Goal: Task Accomplishment & Management: Use online tool/utility

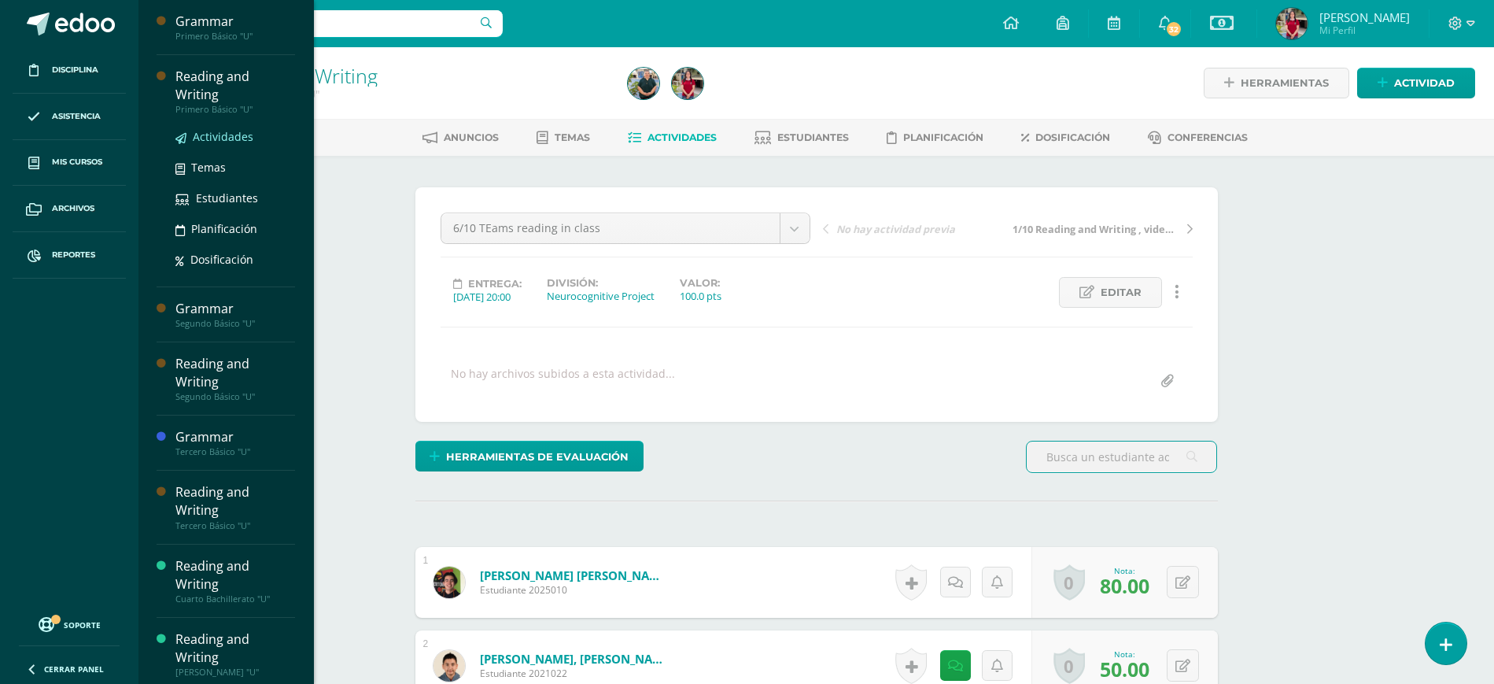
click at [238, 129] on span "Actividades" at bounding box center [223, 136] width 61 height 15
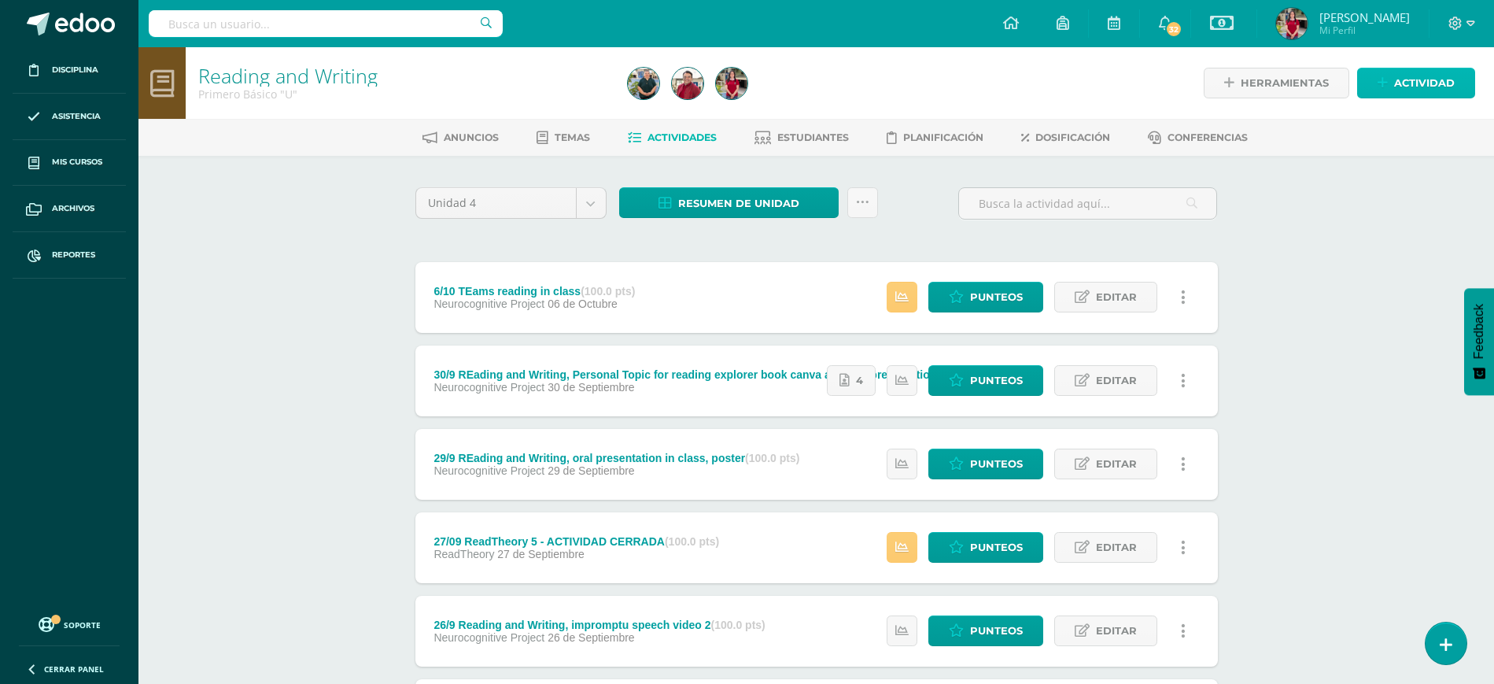
click at [1401, 88] on span "Actividad" at bounding box center [1424, 82] width 61 height 29
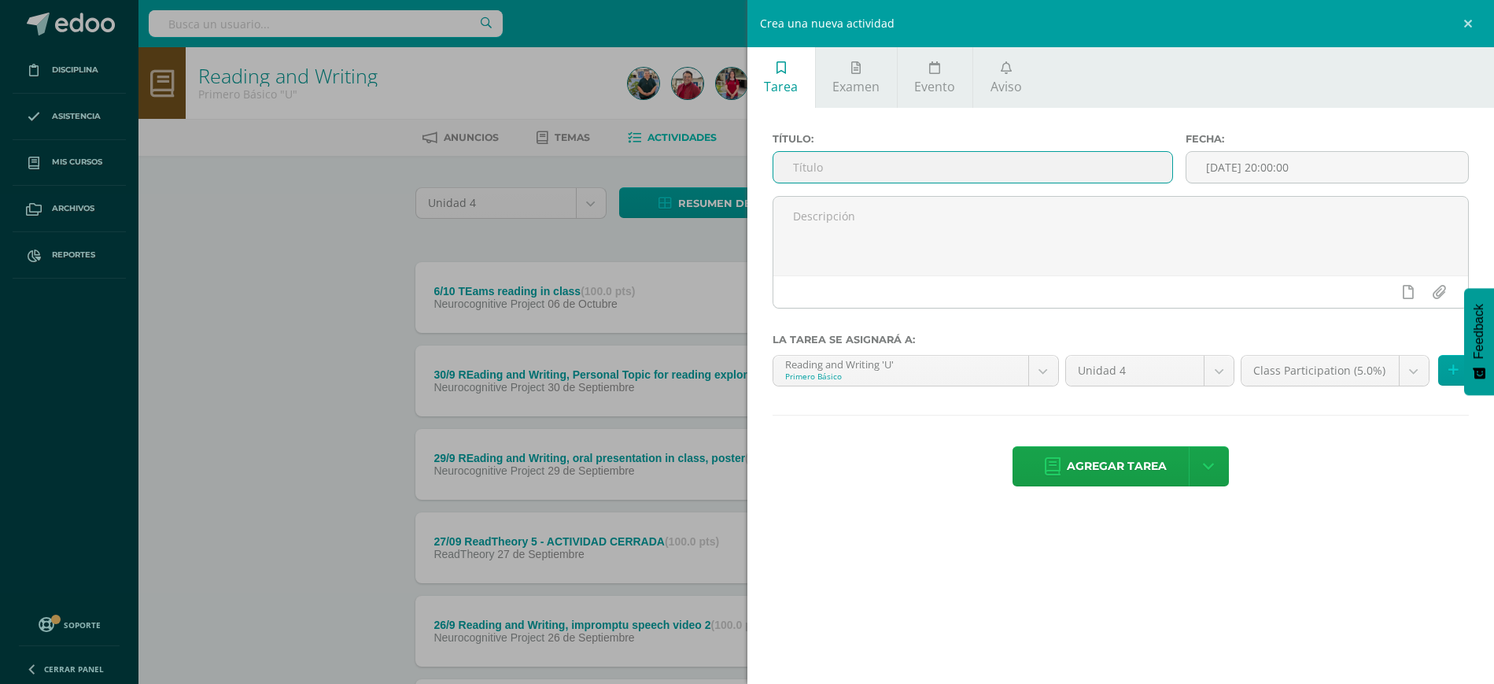
click at [1031, 169] on input "text" at bounding box center [973, 167] width 400 height 31
type input "15/10 DIAGNOSTIC DRILL"
click at [1405, 370] on body "Disciplina Asistencia Mis cursos Archivos Reportes Soporte Ayuda Reportar un pr…" at bounding box center [747, 591] width 1494 height 1182
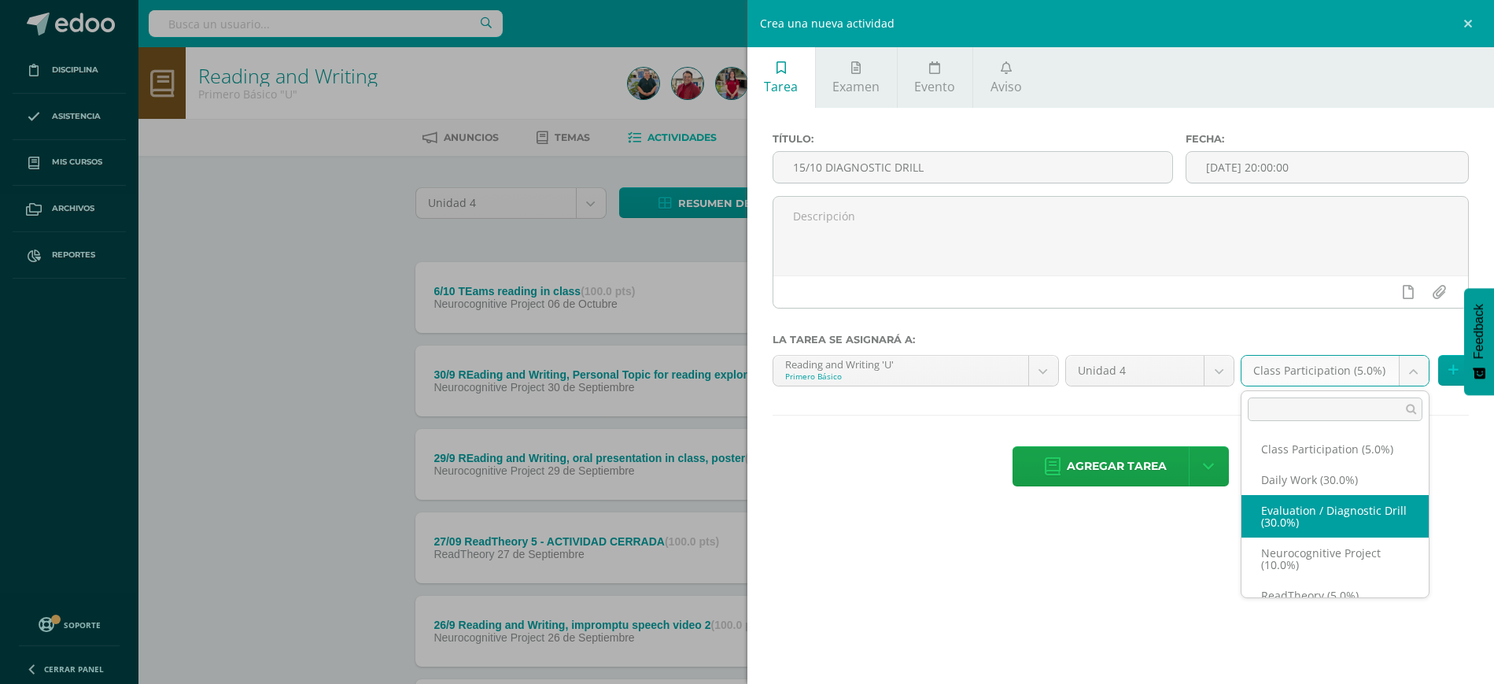
select select "202353"
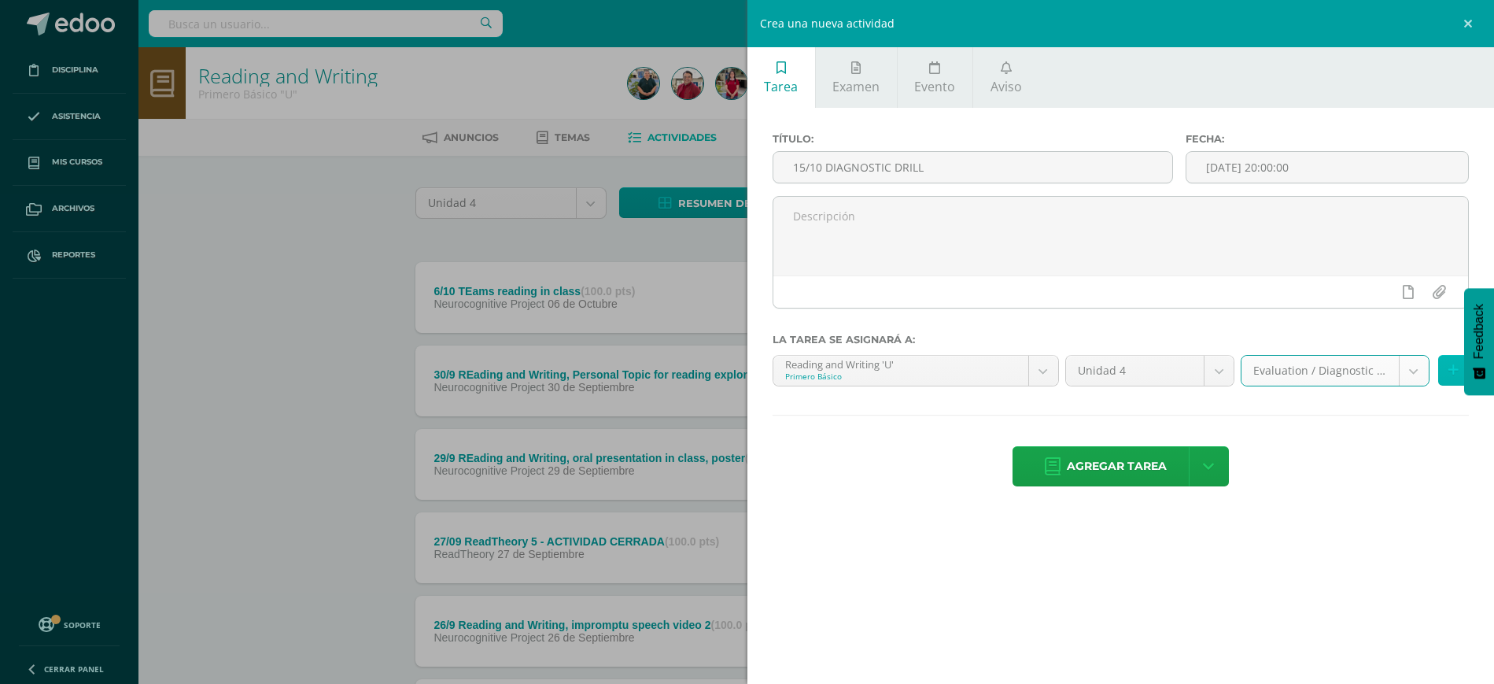
click at [1445, 370] on button at bounding box center [1453, 370] width 31 height 31
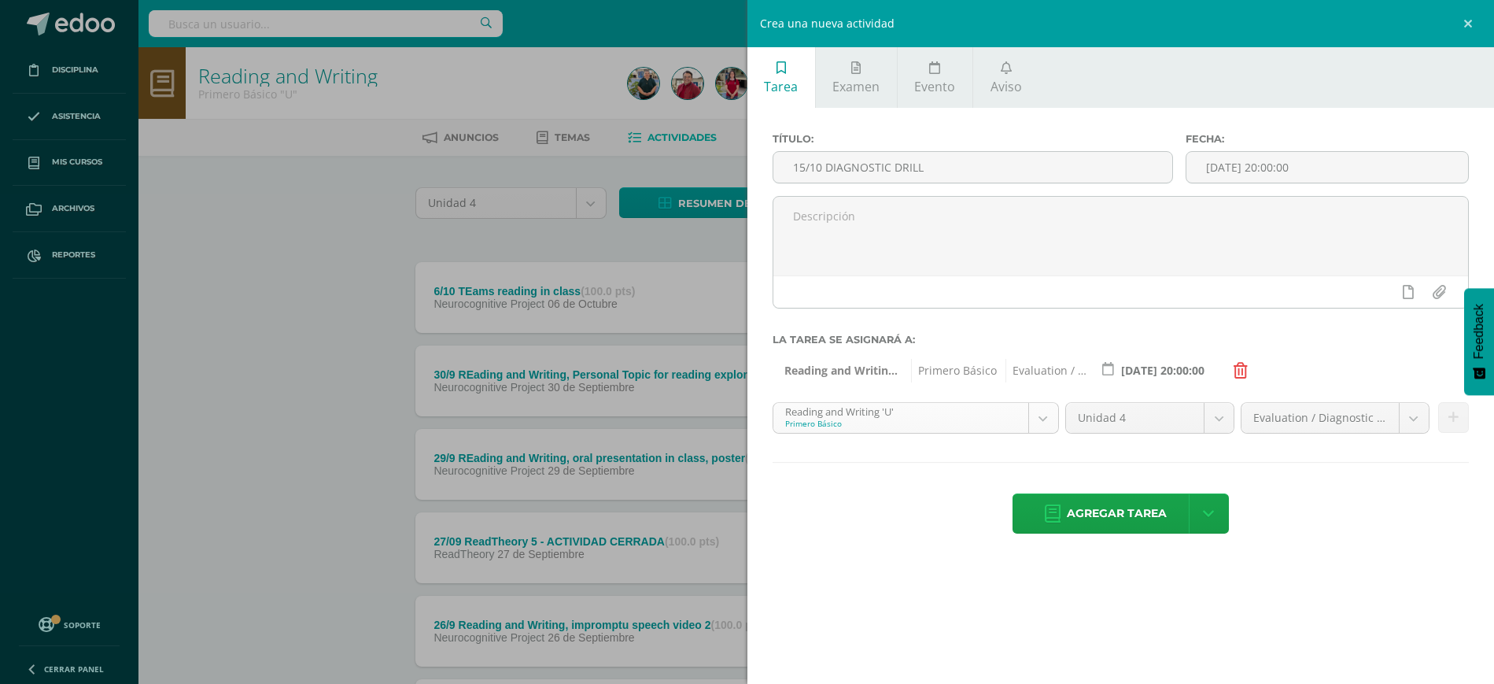
click at [1037, 417] on body "Disciplina Asistencia Mis cursos Archivos Reportes Soporte Ayuda Reportar un pr…" at bounding box center [747, 591] width 1494 height 1182
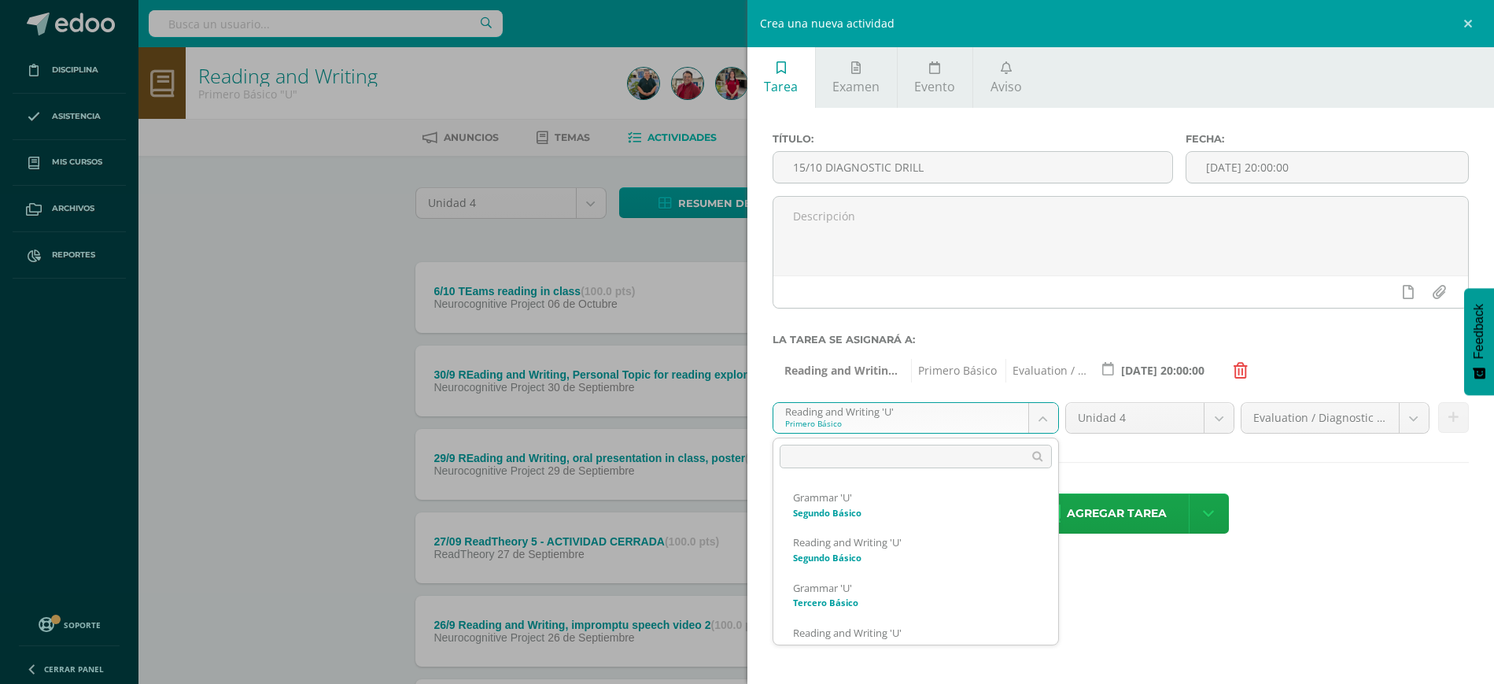
scroll to position [359, 0]
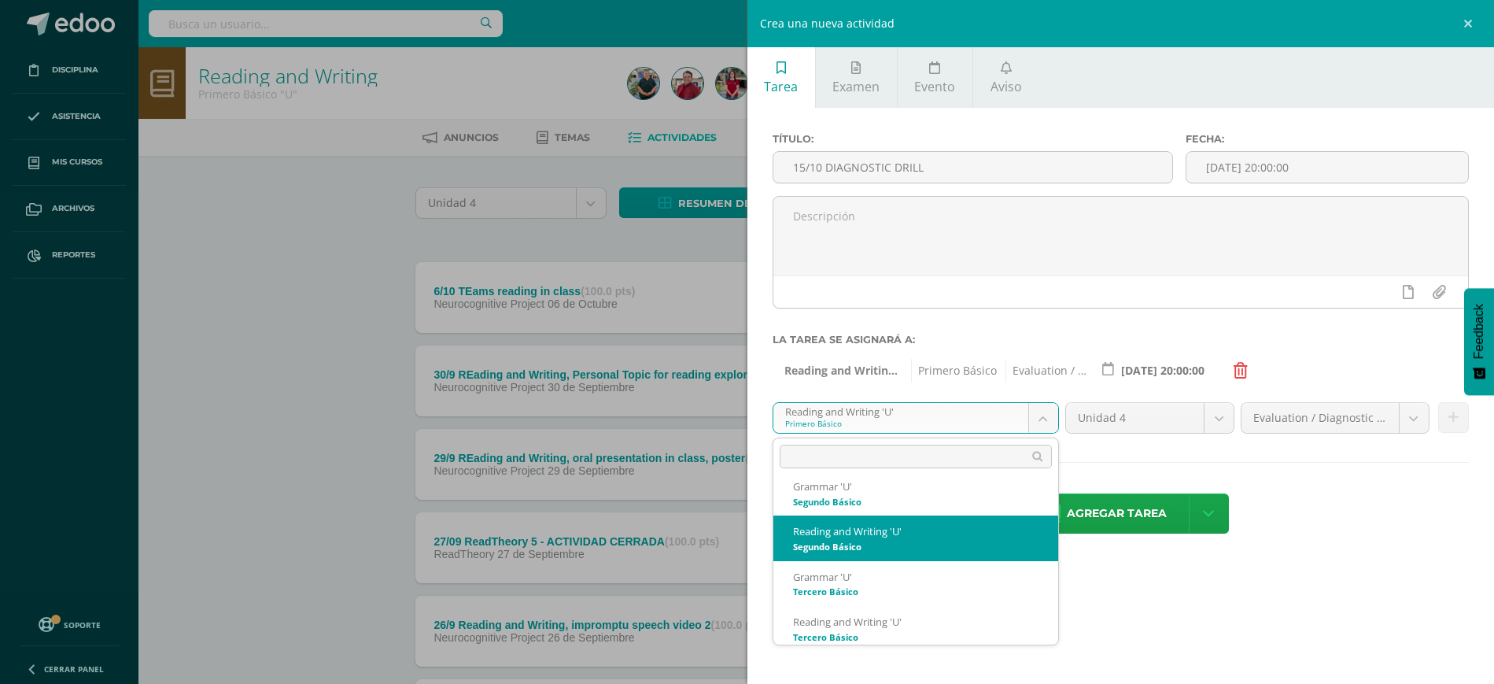
select select "200510"
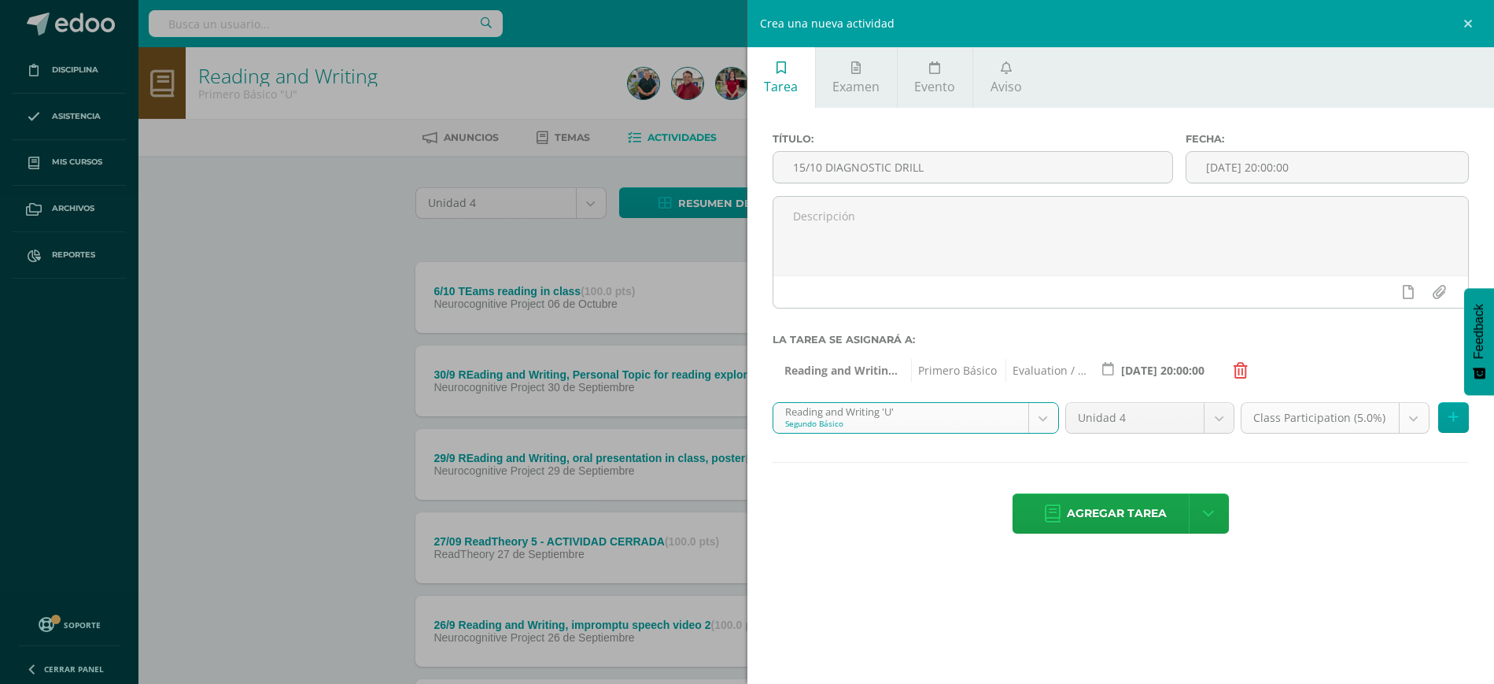
click at [1409, 411] on body "Disciplina Asistencia Mis cursos Archivos Reportes Soporte Ayuda Reportar un pr…" at bounding box center [747, 591] width 1494 height 1182
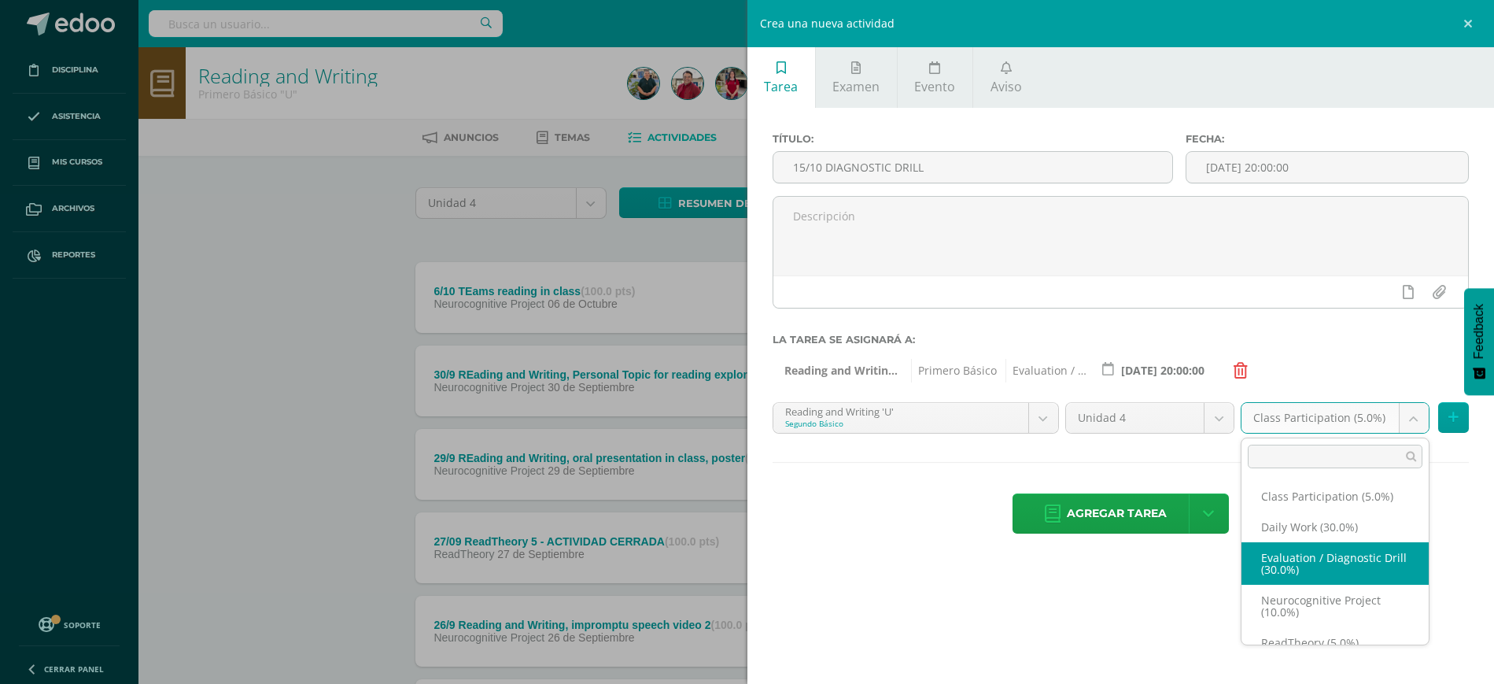
select select "202439"
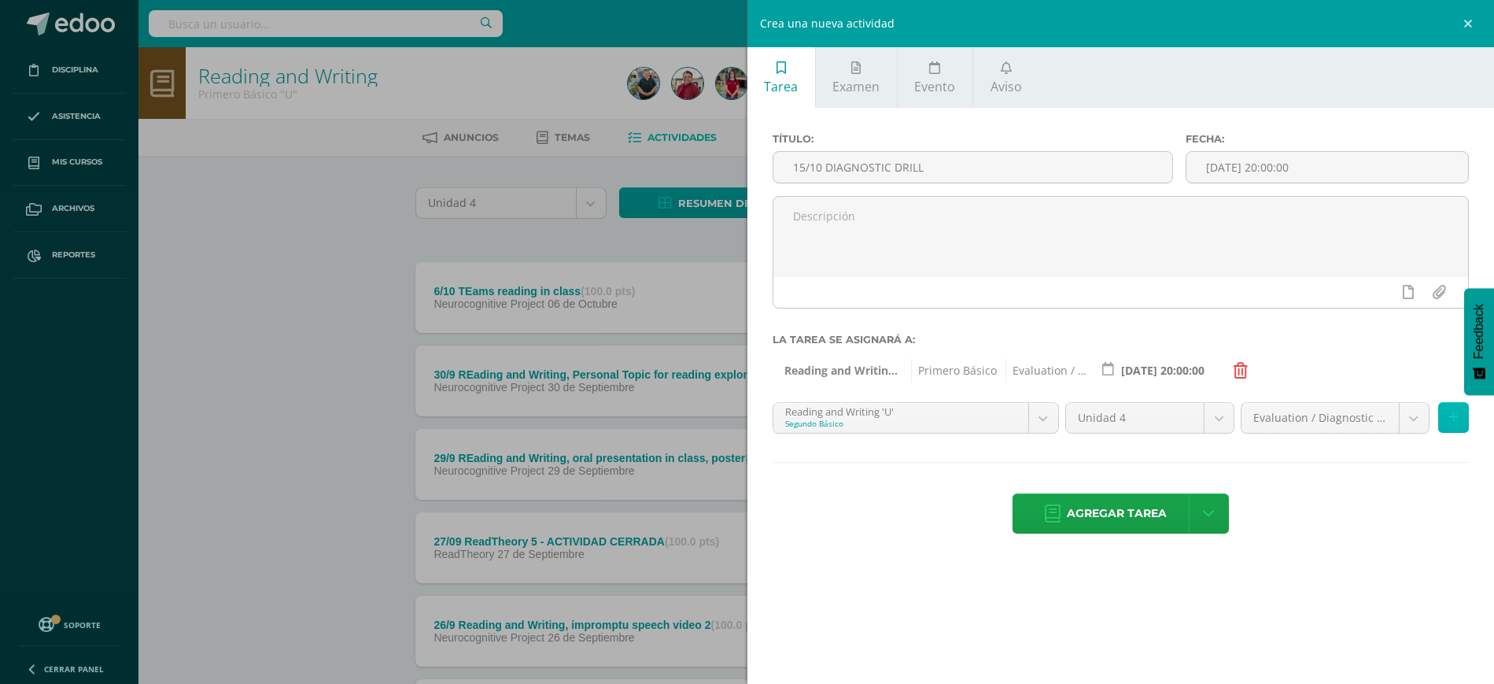
click at [1449, 422] on icon at bounding box center [1453, 417] width 10 height 13
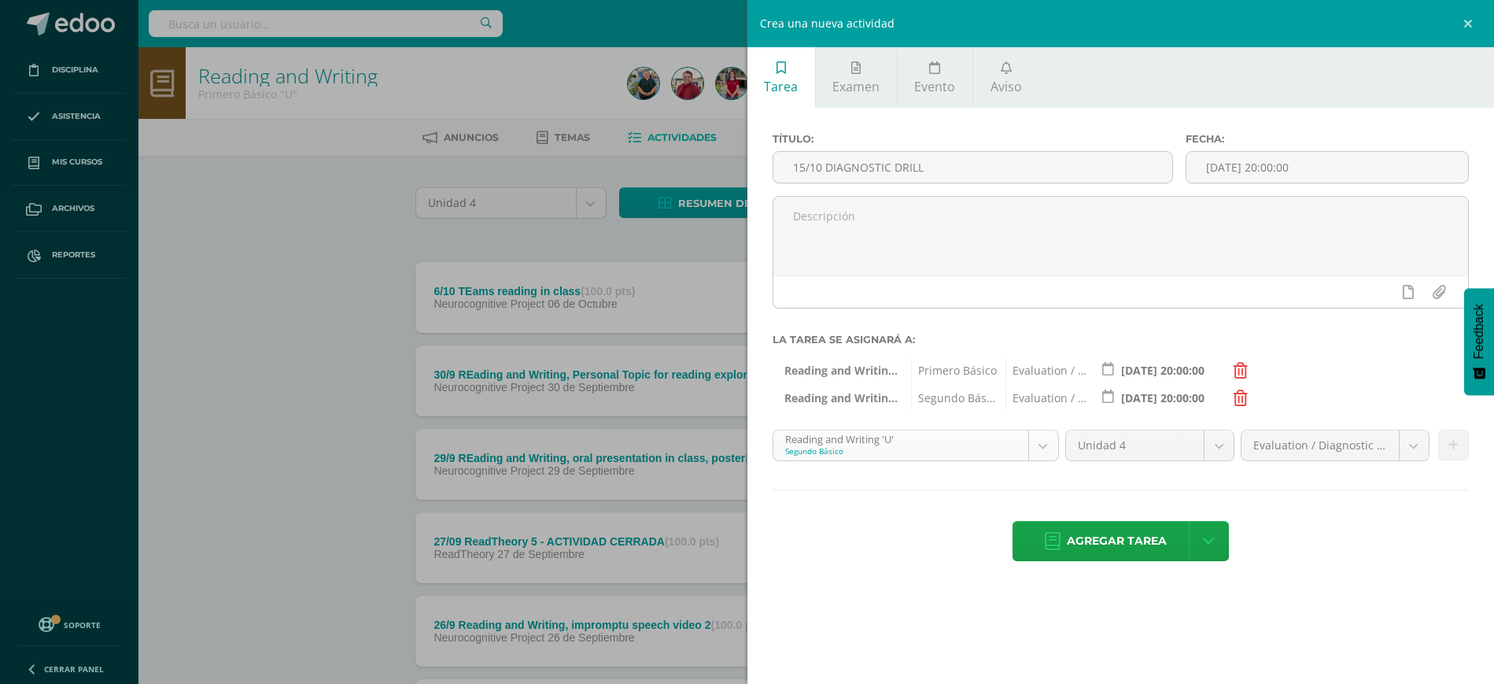
click at [1040, 440] on body "Disciplina Asistencia Mis cursos Archivos Reportes Soporte Ayuda Reportar un pr…" at bounding box center [747, 591] width 1494 height 1182
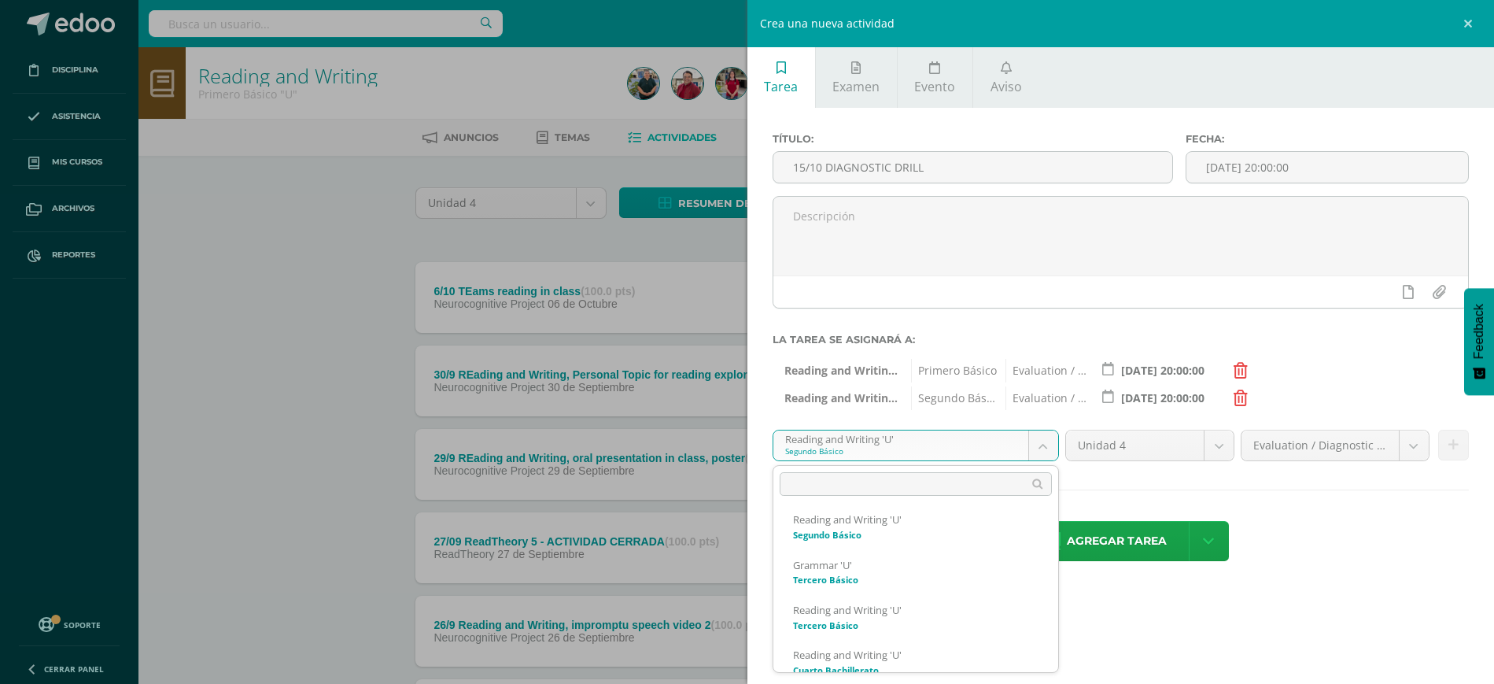
scroll to position [425, 0]
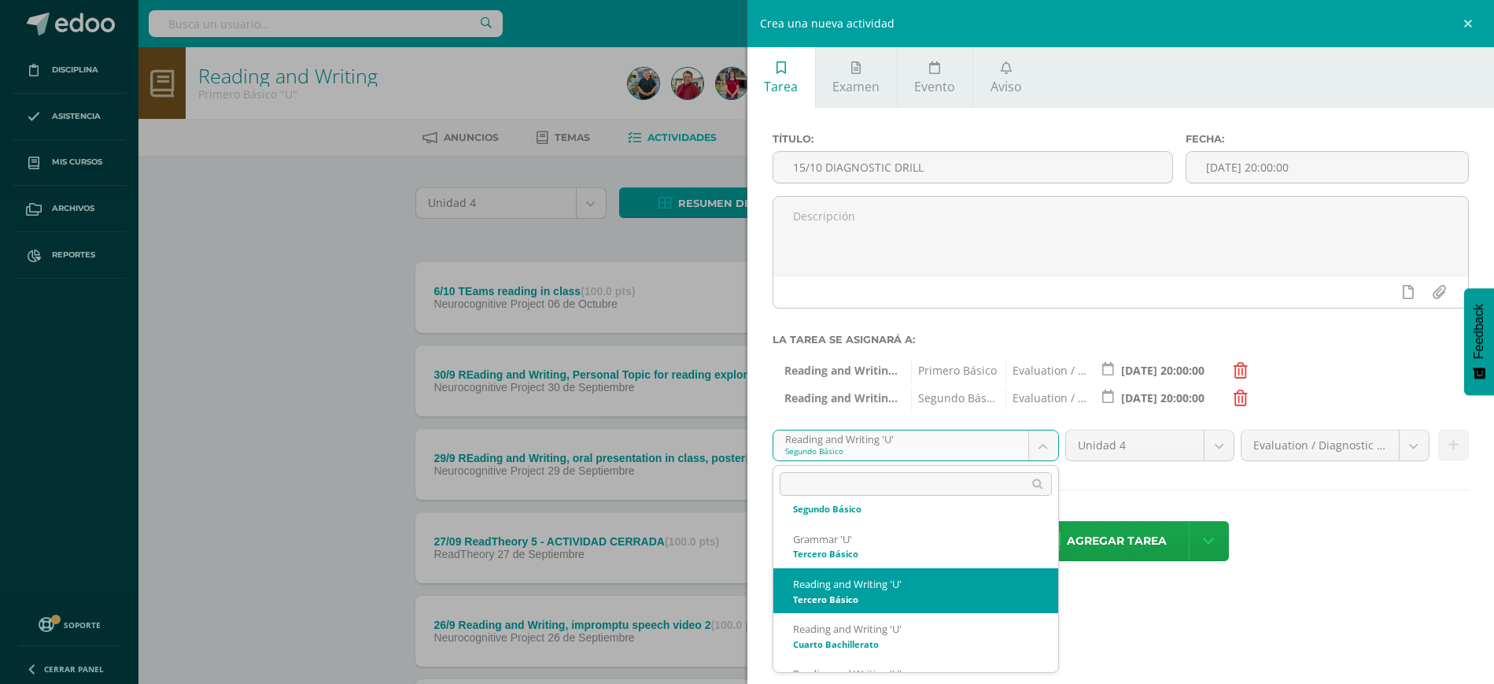
select select "200727"
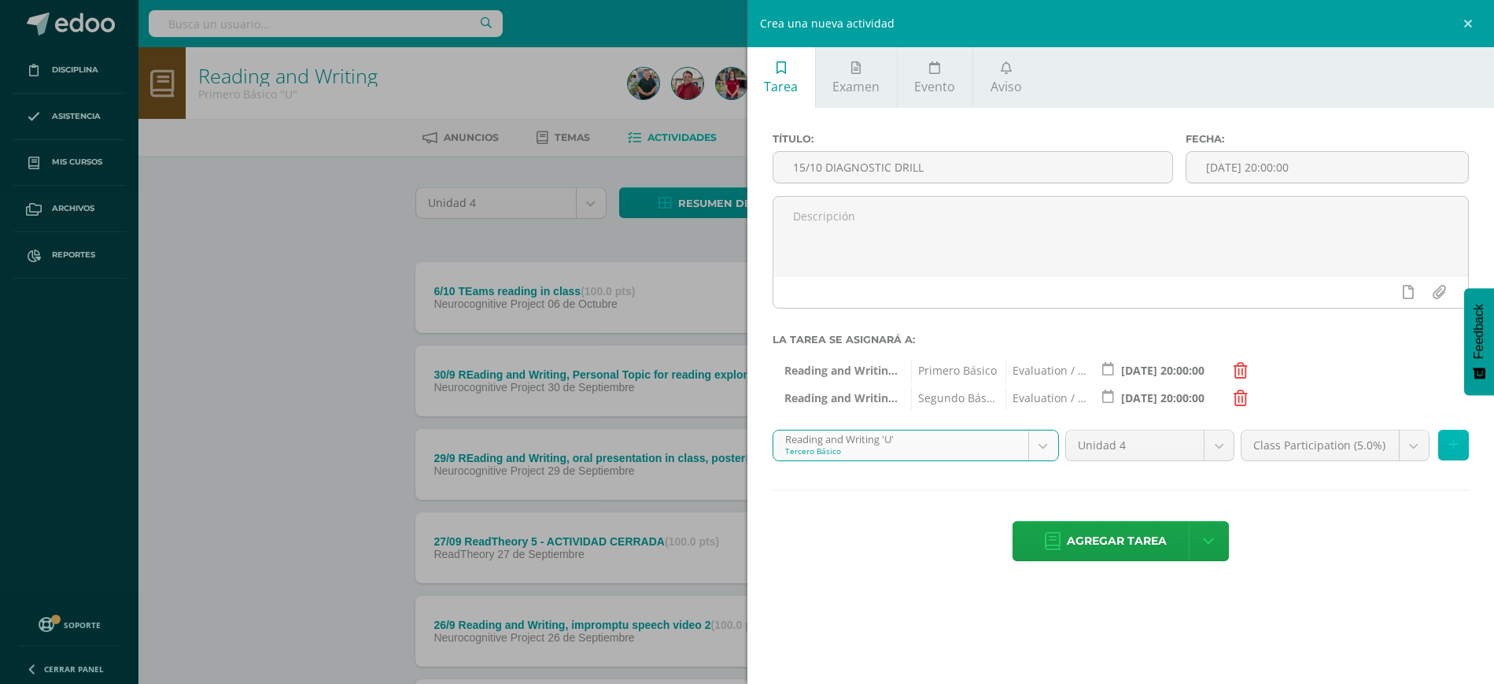
click at [1438, 435] on button at bounding box center [1453, 444] width 31 height 31
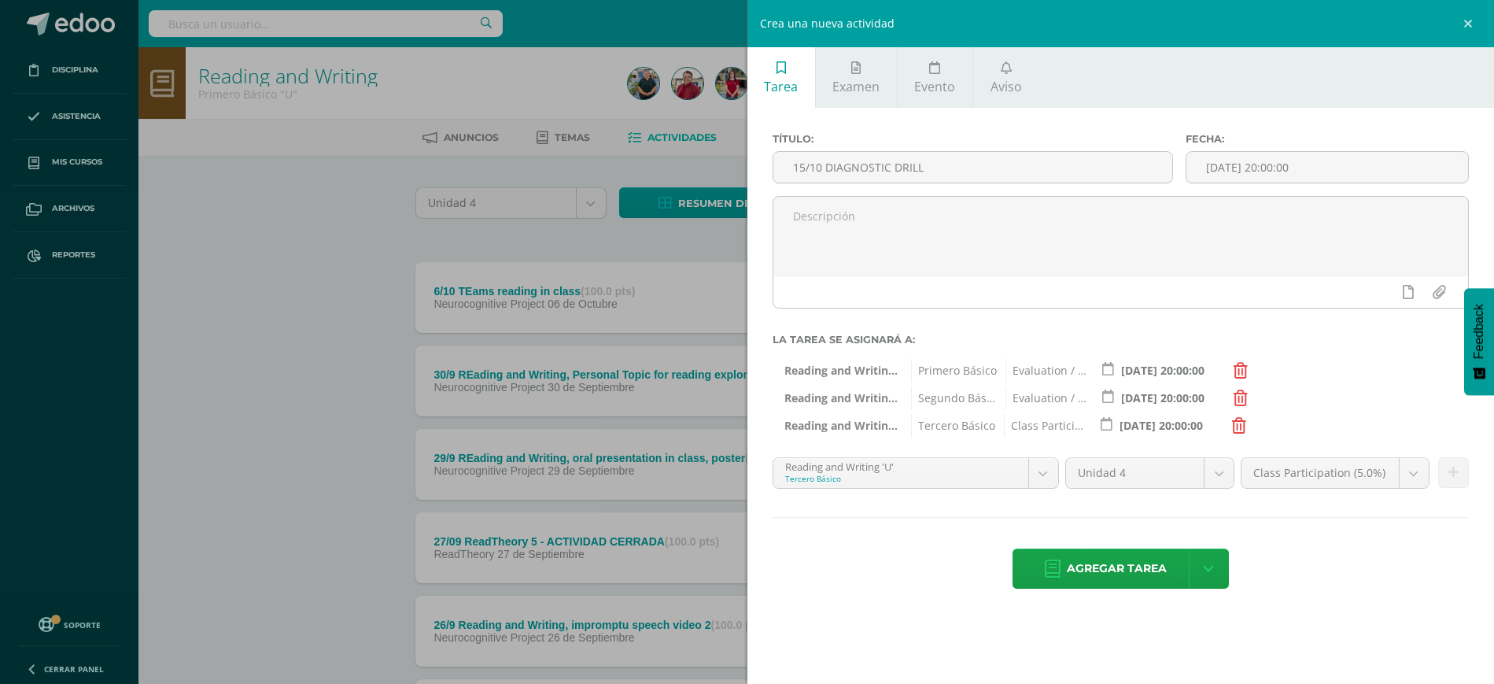
click at [1235, 419] on icon at bounding box center [1239, 426] width 14 height 16
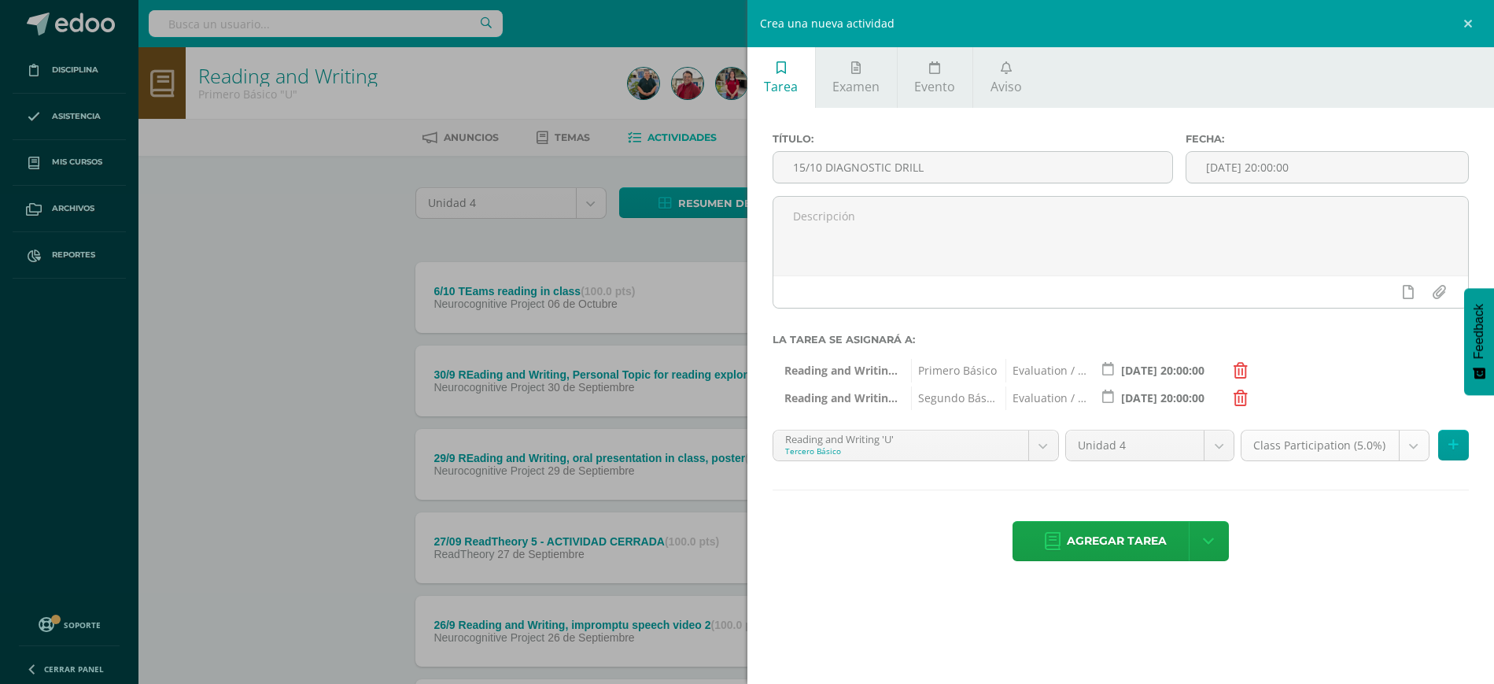
click at [1421, 439] on body "Disciplina Asistencia Mis cursos Archivos Reportes Soporte Ayuda Reportar un pr…" at bounding box center [747, 591] width 1494 height 1182
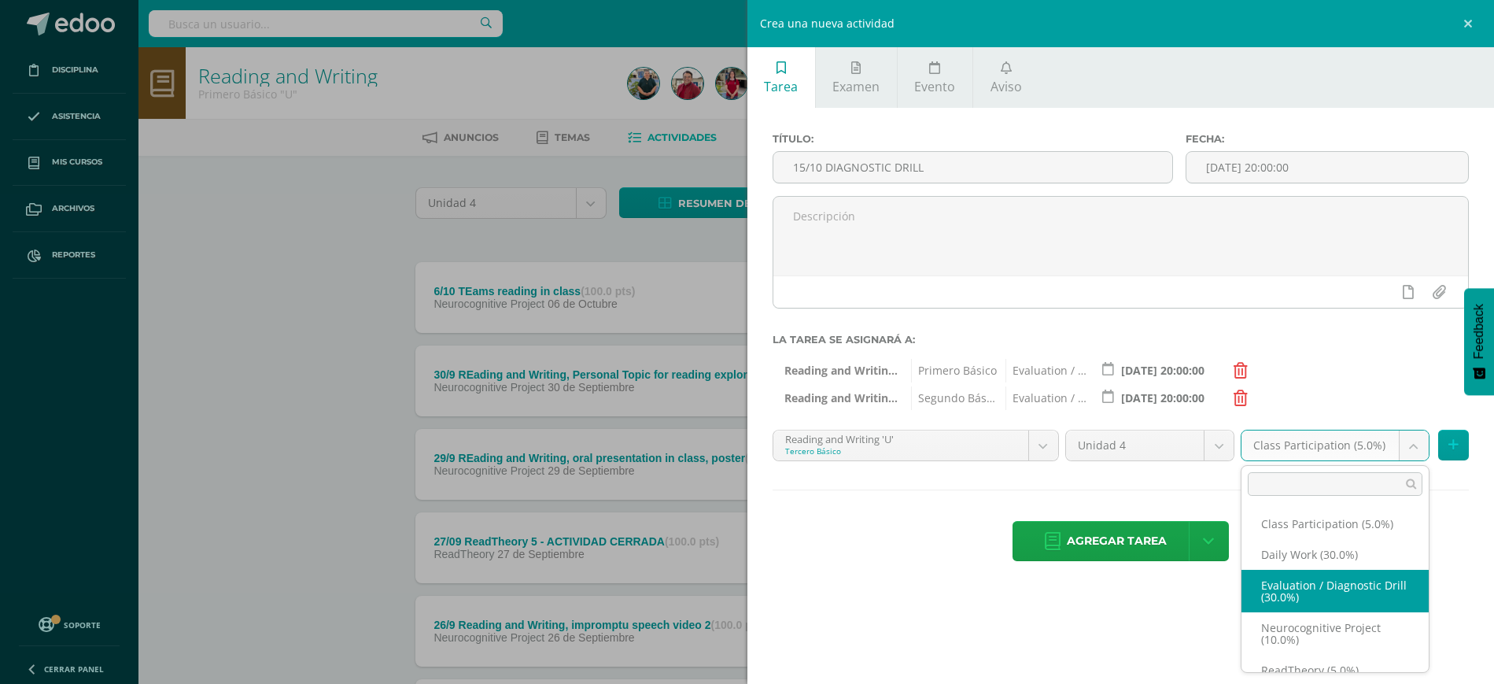
select select "202629"
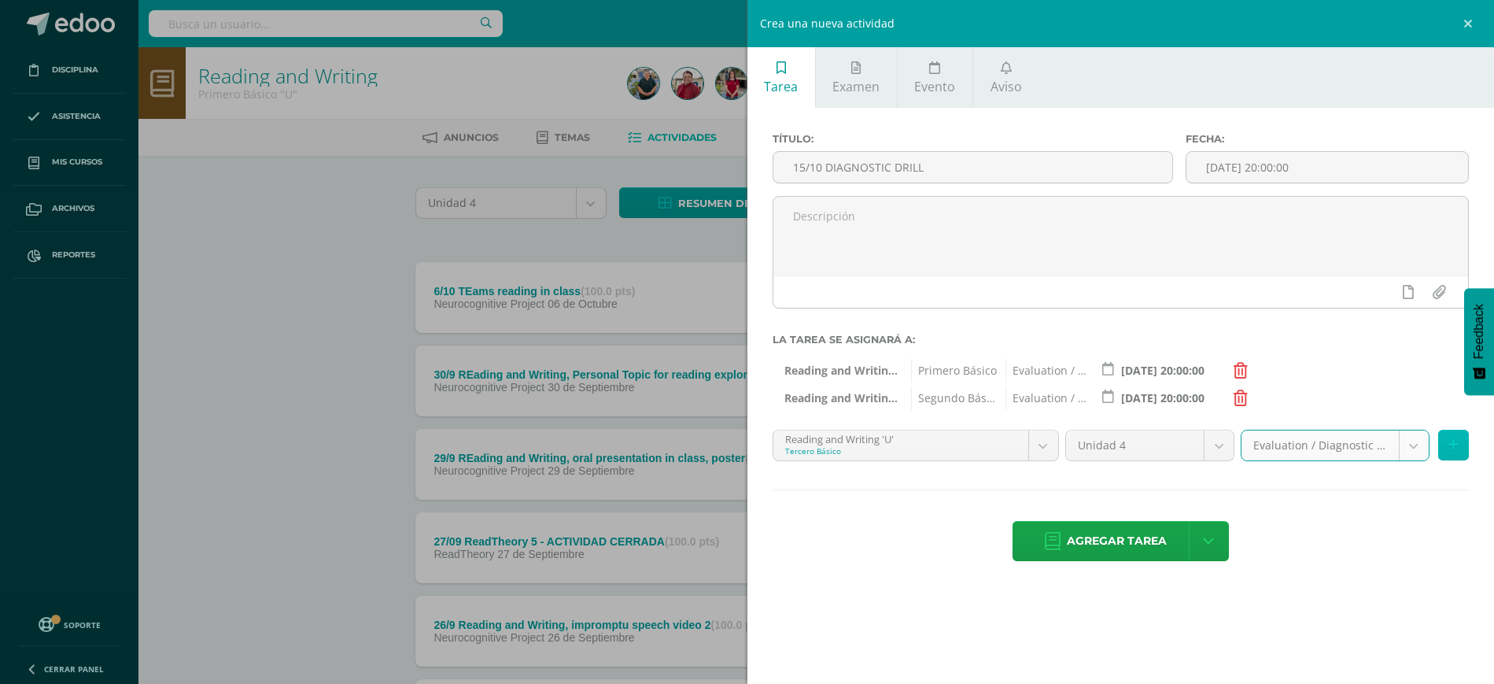
click at [1454, 441] on icon at bounding box center [1453, 444] width 10 height 13
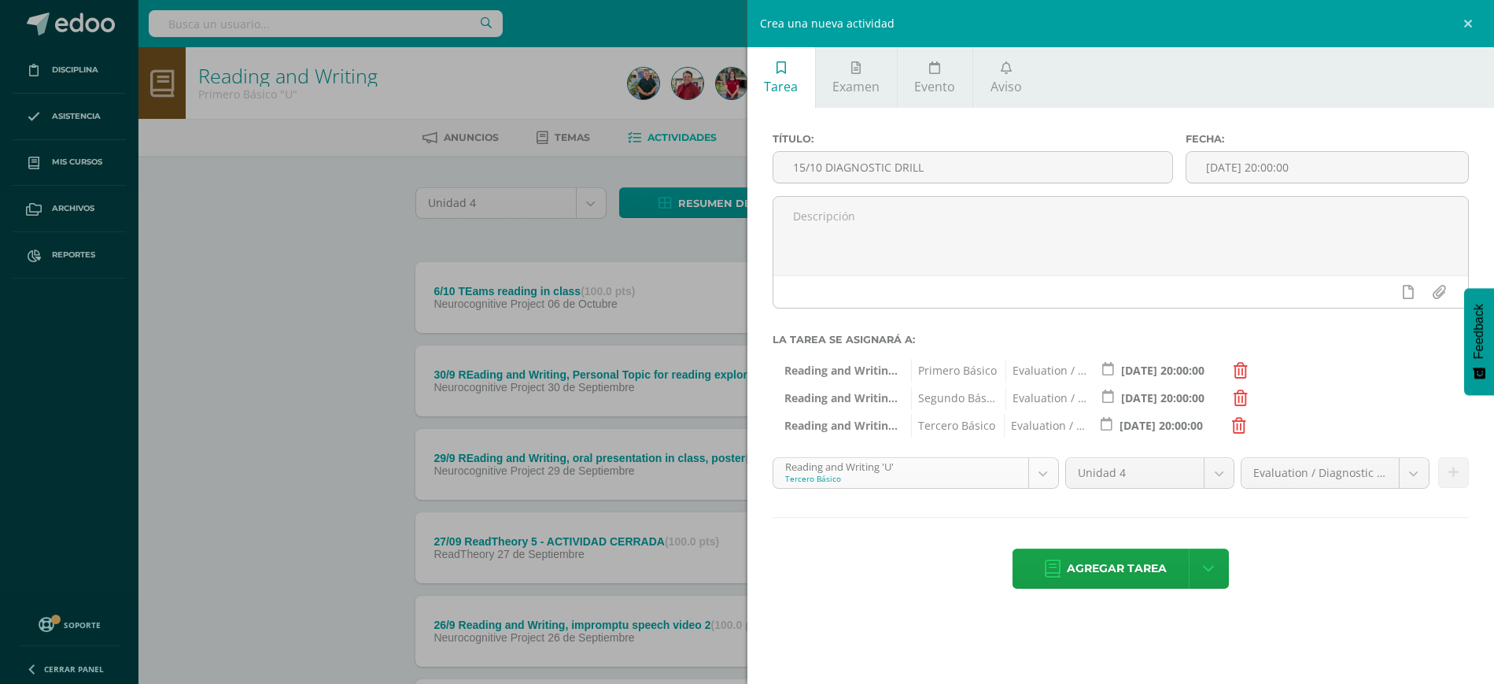
click at [1050, 470] on body "Disciplina Asistencia Mis cursos Archivos Reportes Soporte Ayuda Reportar un pr…" at bounding box center [747, 591] width 1494 height 1182
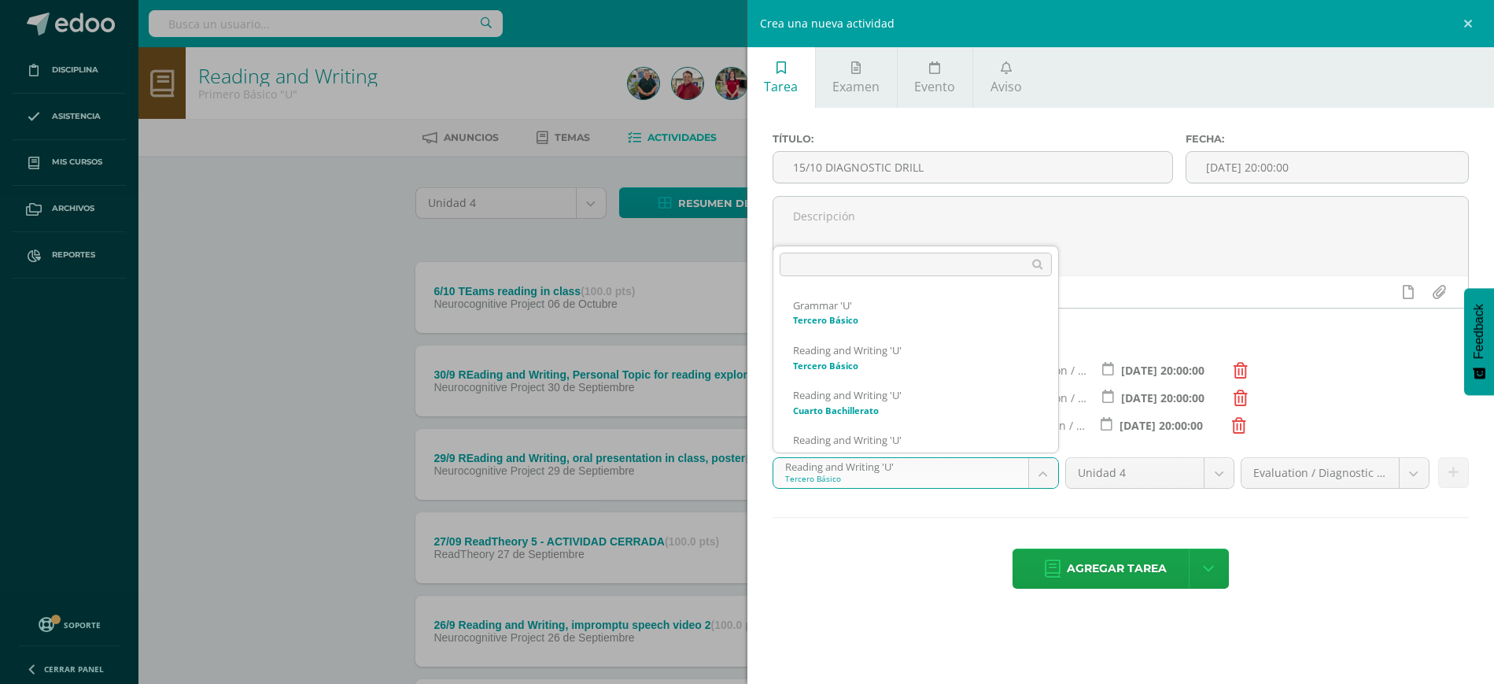
scroll to position [447, 0]
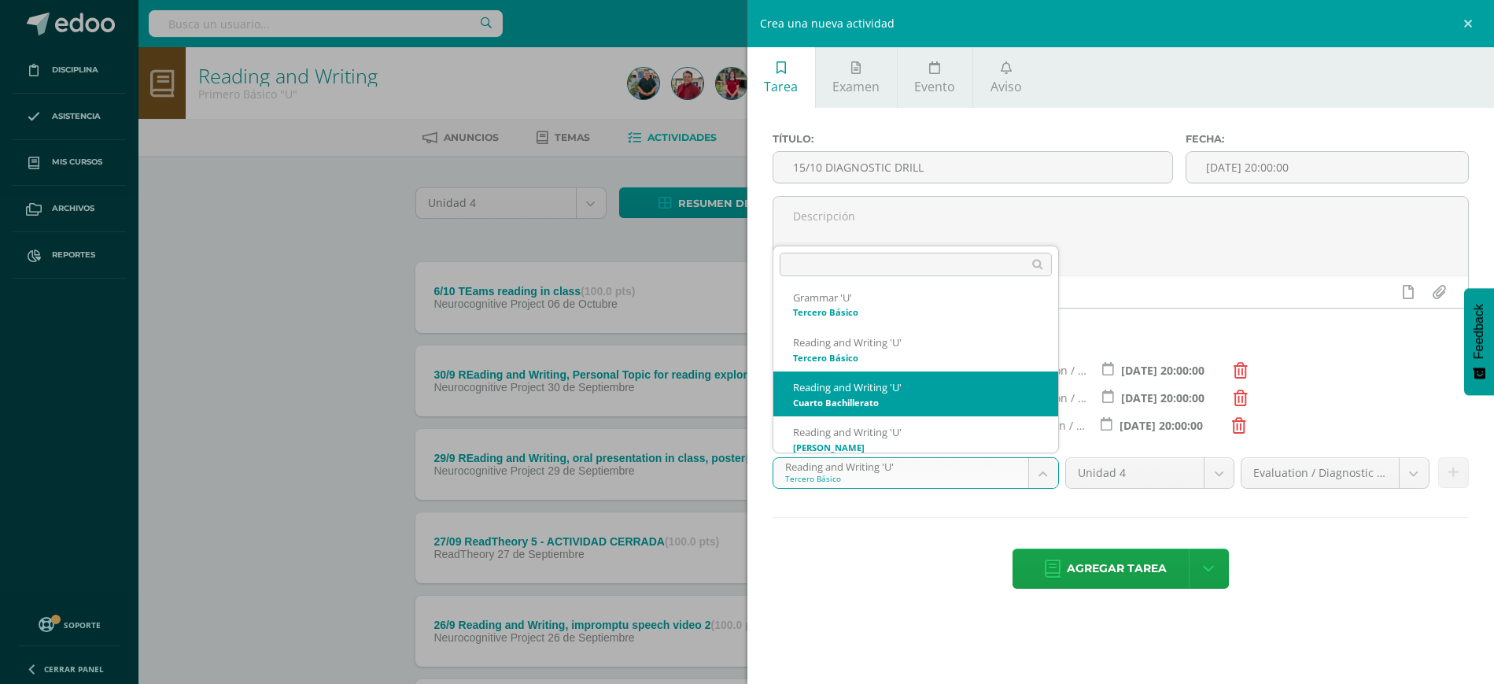
select select "200307"
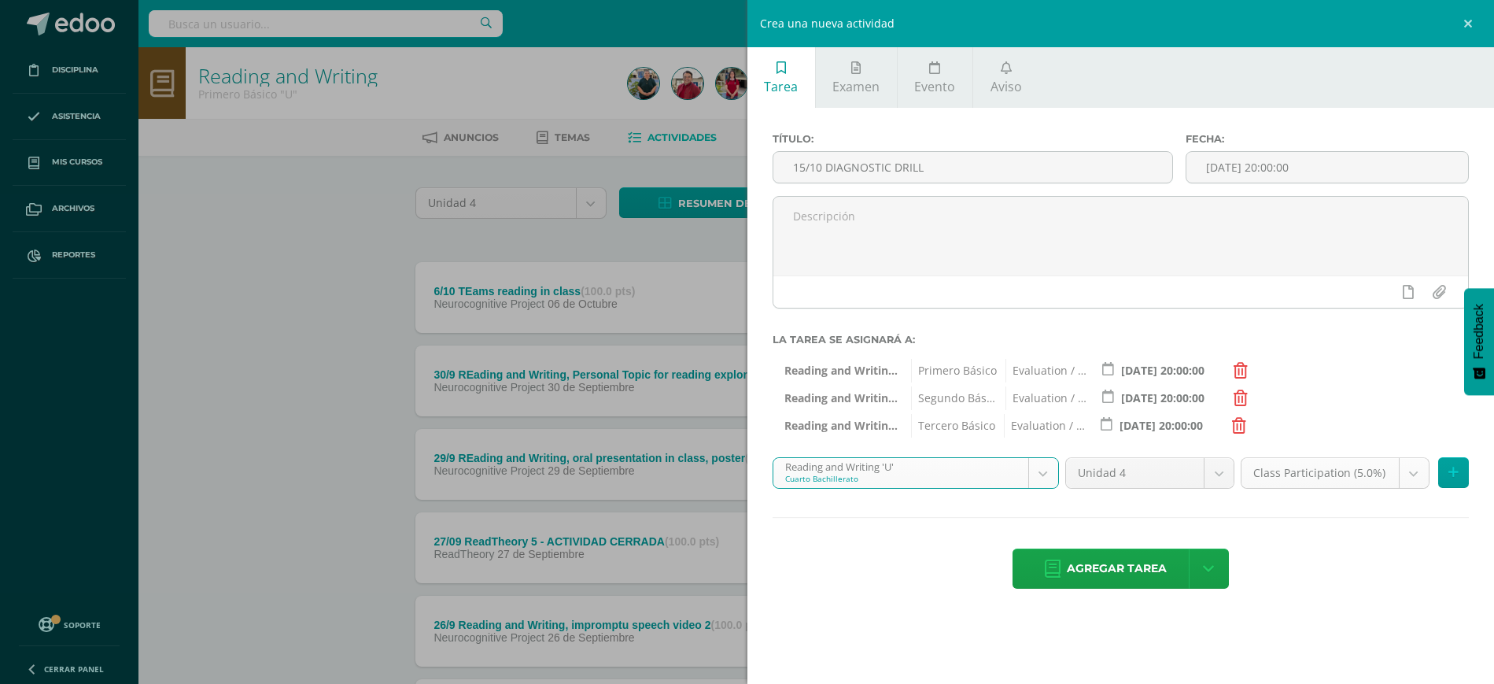
click at [1416, 471] on body "Disciplina Asistencia Mis cursos Archivos Reportes Soporte Ayuda Reportar un pr…" at bounding box center [747, 591] width 1494 height 1182
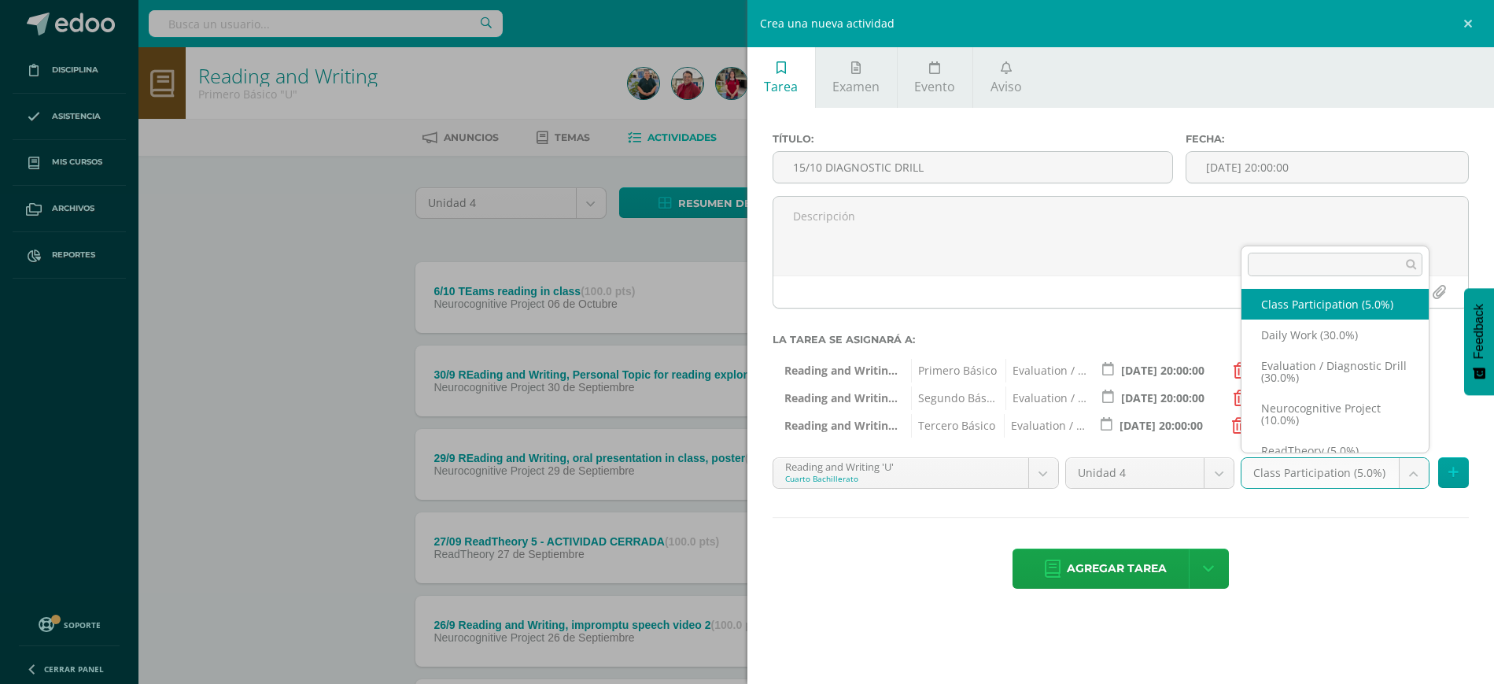
scroll to position [13, 0]
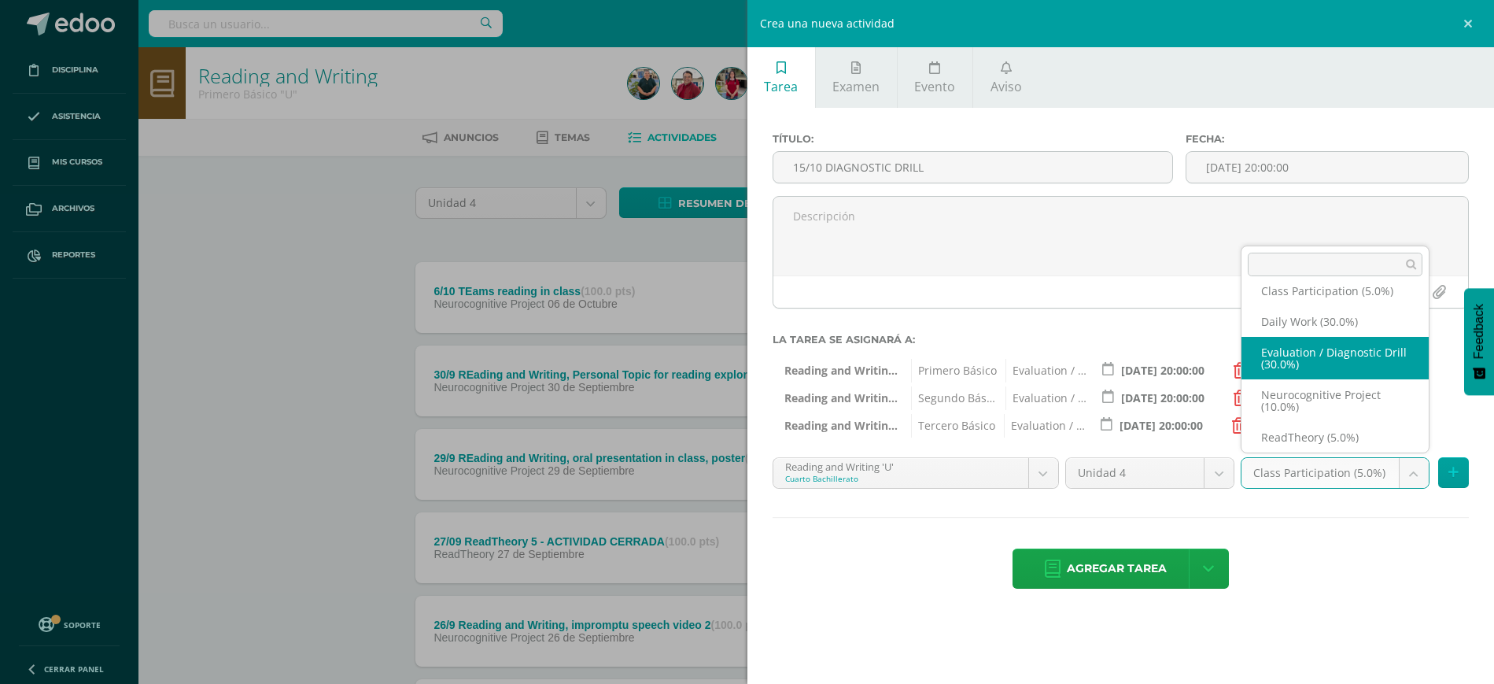
select select "202685"
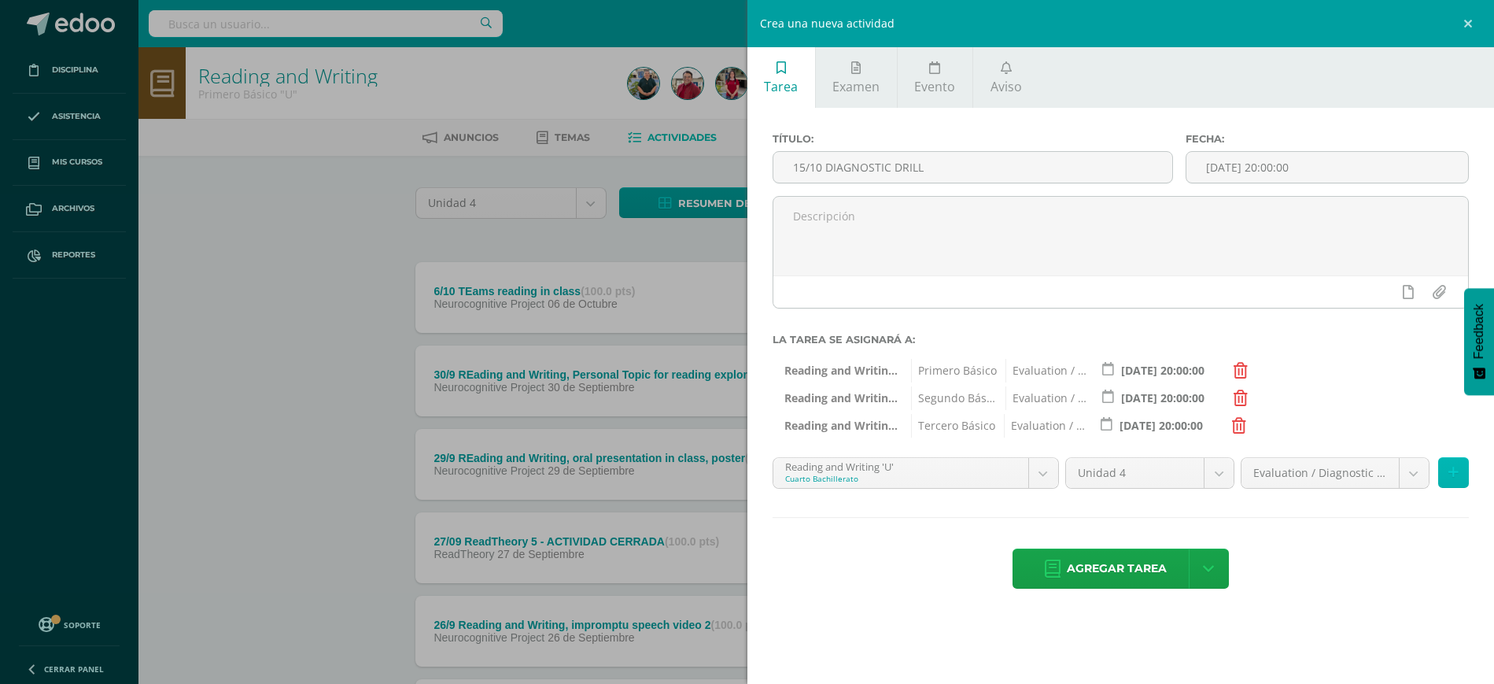
click at [1460, 470] on button at bounding box center [1453, 472] width 31 height 31
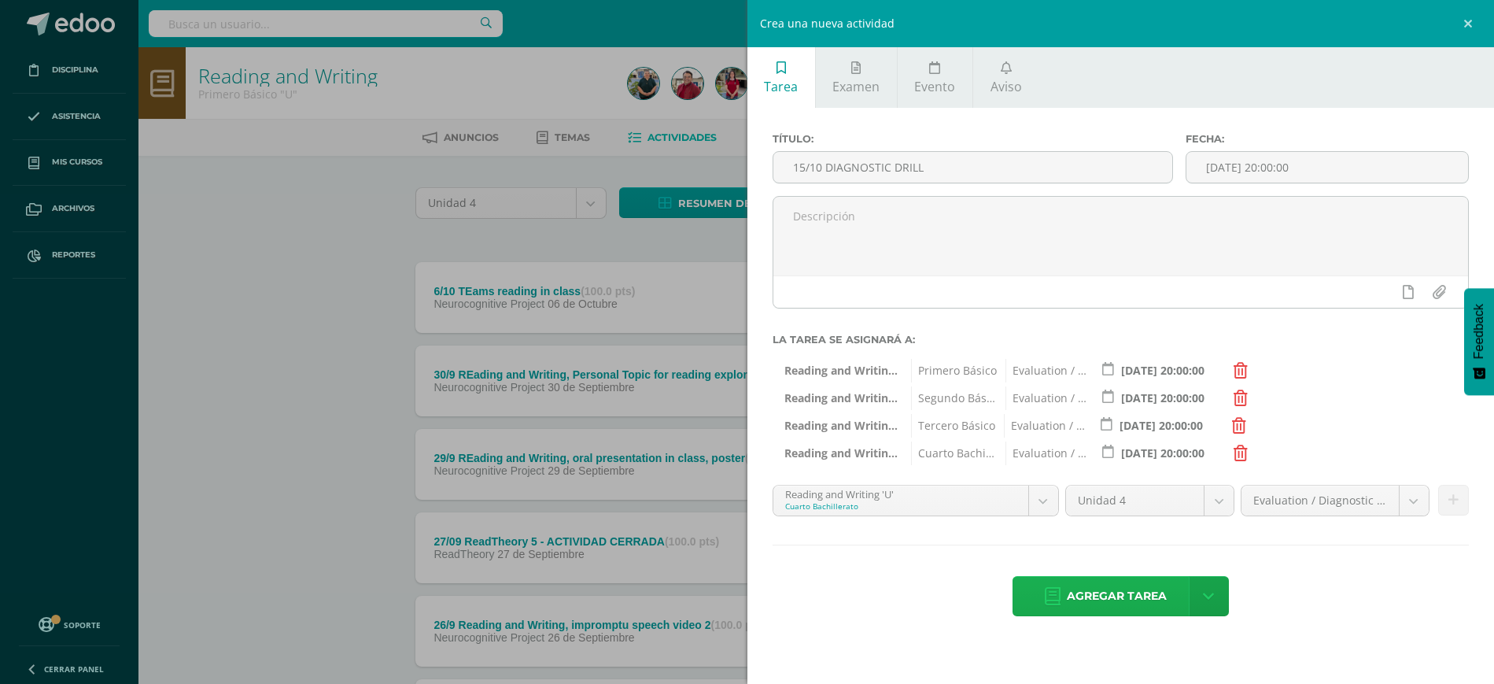
click at [1111, 592] on span "Agregar tarea" at bounding box center [1117, 596] width 100 height 39
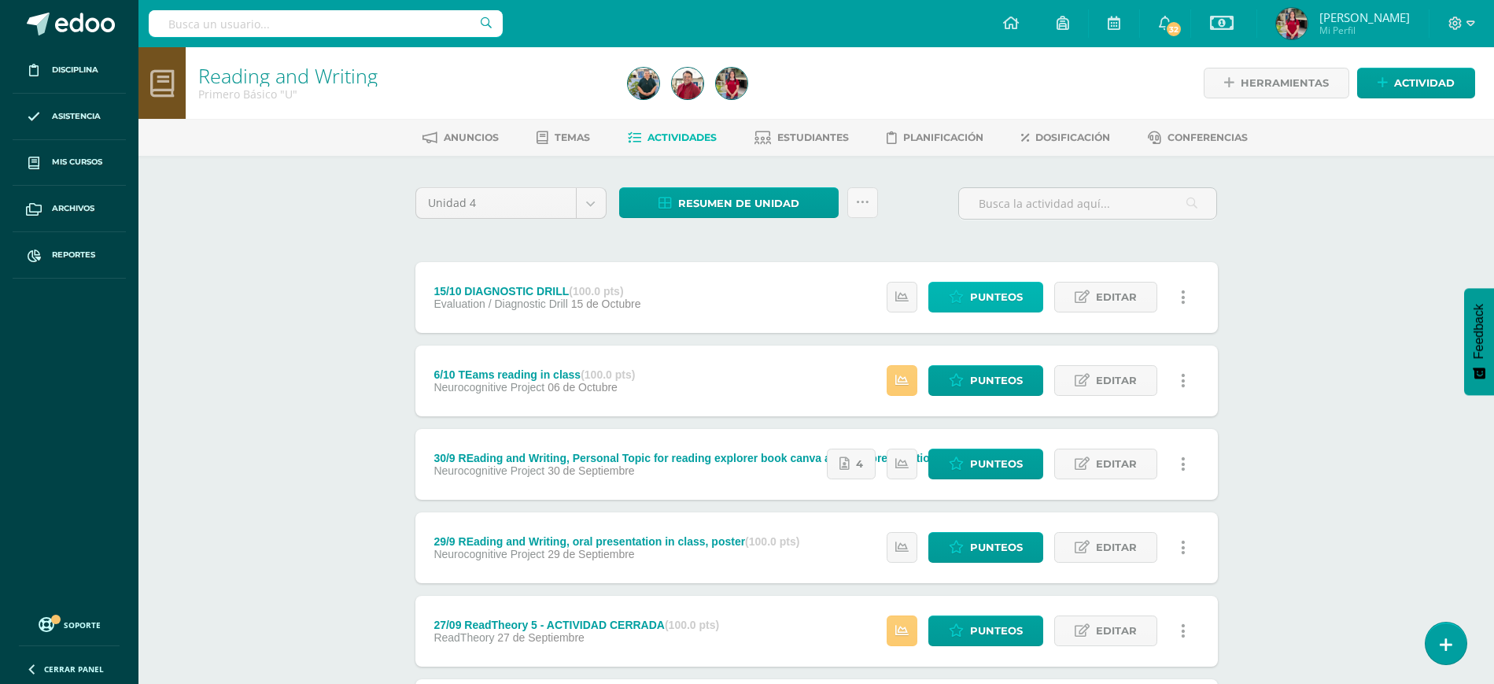
click at [991, 299] on span "Punteos" at bounding box center [996, 296] width 53 height 29
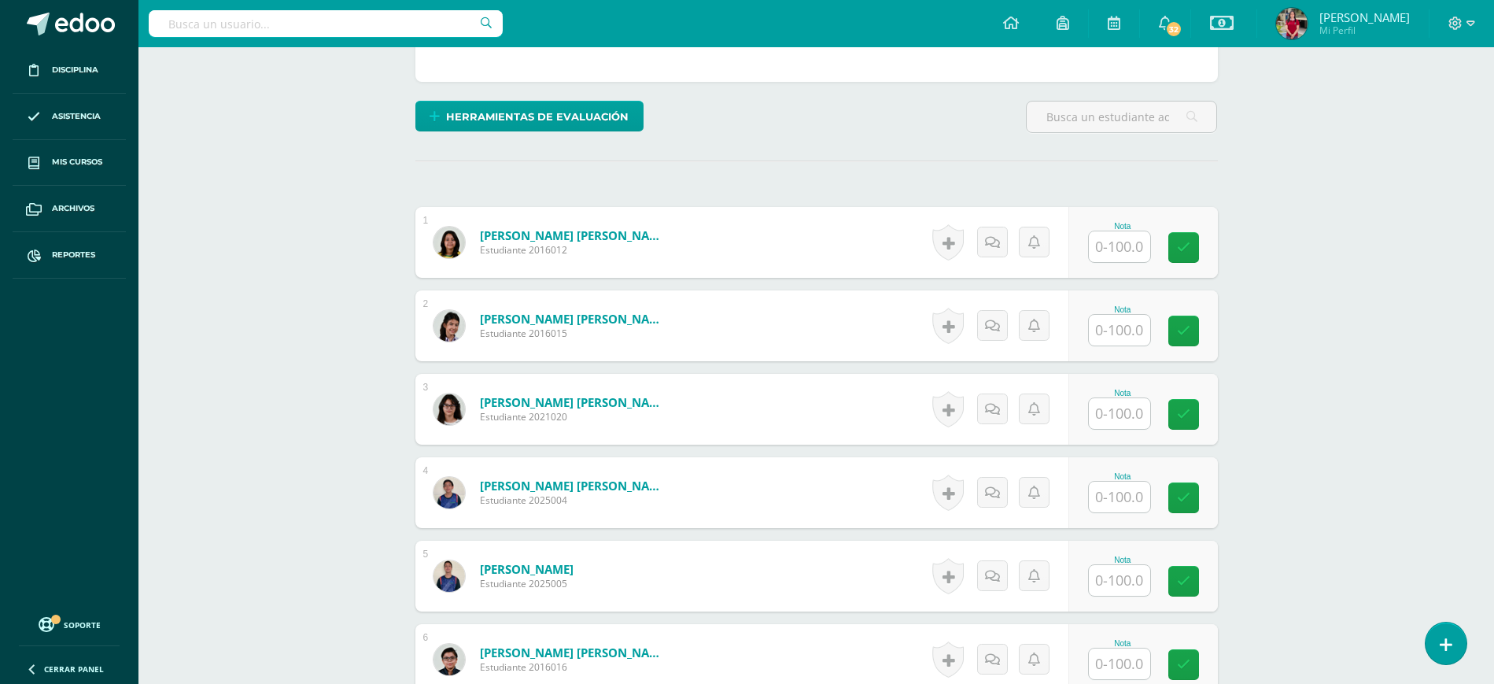
scroll to position [378, 0]
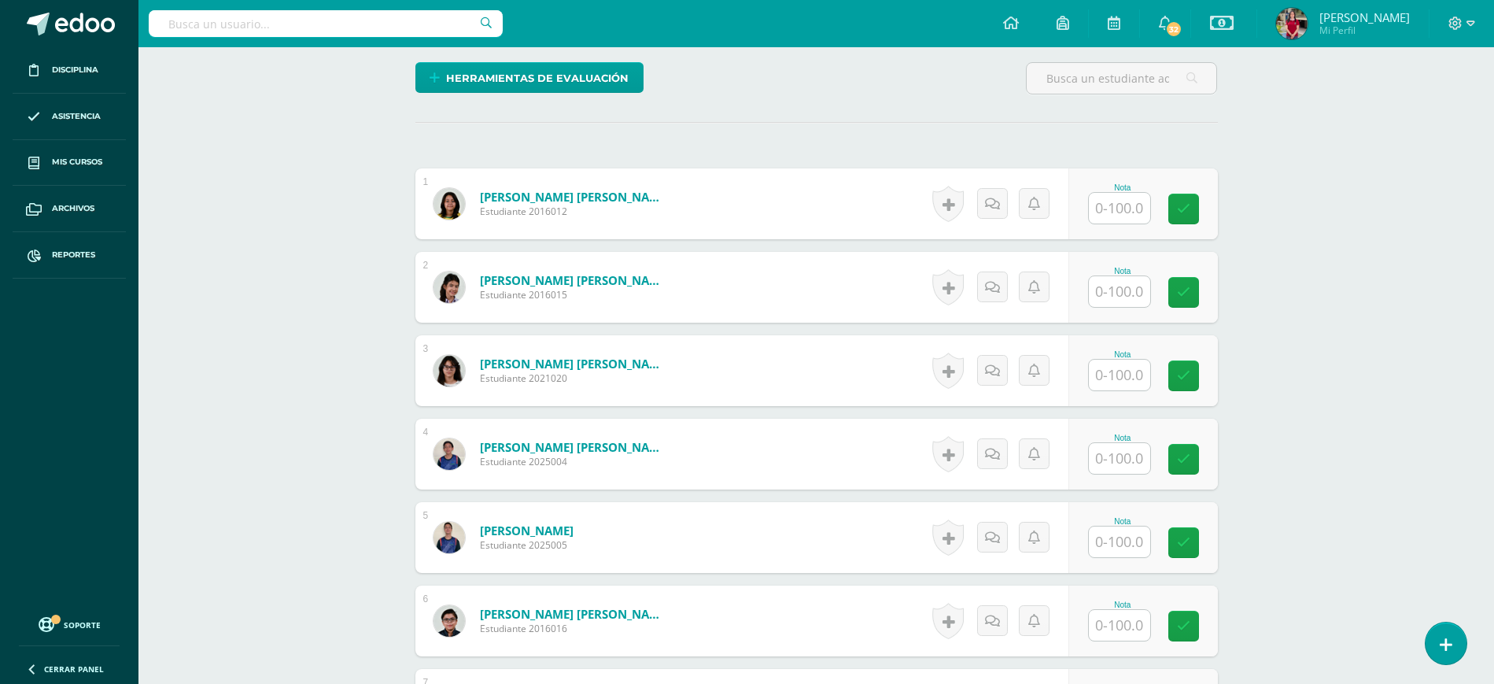
click at [1116, 204] on input "text" at bounding box center [1119, 208] width 61 height 31
click at [1126, 288] on input "text" at bounding box center [1119, 290] width 61 height 31
type input "53"
type input "54"
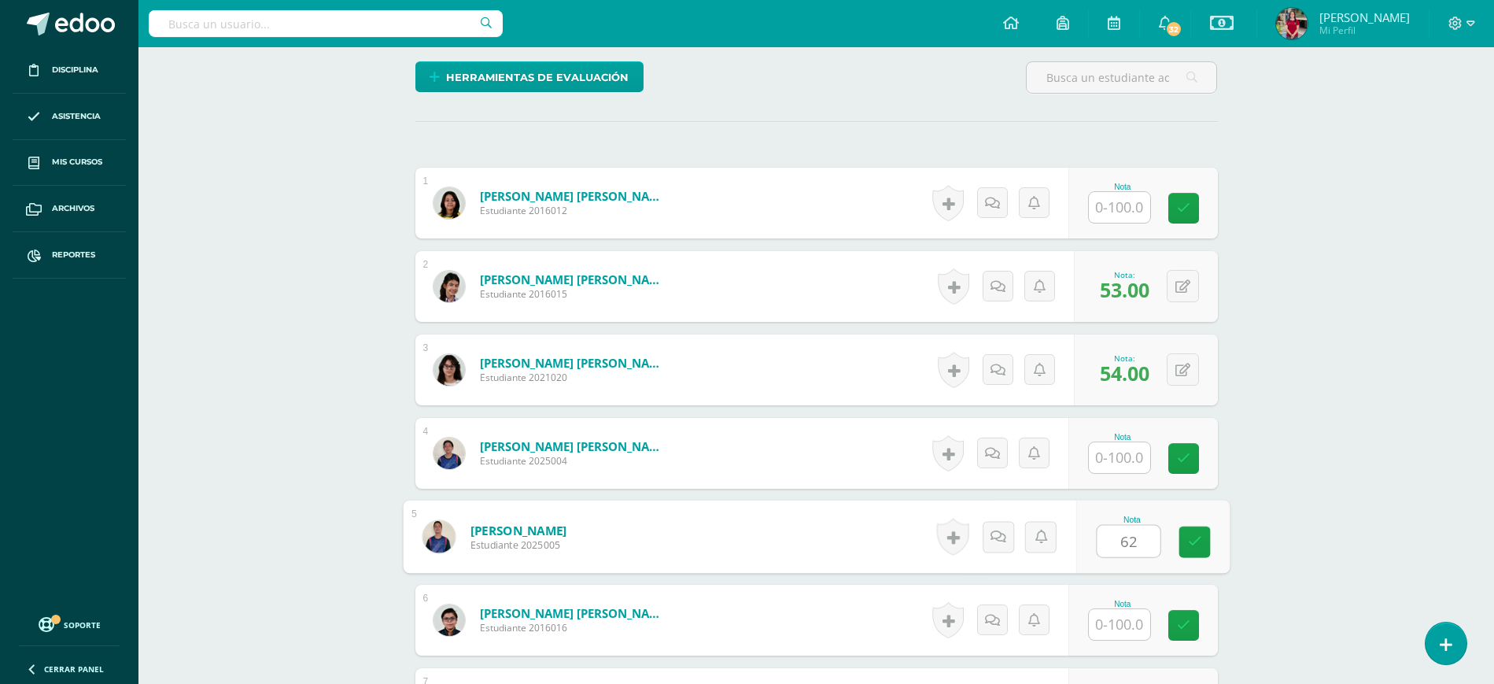
type input "62"
type input "78"
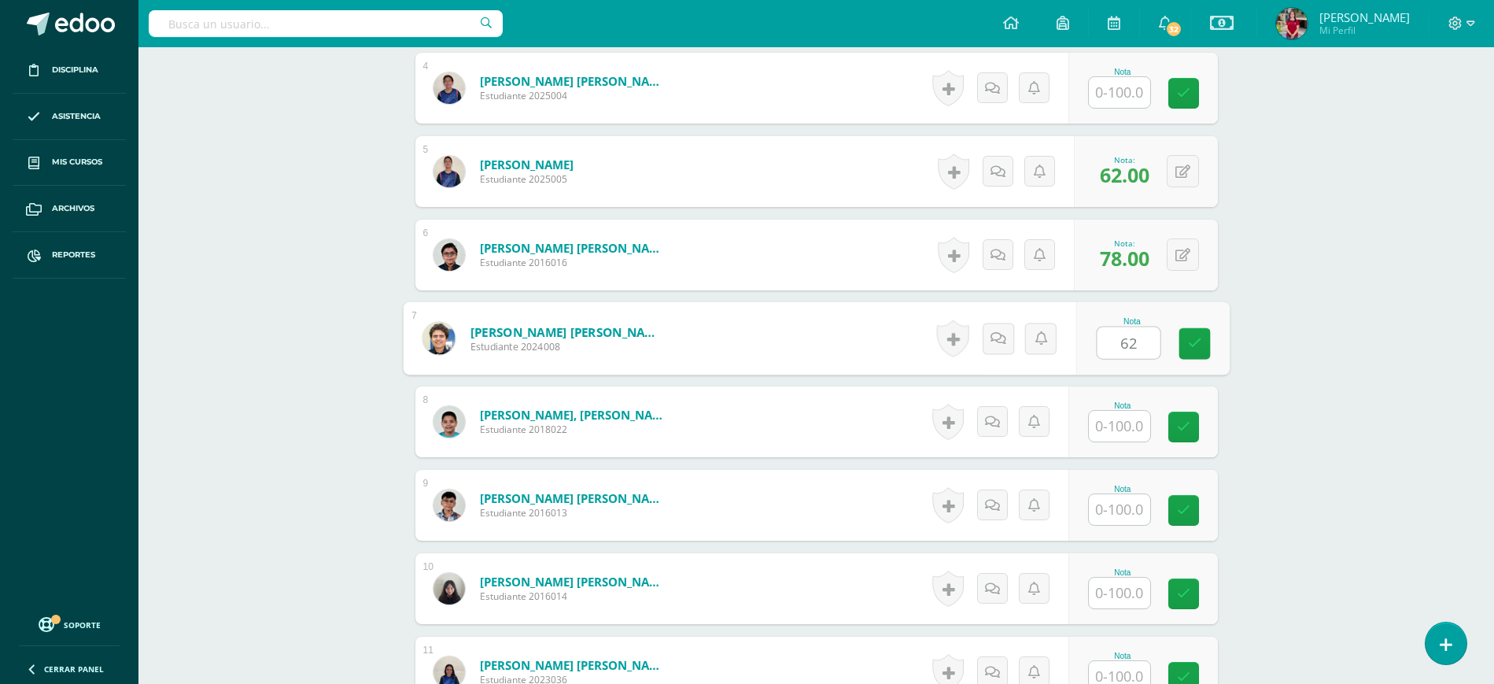
type input "62"
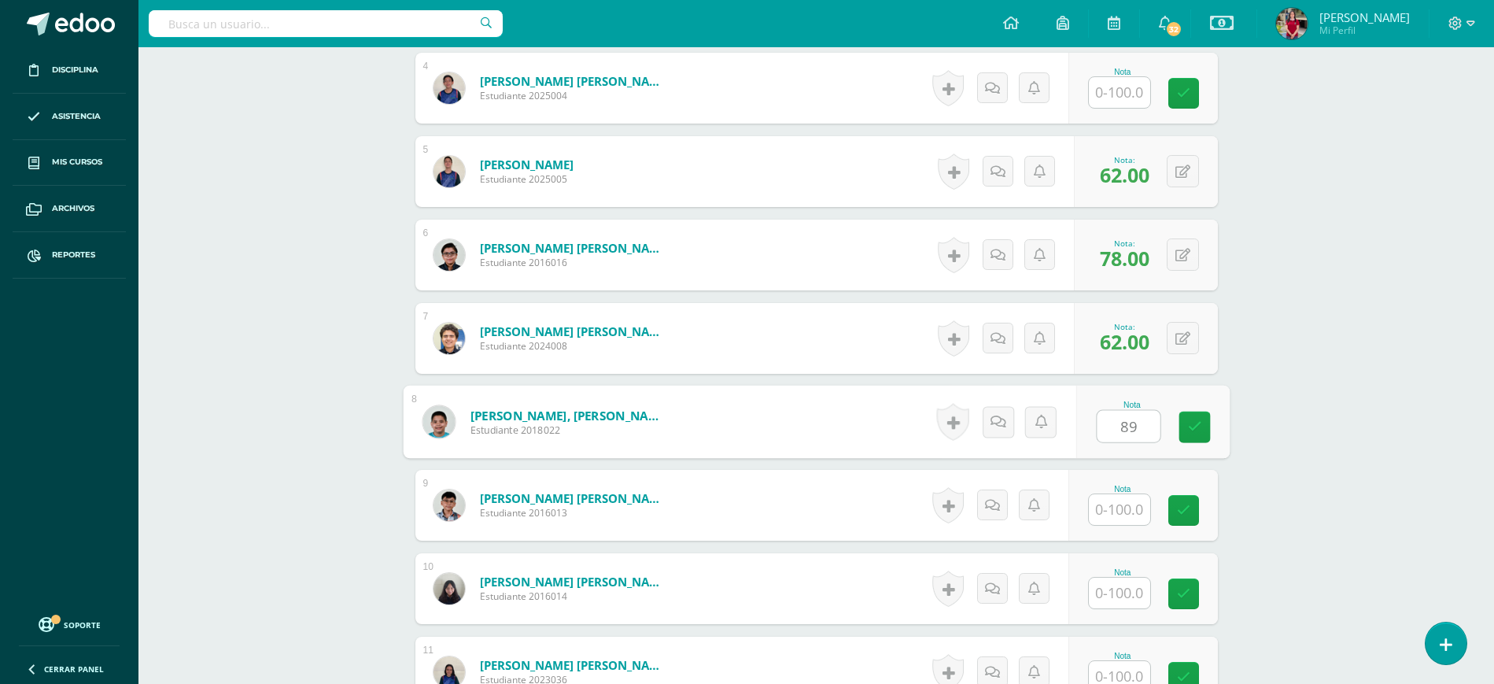
type input "89"
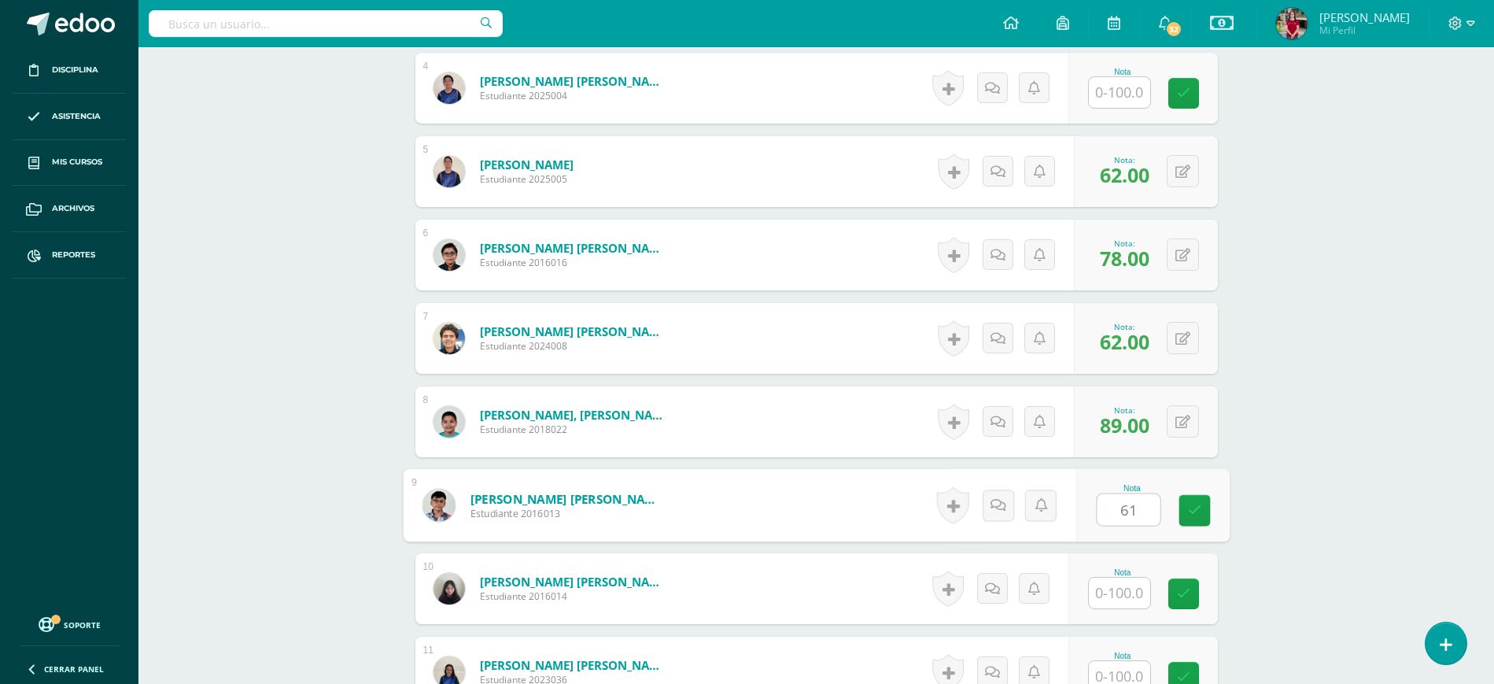
type input "61"
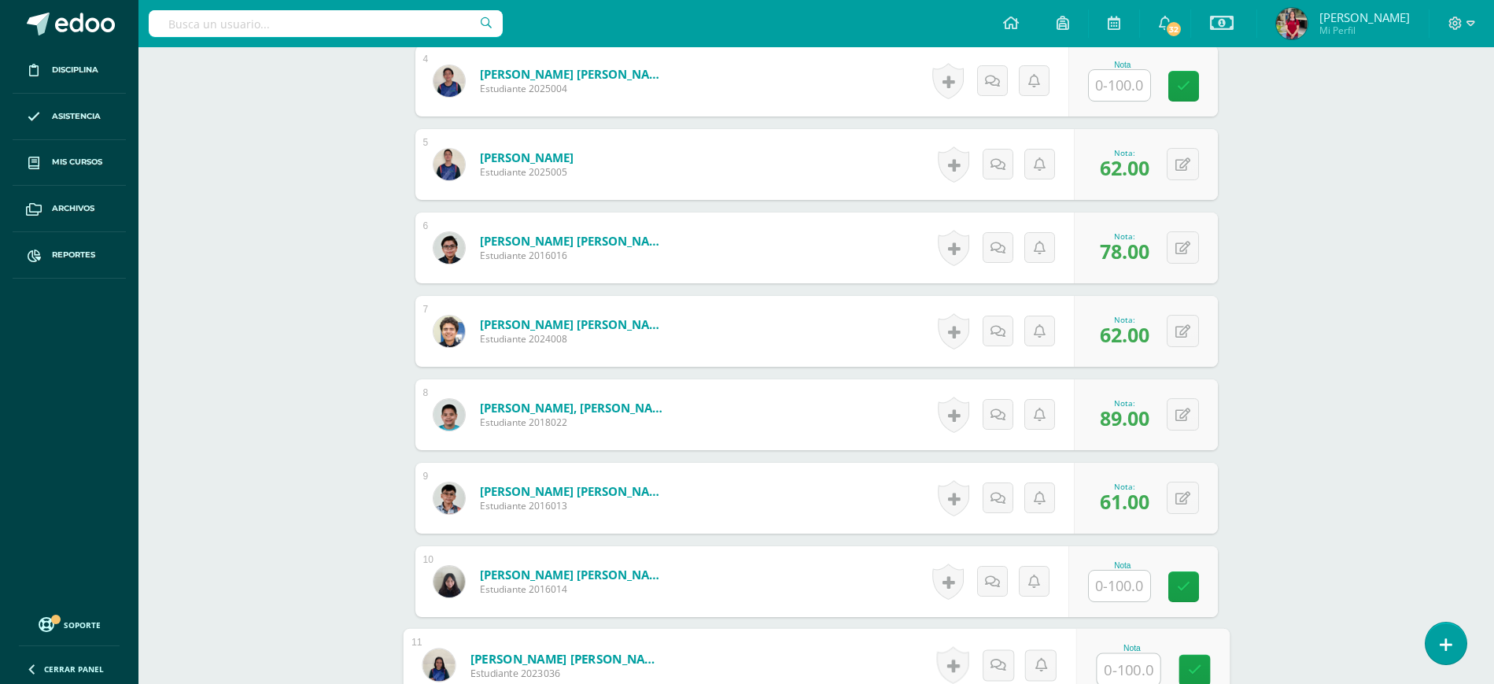
scroll to position [1031, 0]
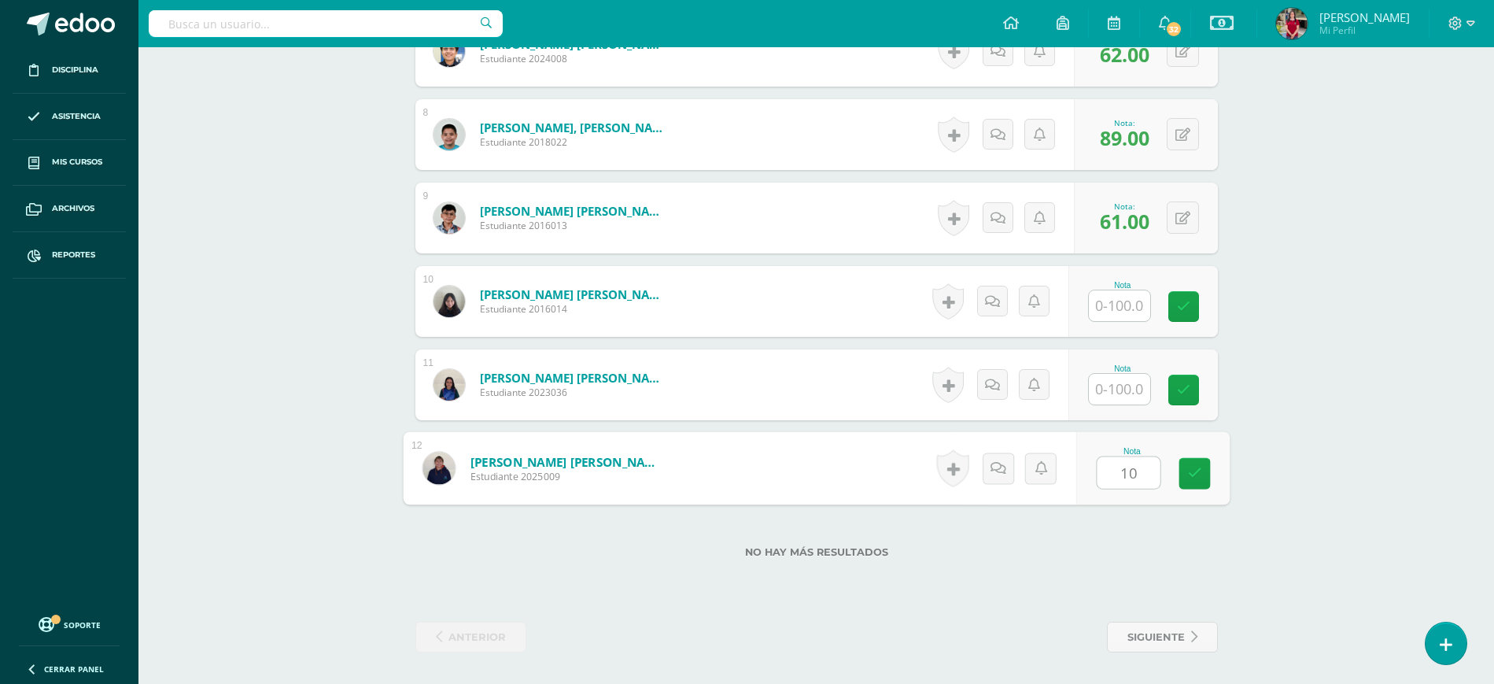
type input "100"
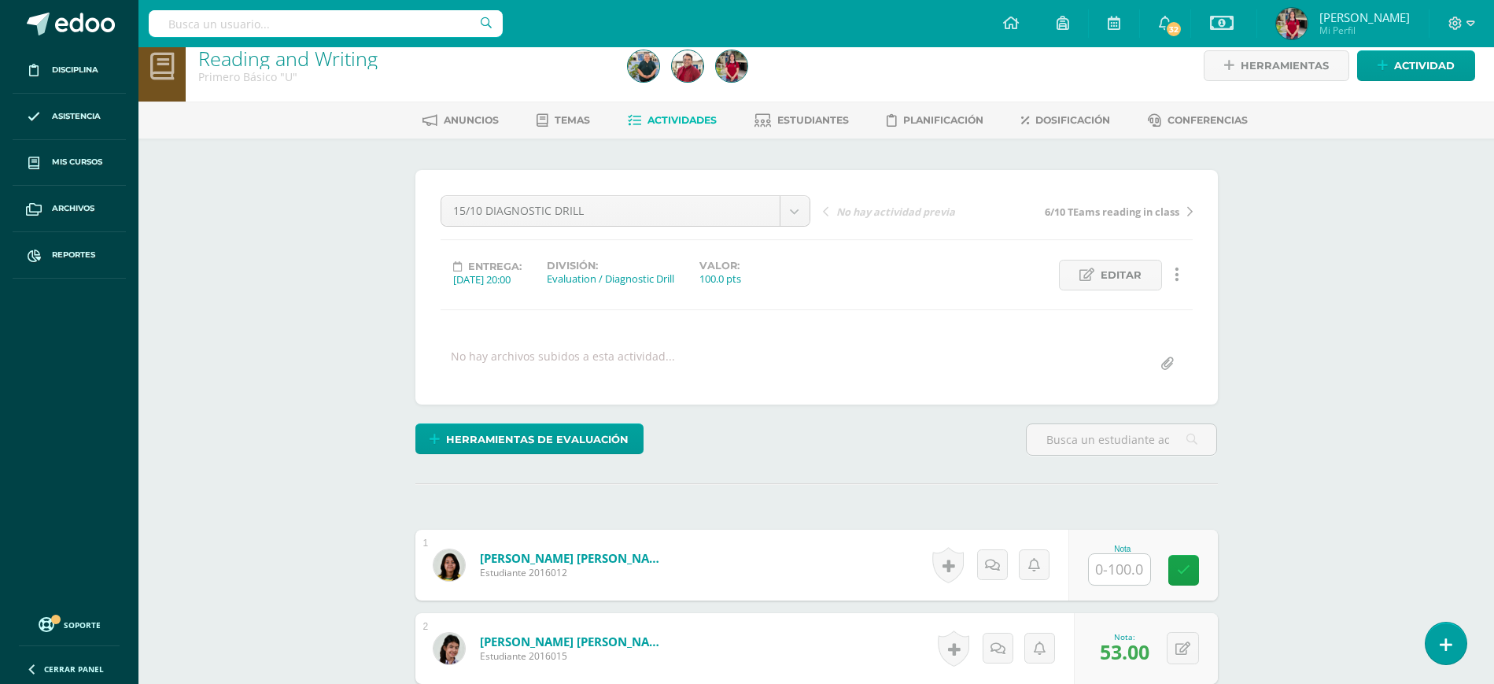
scroll to position [11, 0]
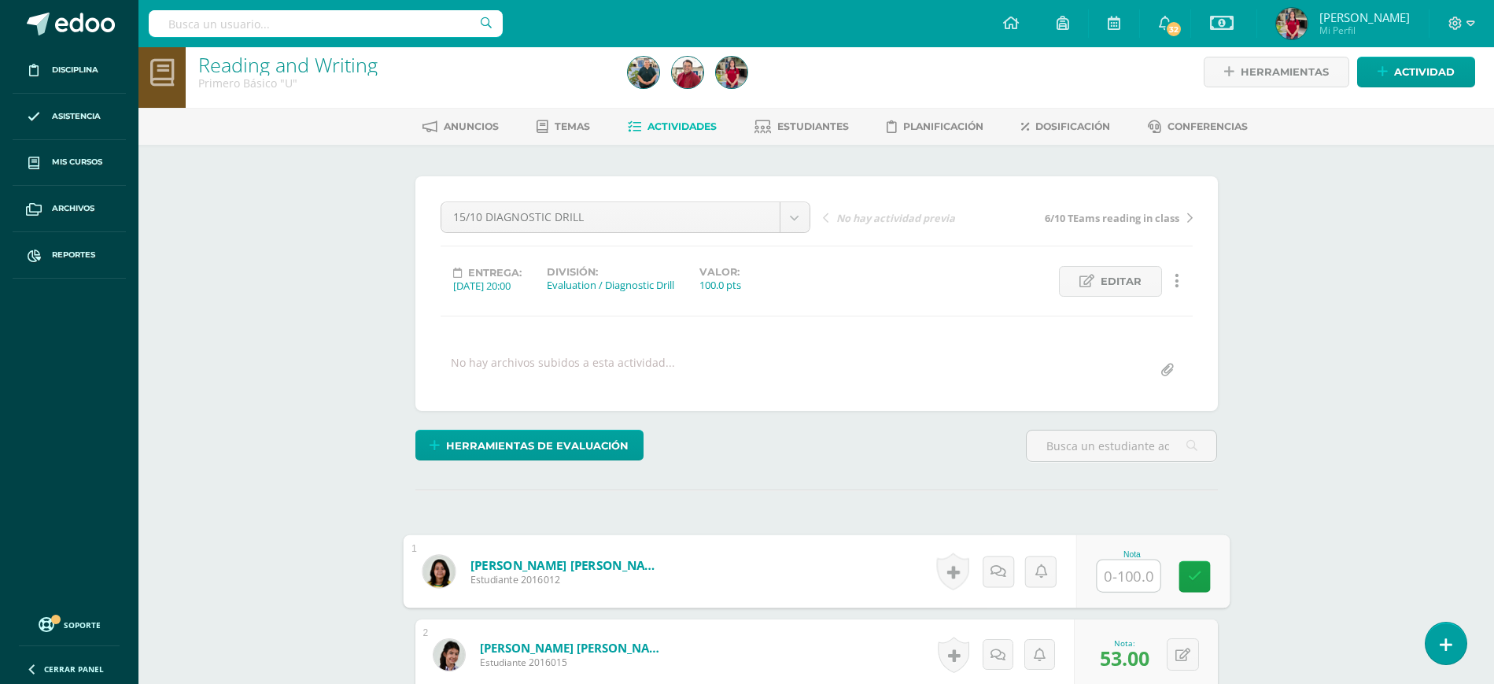
click at [1126, 577] on input "text" at bounding box center [1127, 575] width 63 height 31
type input "93"
click at [1200, 578] on icon at bounding box center [1194, 575] width 14 height 13
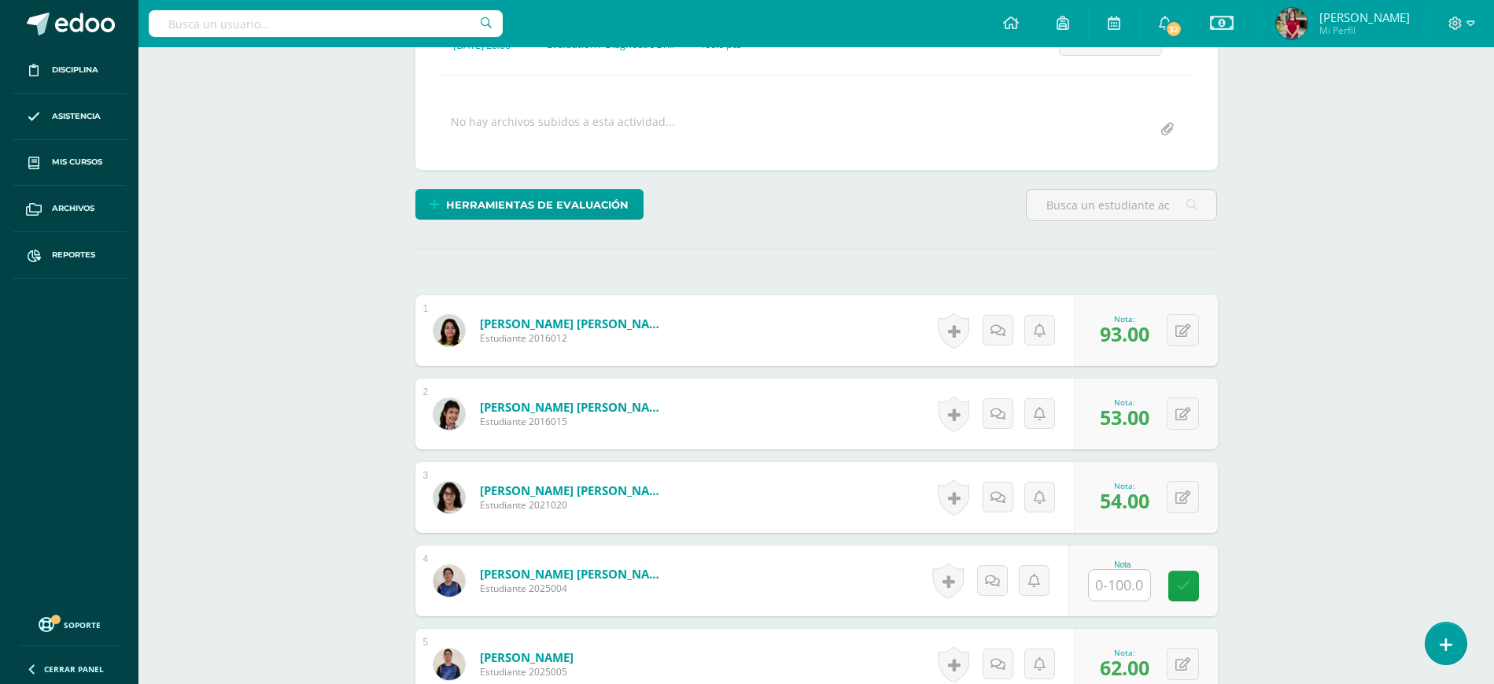
scroll to position [0, 0]
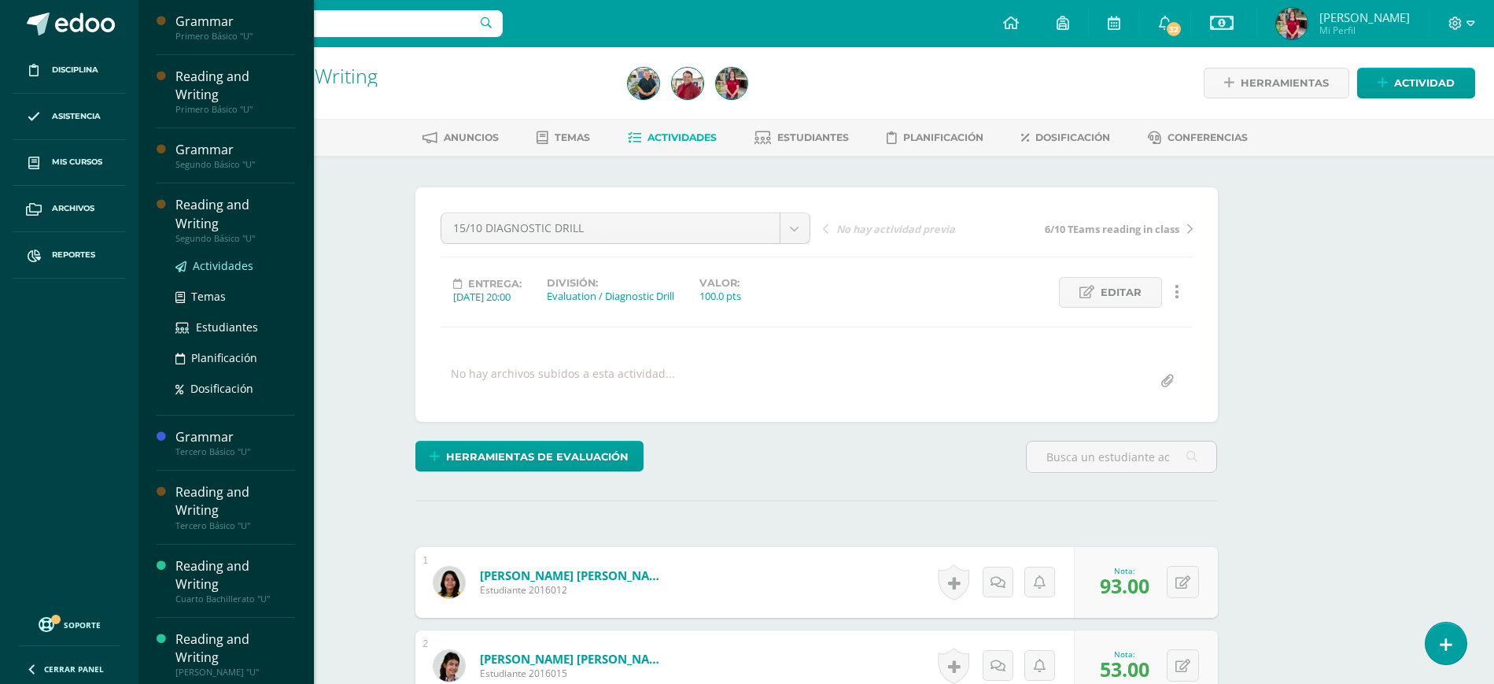
click at [225, 258] on span "Actividades" at bounding box center [223, 265] width 61 height 15
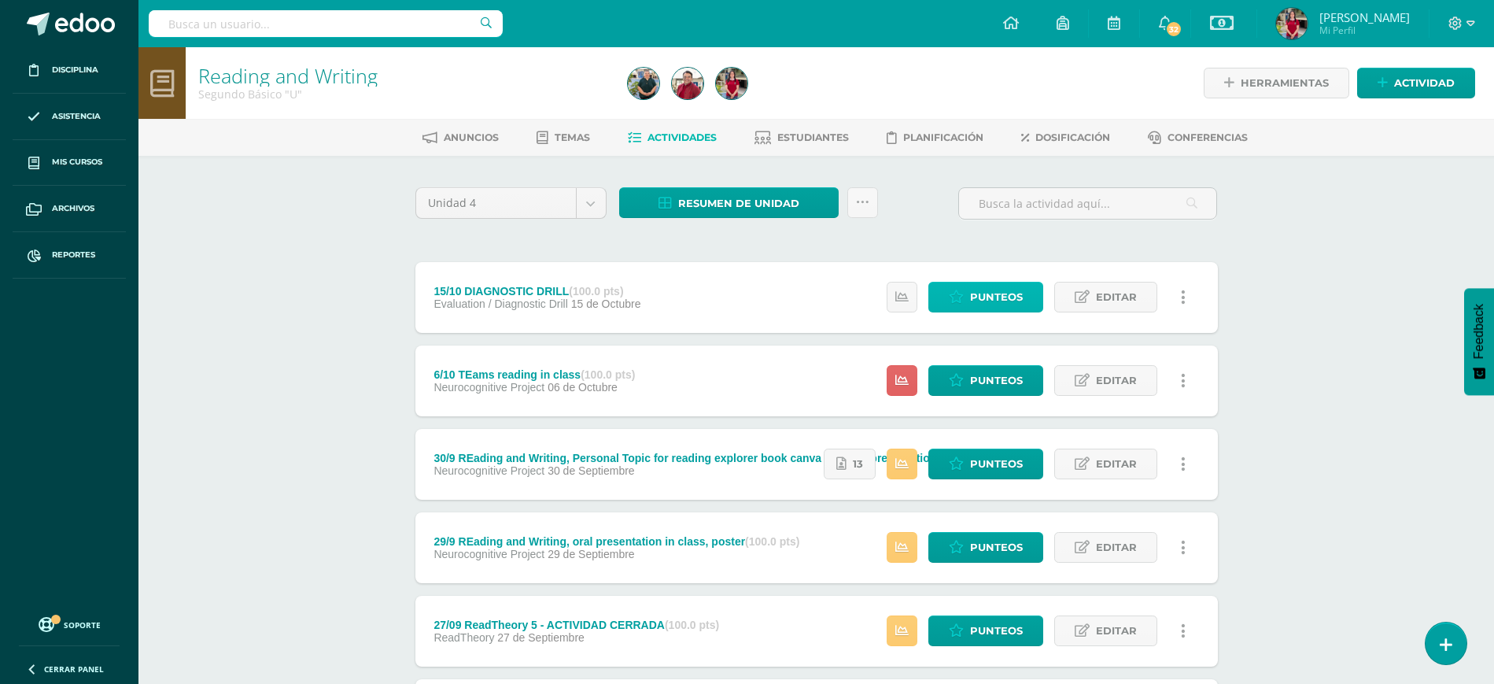
click at [965, 289] on link "Punteos" at bounding box center [985, 297] width 115 height 31
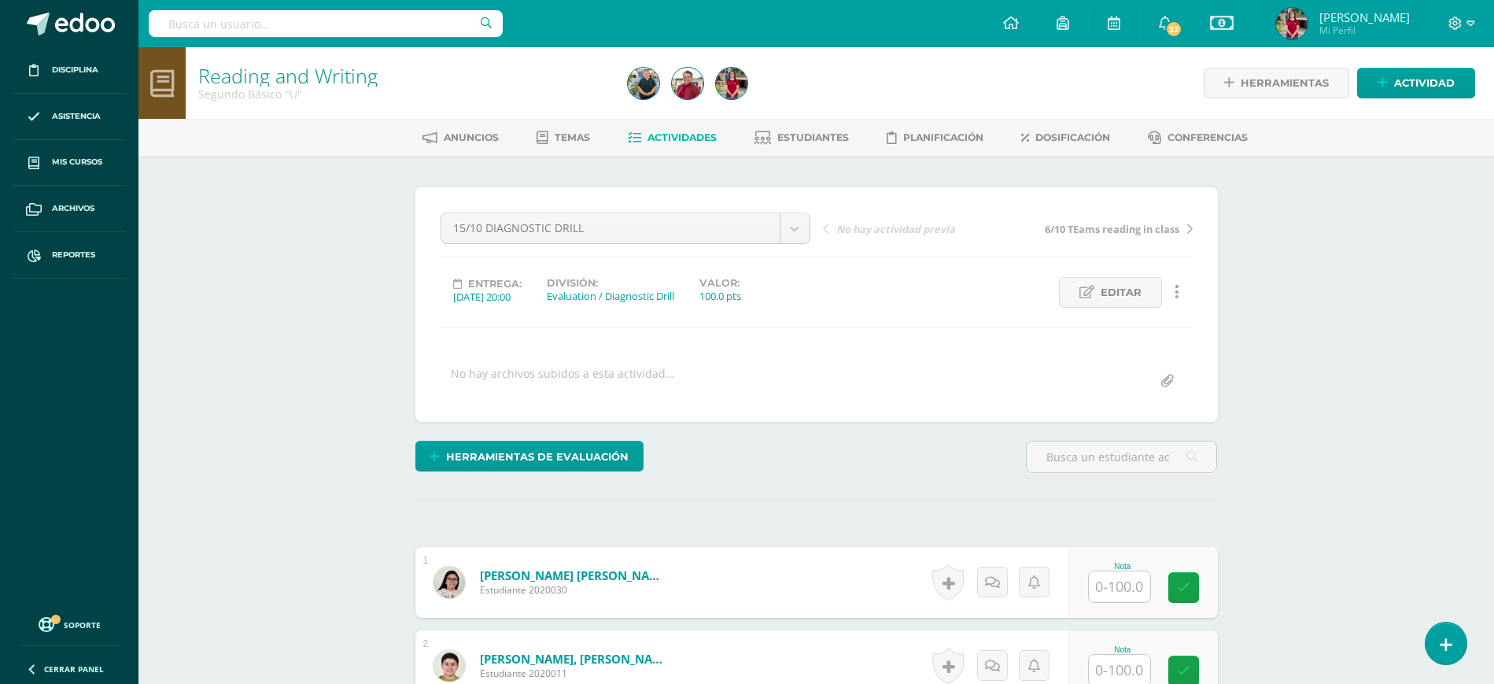
scroll to position [1, 0]
click at [1143, 579] on input "text" at bounding box center [1127, 585] width 63 height 31
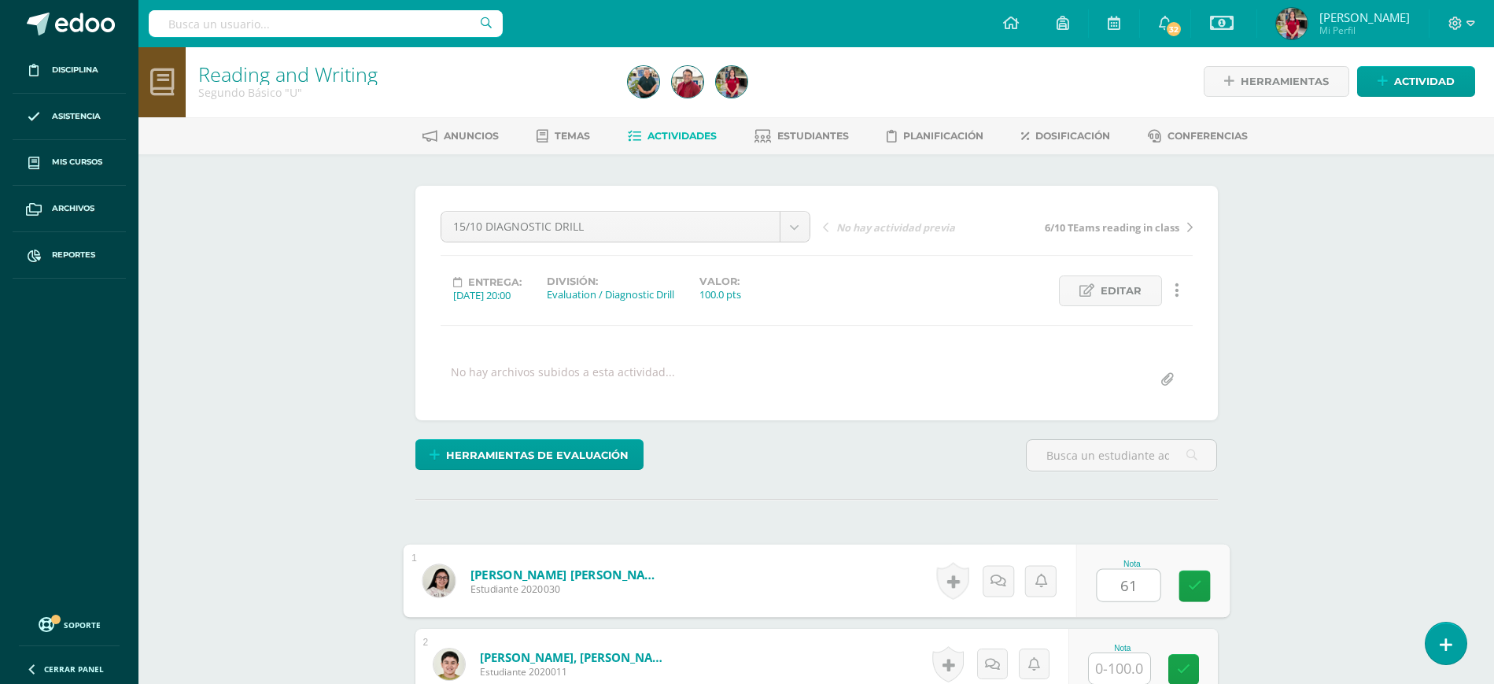
type input "61"
type input "86"
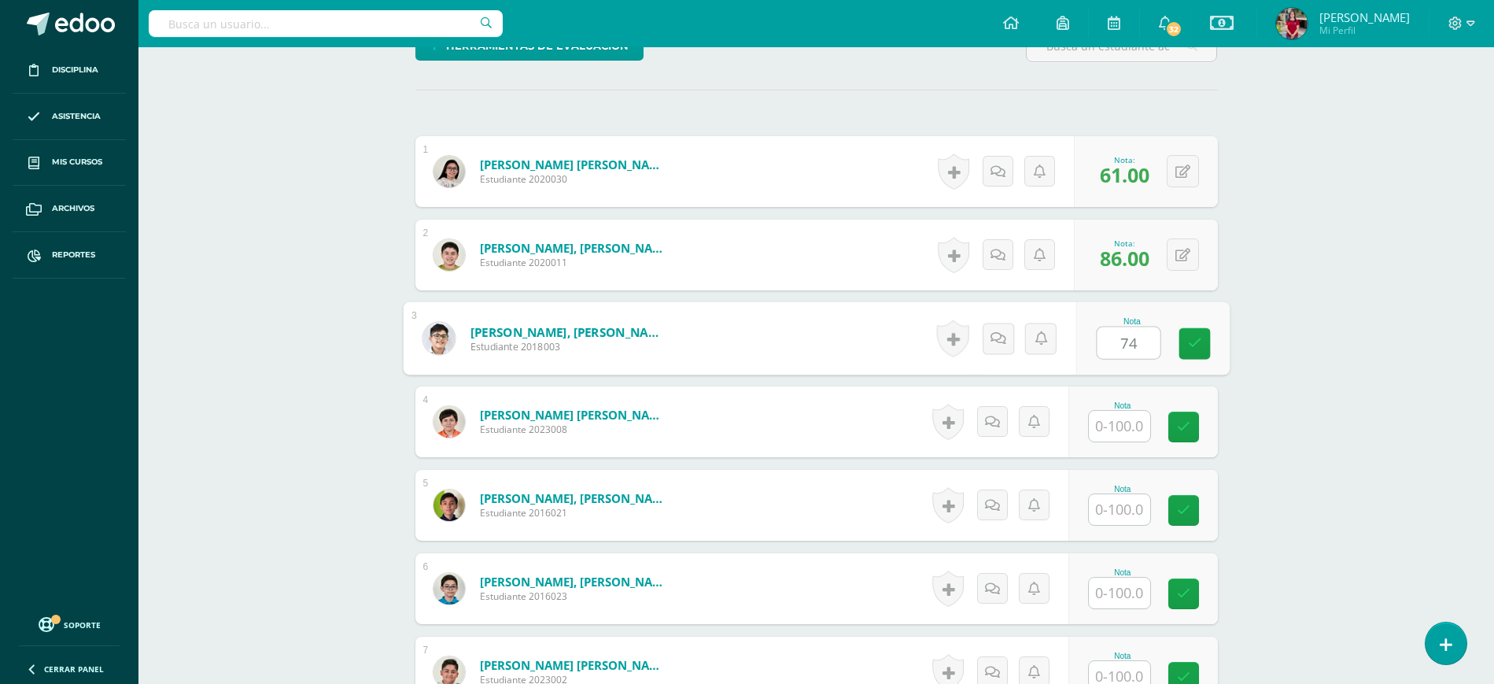
type input "74"
type input "53"
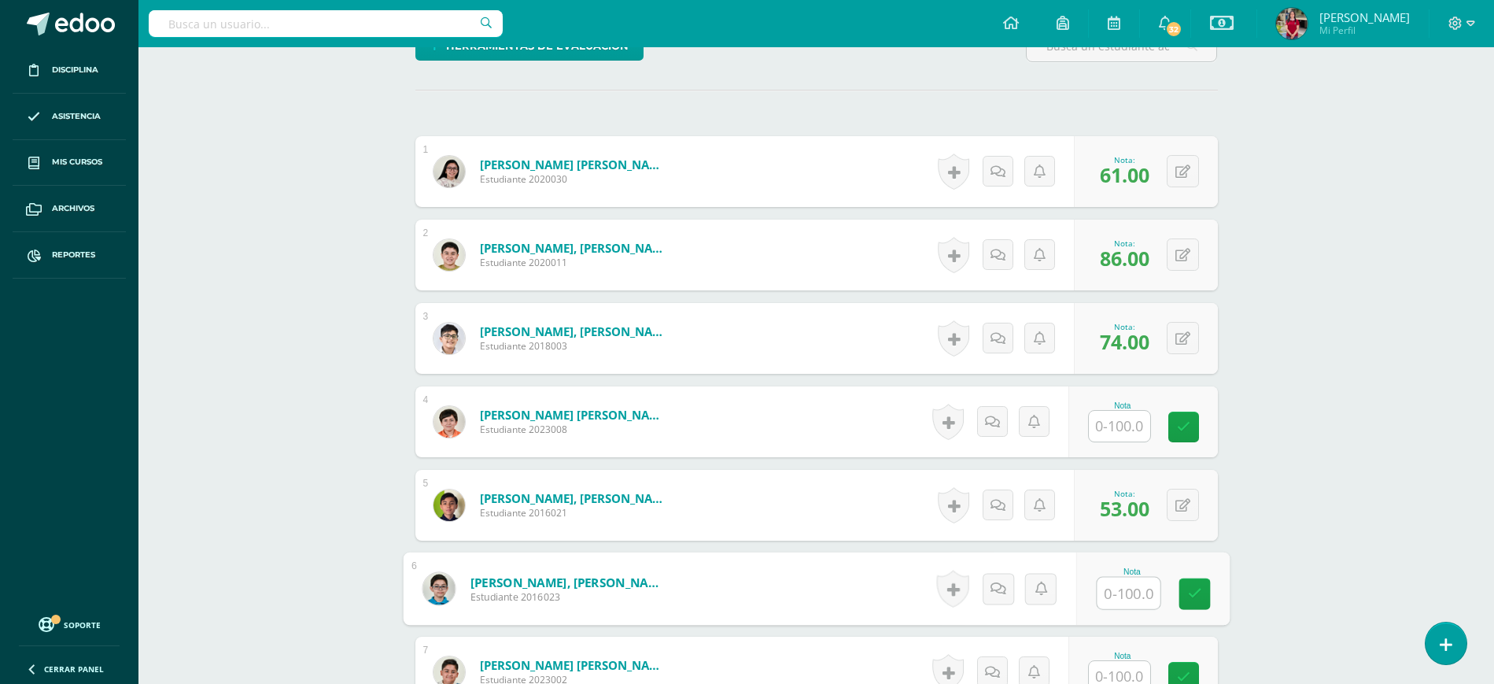
scroll to position [418, 0]
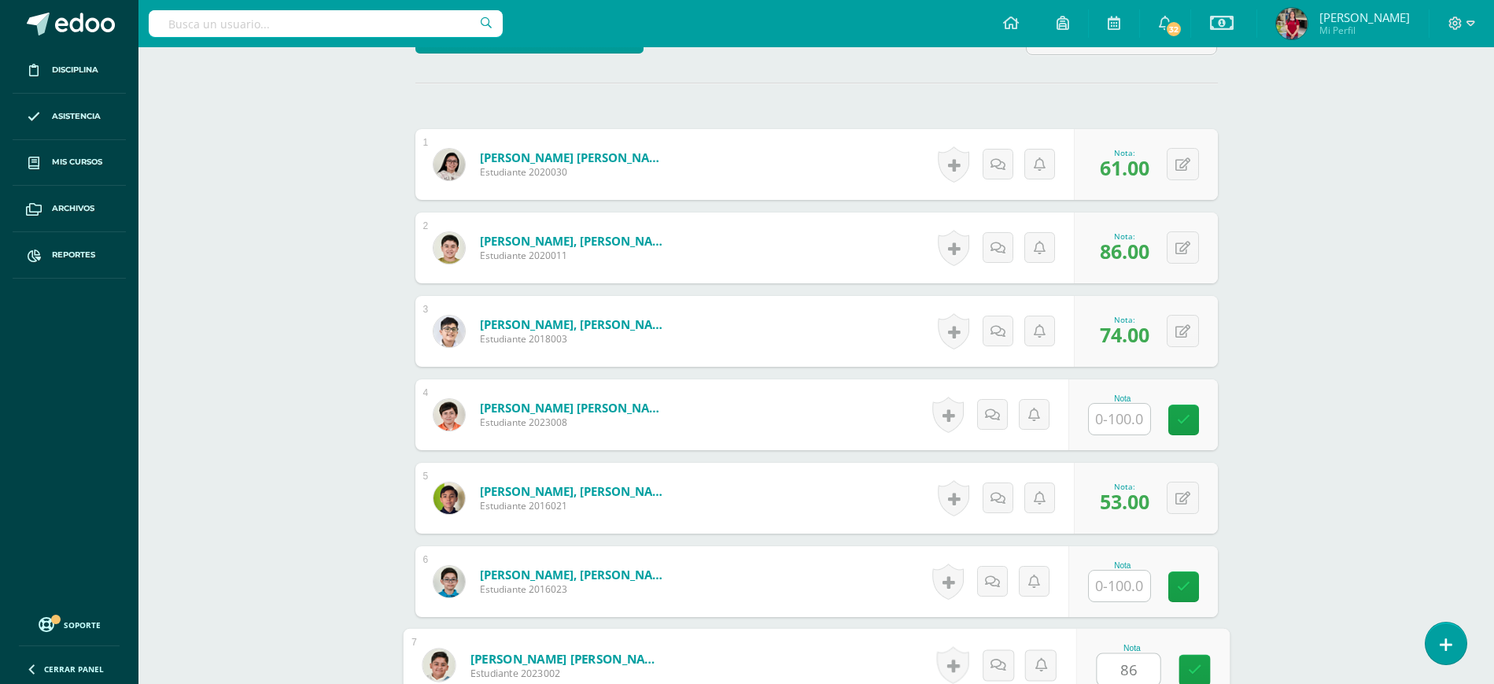
type input "86"
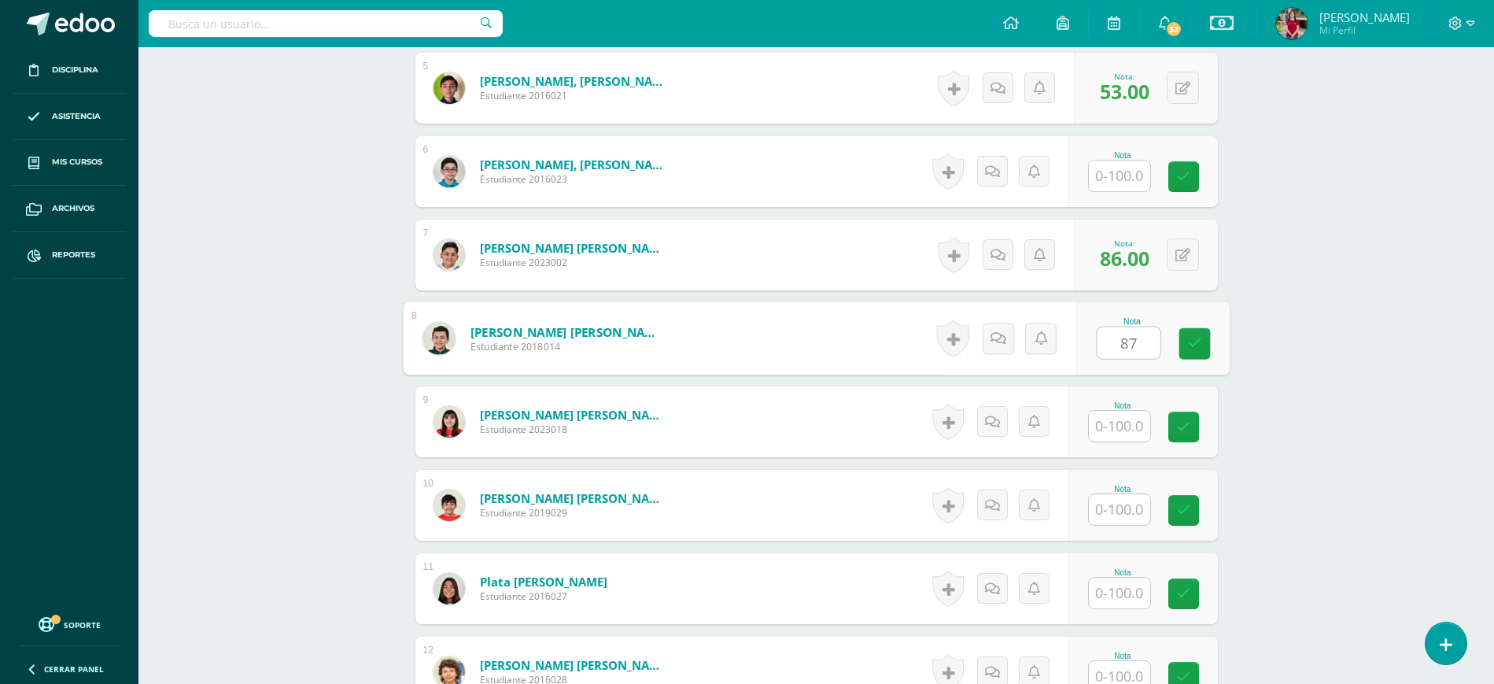
type input "87"
type input "92"
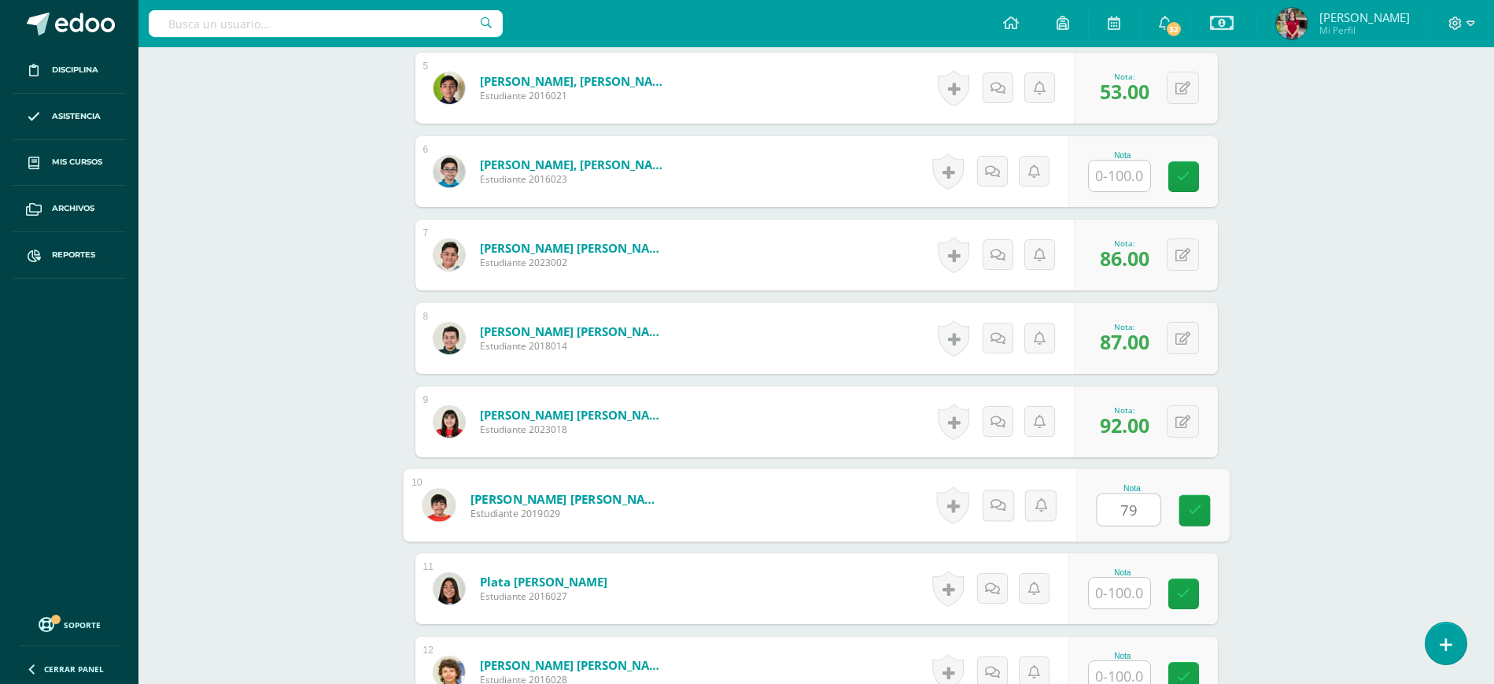
type input "79"
type input "62"
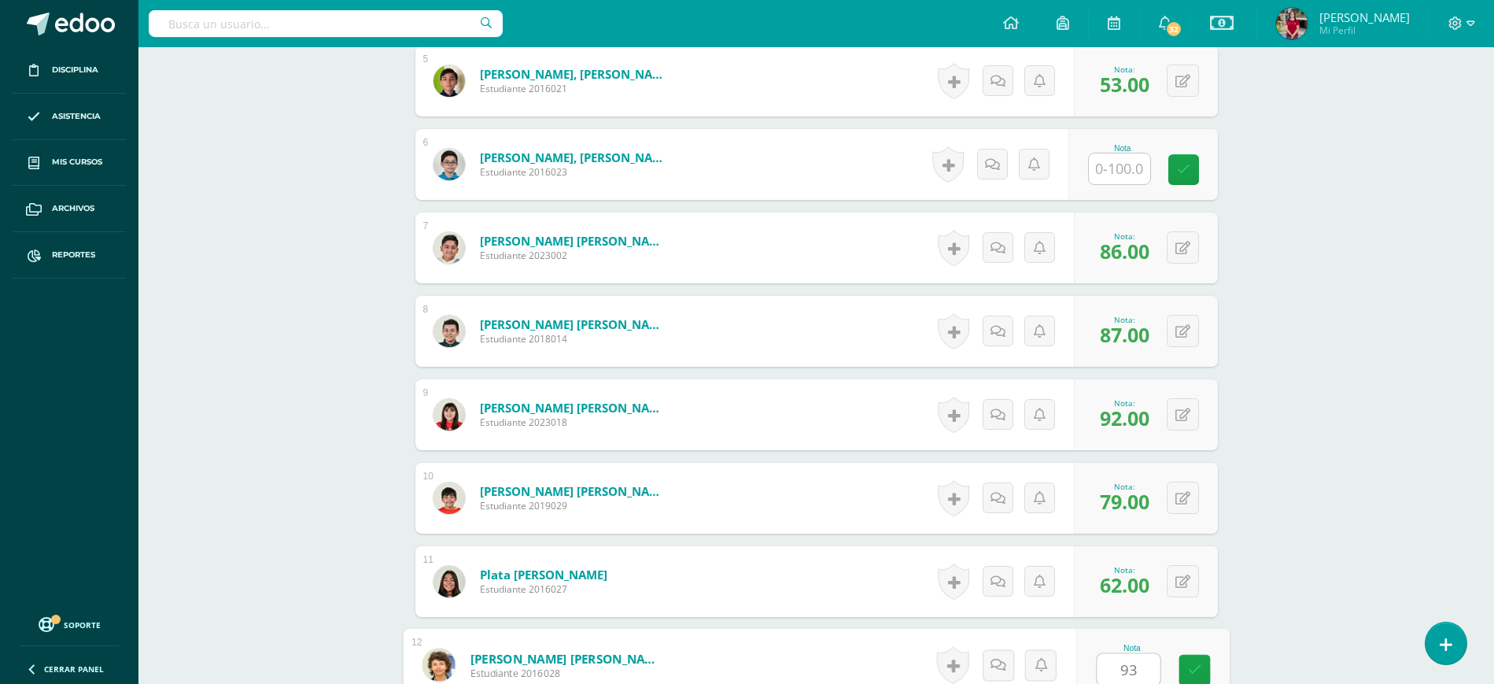
type input "93"
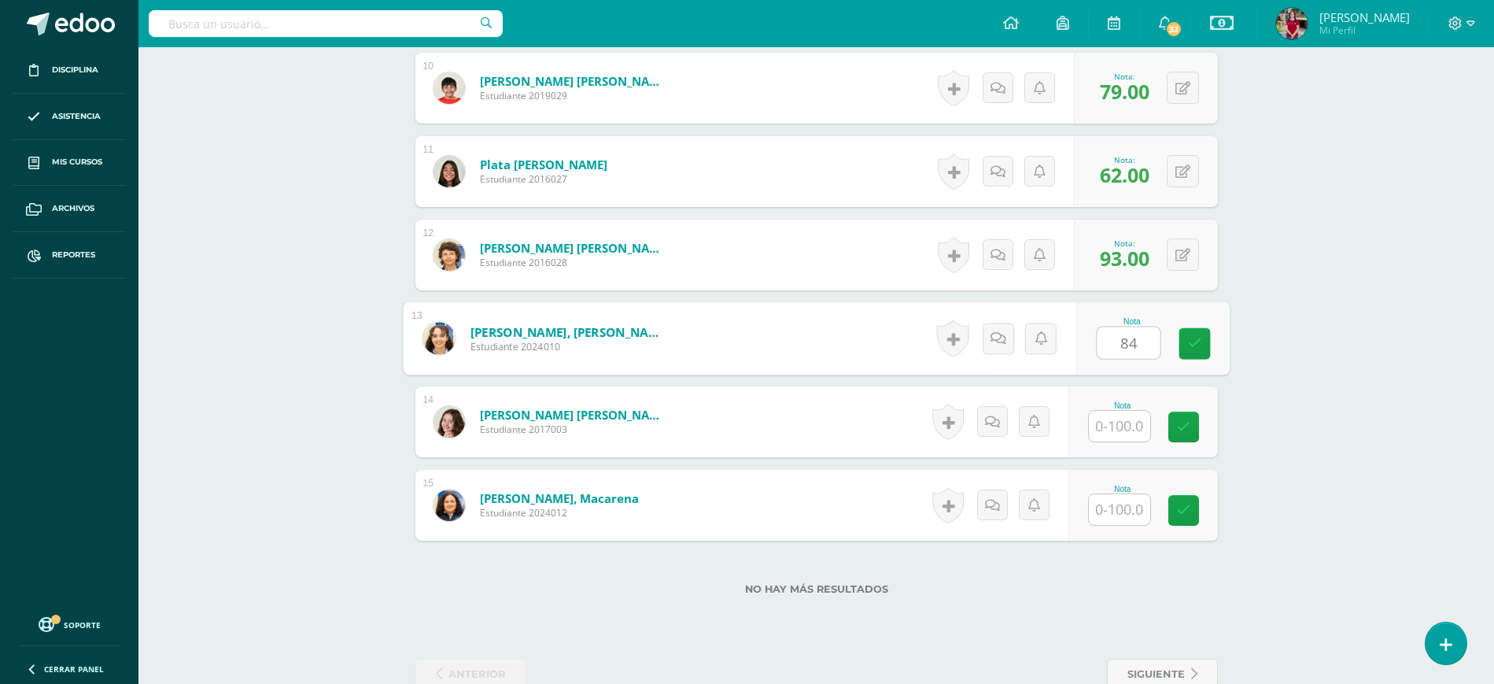
type input "84"
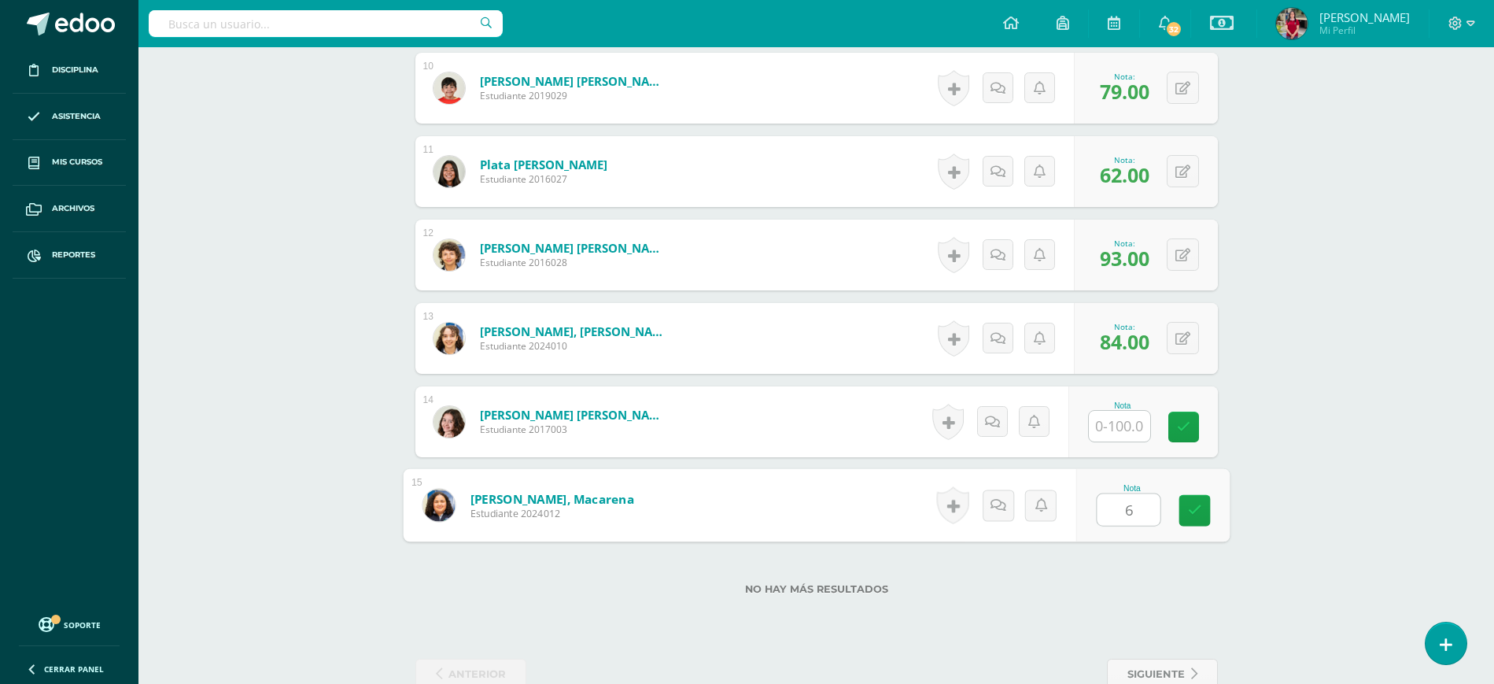
type input "67"
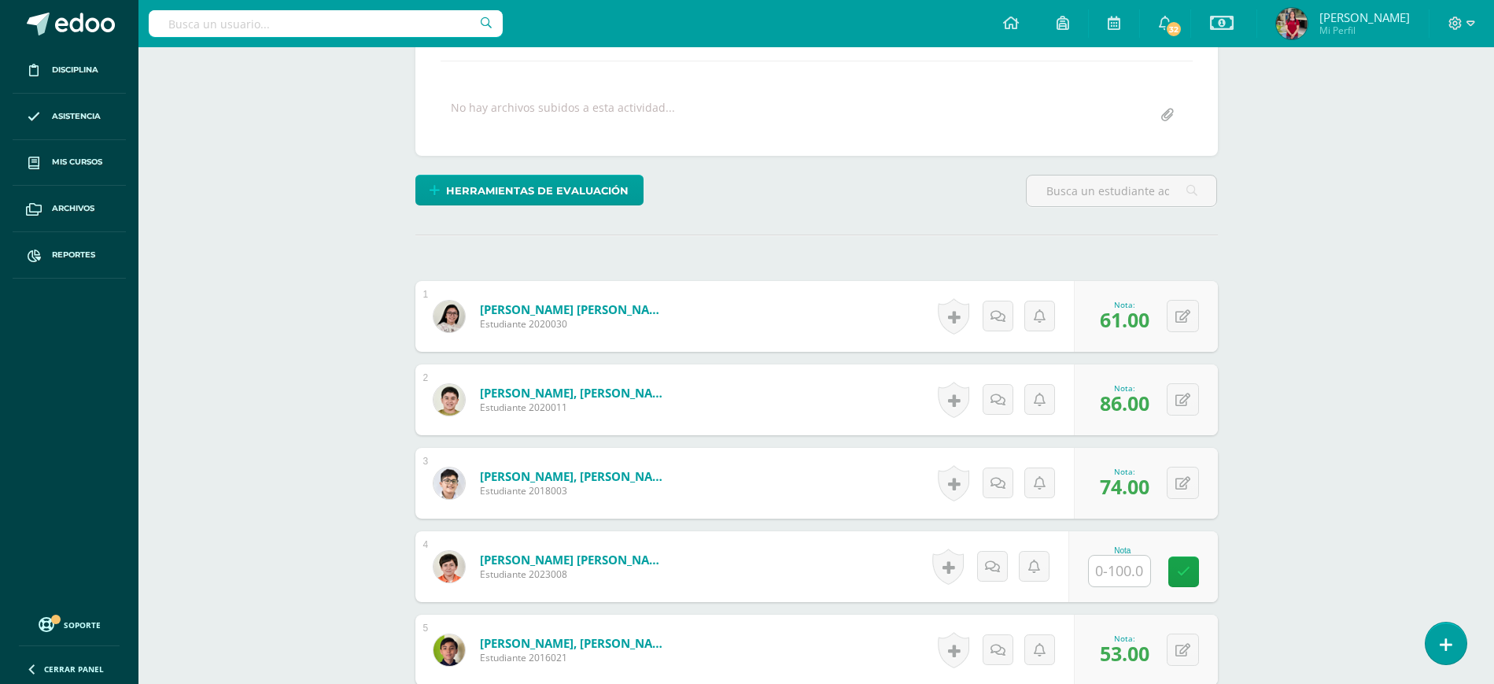
scroll to position [0, 0]
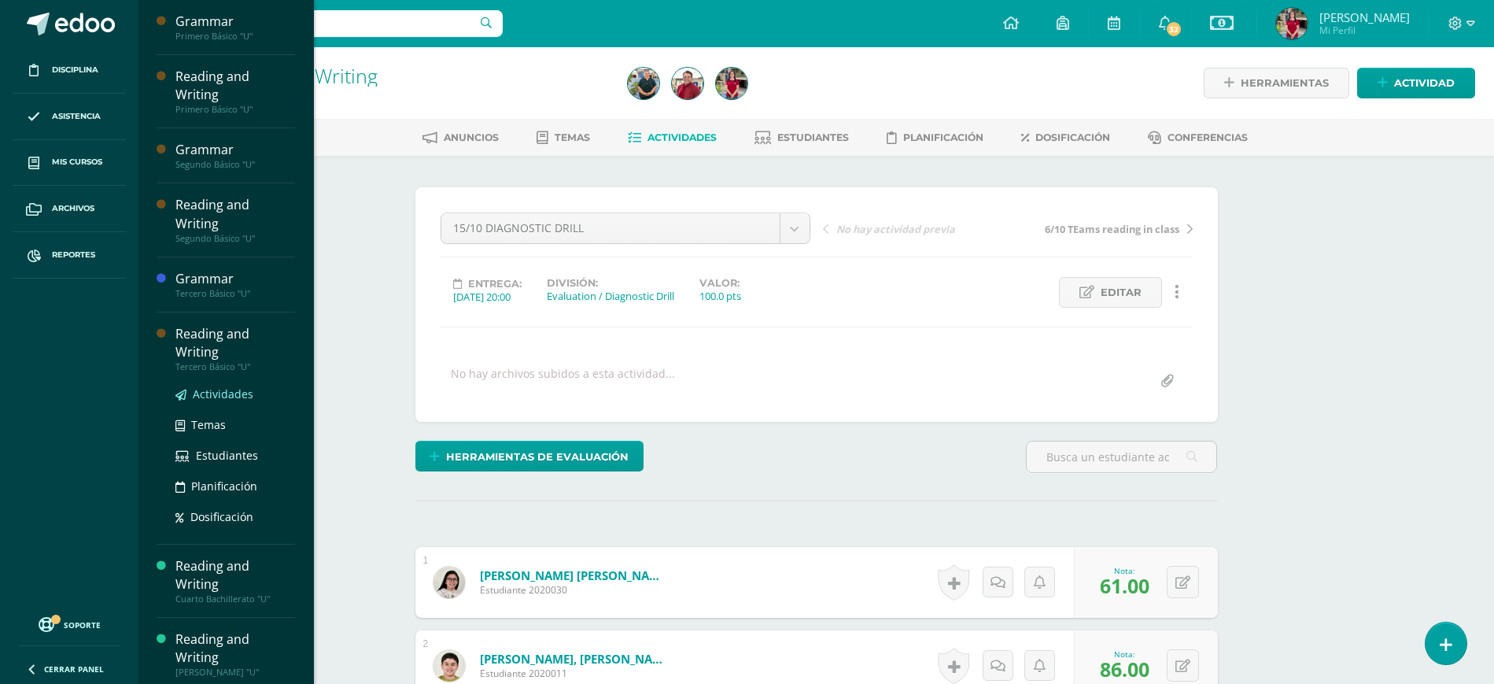
click at [215, 386] on span "Actividades" at bounding box center [223, 393] width 61 height 15
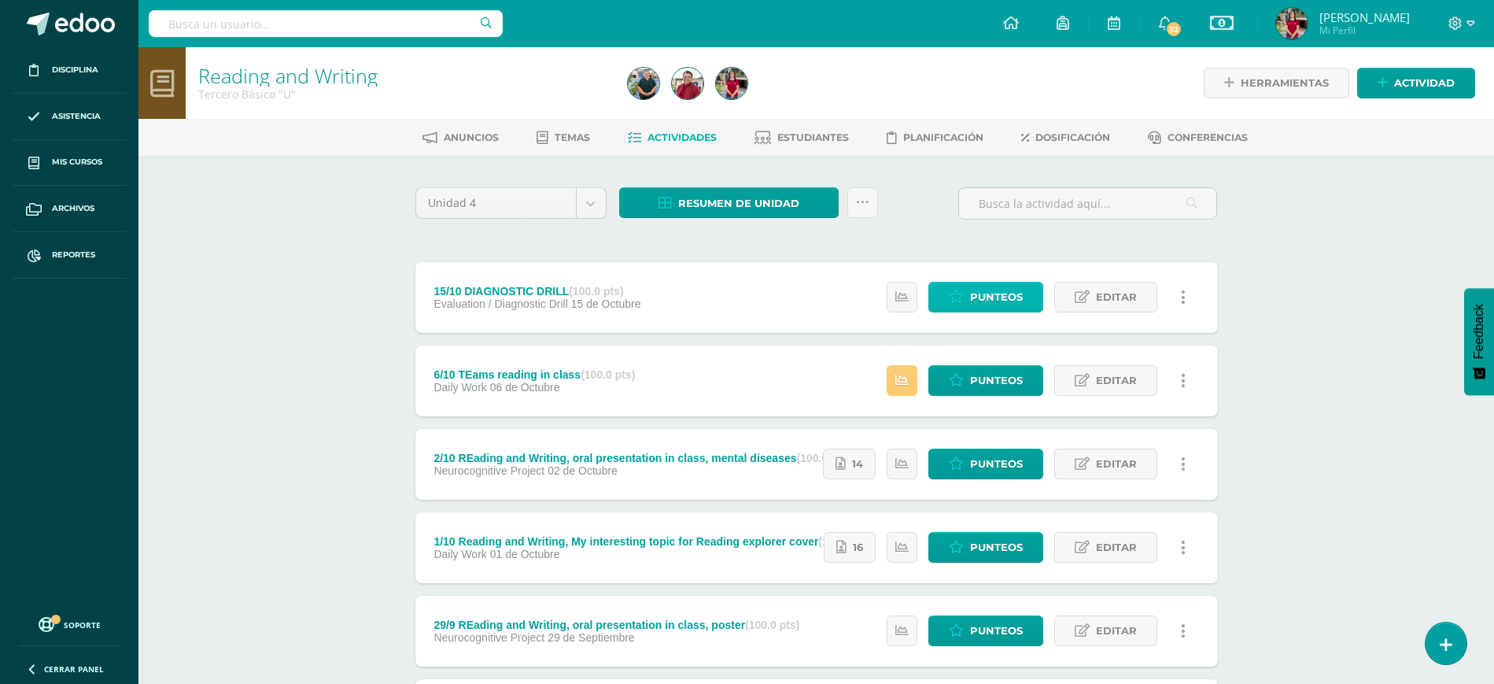
click at [981, 288] on span "Punteos" at bounding box center [996, 296] width 53 height 29
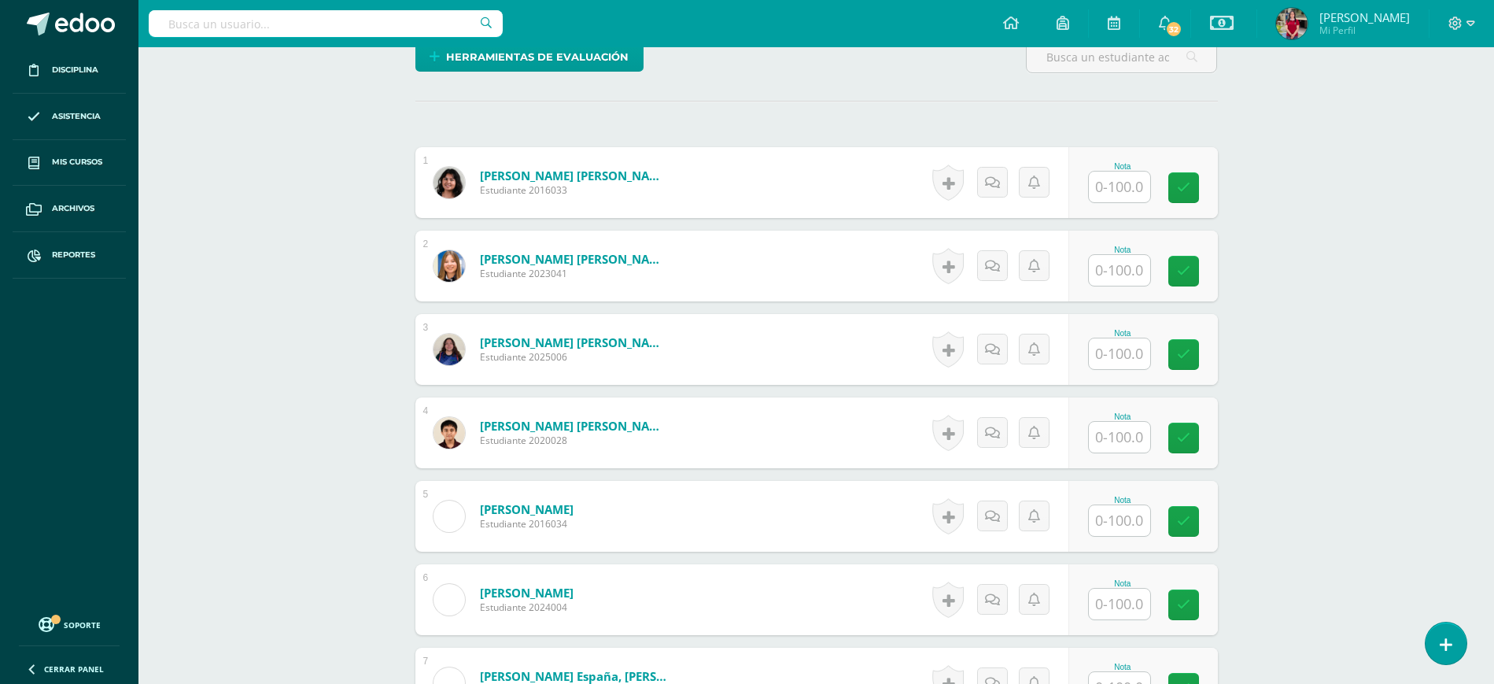
scroll to position [437, 0]
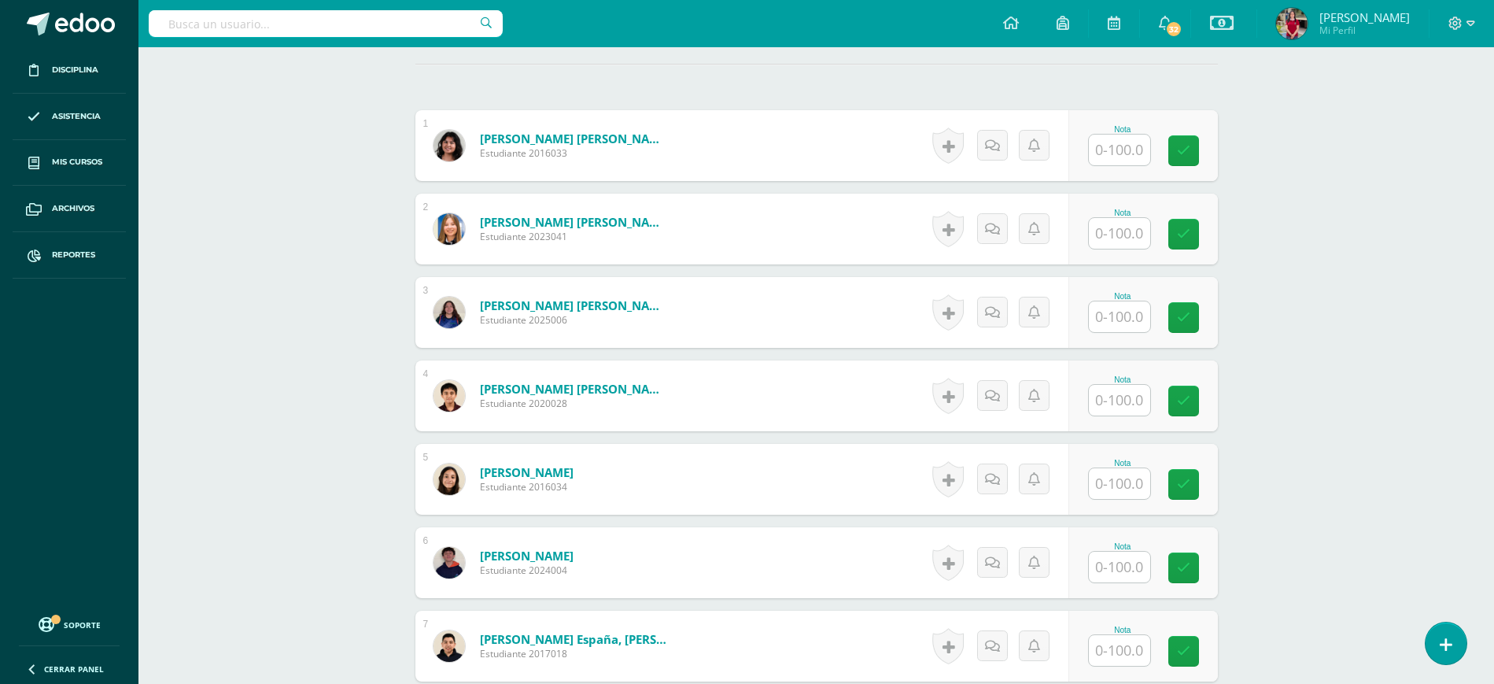
click at [1122, 238] on input "text" at bounding box center [1119, 233] width 61 height 31
type input "46"
click at [1133, 573] on input "text" at bounding box center [1119, 566] width 61 height 31
type input "36"
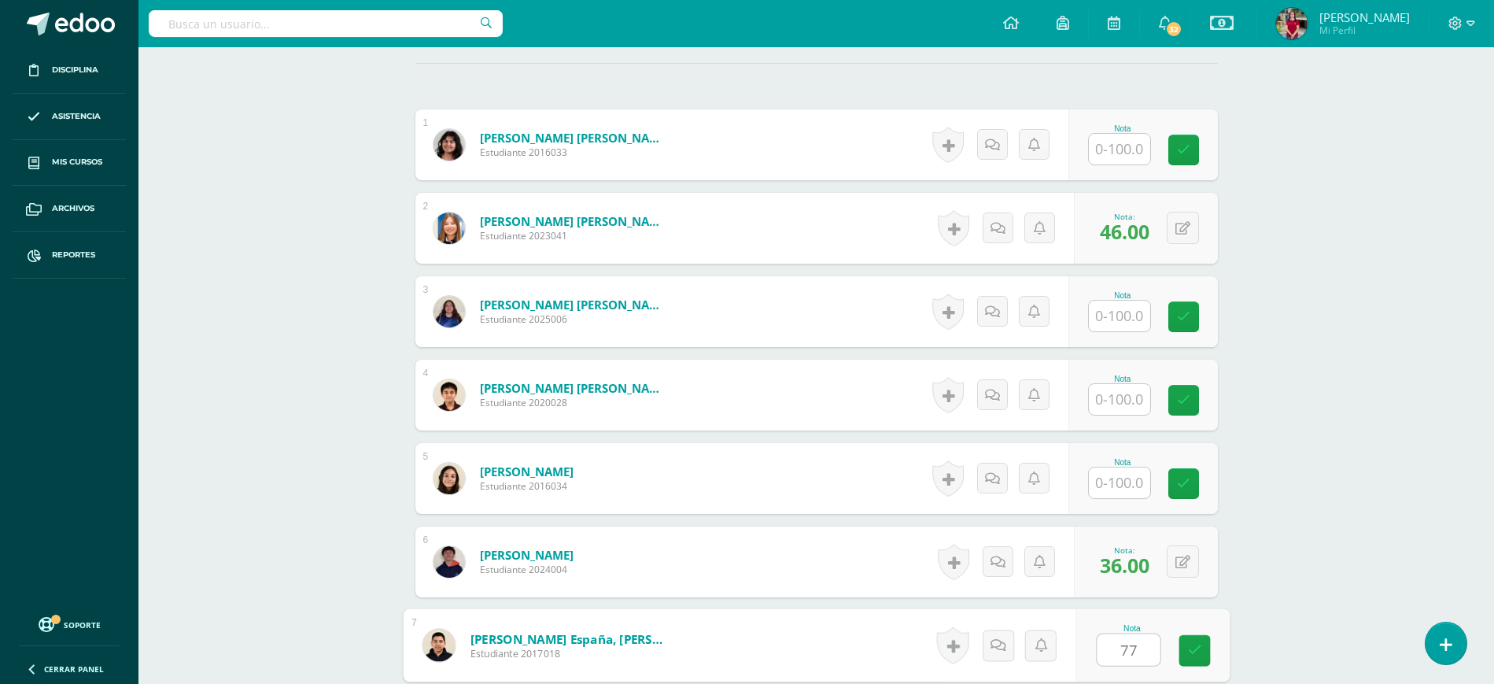
type input "77"
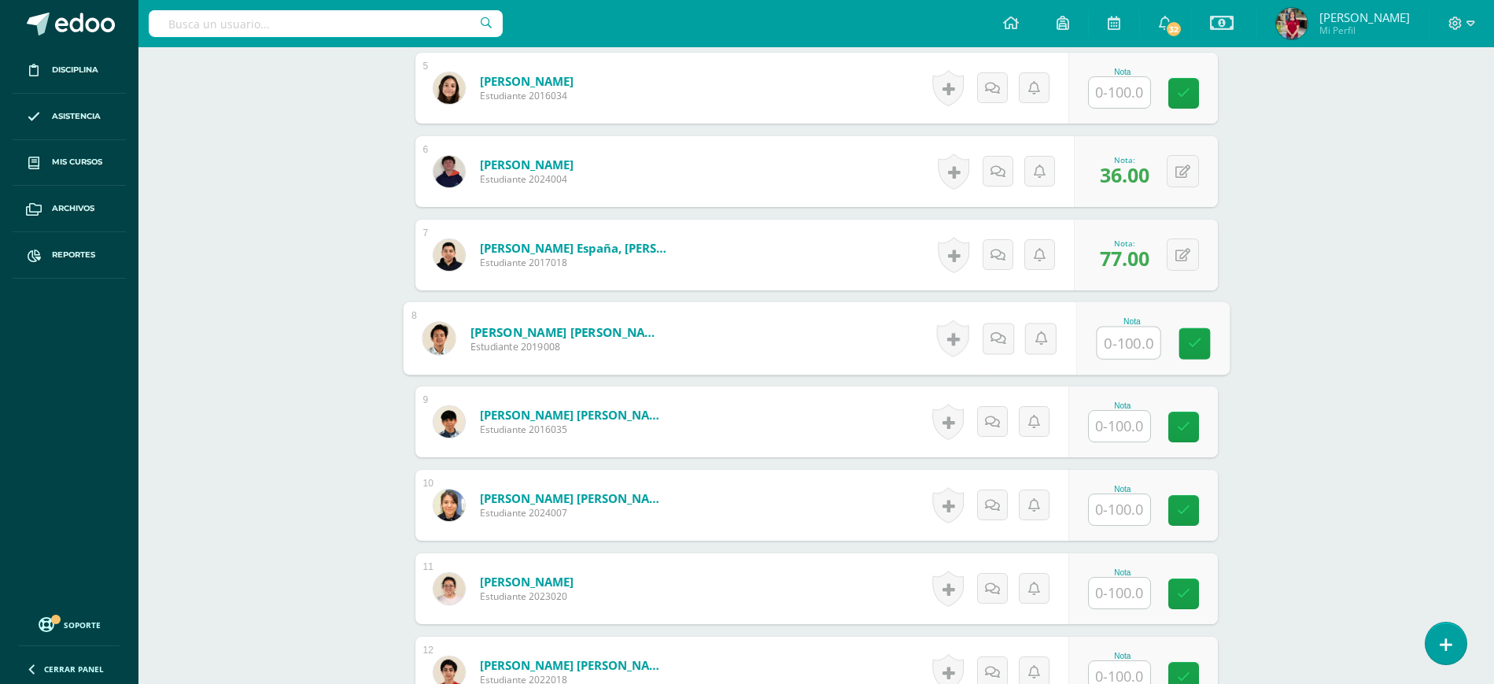
click at [1135, 421] on input "text" at bounding box center [1119, 426] width 61 height 31
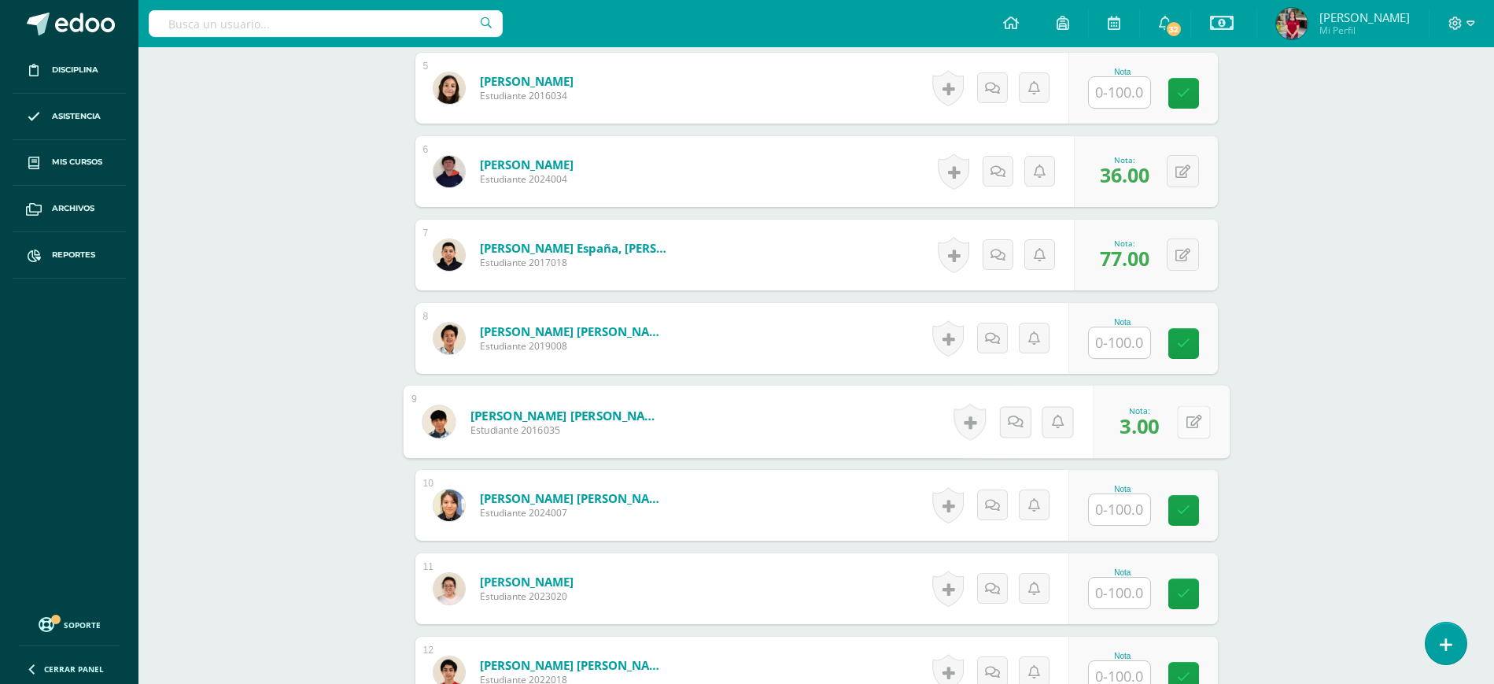
click at [1184, 418] on button at bounding box center [1193, 421] width 33 height 33
type input "53"
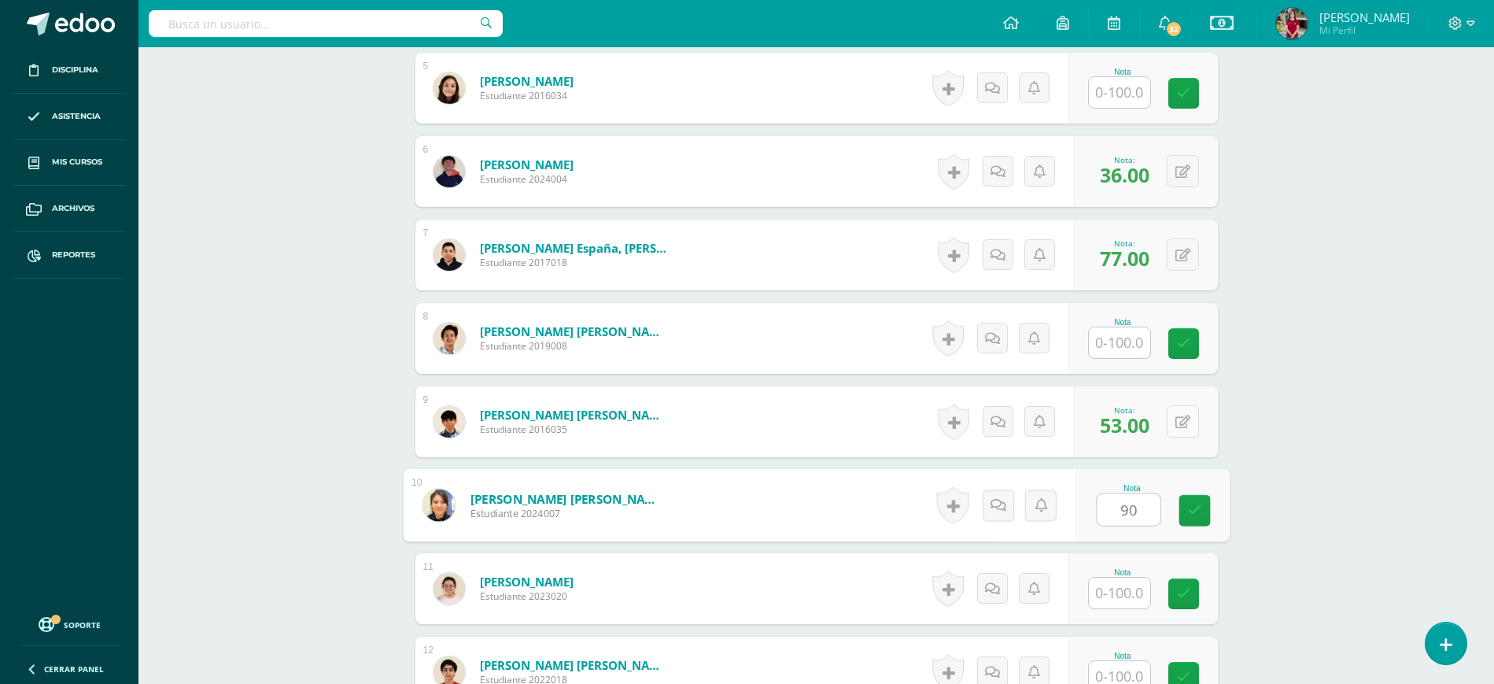
type input "90"
type input "27"
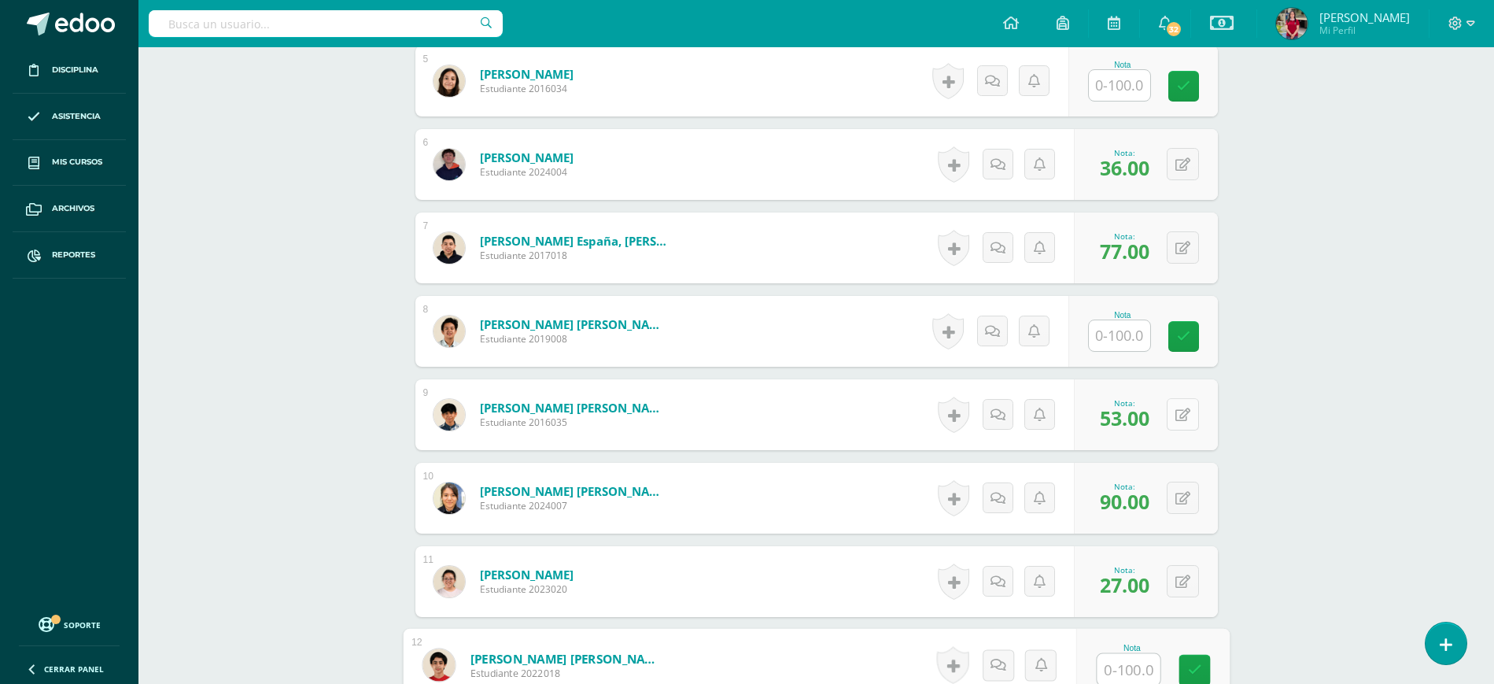
scroll to position [1244, 0]
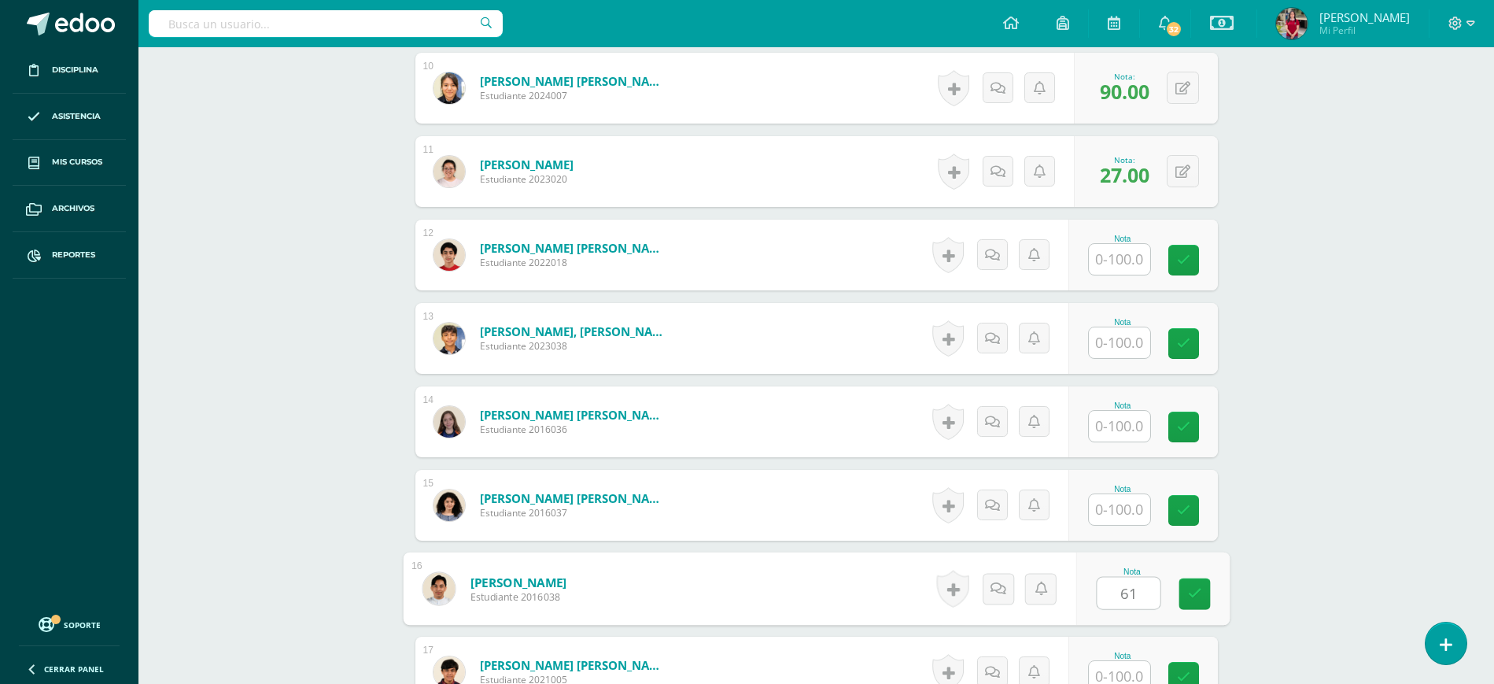
type input "61"
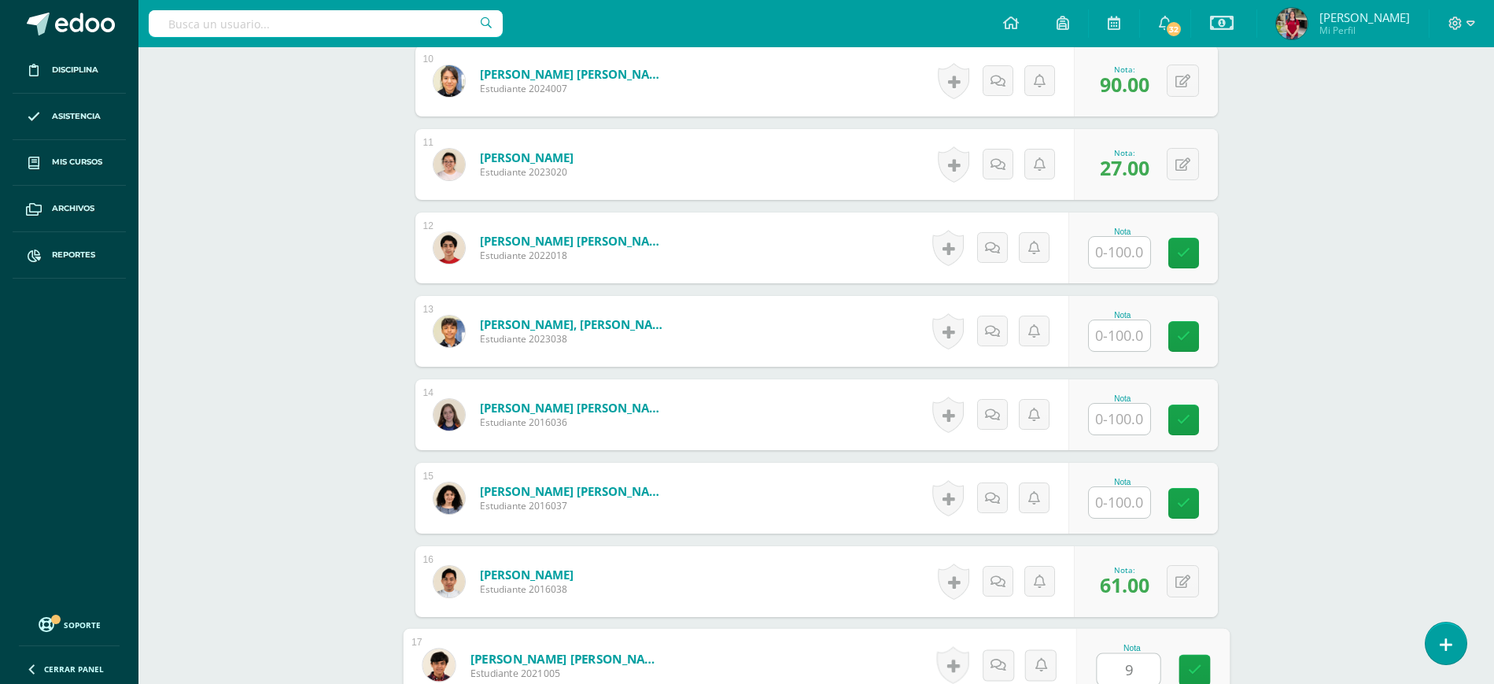
type input "93"
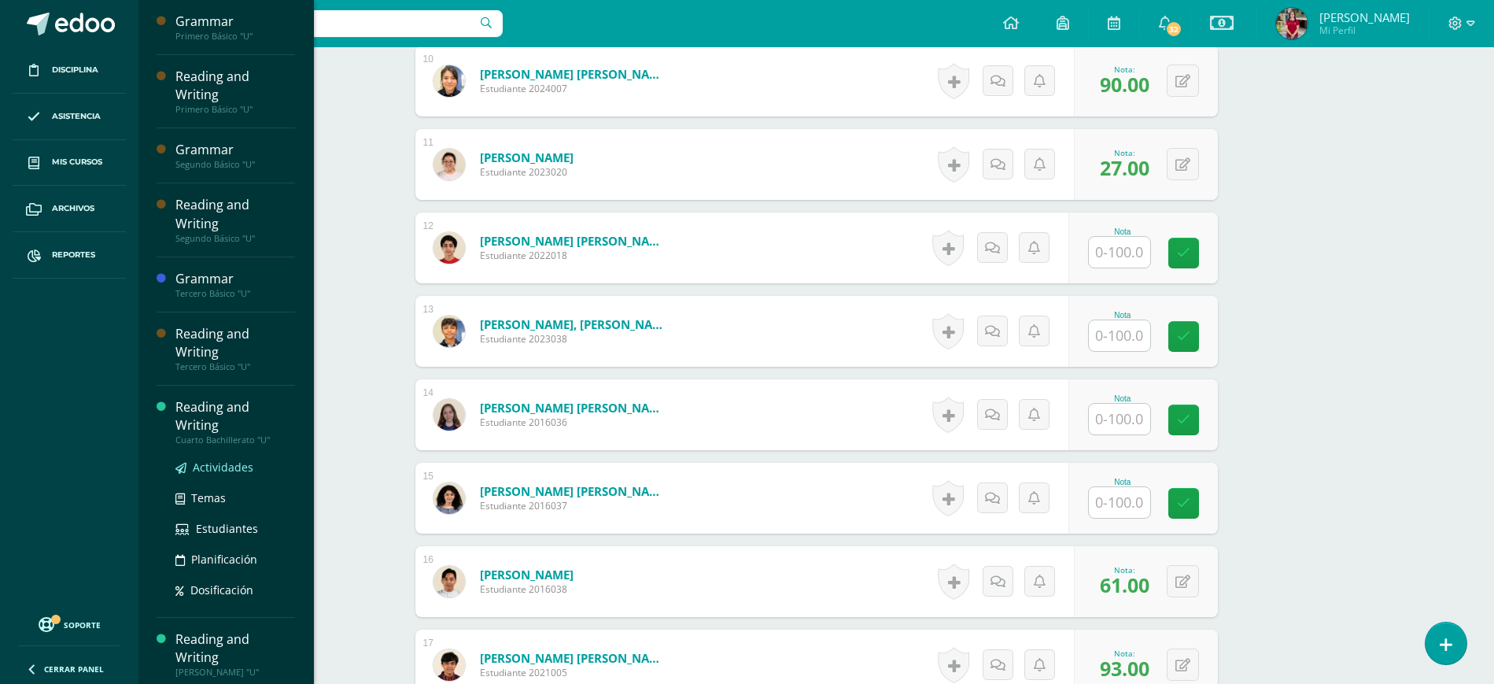
click at [231, 459] on span "Actividades" at bounding box center [223, 466] width 61 height 15
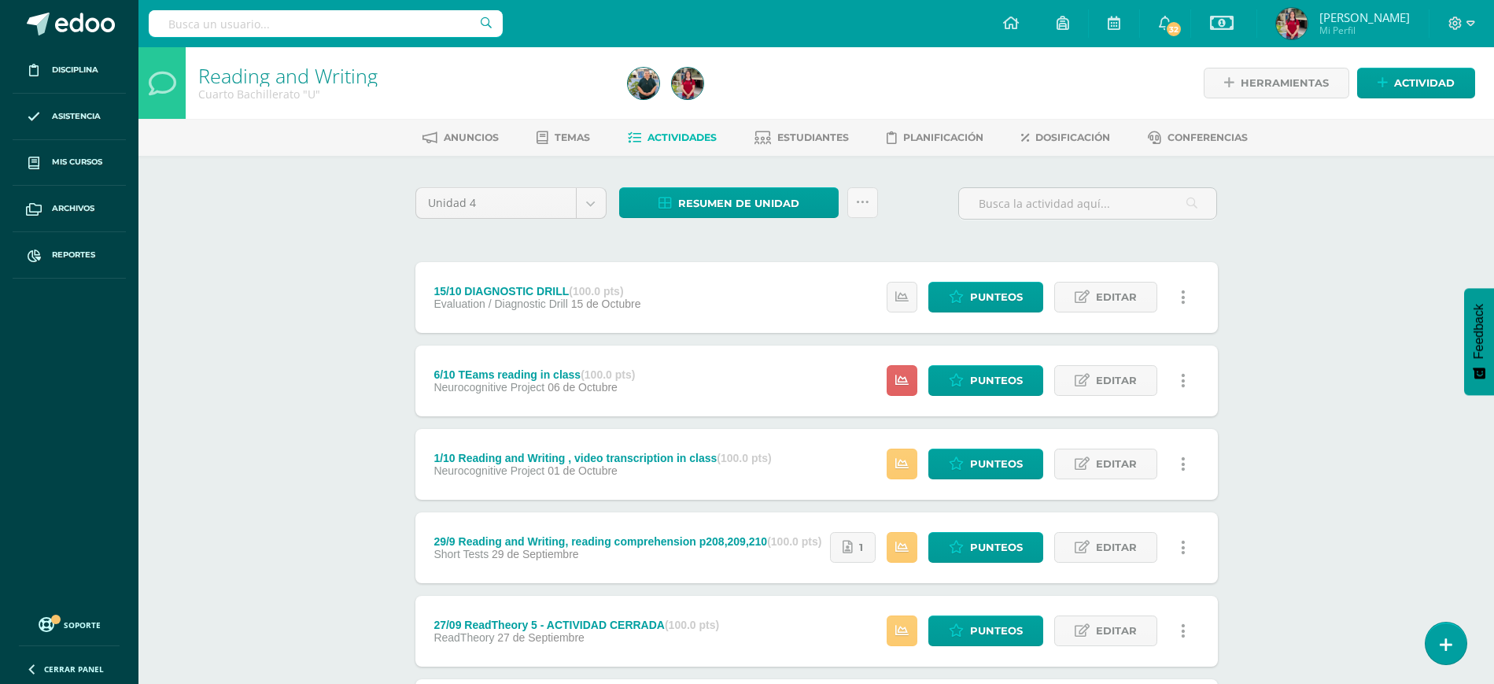
click at [1324, 399] on div "Reading and Writing Cuarto Bachillerato "U" Herramientas Detalle de asistencias…" at bounding box center [815, 614] width 1355 height 1135
click at [993, 295] on span "Punteos" at bounding box center [996, 296] width 53 height 29
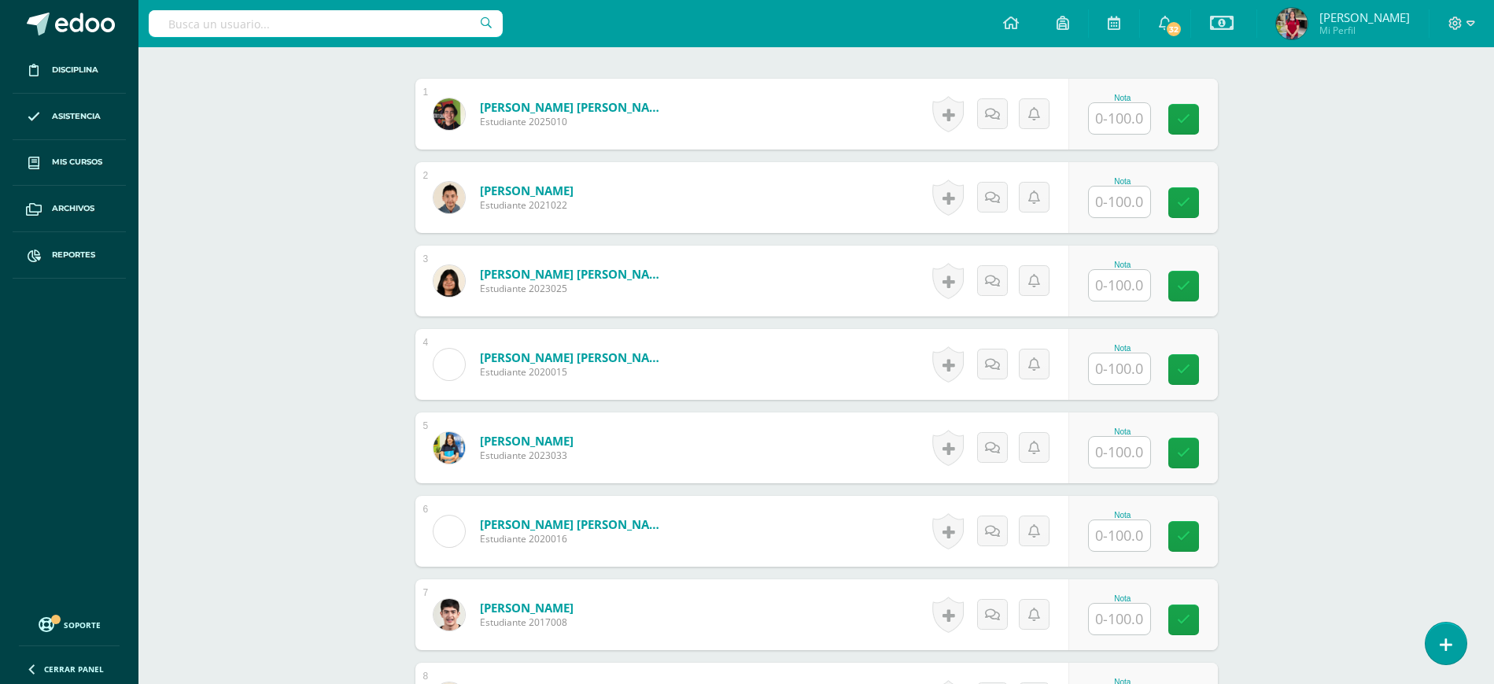
scroll to position [513, 0]
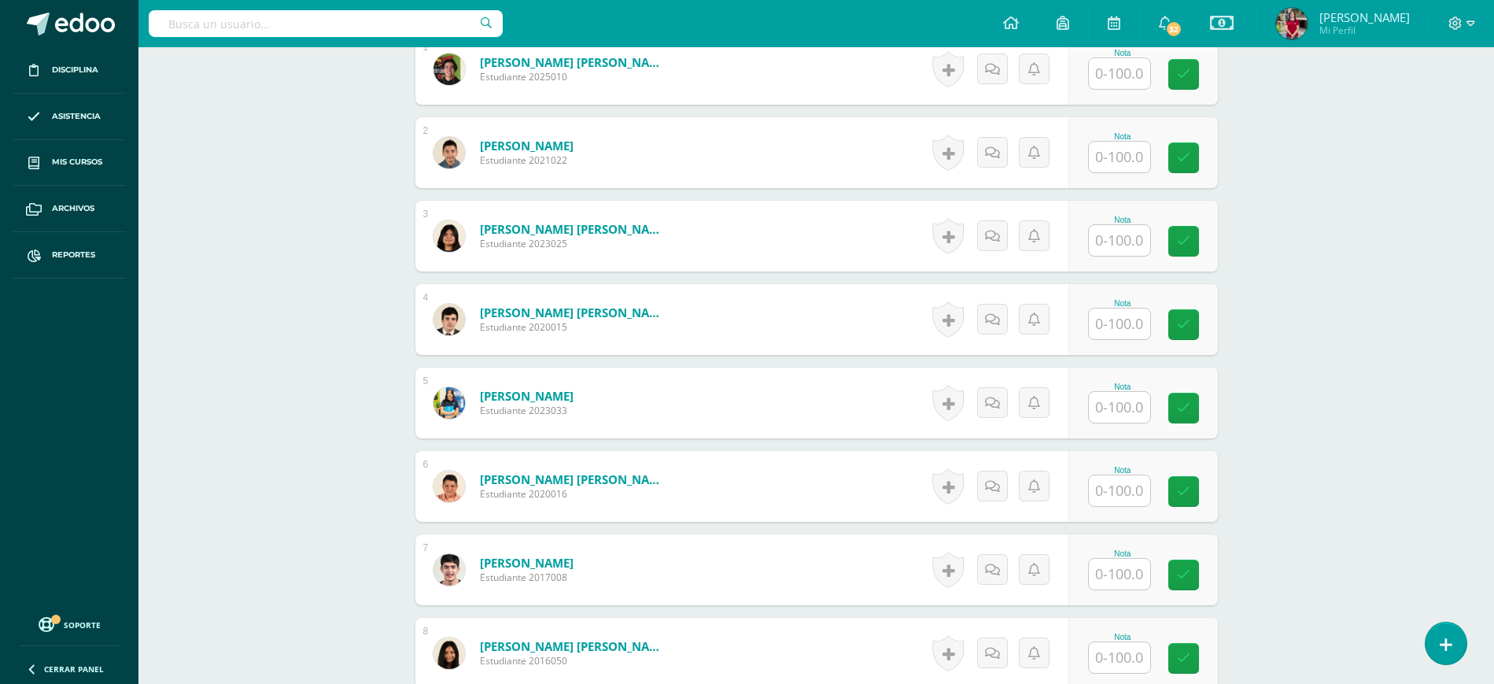
click at [1132, 245] on input "text" at bounding box center [1119, 240] width 61 height 31
click at [1132, 245] on input "text" at bounding box center [1127, 240] width 63 height 31
type input "46"
type input "69"
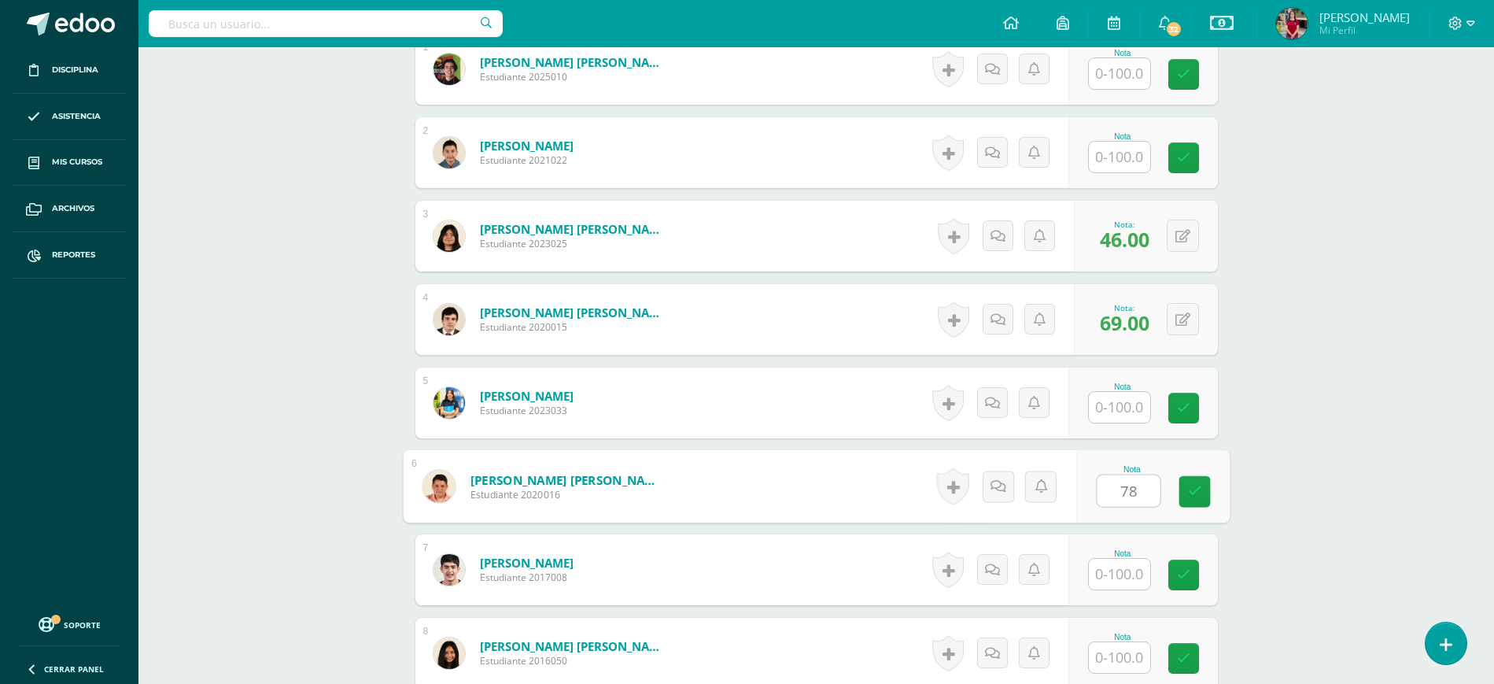
type input "78"
type input "57"
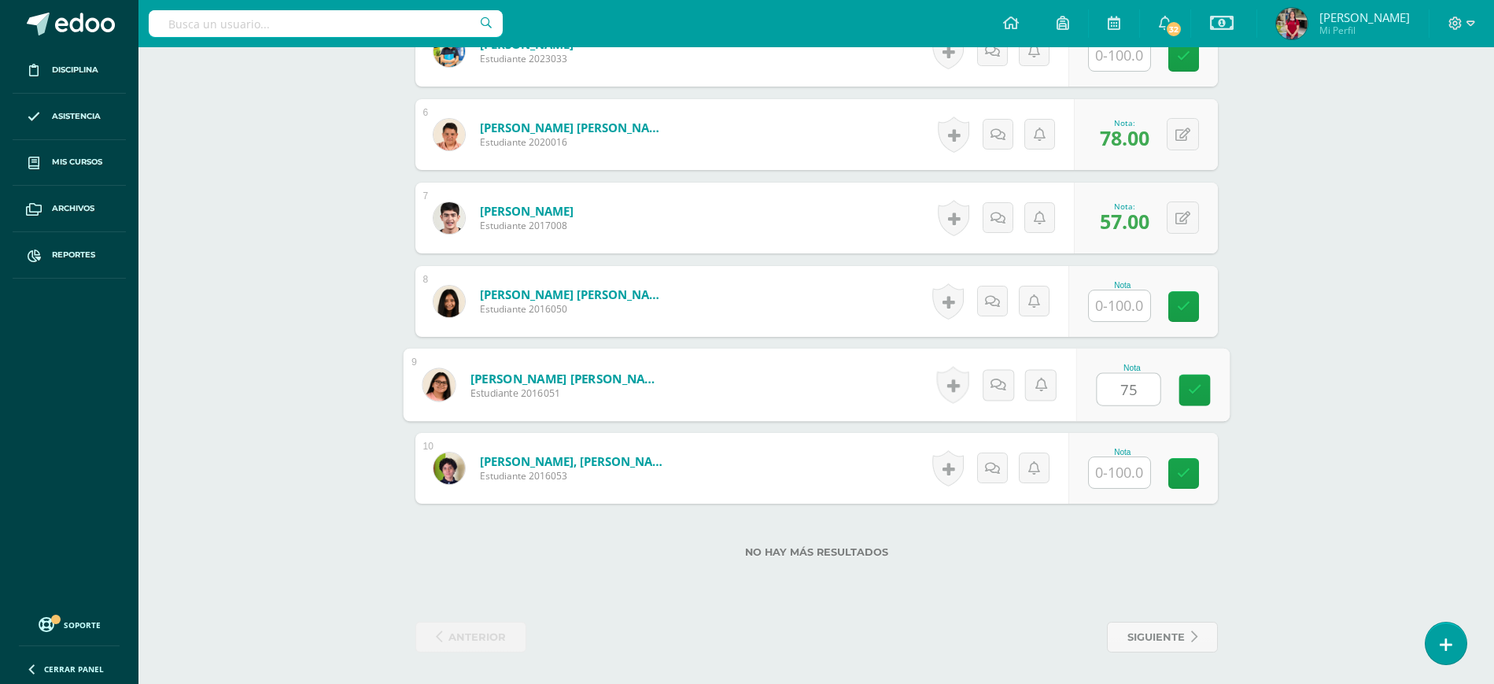
type input "75"
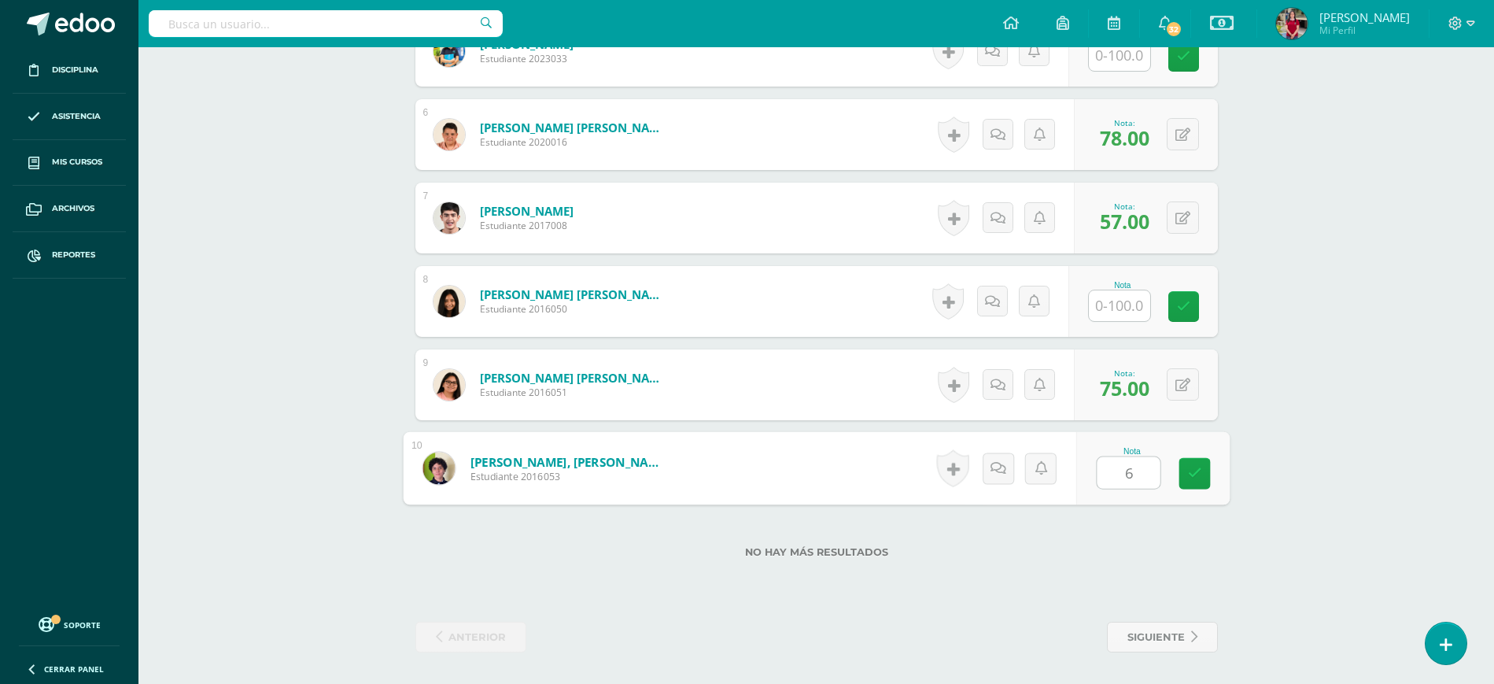
type input "66"
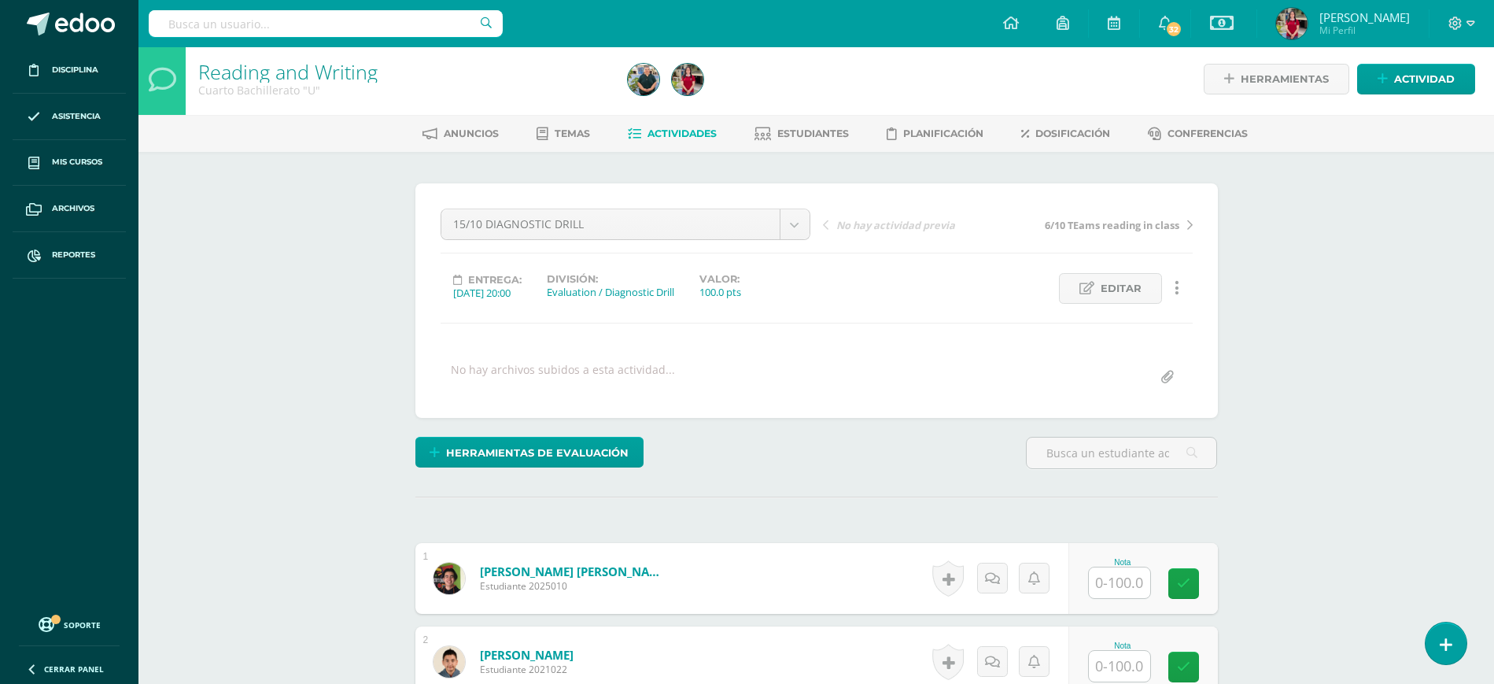
scroll to position [0, 0]
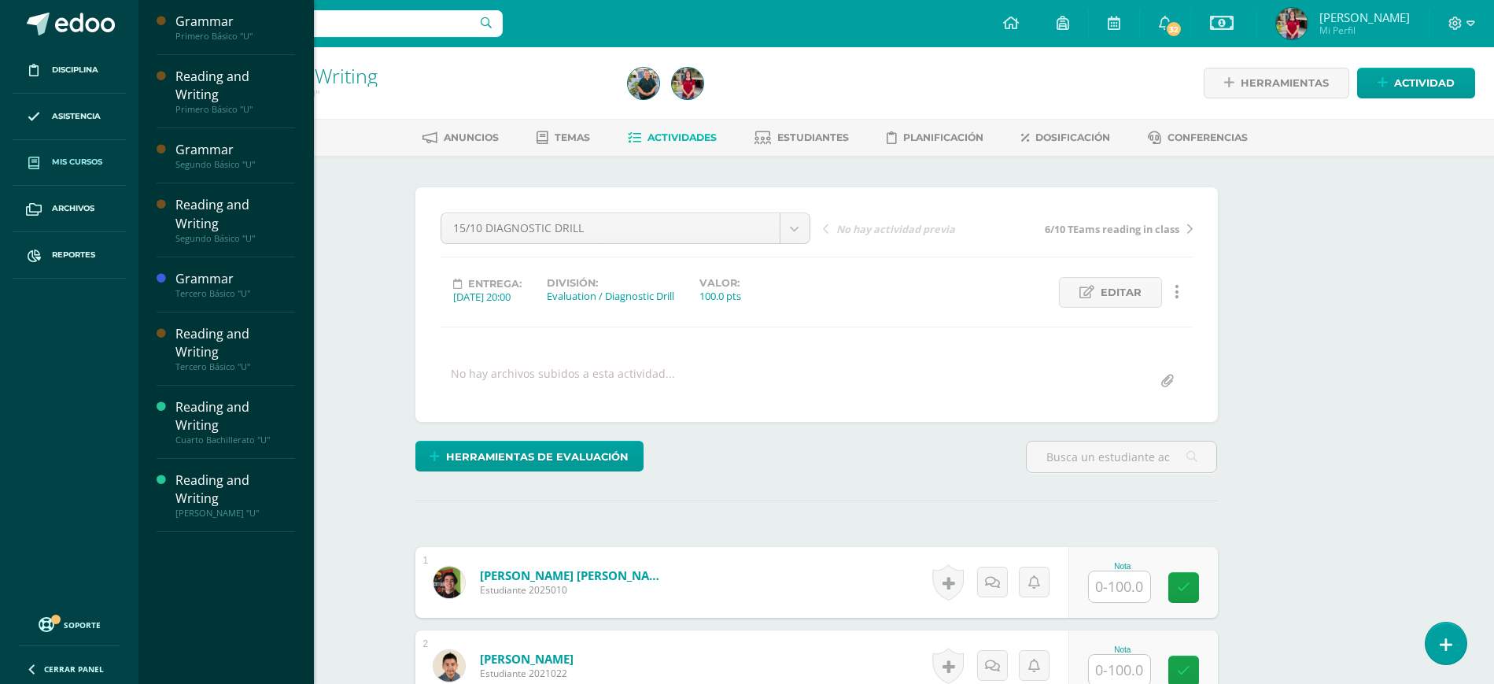
click at [79, 164] on span "Mis cursos" at bounding box center [77, 162] width 50 height 13
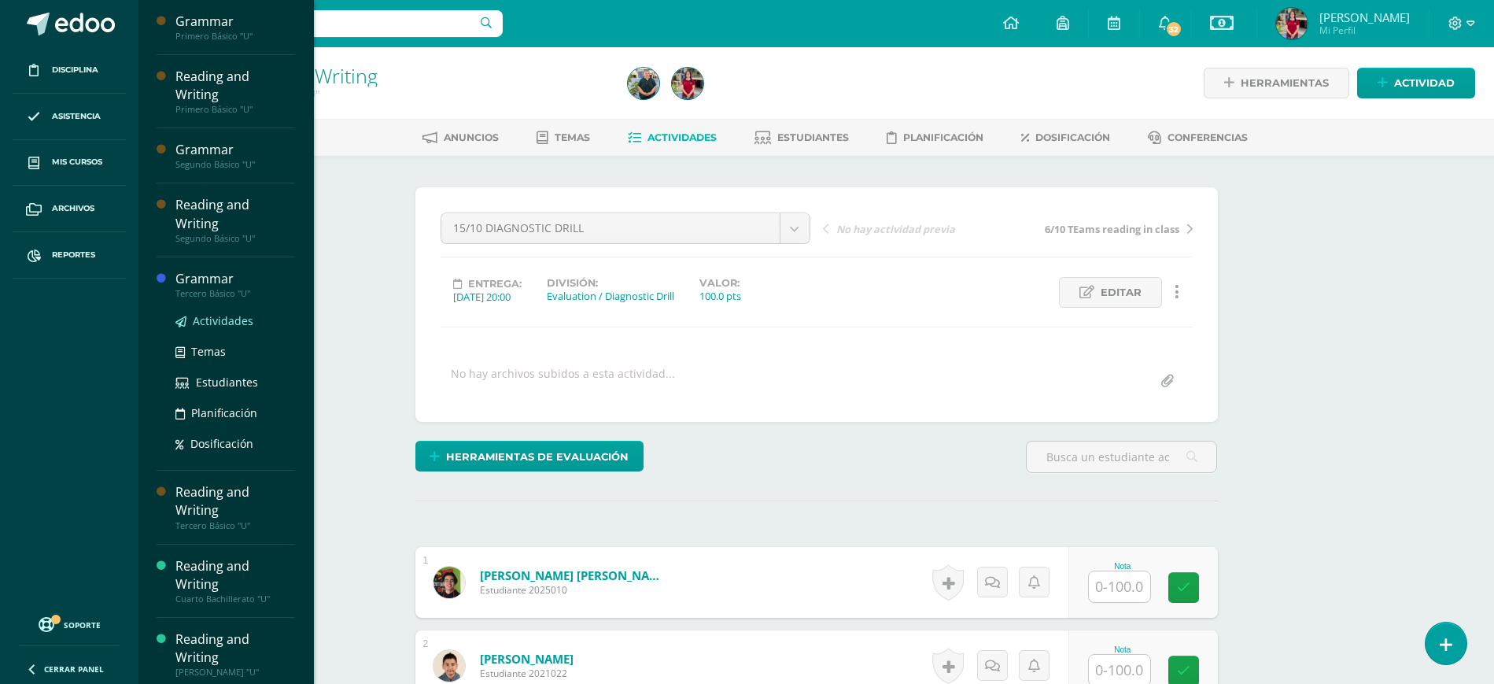
click at [216, 313] on span "Actividades" at bounding box center [223, 320] width 61 height 15
click at [229, 374] on span "Estudiantes" at bounding box center [227, 381] width 62 height 15
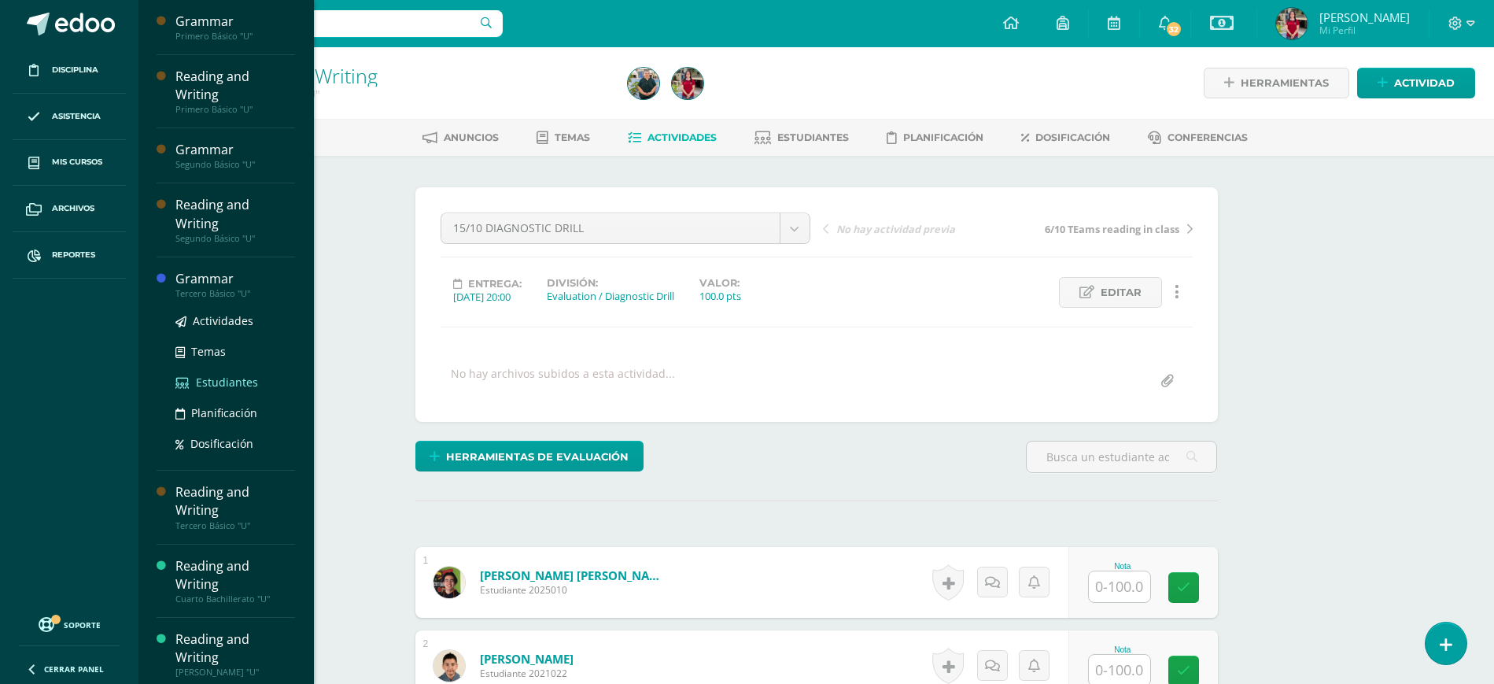
click at [229, 374] on span "Estudiantes" at bounding box center [227, 381] width 62 height 15
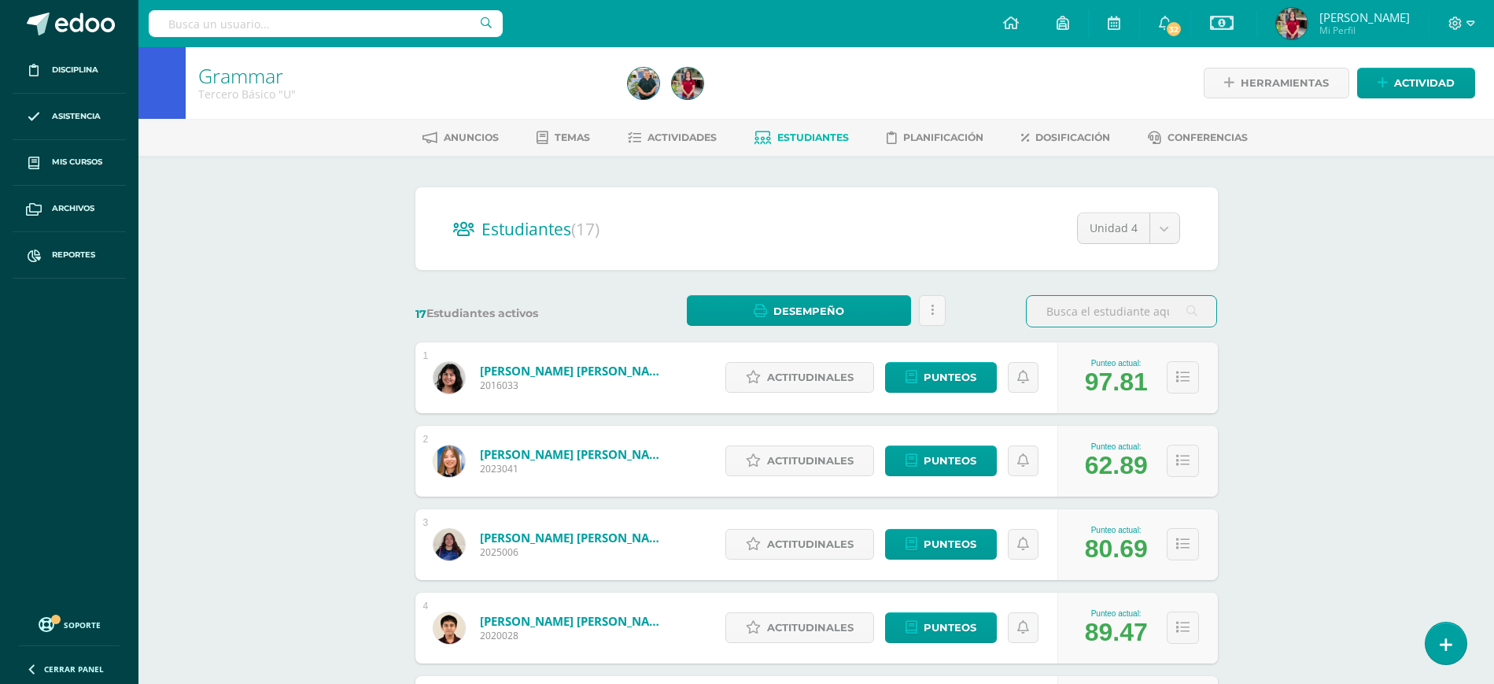
click at [789, 359] on div "Actitudinales Punteos" at bounding box center [887, 377] width 340 height 71
click at [794, 368] on span "Actitudinales" at bounding box center [810, 377] width 87 height 29
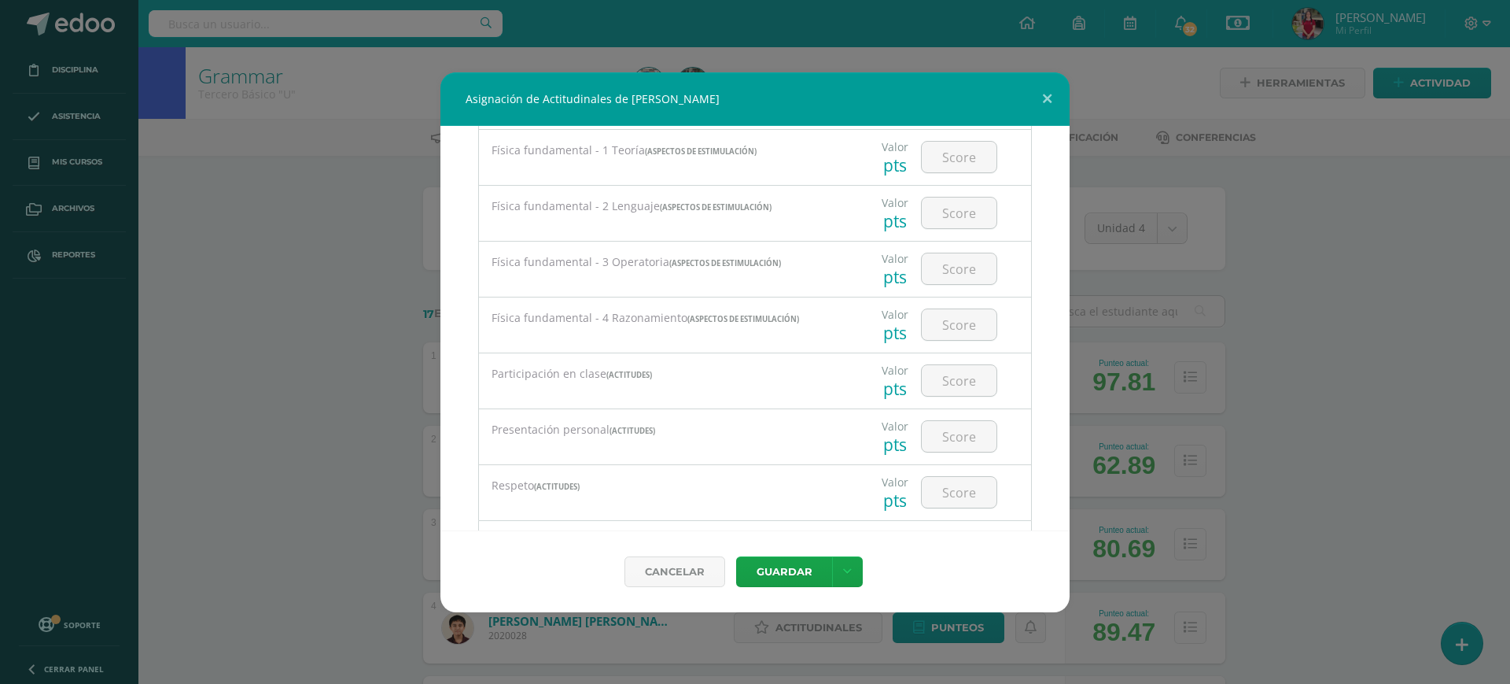
scroll to position [1841, 0]
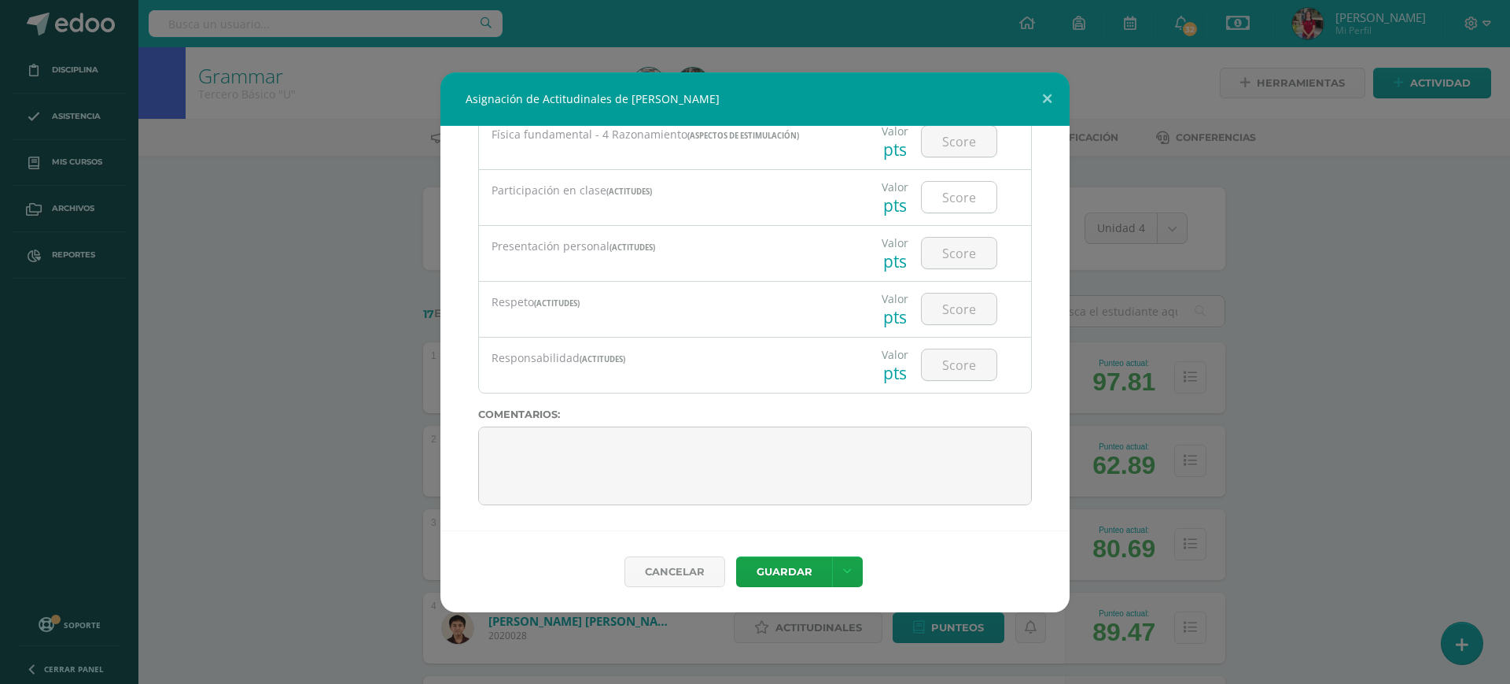
click at [949, 204] on input "number" at bounding box center [959, 197] width 75 height 31
type input "100"
click at [950, 257] on input "number" at bounding box center [959, 253] width 75 height 31
type input "100"
click at [951, 301] on input "number" at bounding box center [959, 308] width 75 height 31
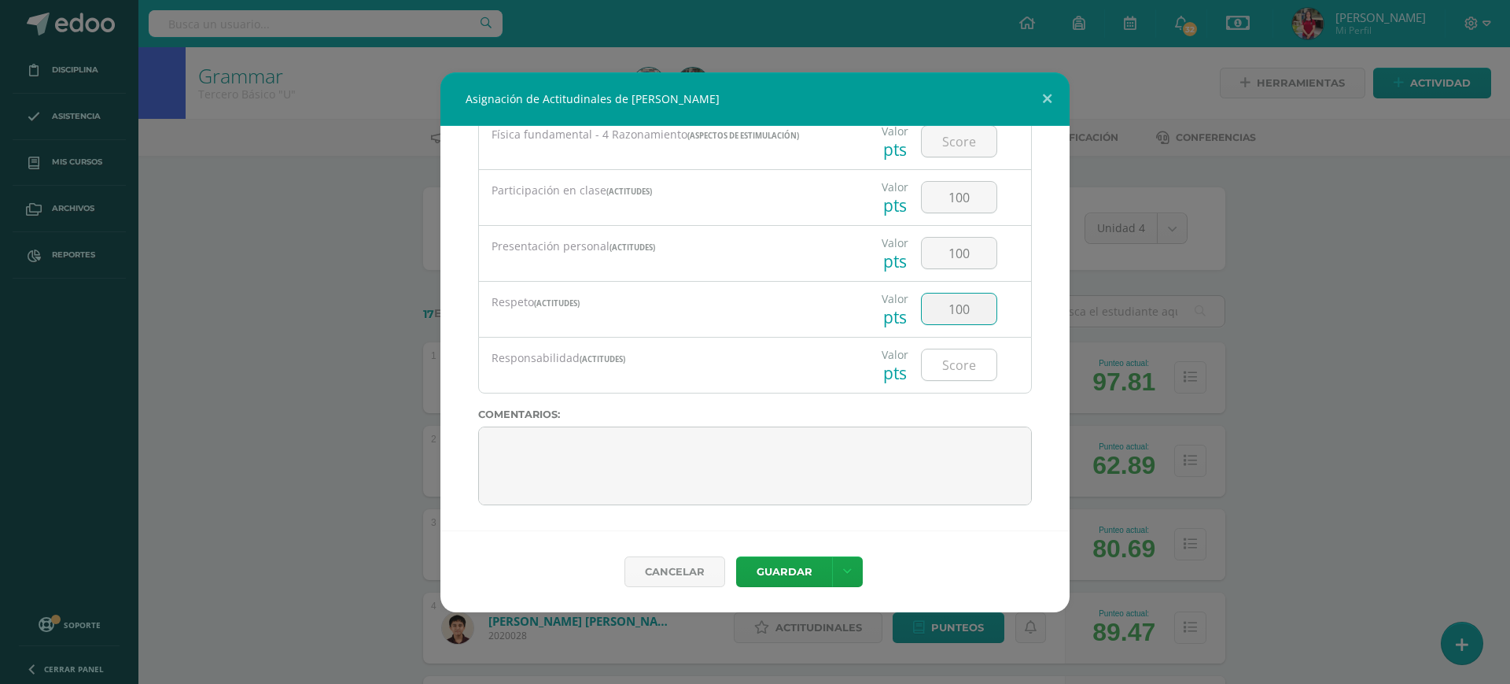
type input "100"
click at [934, 364] on input "number" at bounding box center [959, 364] width 75 height 31
type input "100"
click at [786, 566] on button "Guardar" at bounding box center [784, 571] width 96 height 31
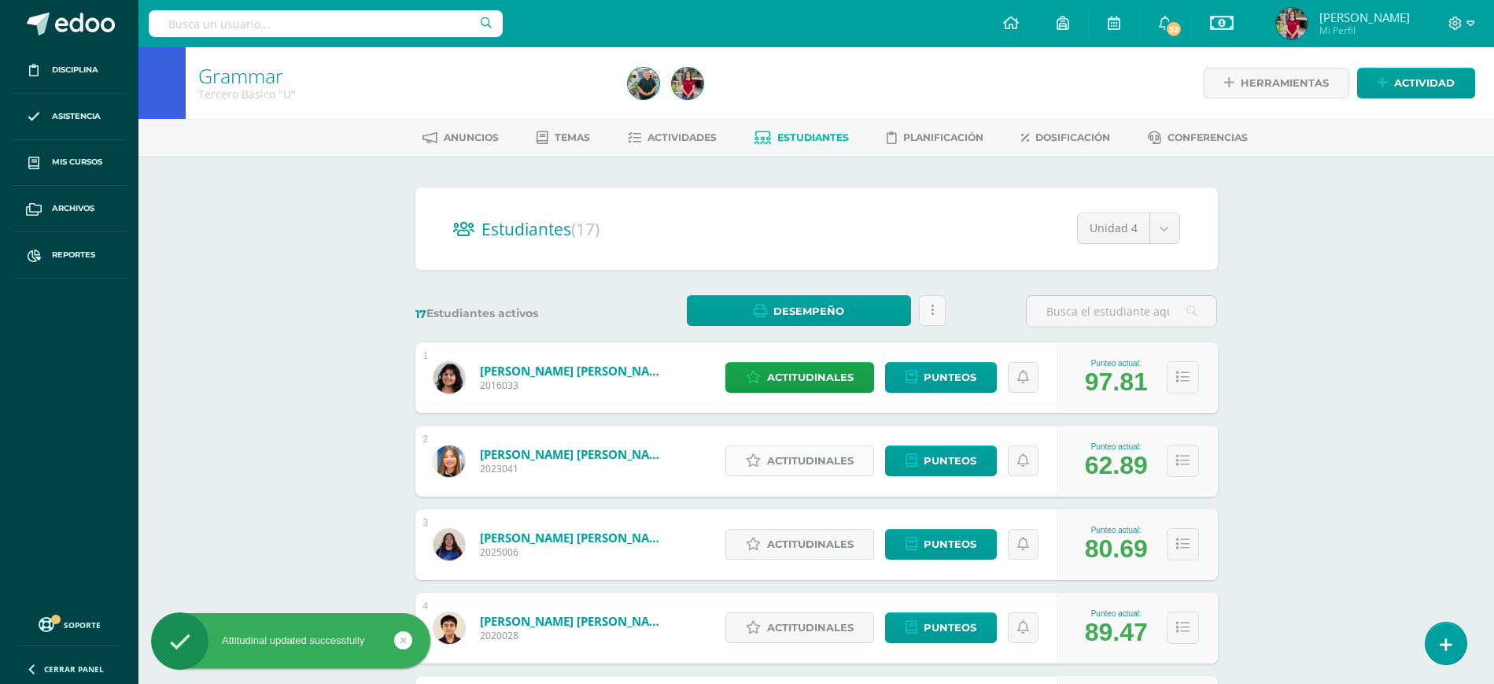
click at [821, 459] on span "Actitudinales" at bounding box center [810, 460] width 87 height 29
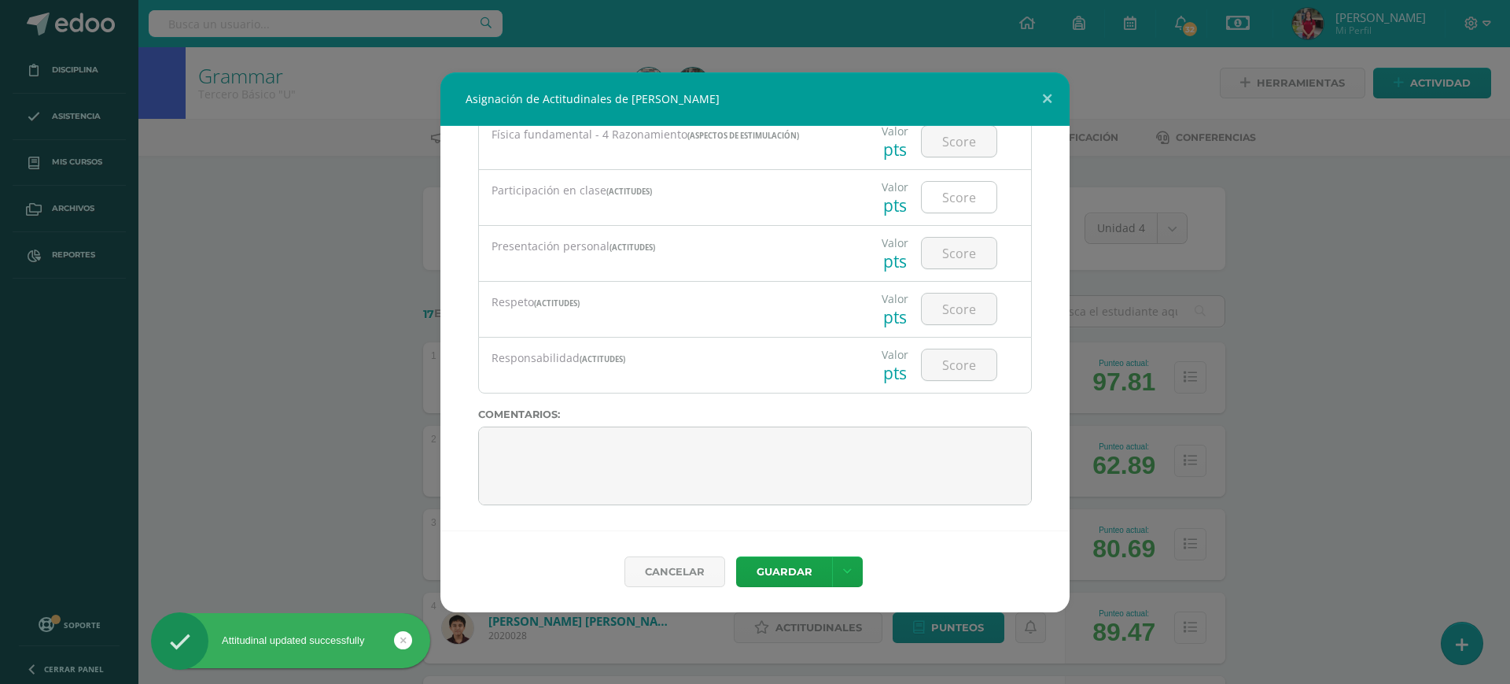
click at [927, 201] on input "number" at bounding box center [959, 197] width 75 height 31
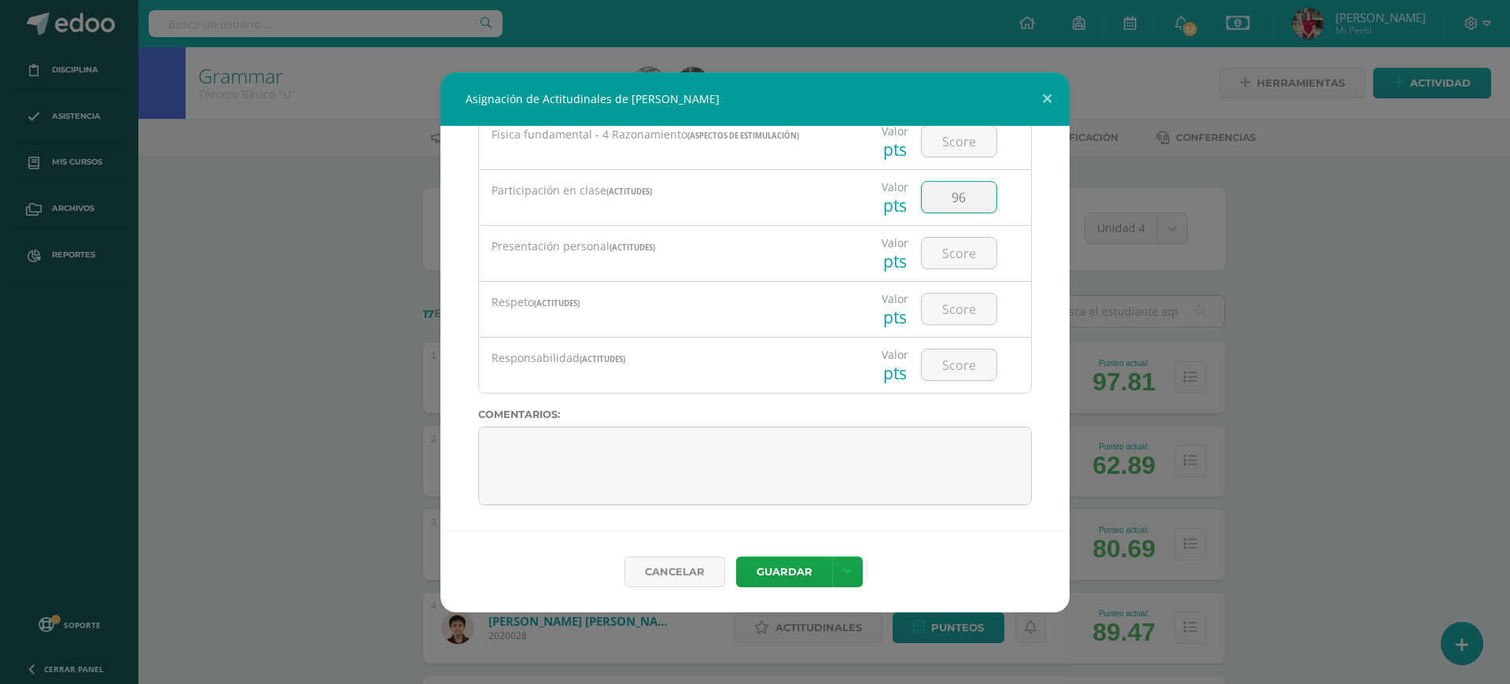
type input "9"
type input "60"
click at [922, 249] on input "number" at bounding box center [959, 253] width 75 height 31
type input "60"
click at [944, 312] on input "number" at bounding box center [959, 308] width 75 height 31
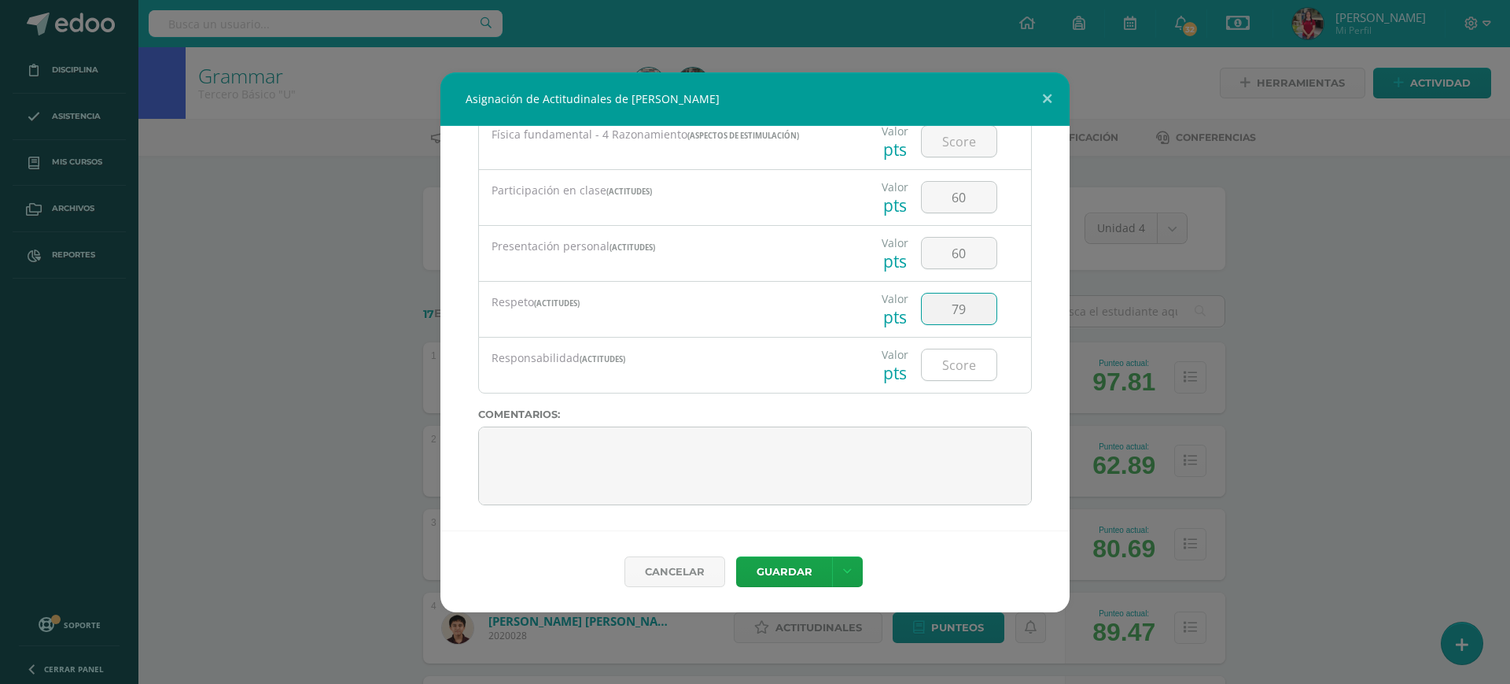
type input "79"
click at [961, 360] on input "number" at bounding box center [959, 364] width 75 height 31
type input "60"
click at [785, 567] on button "Guardar" at bounding box center [784, 571] width 96 height 31
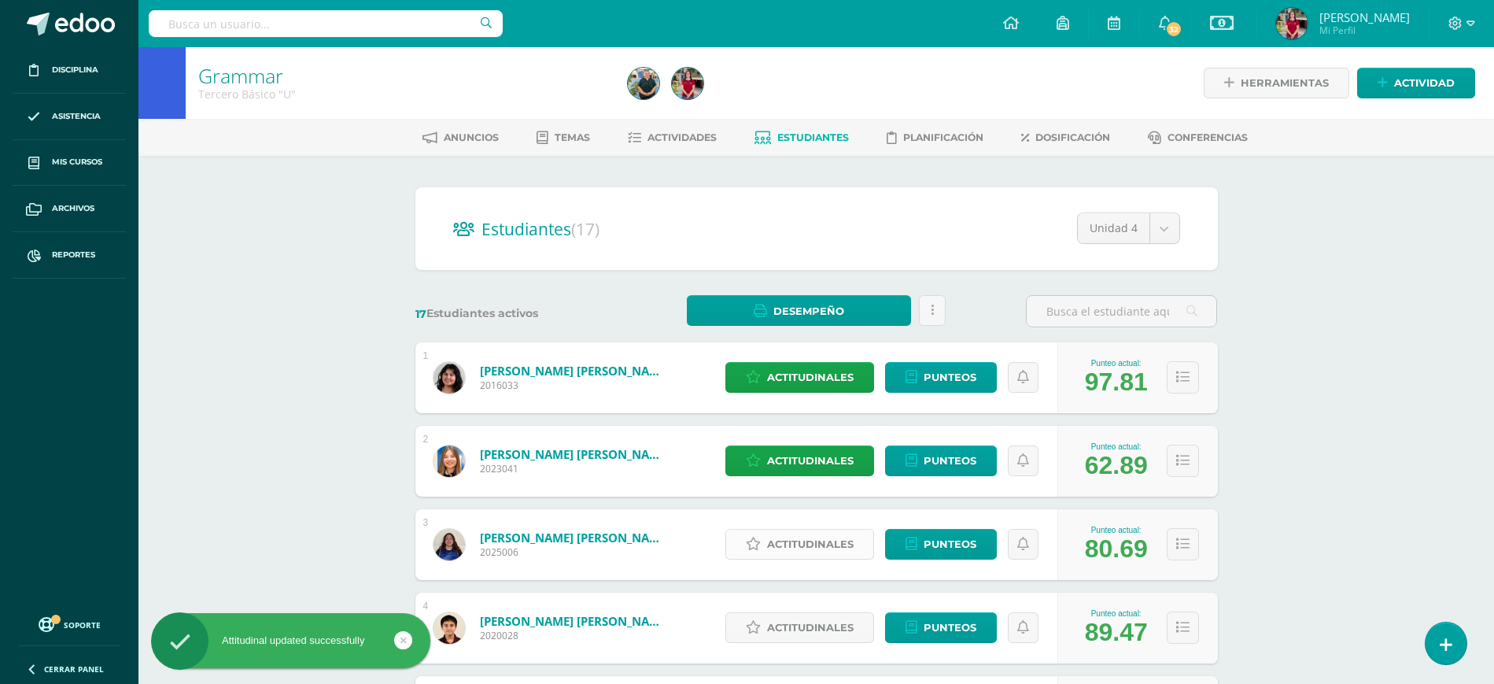
click at [823, 540] on span "Actitudinales" at bounding box center [810, 543] width 87 height 29
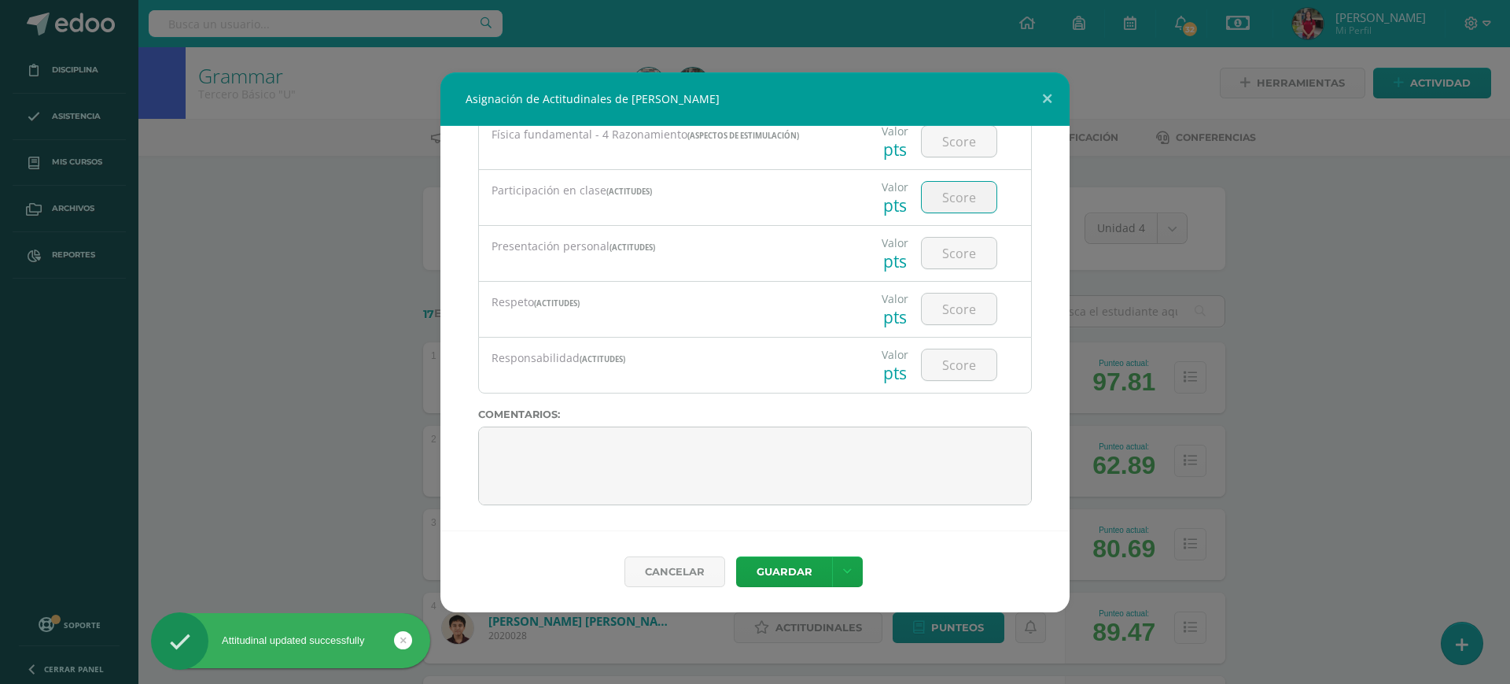
click at [950, 201] on input "number" at bounding box center [959, 197] width 75 height 31
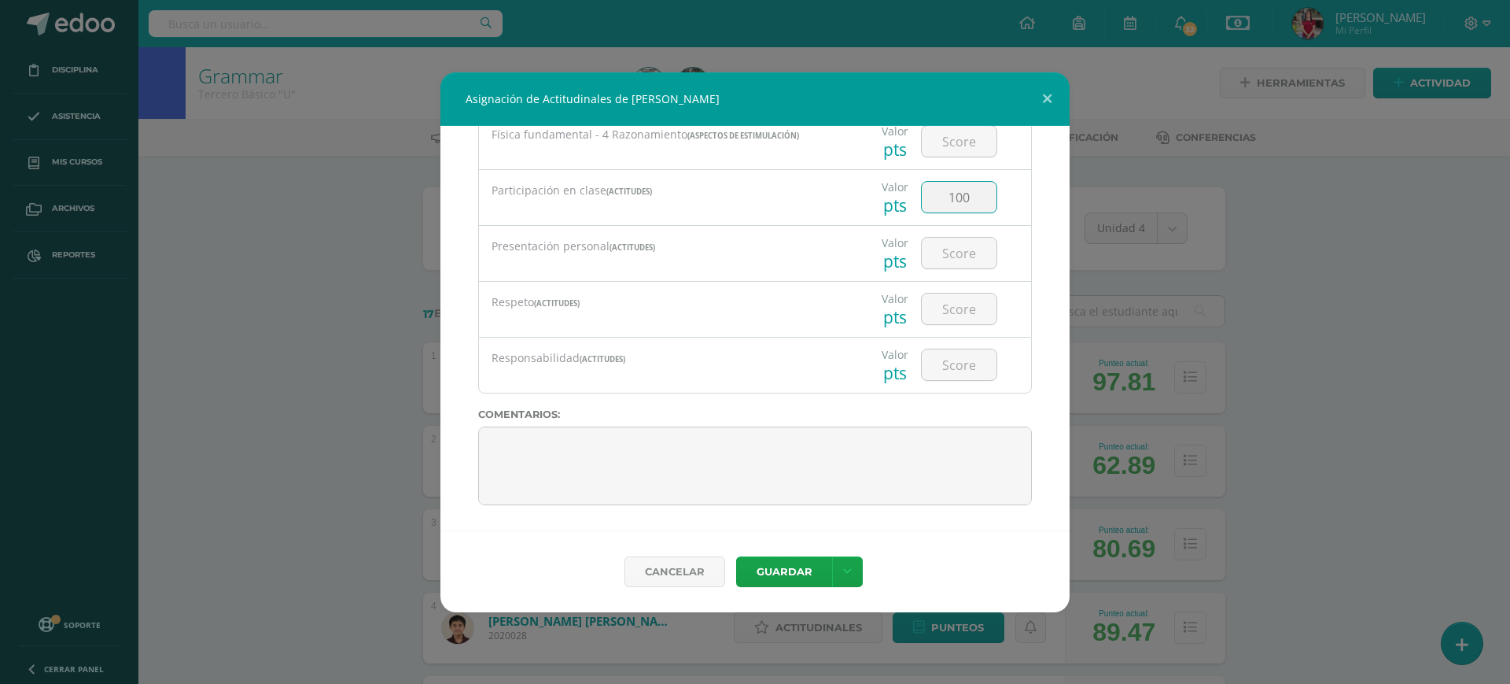
type input "100"
type input "2"
type input "100"
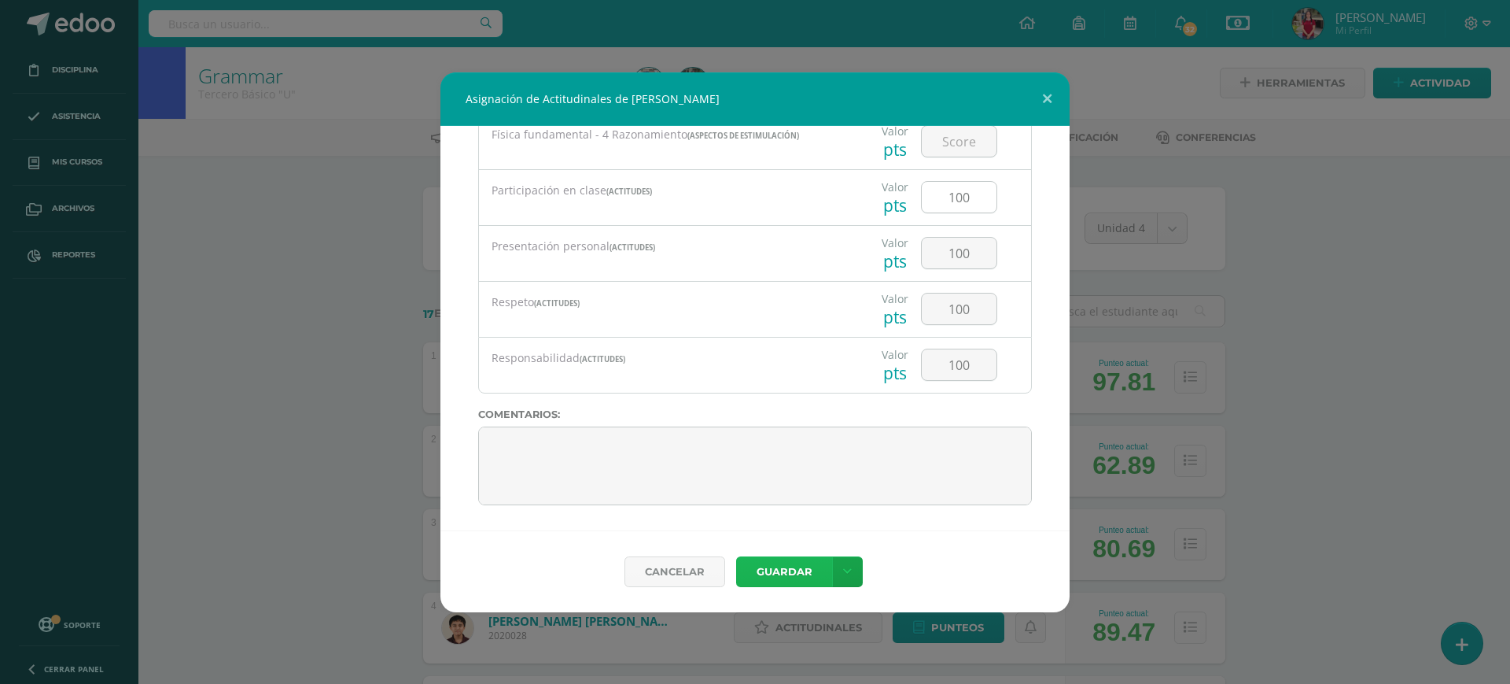
click at [736, 556] on button "Guardar" at bounding box center [784, 571] width 96 height 31
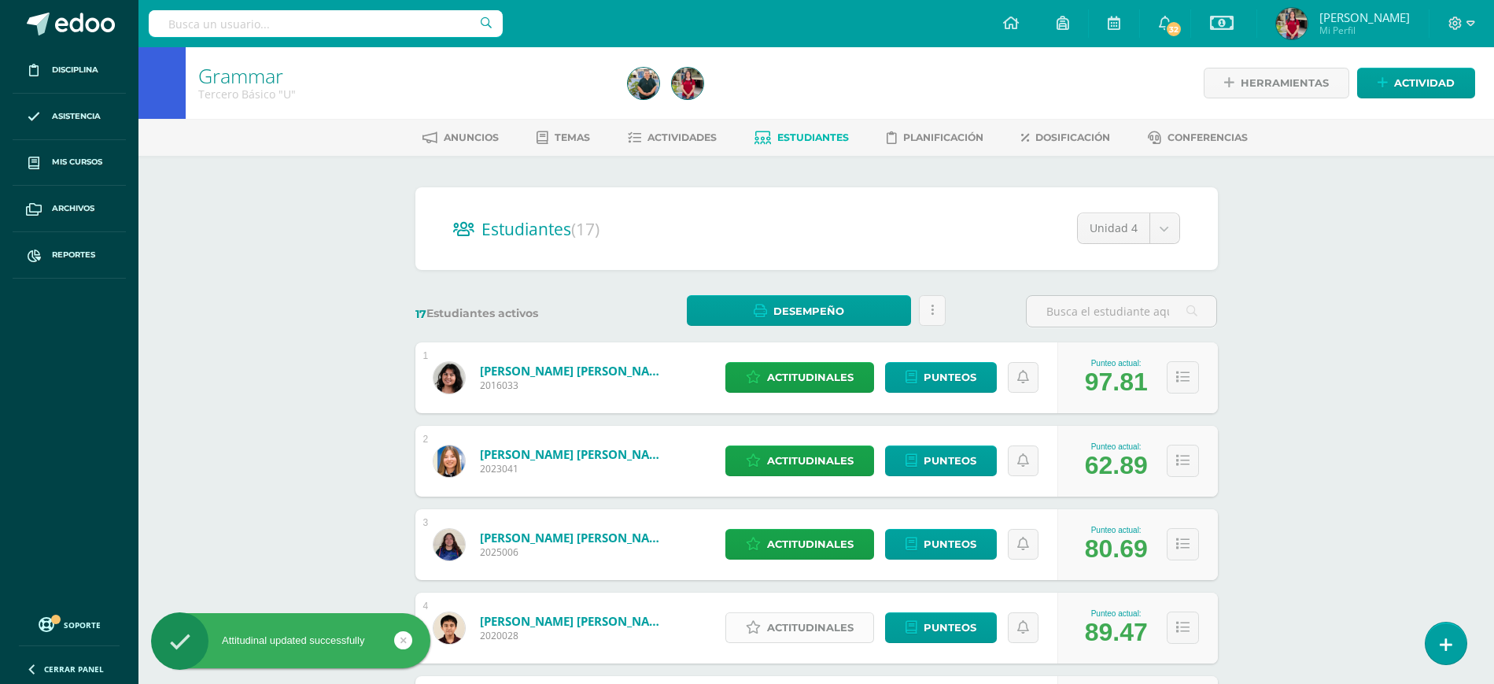
click at [824, 626] on span "Actitudinales" at bounding box center [810, 627] width 87 height 29
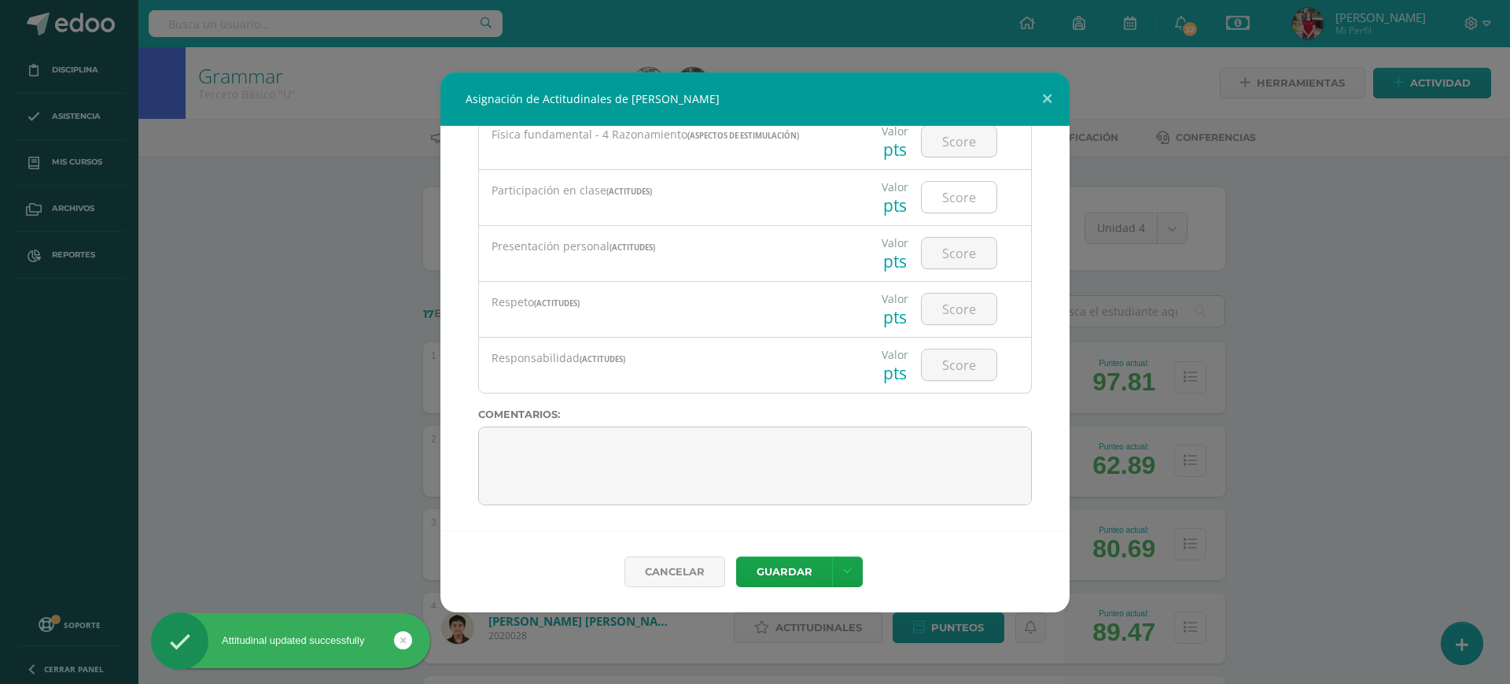
click at [960, 200] on input "number" at bounding box center [959, 197] width 75 height 31
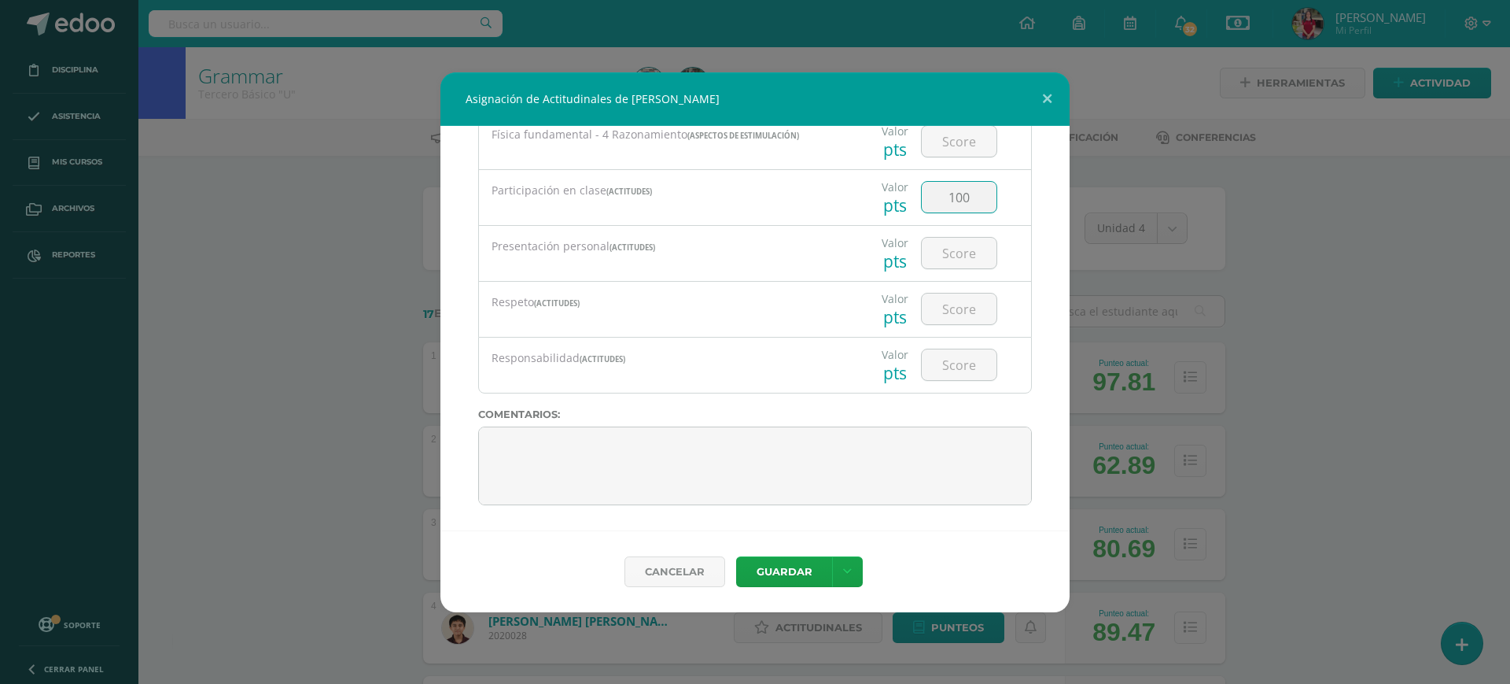
type input "100"
type input "7"
type input "89"
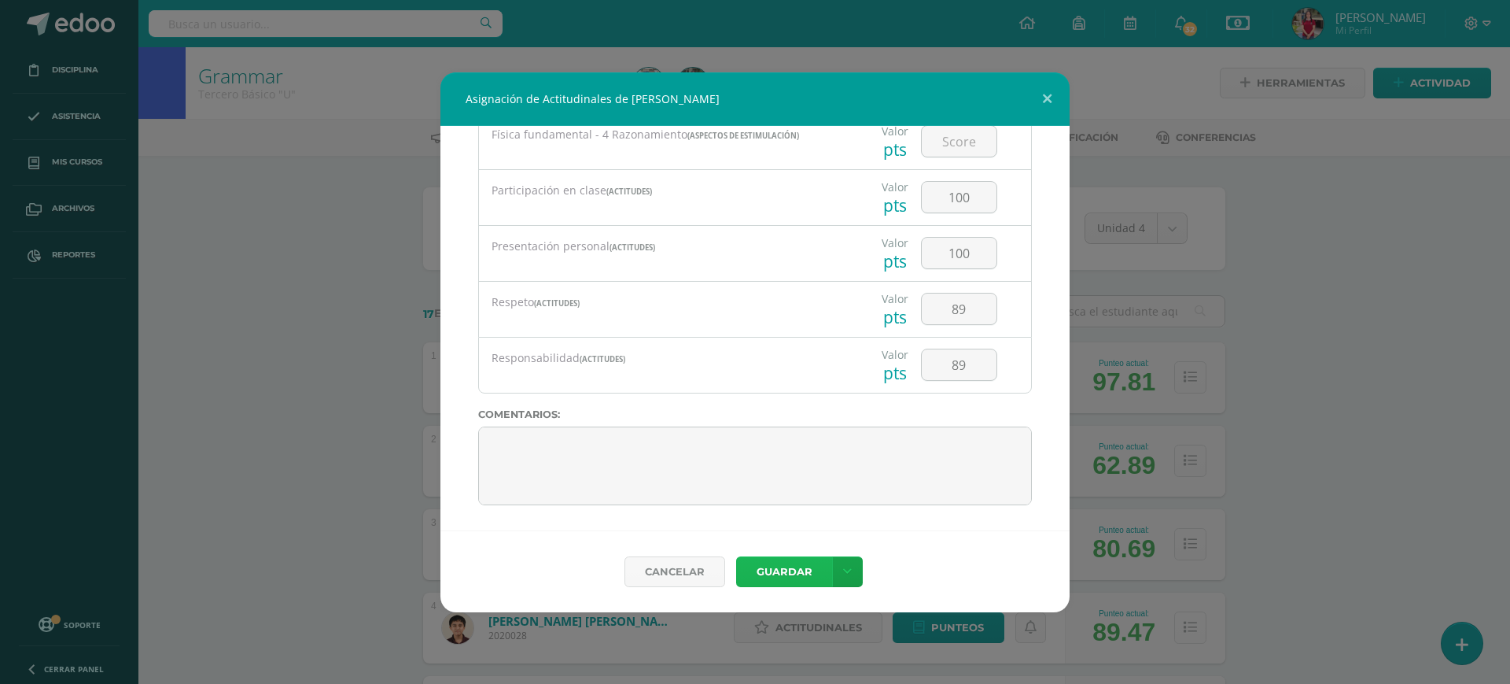
click at [817, 564] on button "Guardar" at bounding box center [784, 571] width 96 height 31
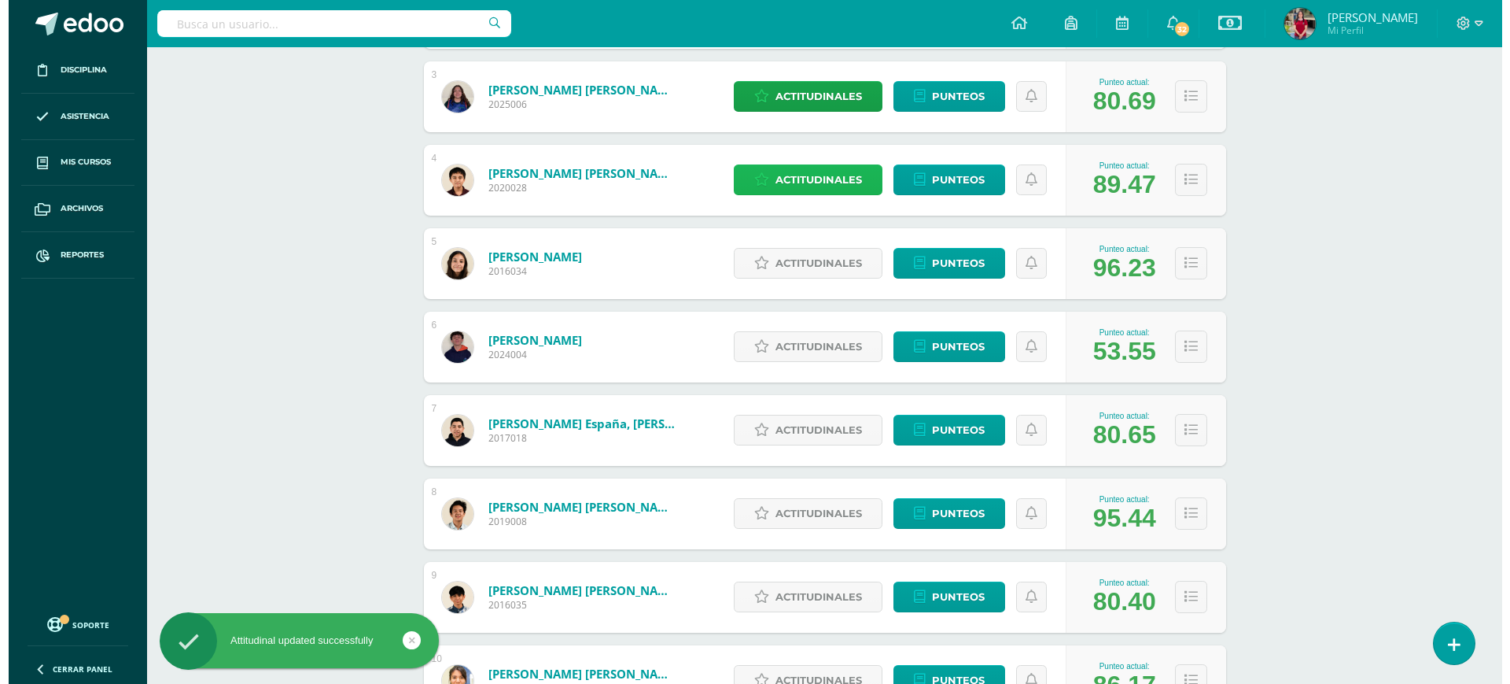
scroll to position [471, 0]
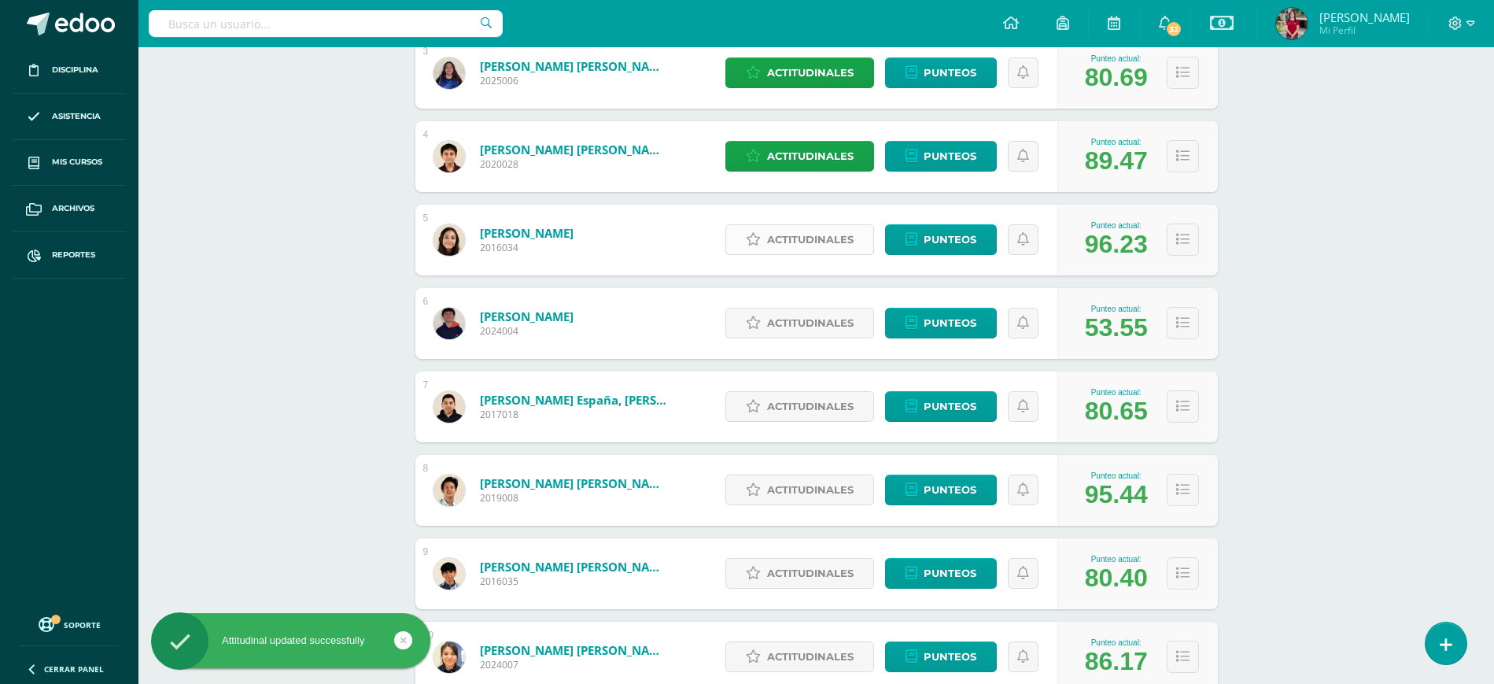
click at [791, 234] on span "Actitudinales" at bounding box center [810, 239] width 87 height 29
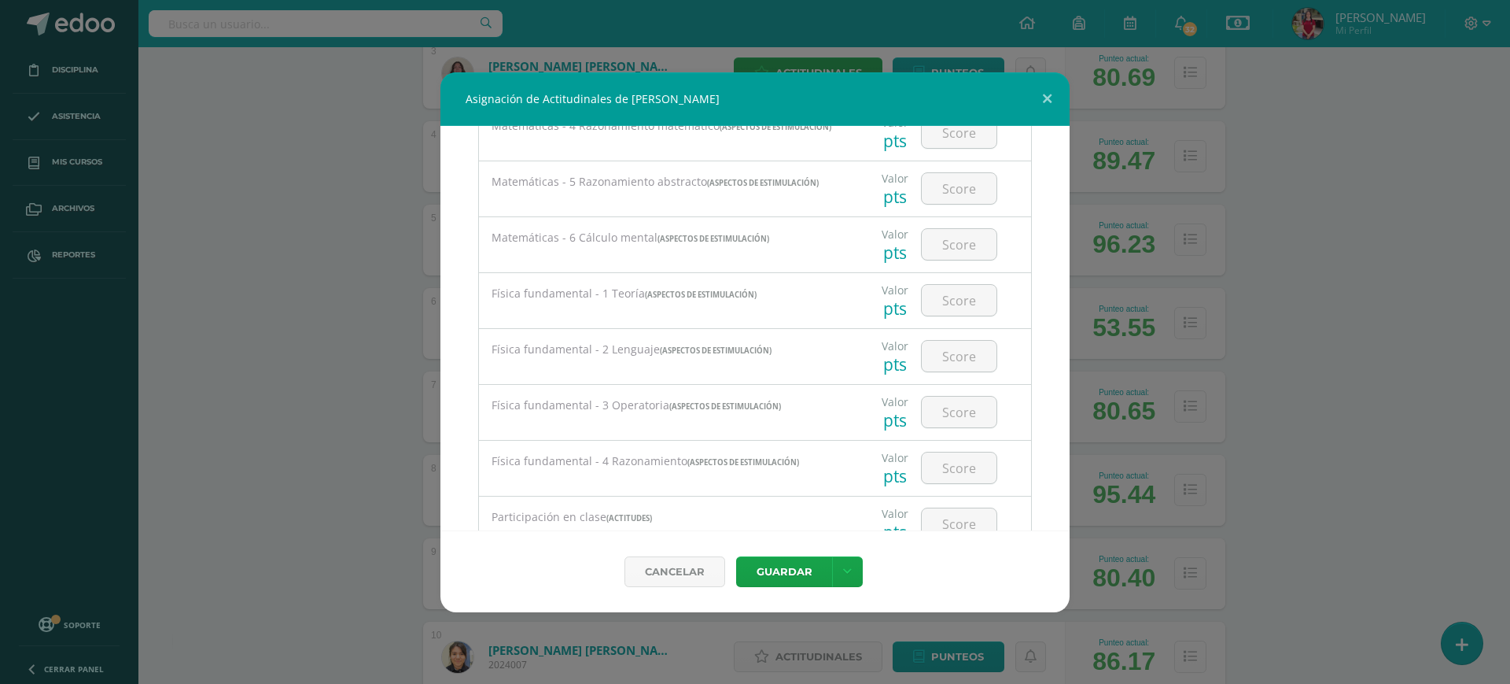
scroll to position [1841, 0]
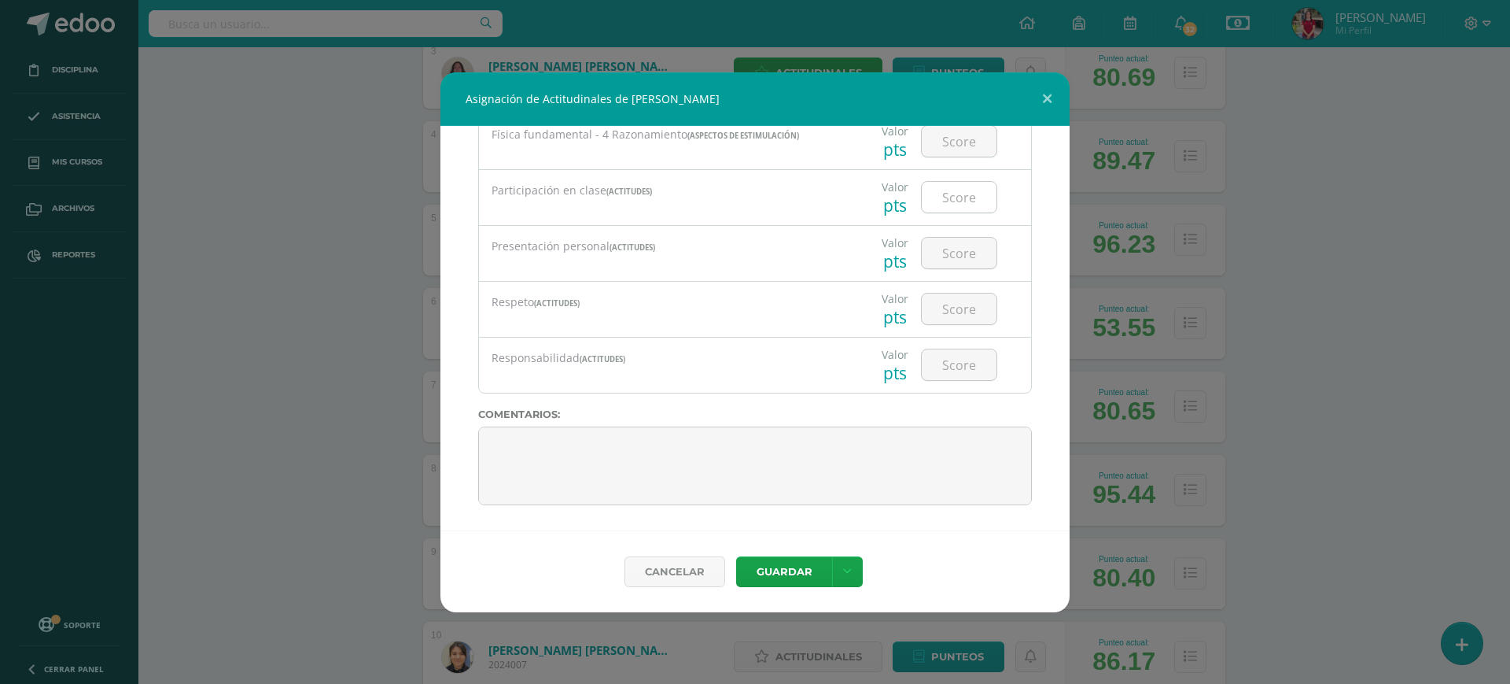
click at [922, 201] on input "number" at bounding box center [959, 197] width 75 height 31
type input "100"
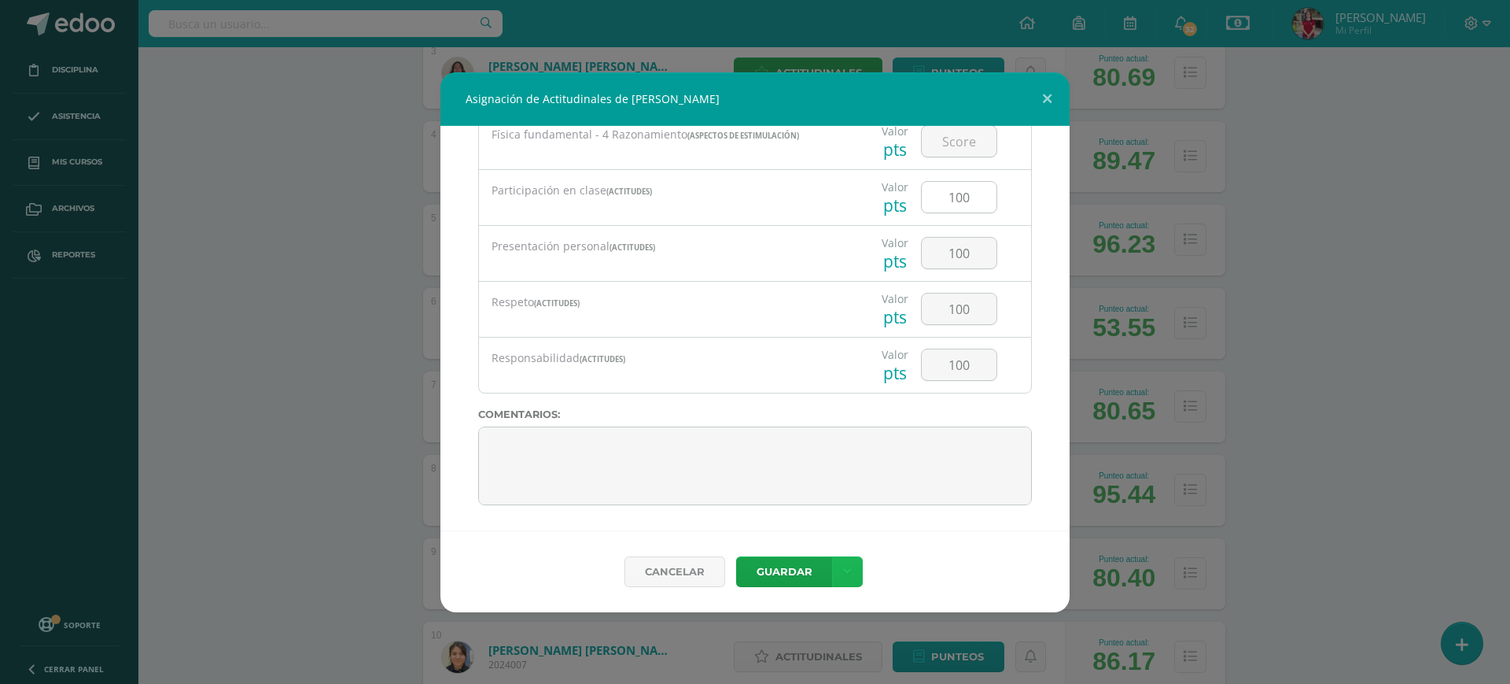
click at [832, 556] on link at bounding box center [847, 571] width 31 height 31
click button at bounding box center [1047, 98] width 45 height 53
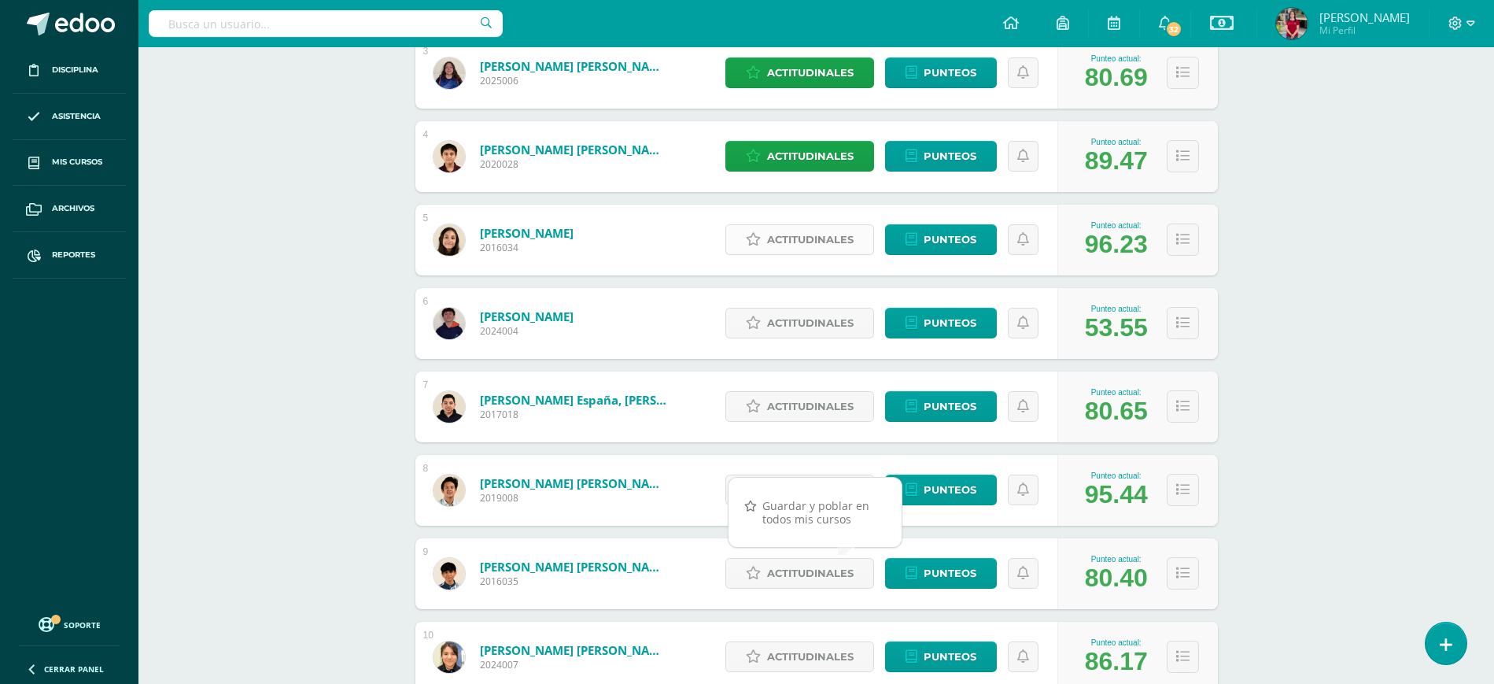
click at [807, 242] on span "Actitudinales" at bounding box center [810, 239] width 87 height 29
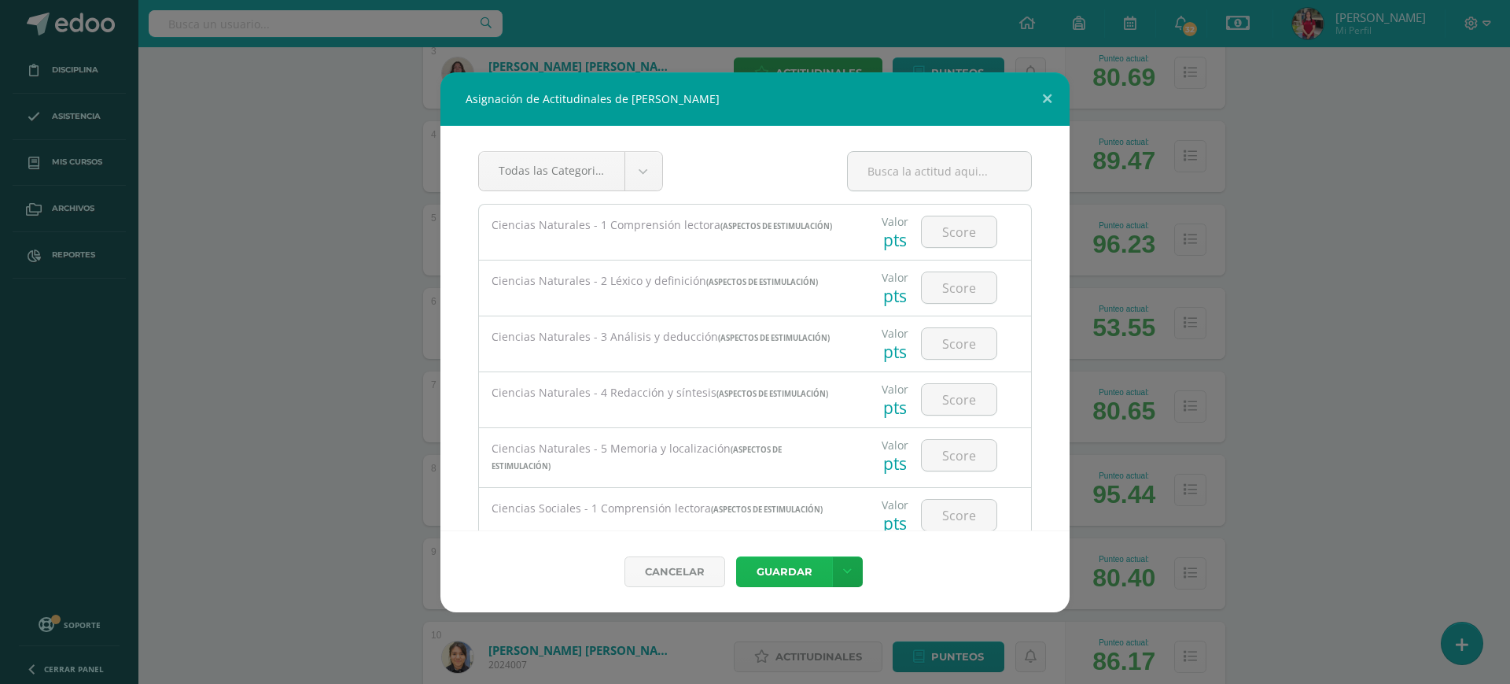
click at [765, 565] on button "Guardar" at bounding box center [784, 571] width 96 height 31
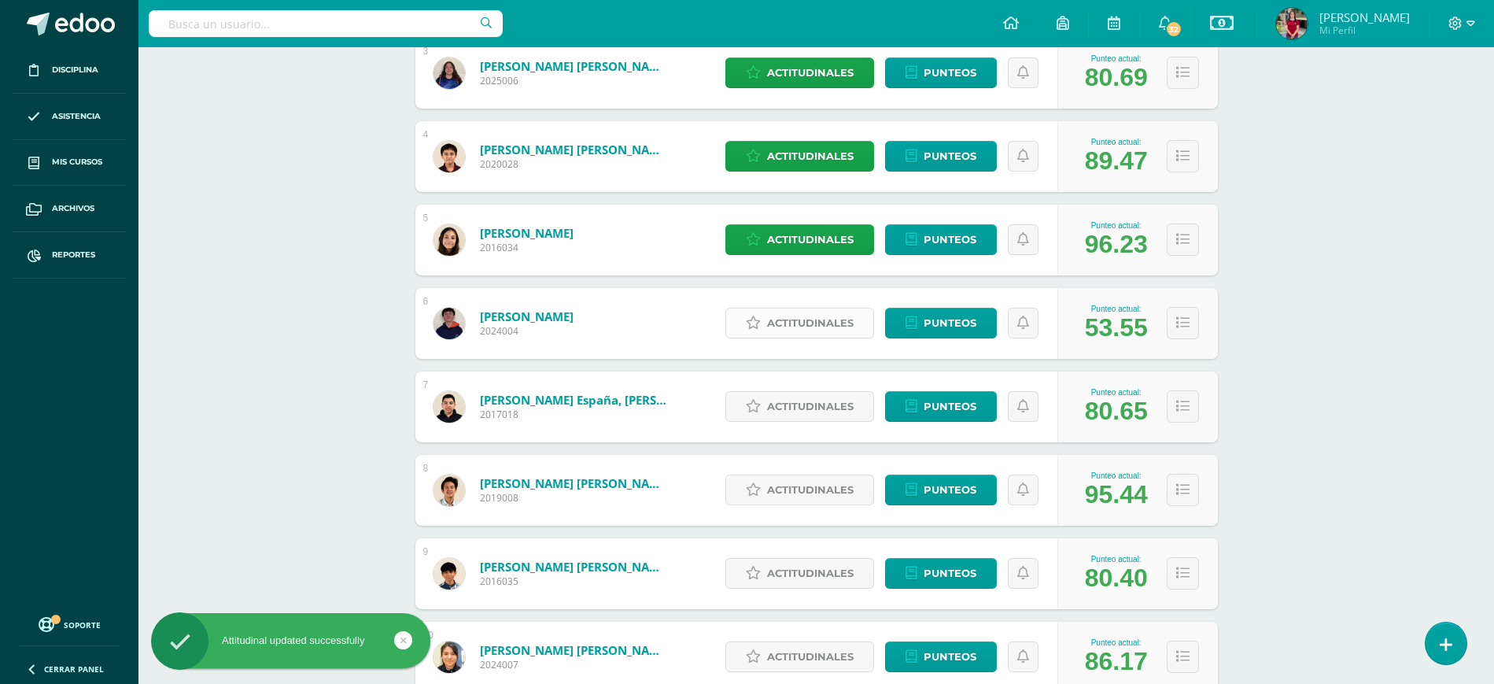
click at [787, 323] on span "Actitudinales" at bounding box center [810, 322] width 87 height 29
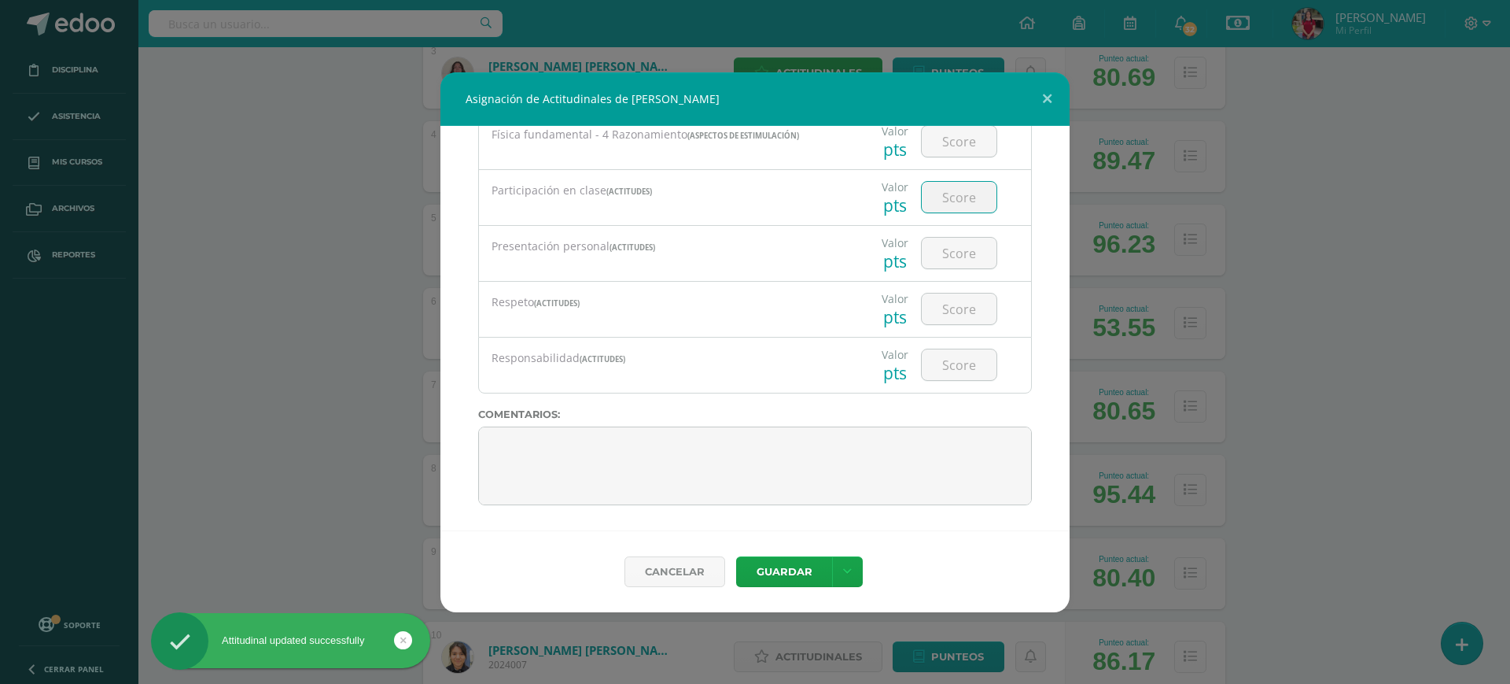
click at [928, 190] on input "number" at bounding box center [959, 197] width 75 height 31
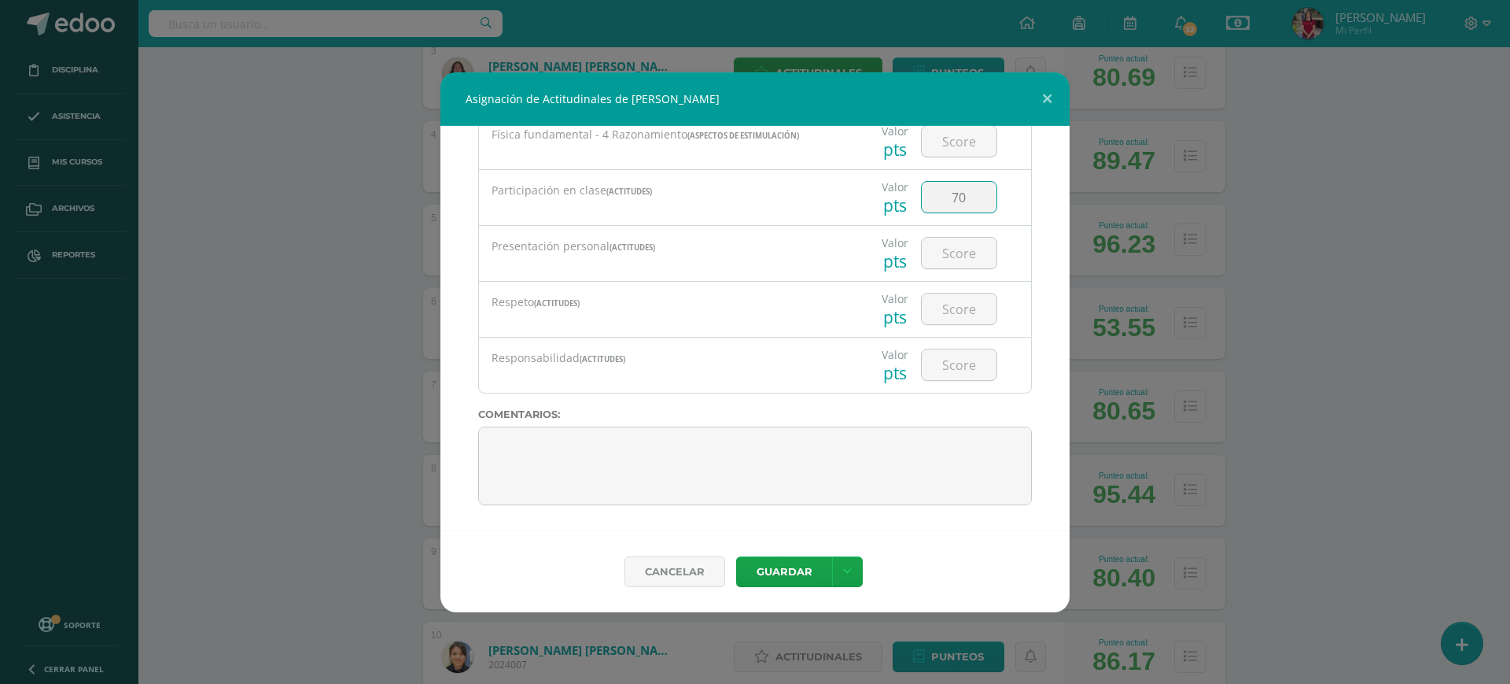
type input "70"
type input "80"
click at [957, 363] on input "number" at bounding box center [959, 364] width 75 height 31
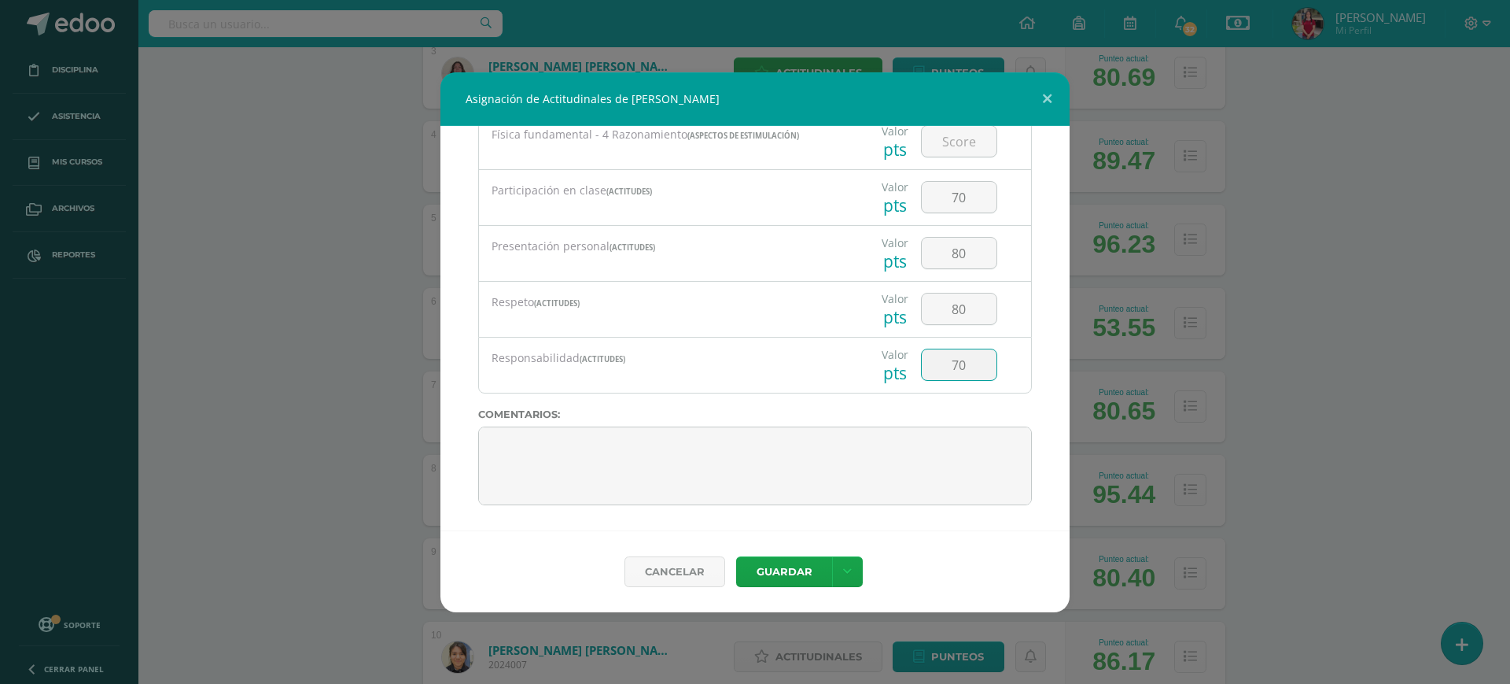
type input "70"
click at [736, 556] on button "Guardar" at bounding box center [784, 571] width 96 height 31
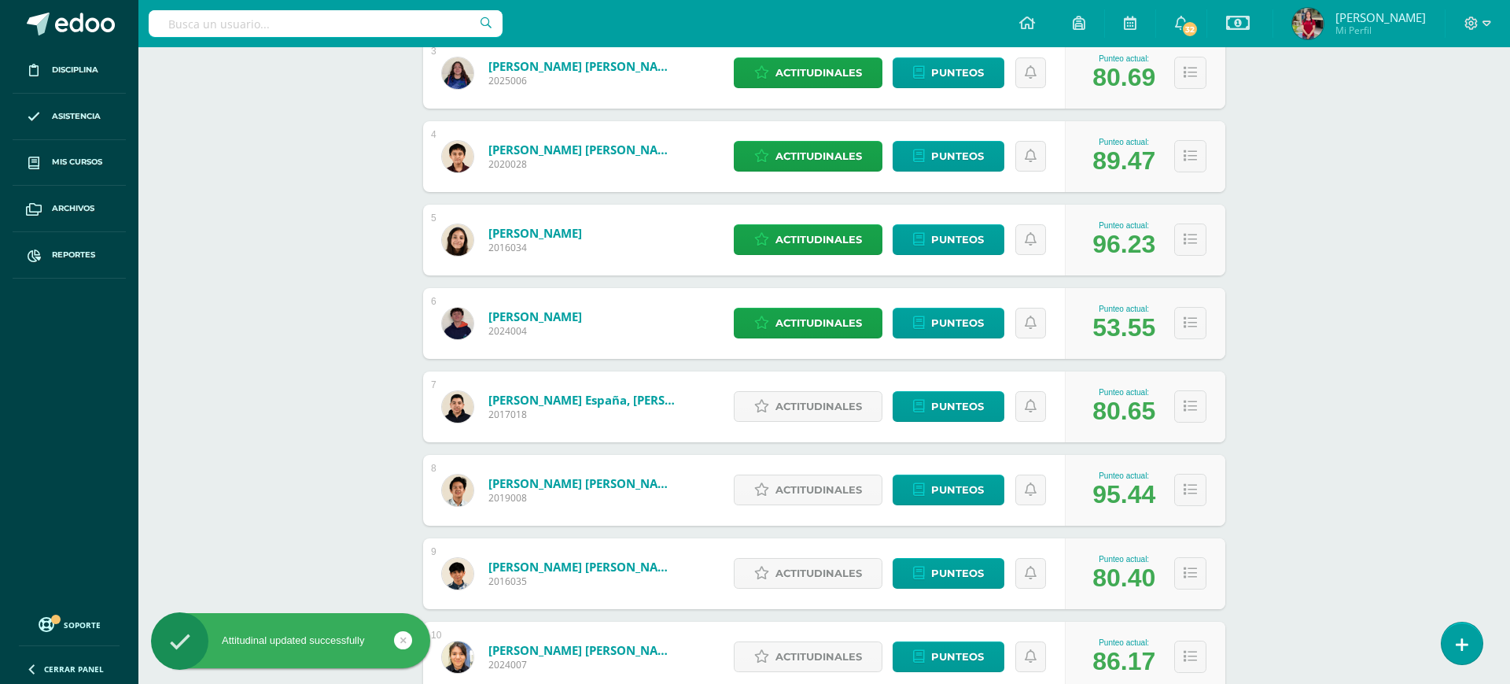
click at [738, 534] on button "Guardar" at bounding box center [781, 548] width 87 height 28
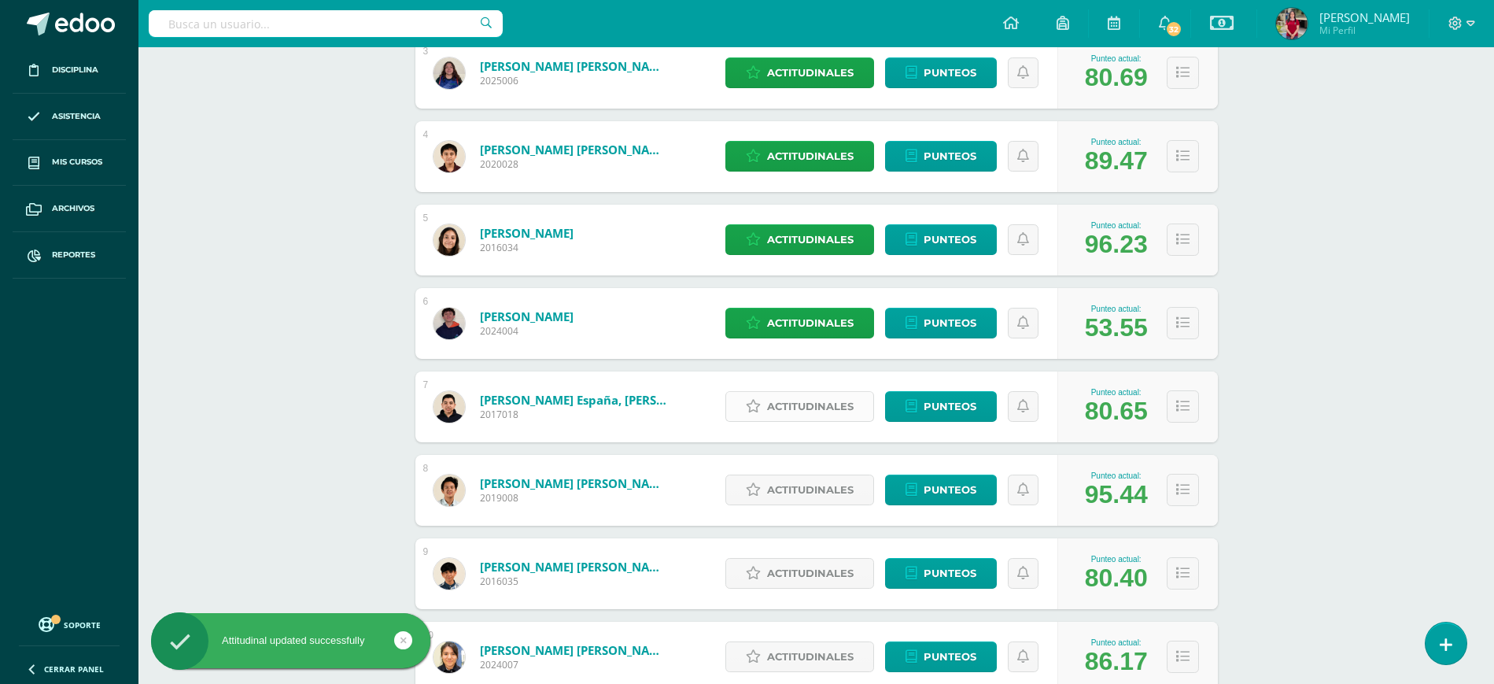
click at [797, 412] on span "Actitudinales" at bounding box center [810, 406] width 87 height 29
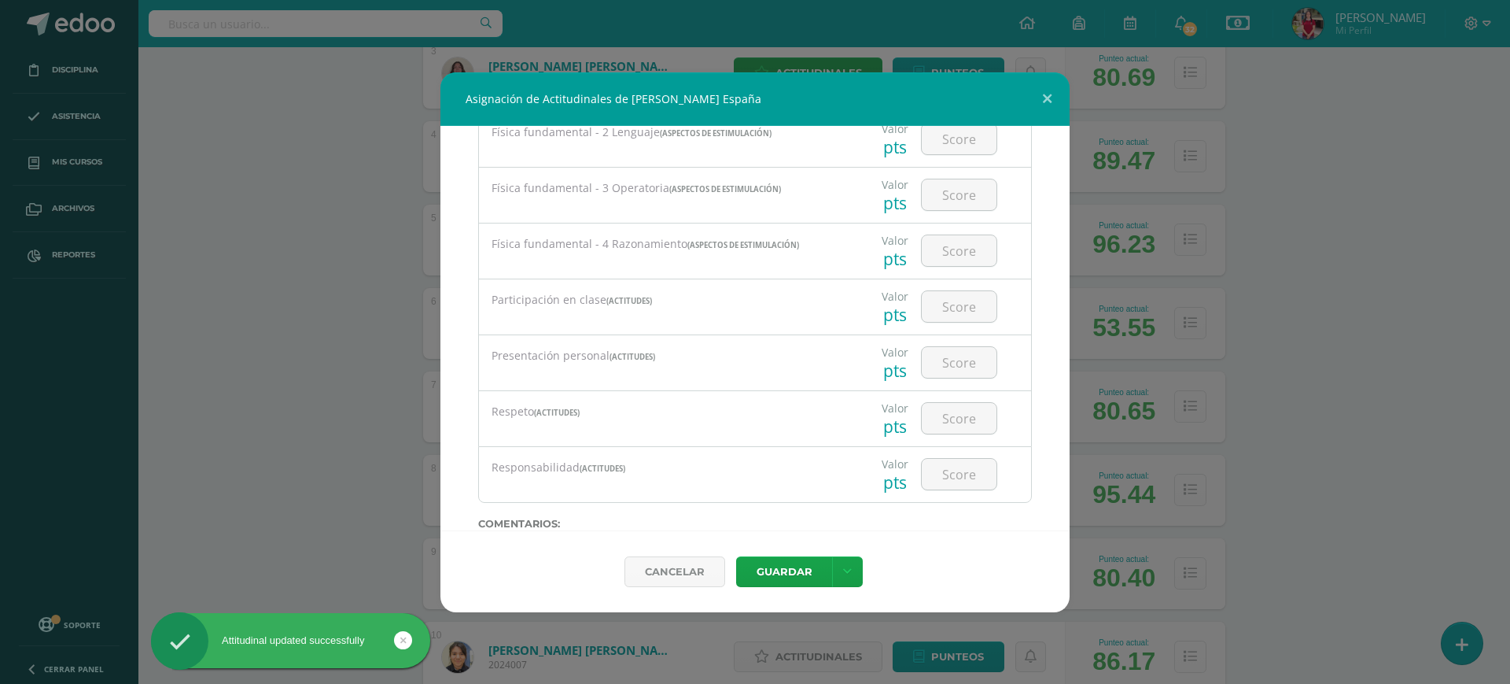
scroll to position [1841, 0]
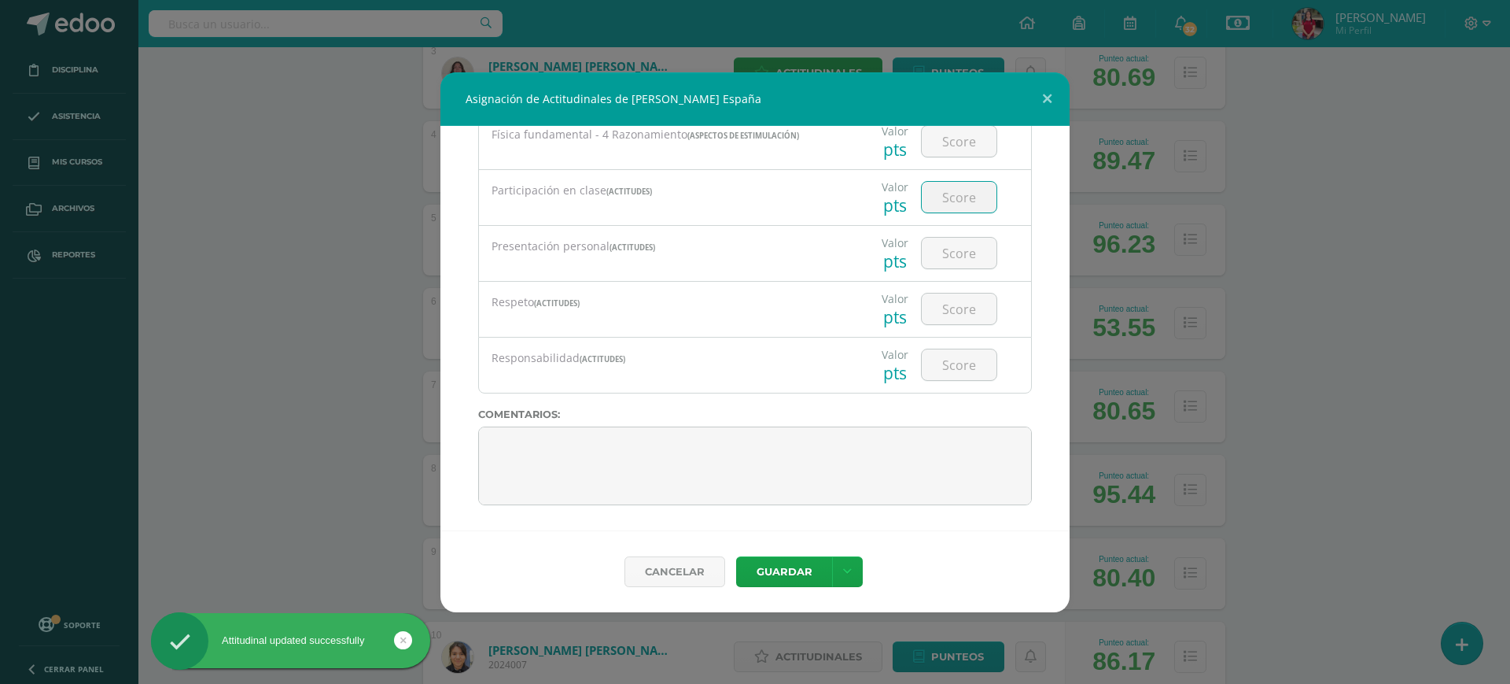
click at [955, 193] on input "number" at bounding box center [959, 197] width 75 height 31
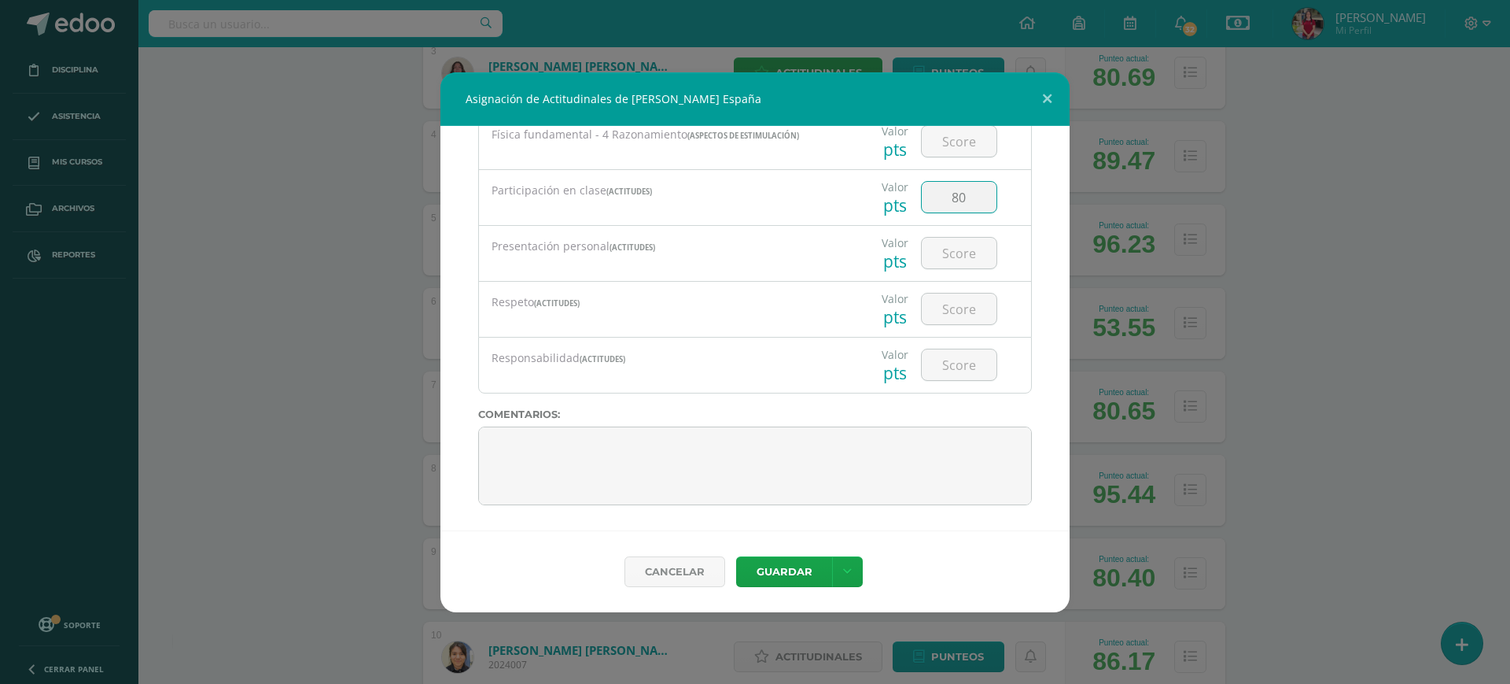
type input "80"
click at [964, 241] on input "9" at bounding box center [959, 253] width 75 height 31
type input "90"
click at [942, 308] on input "number" at bounding box center [959, 308] width 75 height 31
type input "100"
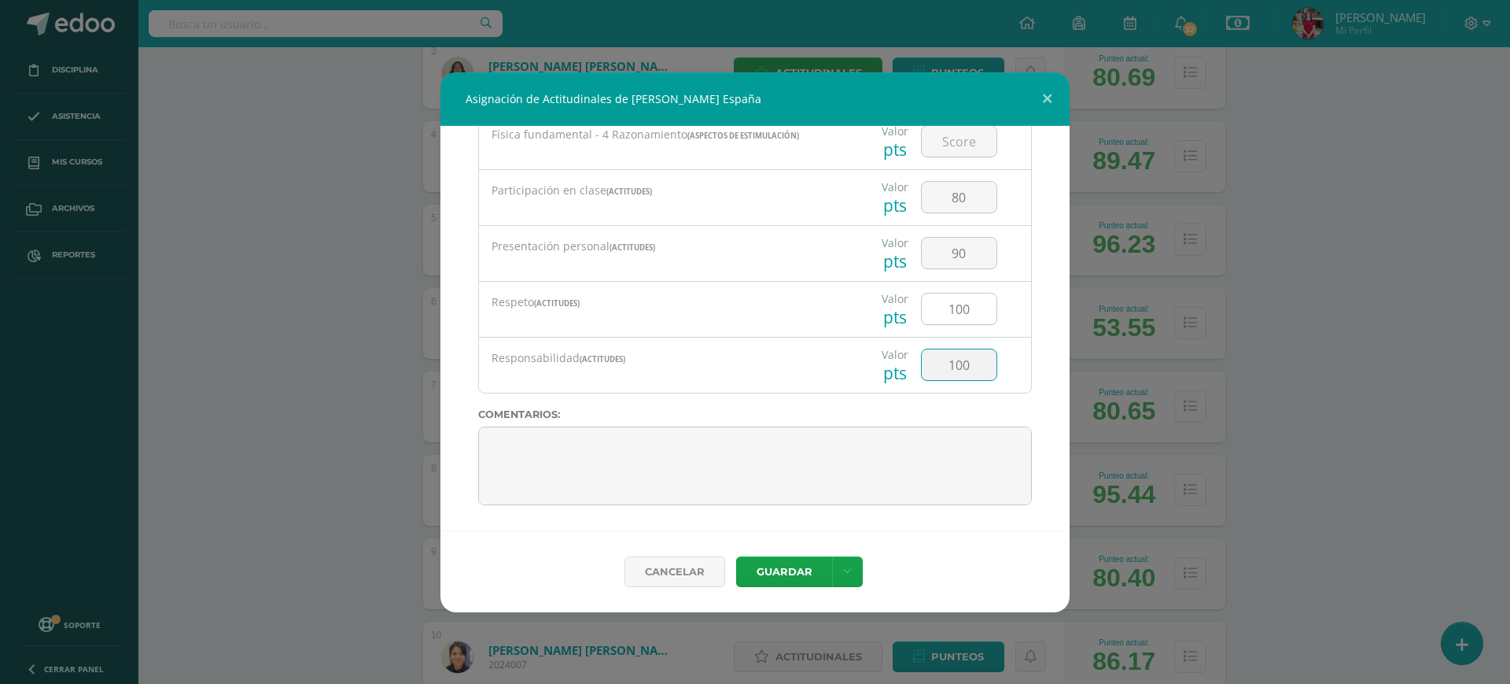
type input "100"
click at [774, 580] on button "Guardar" at bounding box center [784, 571] width 96 height 31
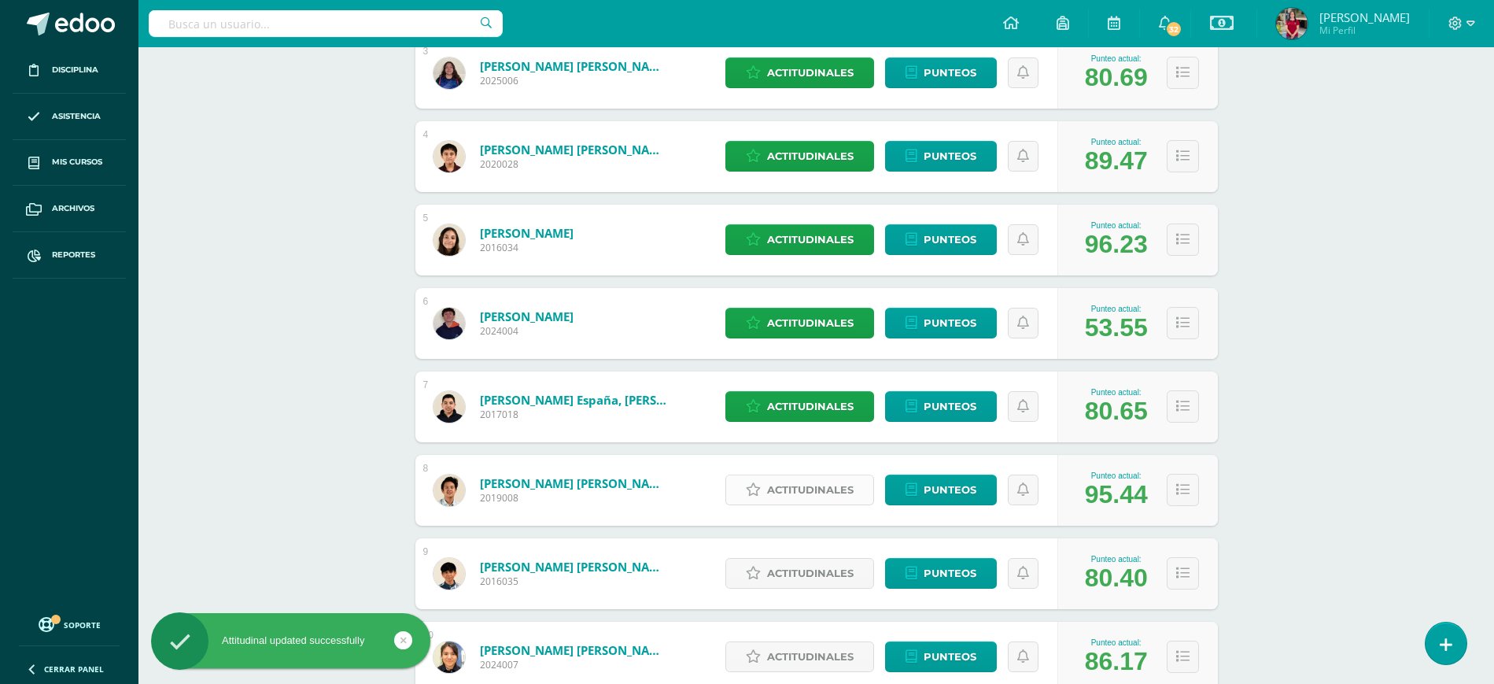
click at [781, 484] on span "Actitudinales" at bounding box center [810, 489] width 87 height 29
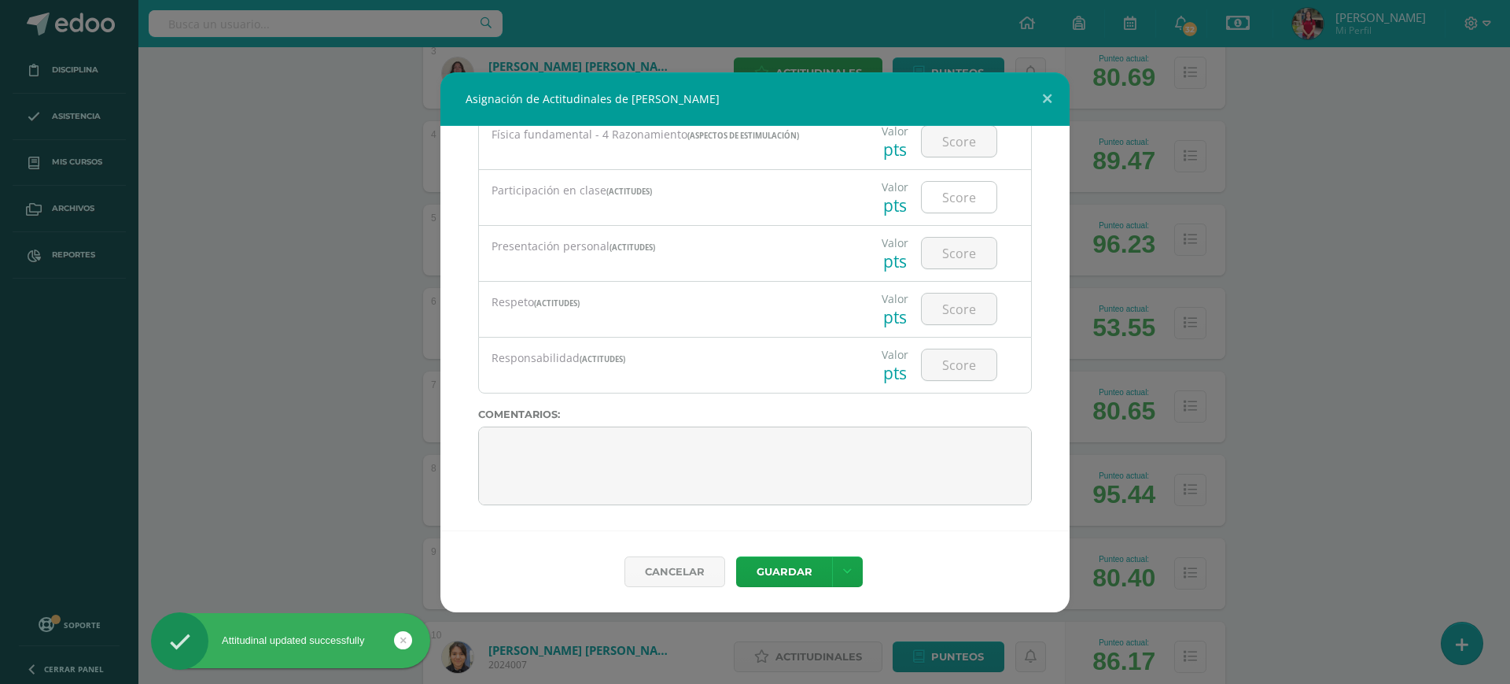
click at [967, 208] on input "number" at bounding box center [959, 197] width 75 height 31
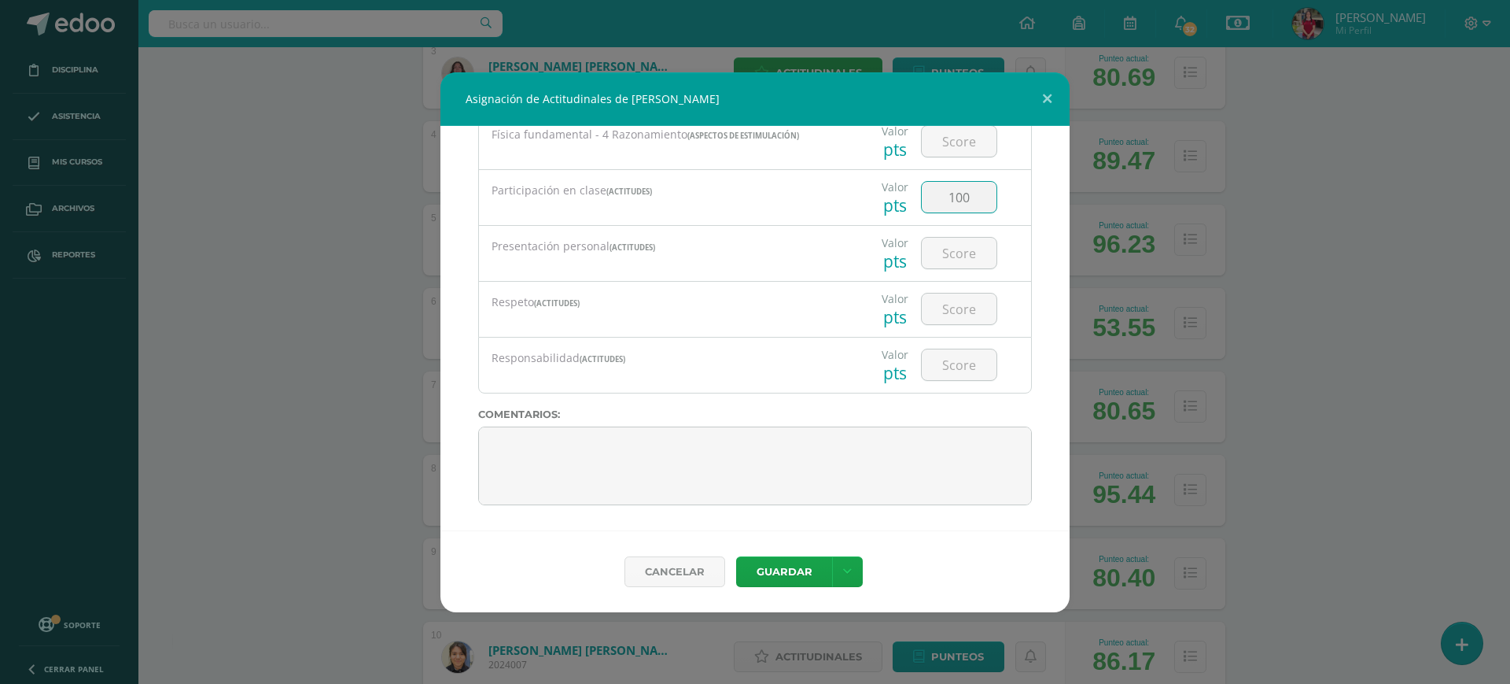
type input "100"
click at [832, 556] on link at bounding box center [847, 571] width 31 height 31
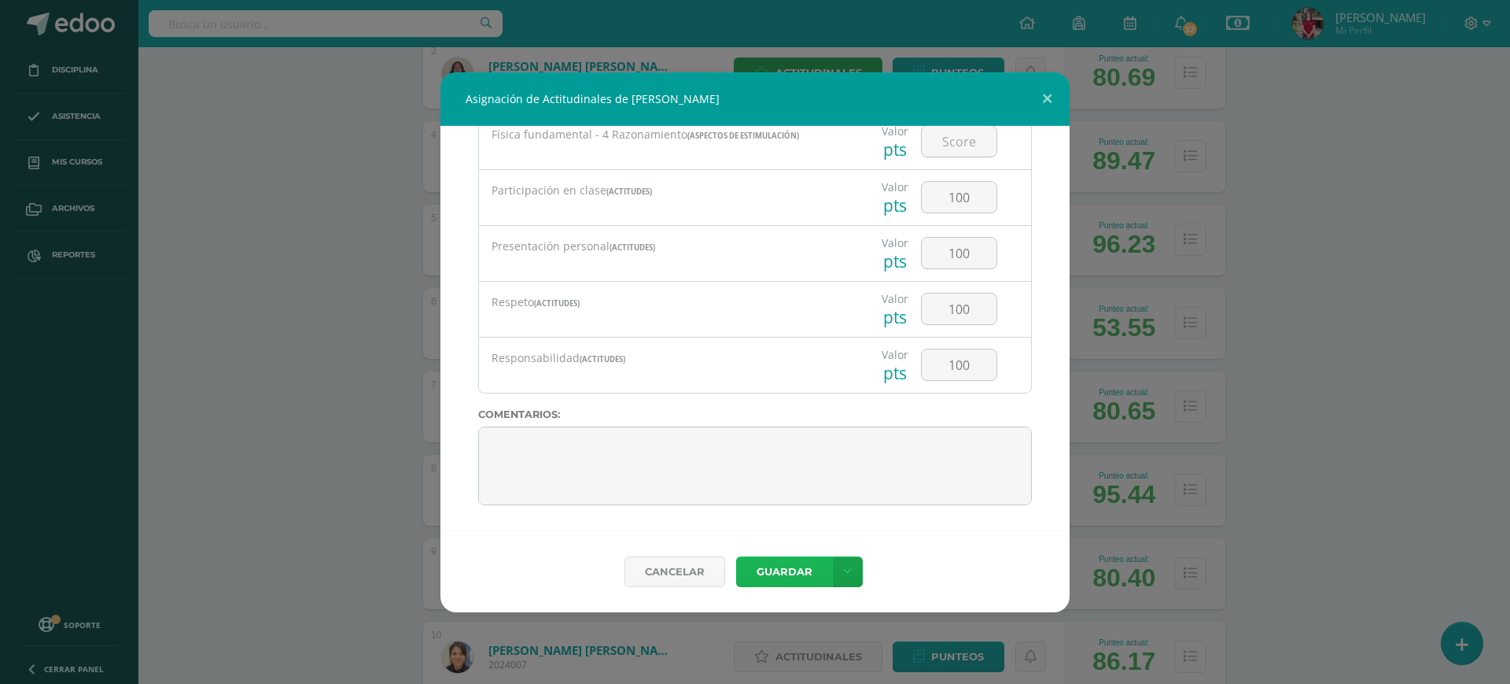
click at [787, 566] on button "Guardar" at bounding box center [784, 571] width 96 height 31
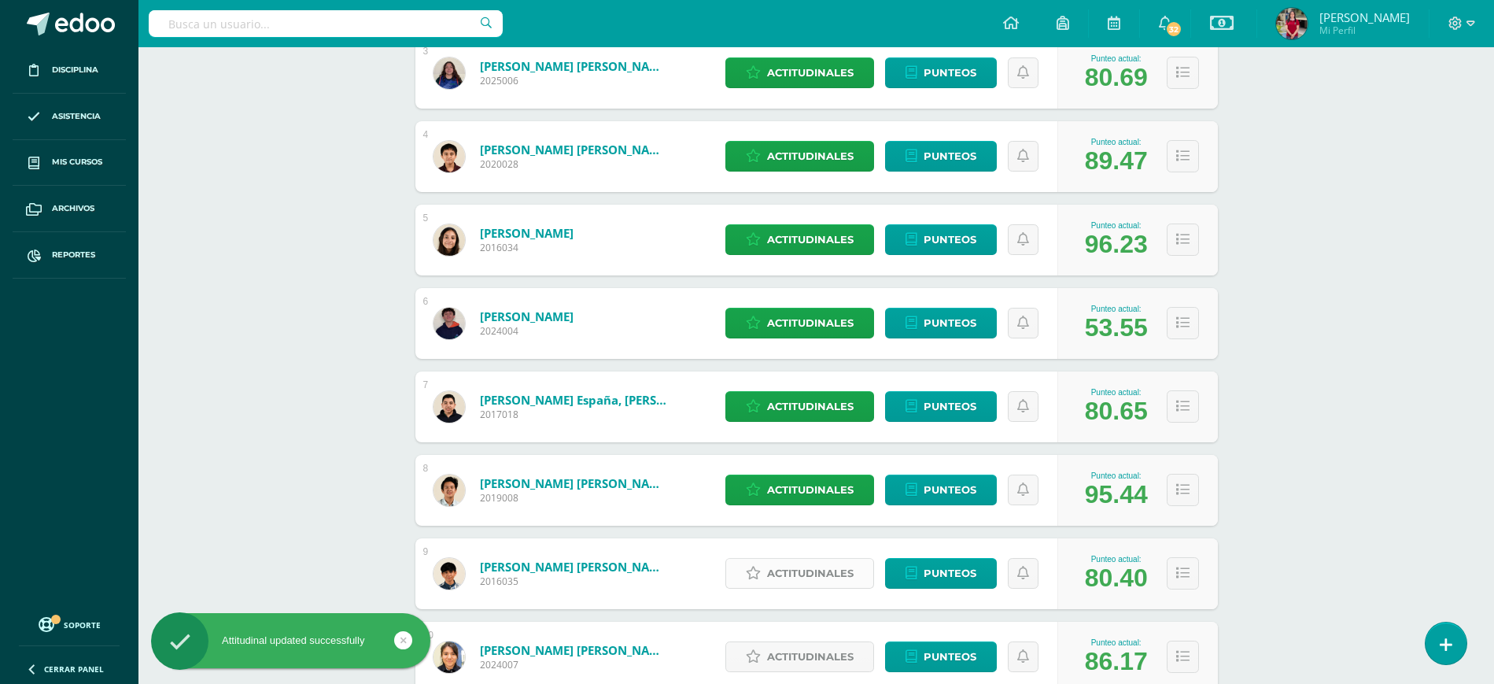
click at [809, 566] on span "Actitudinales" at bounding box center [810, 572] width 87 height 29
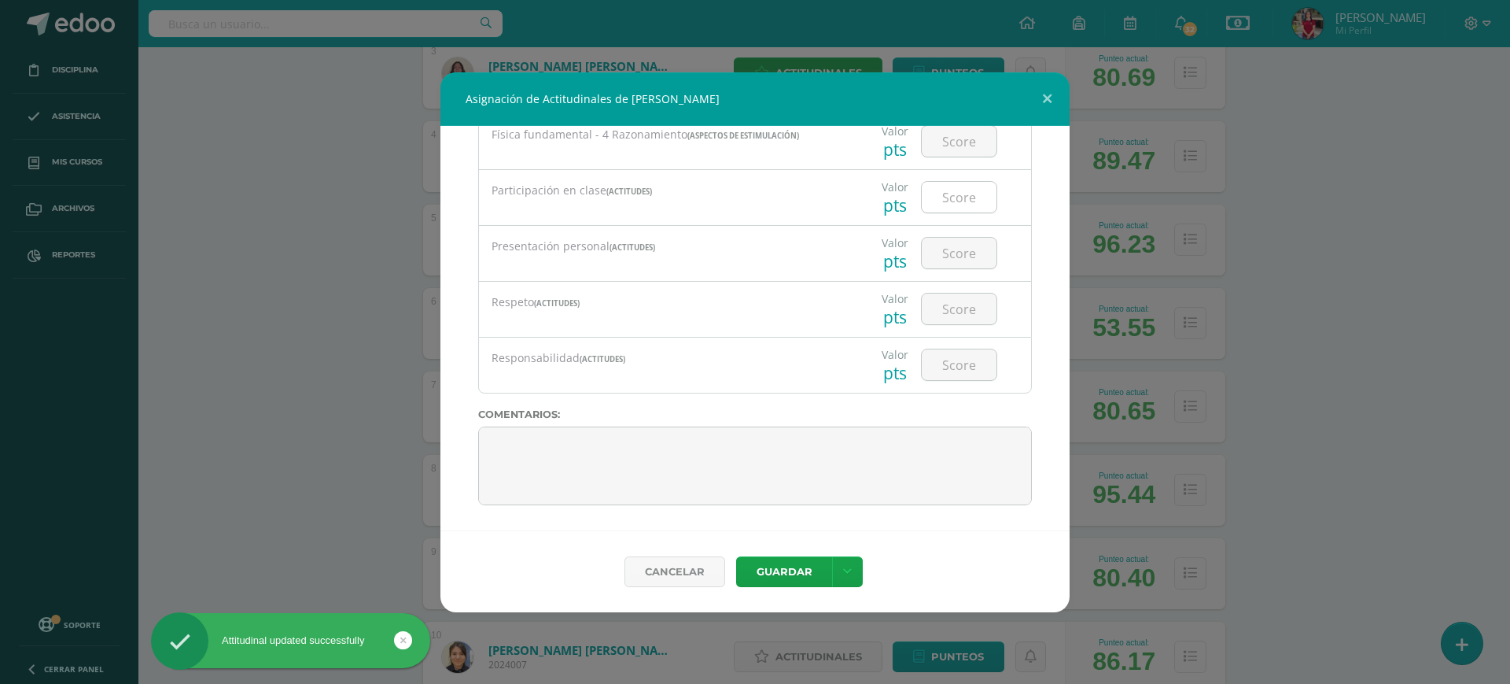
click at [927, 192] on input "number" at bounding box center [959, 197] width 75 height 31
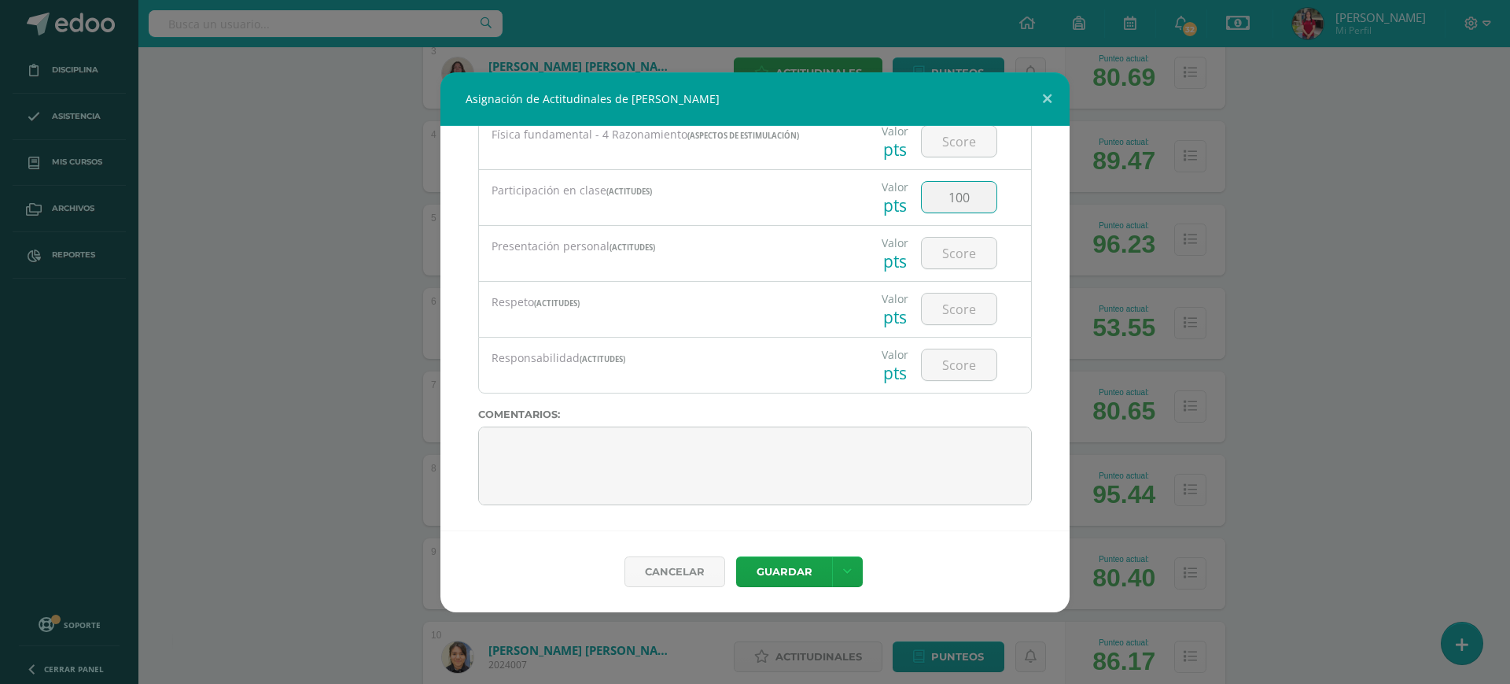
type input "100"
click at [796, 573] on button "Guardar" at bounding box center [784, 571] width 96 height 31
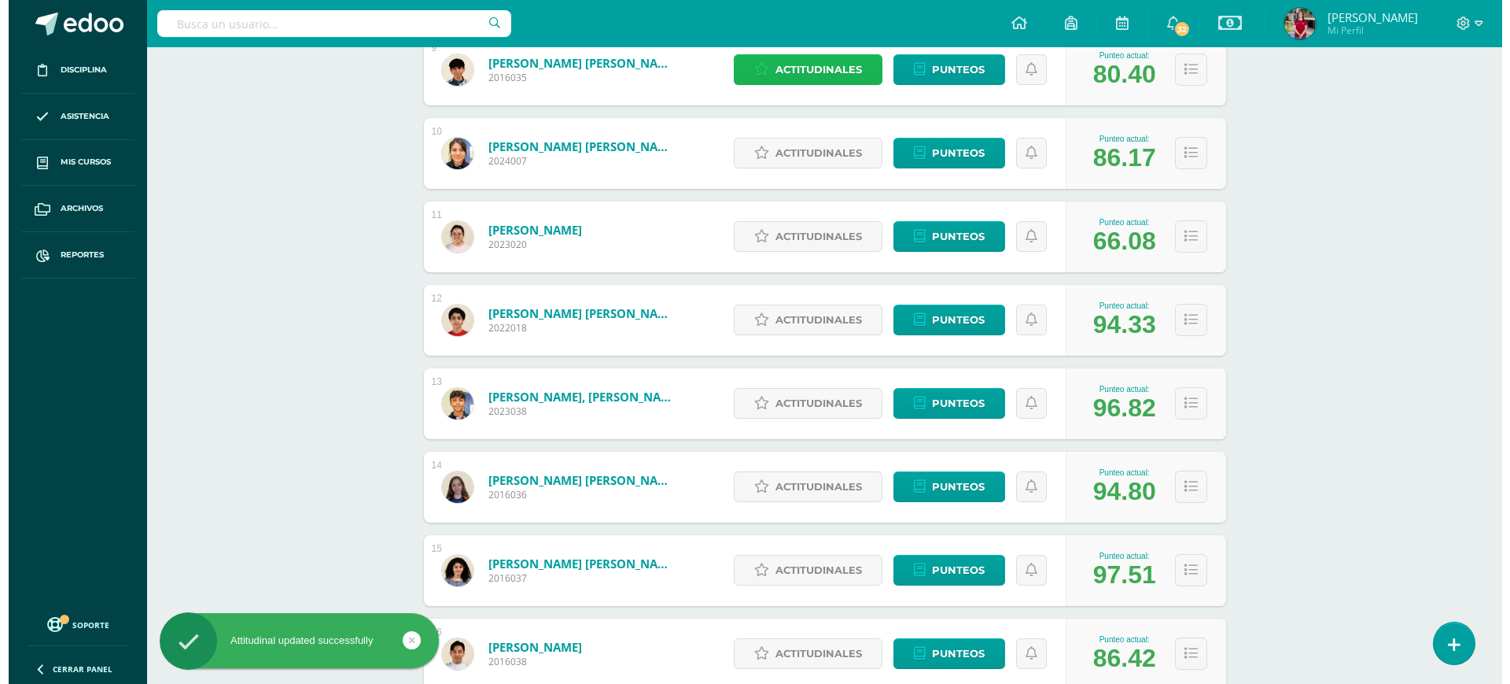
scroll to position [990, 0]
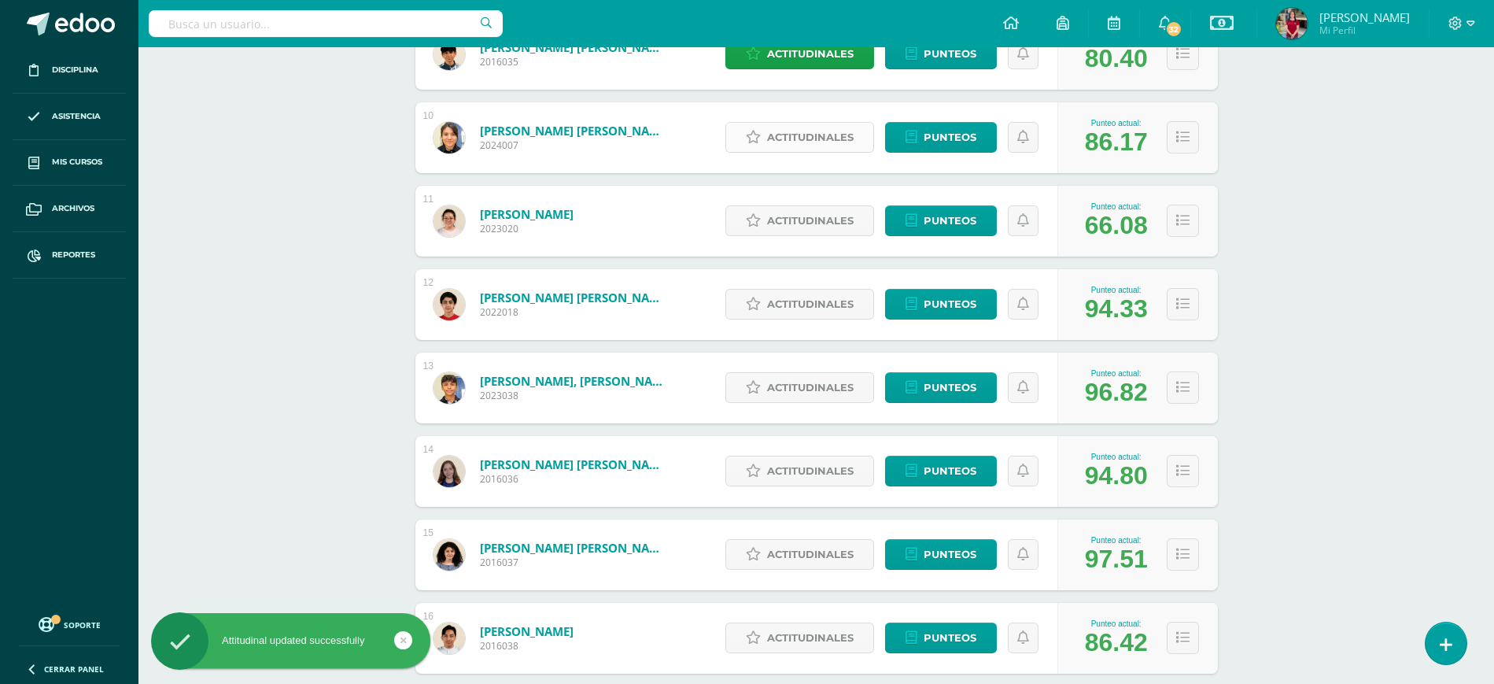
click at [761, 138] on icon at bounding box center [753, 137] width 15 height 13
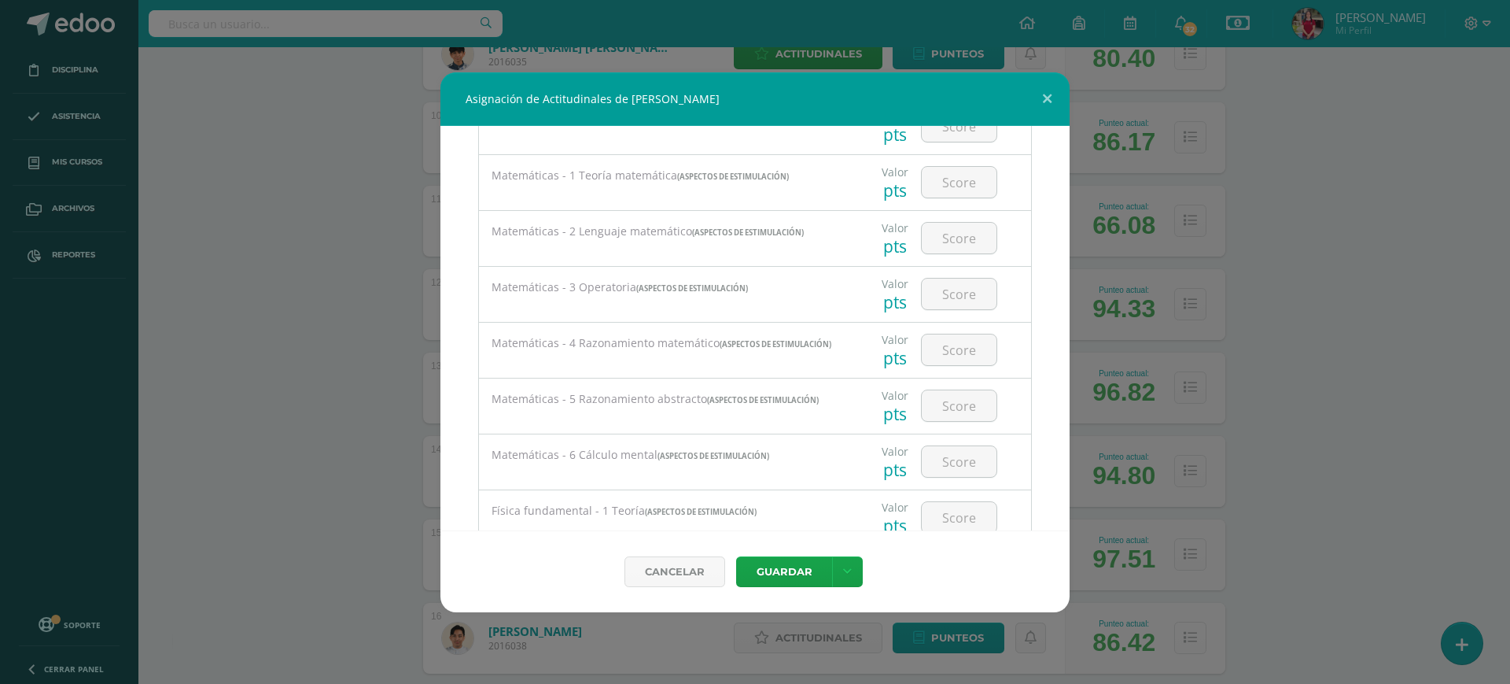
scroll to position [1841, 0]
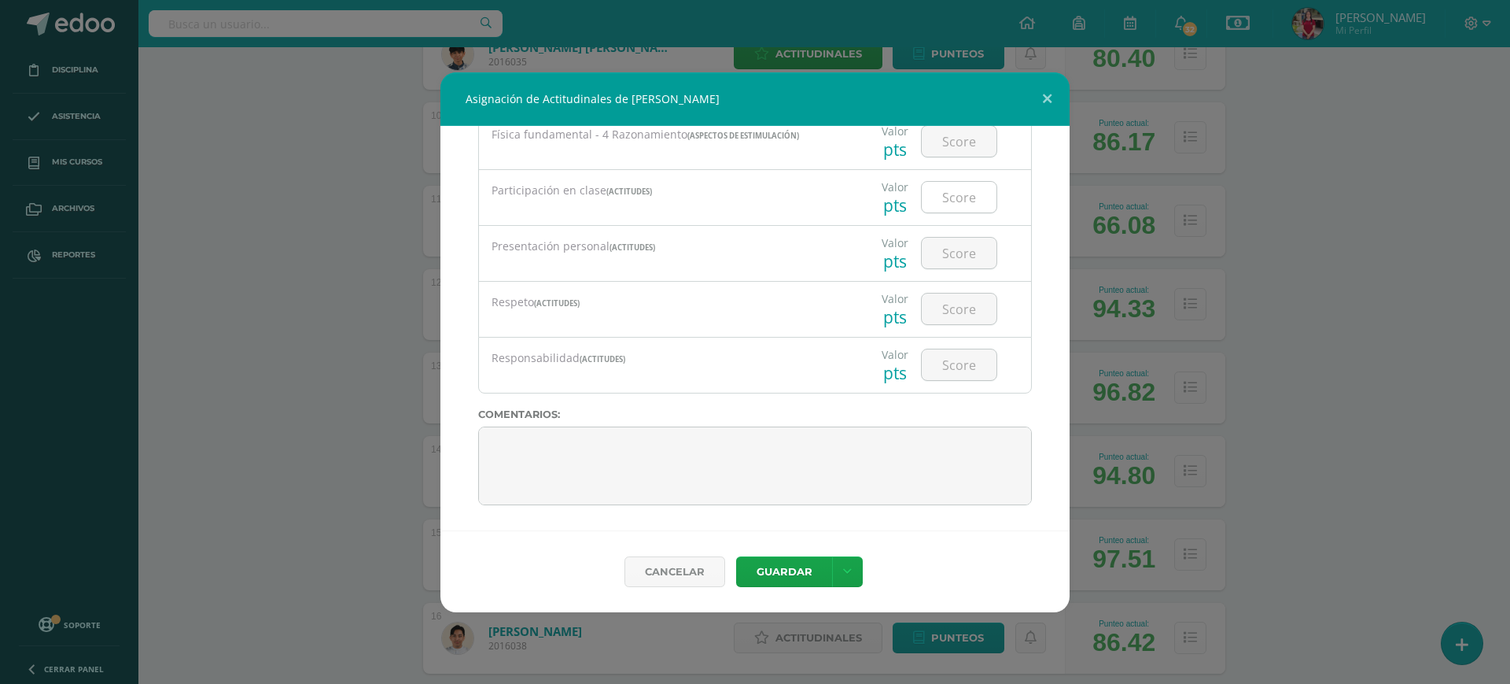
click at [942, 193] on input "number" at bounding box center [959, 197] width 75 height 31
type input "90"
type input "100"
type input "90"
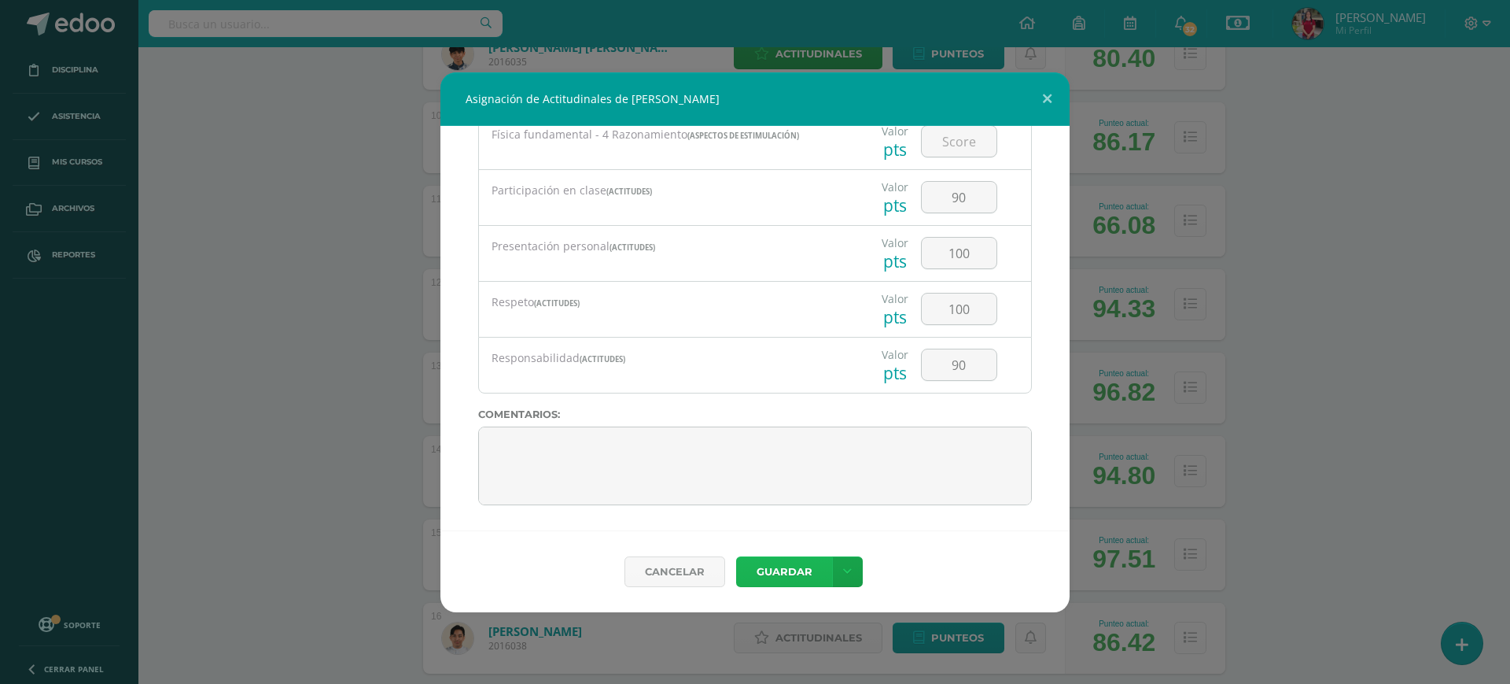
click at [782, 564] on button "Guardar" at bounding box center [784, 571] width 96 height 31
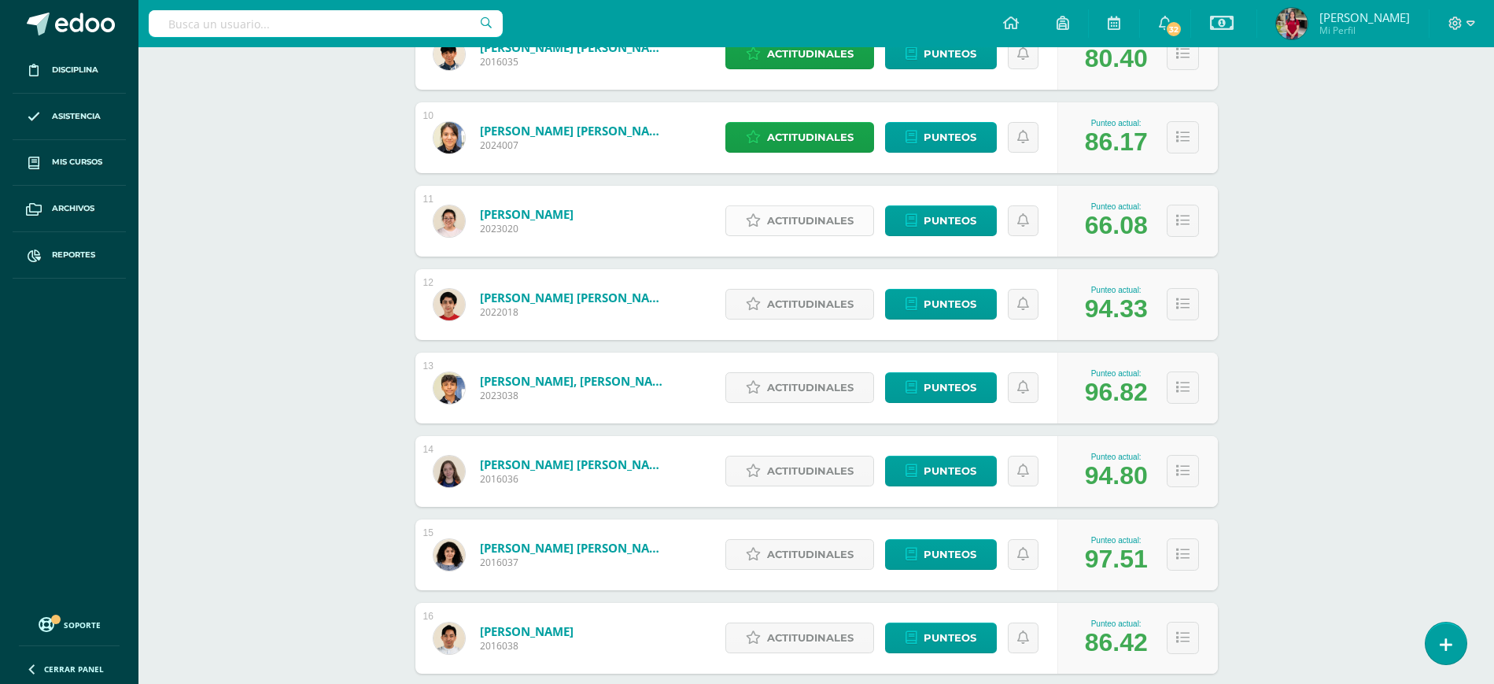
click at [791, 224] on span "Actitudinales" at bounding box center [810, 220] width 87 height 29
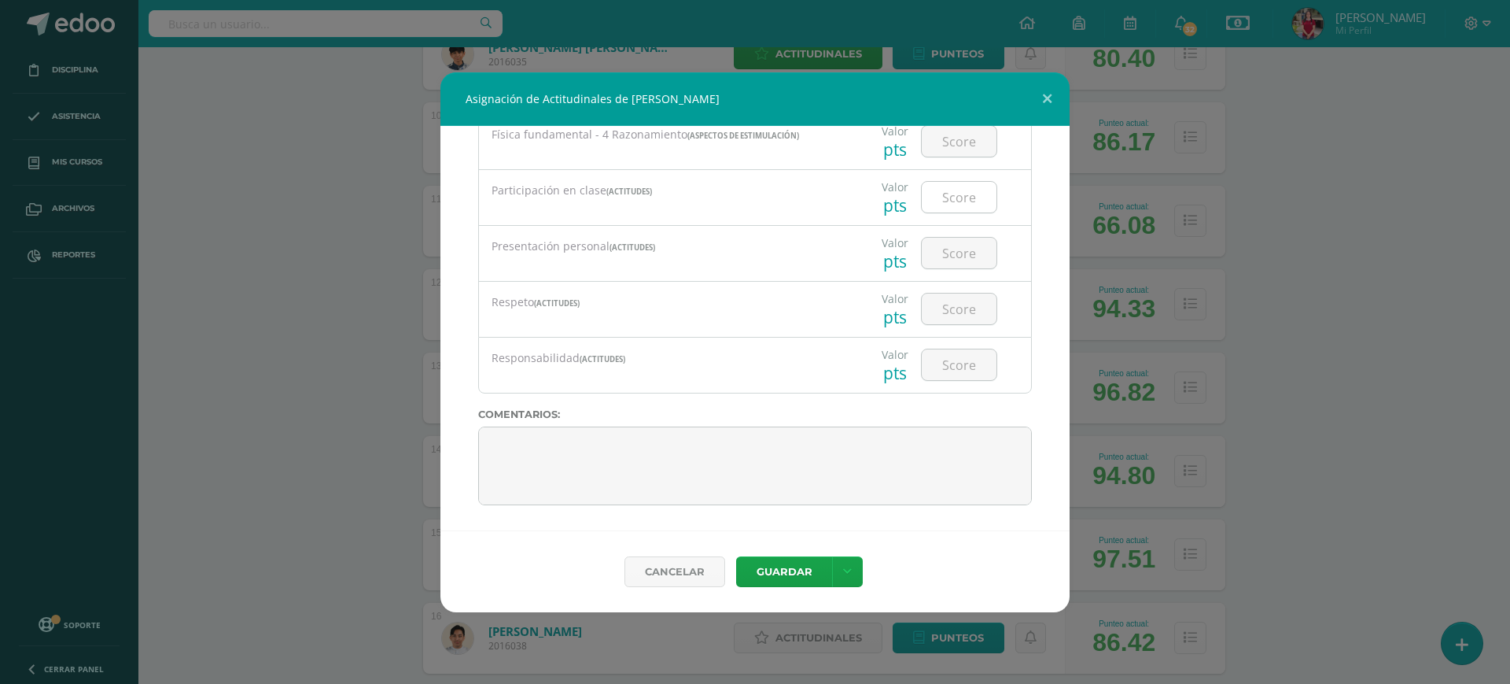
click at [931, 197] on input "number" at bounding box center [959, 197] width 75 height 31
type input "50"
type input "90"
type input "80"
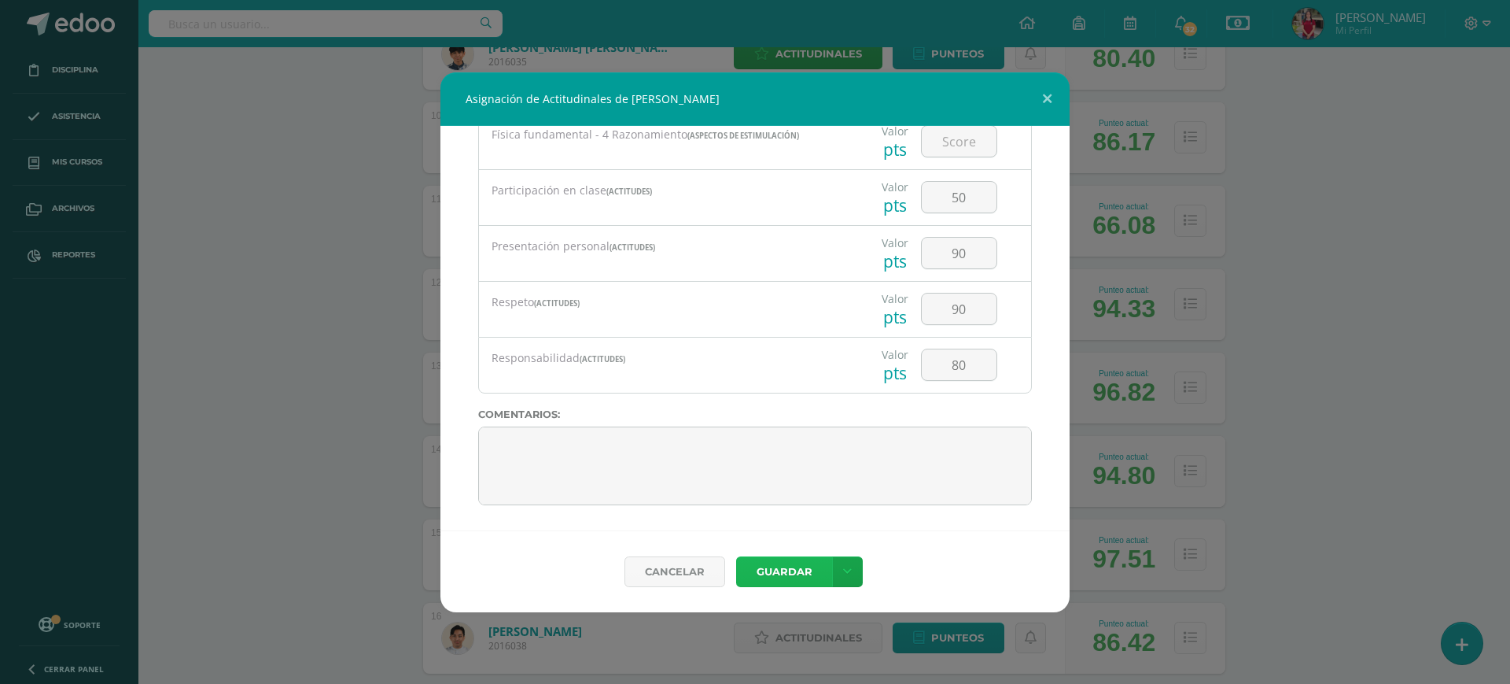
click at [802, 566] on button "Guardar" at bounding box center [784, 571] width 96 height 31
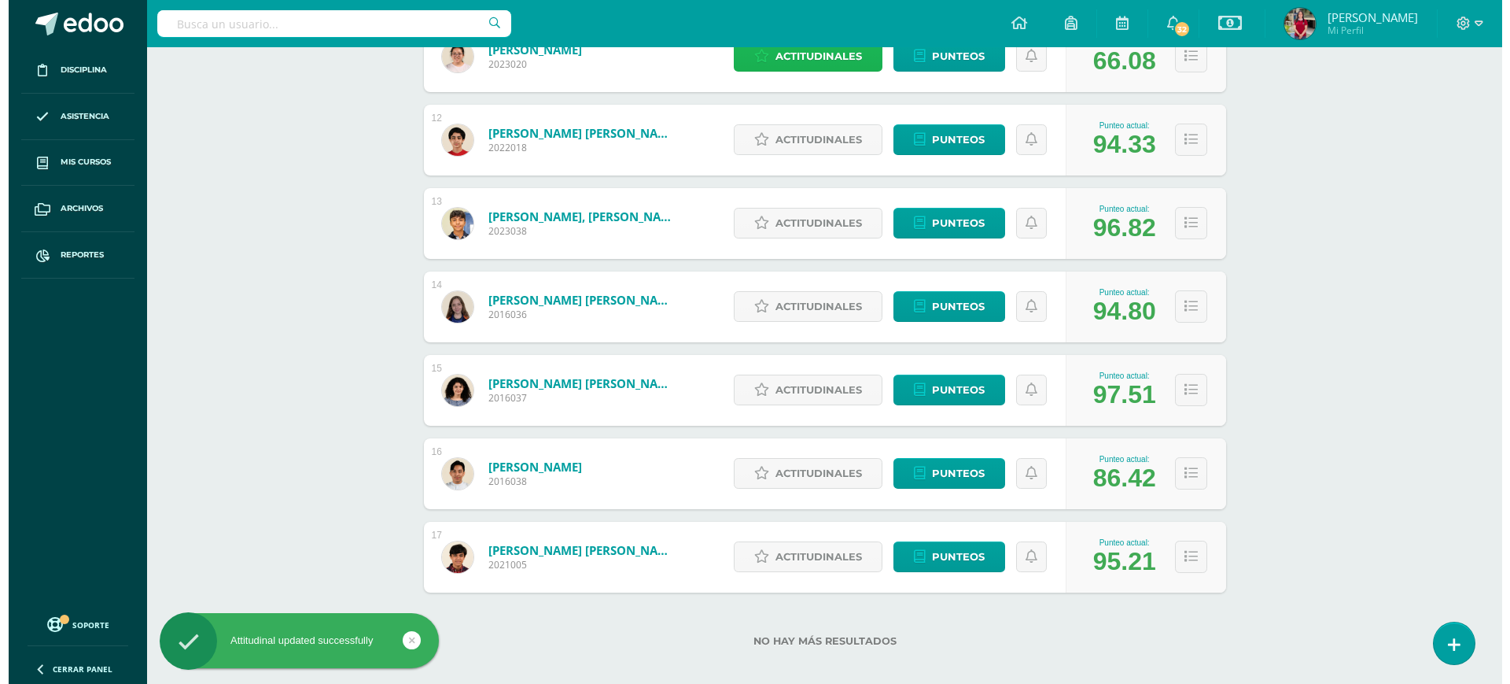
scroll to position [1168, 0]
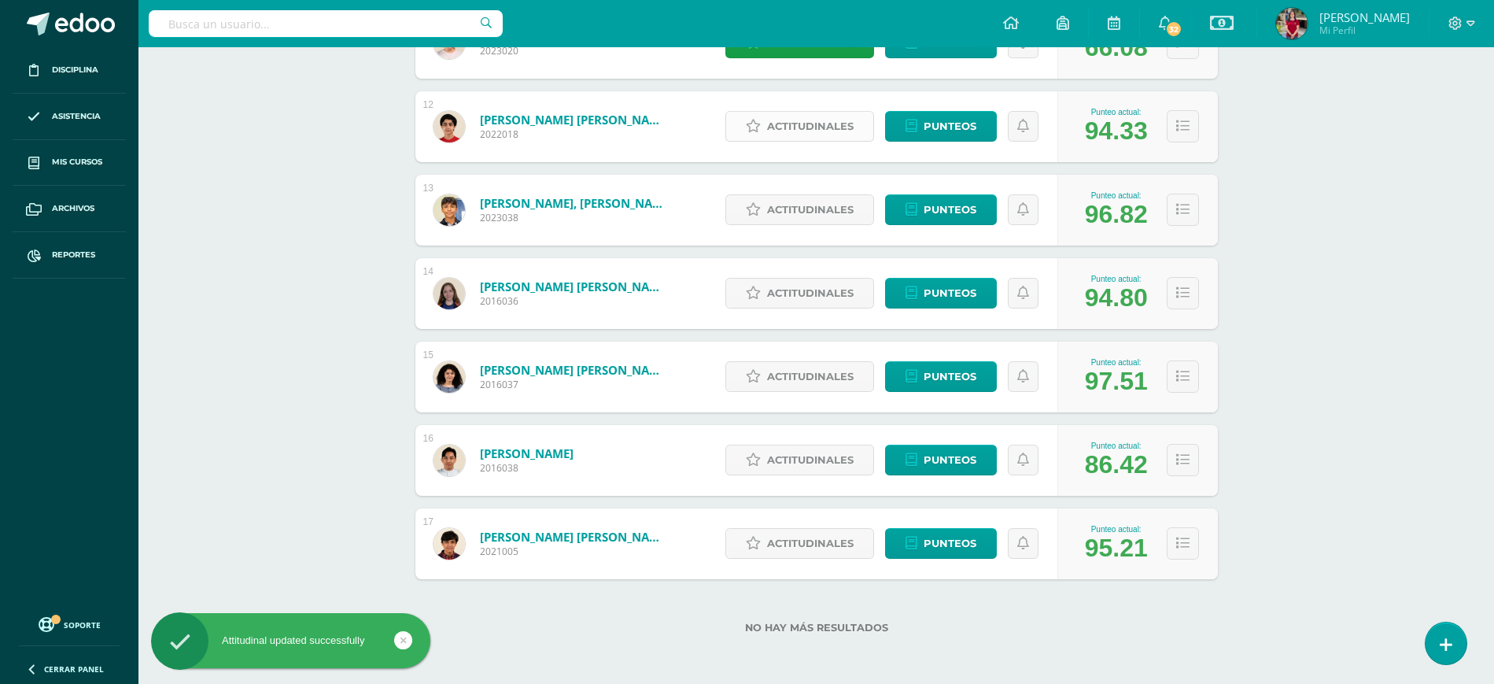
click at [798, 120] on span "Actitudinales" at bounding box center [810, 126] width 87 height 29
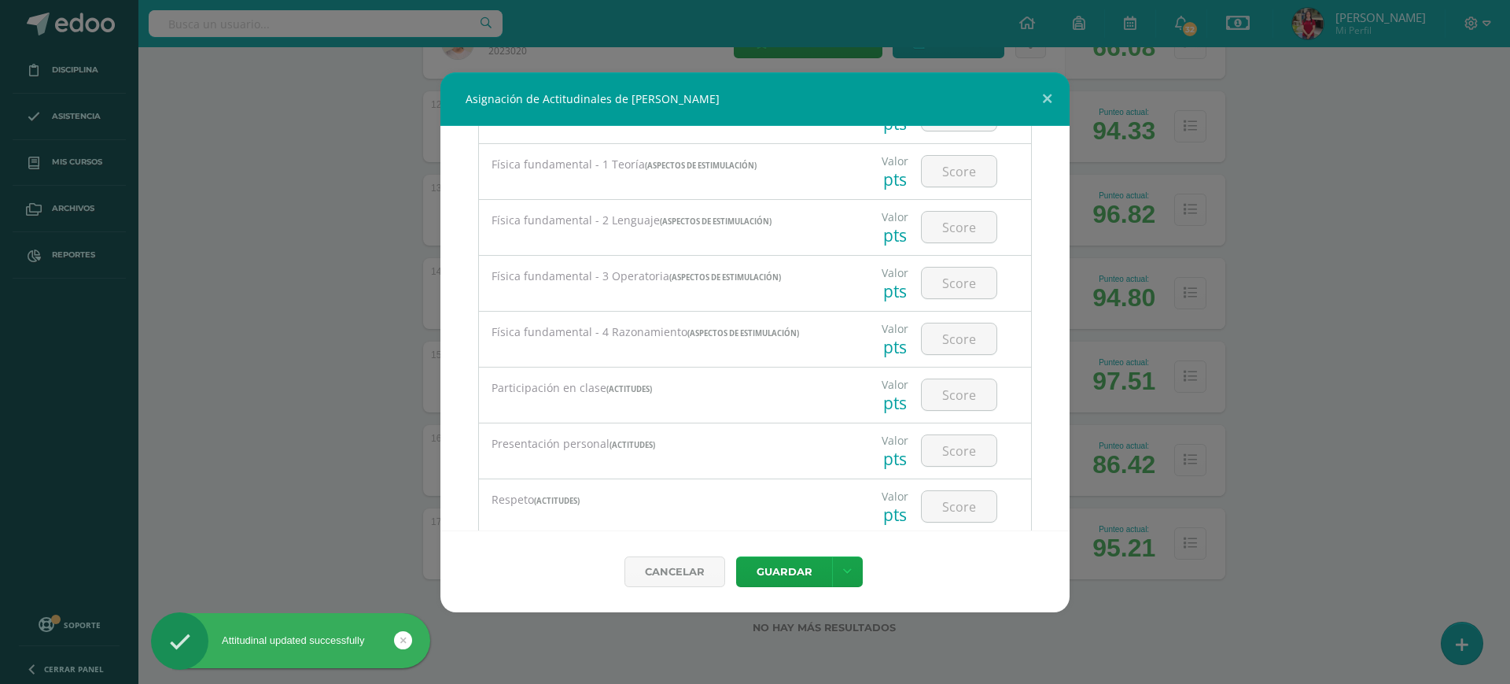
scroll to position [1647, 0]
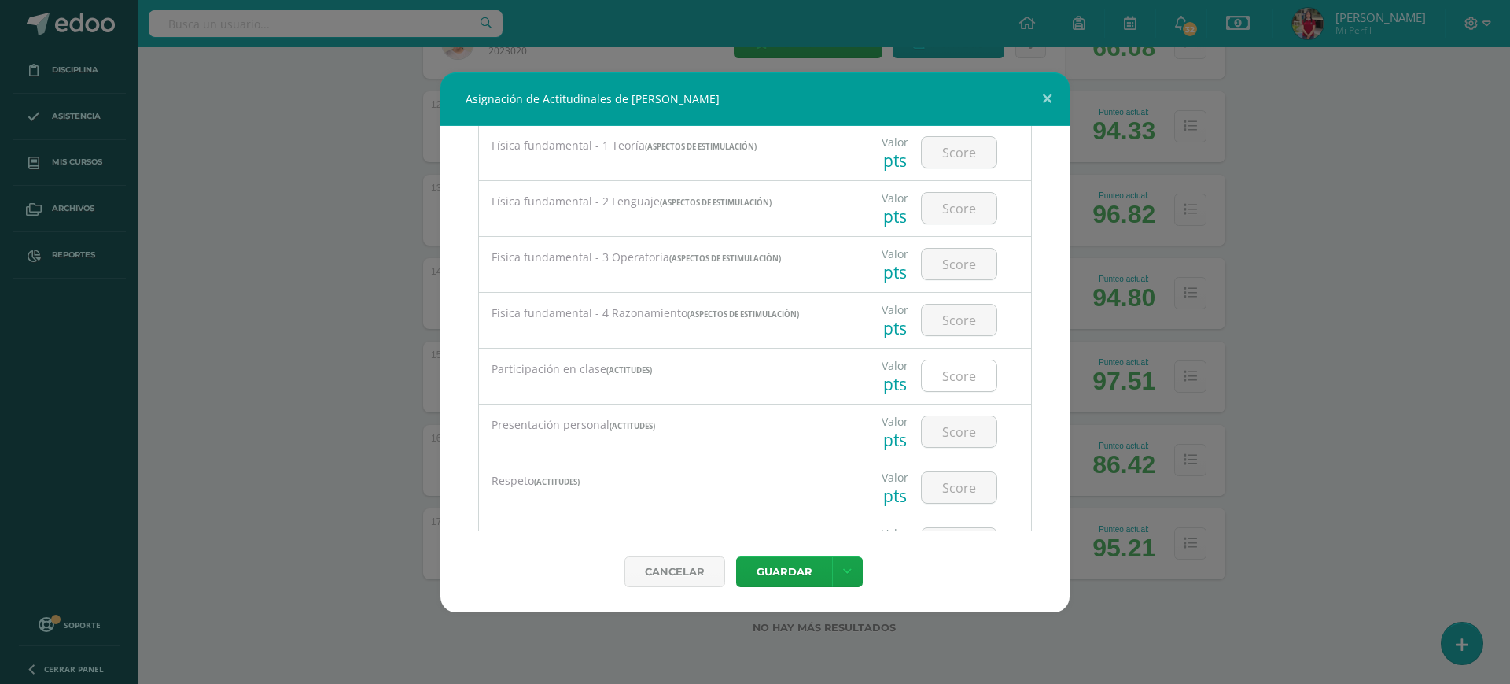
click at [951, 391] on input "number" at bounding box center [959, 375] width 75 height 31
type input "100"
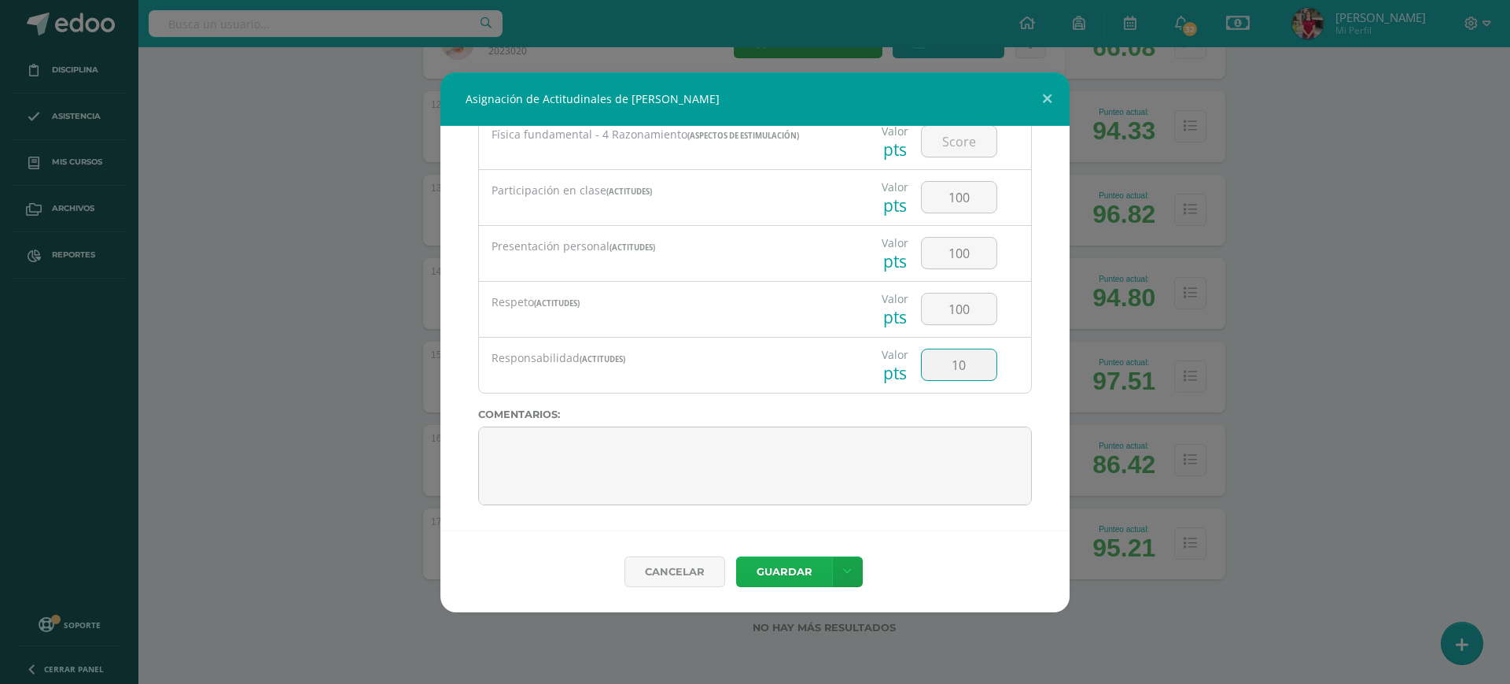
type input "1"
type input "90"
click at [774, 577] on button "Guardar" at bounding box center [784, 571] width 96 height 31
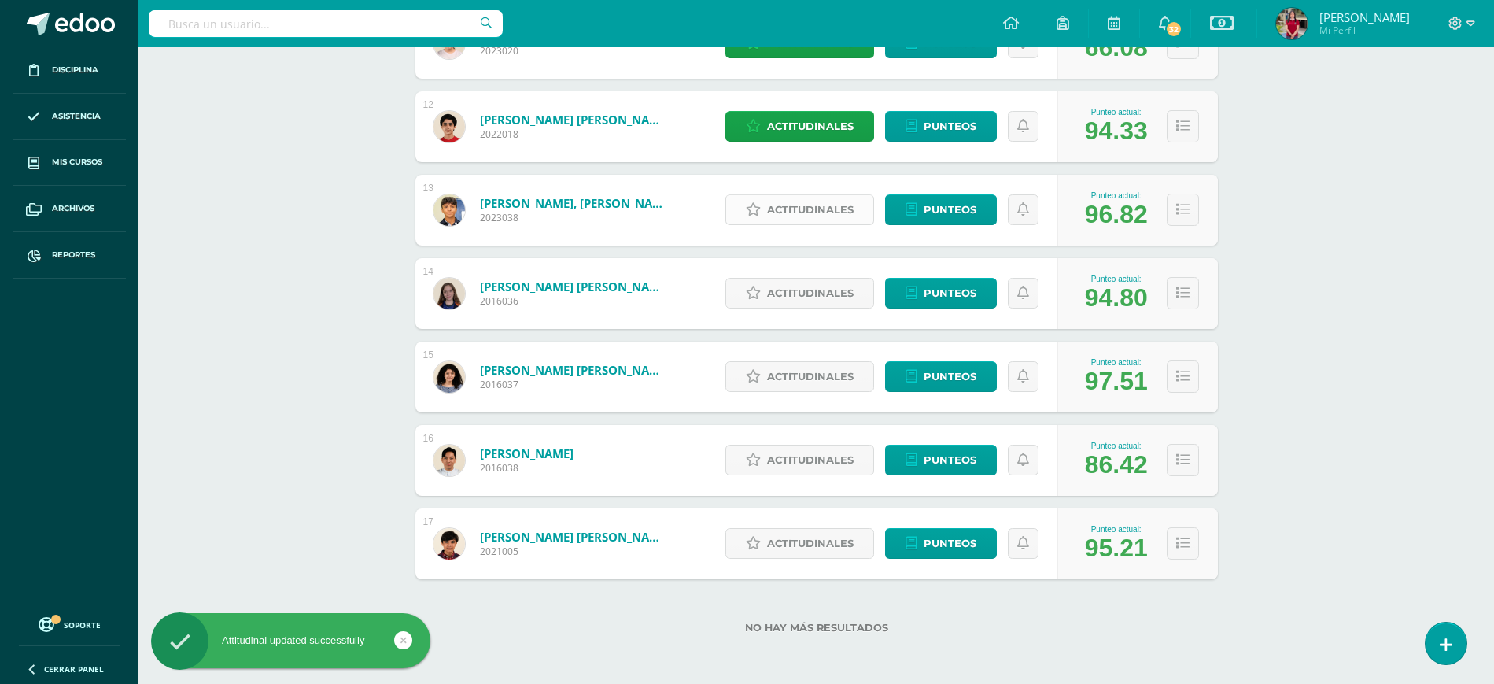
click at [802, 208] on span "Actitudinales" at bounding box center [810, 209] width 87 height 29
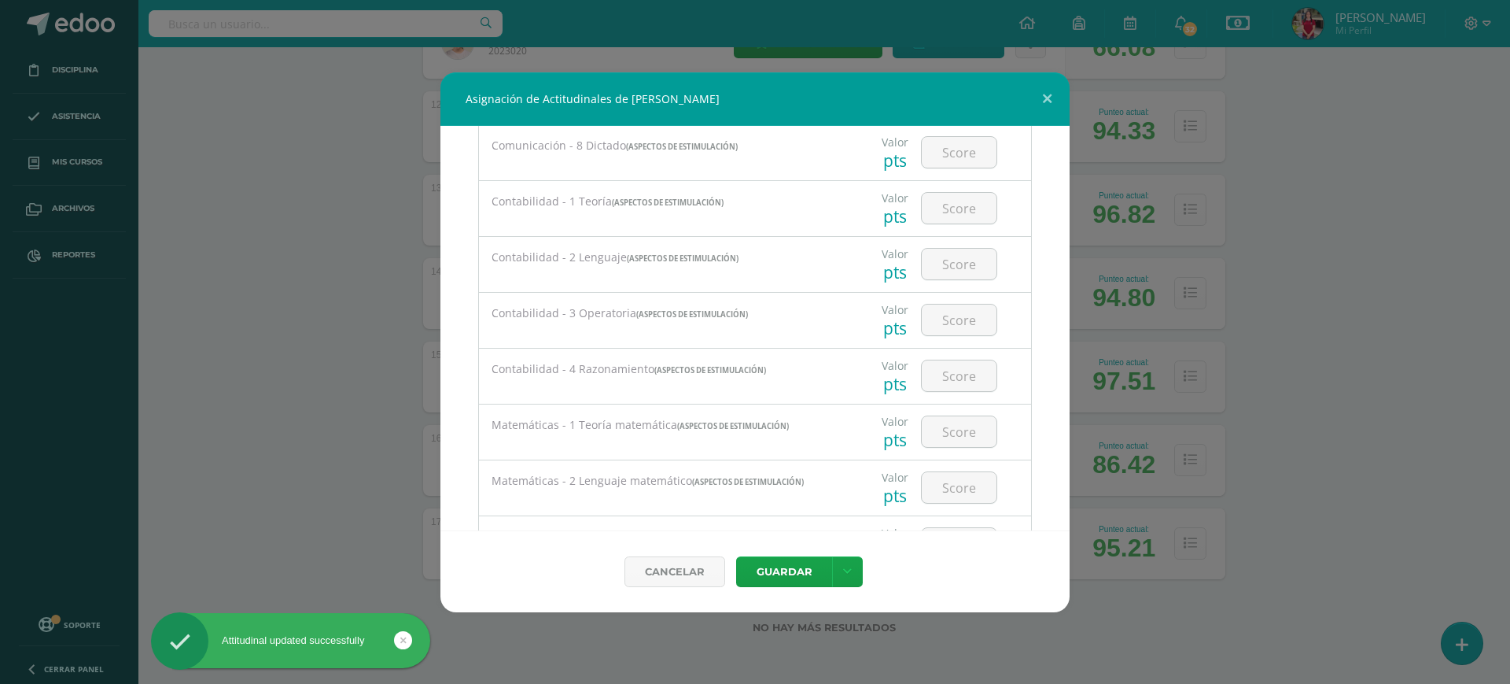
scroll to position [1841, 0]
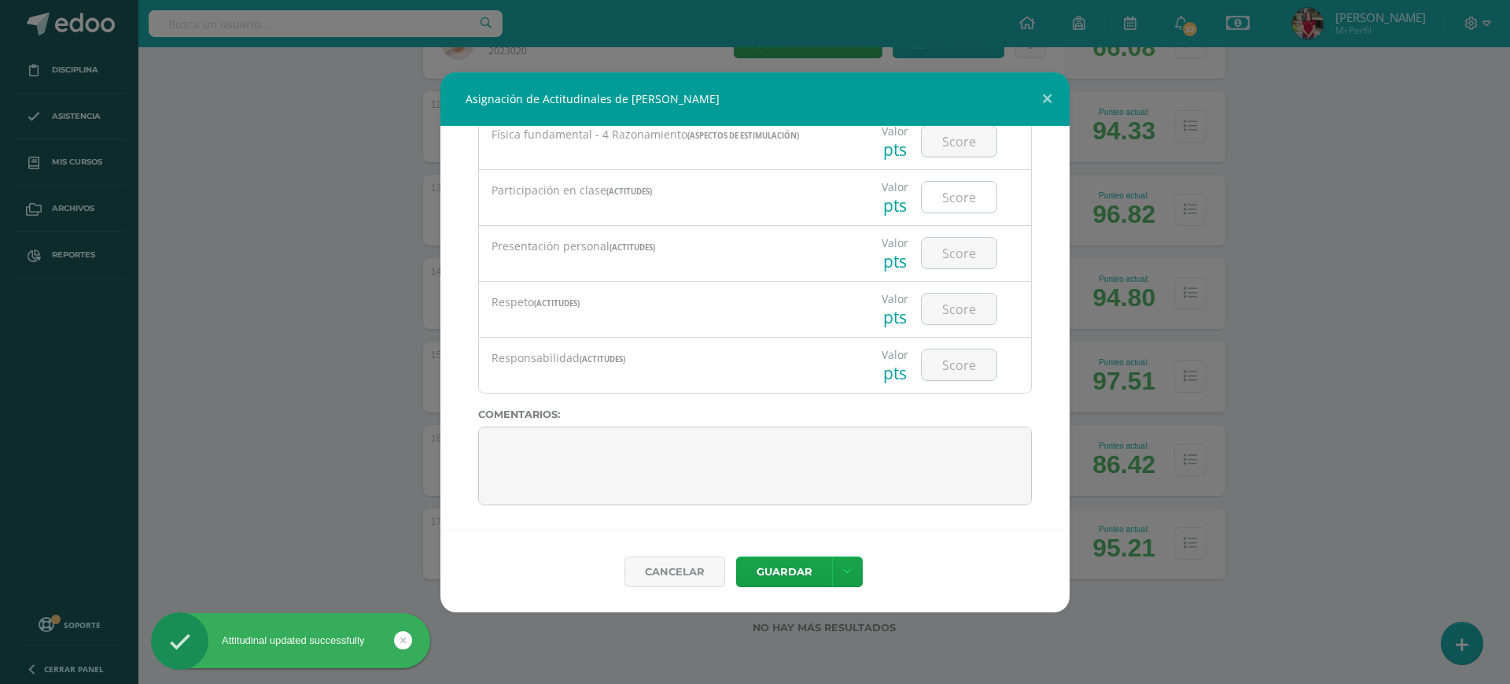
click at [952, 200] on input "number" at bounding box center [959, 197] width 75 height 31
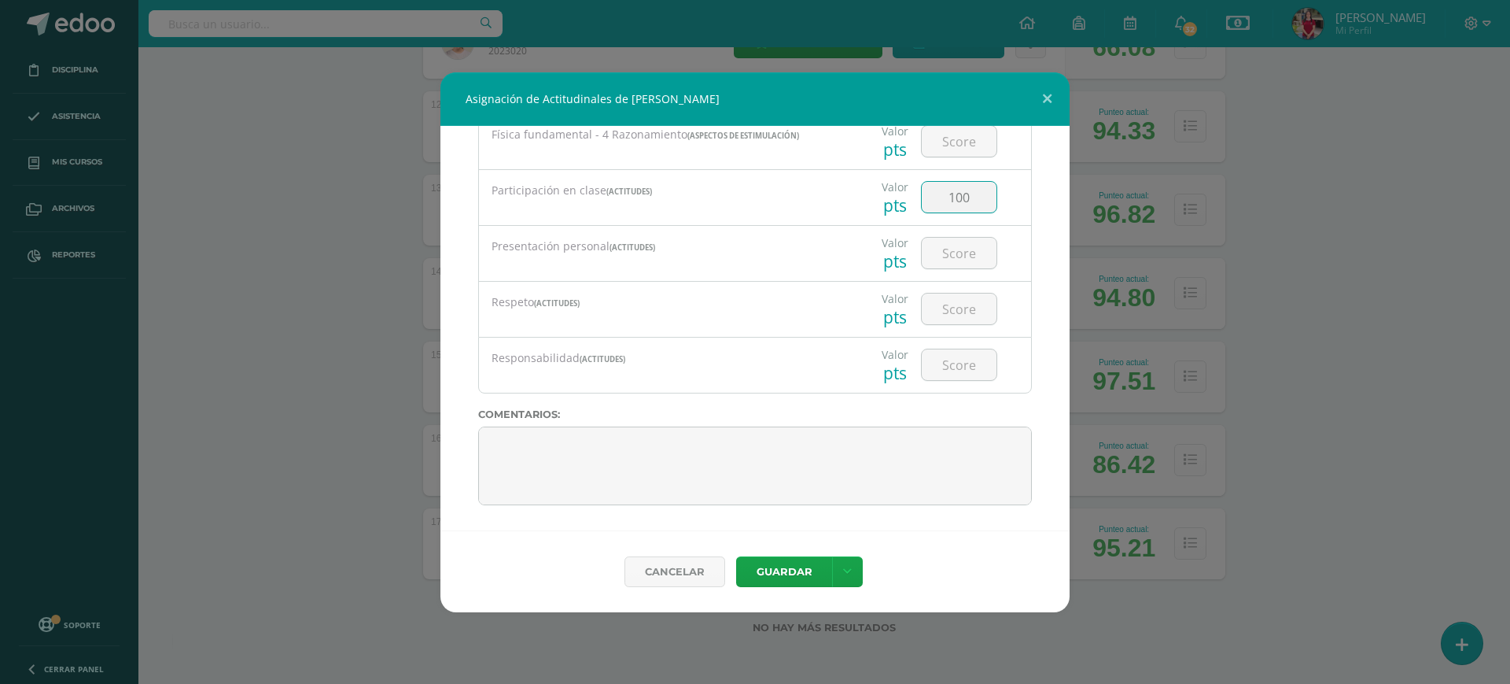
type input "100"
click at [1025, 72] on button at bounding box center [1047, 98] width 45 height 53
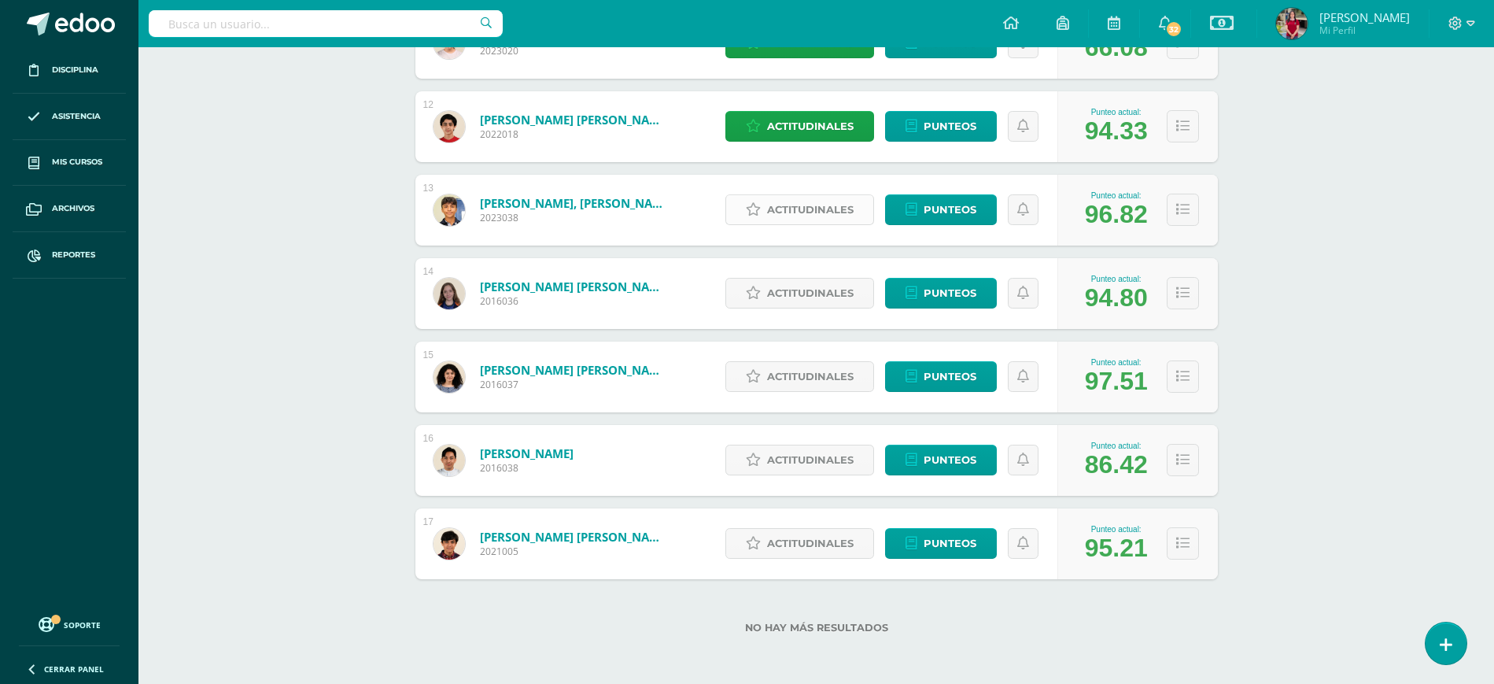
click at [799, 213] on span "Actitudinales" at bounding box center [810, 209] width 87 height 29
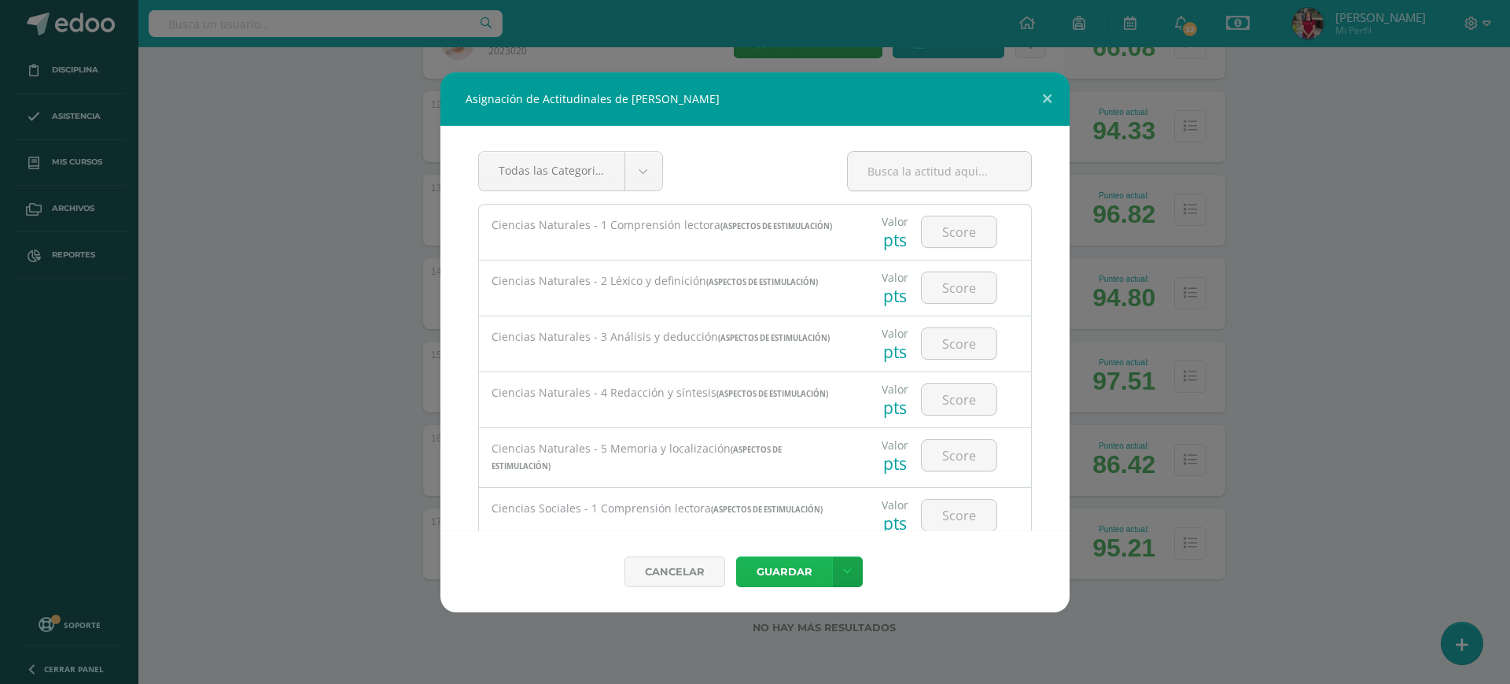
click at [804, 569] on button "Guardar" at bounding box center [784, 571] width 96 height 31
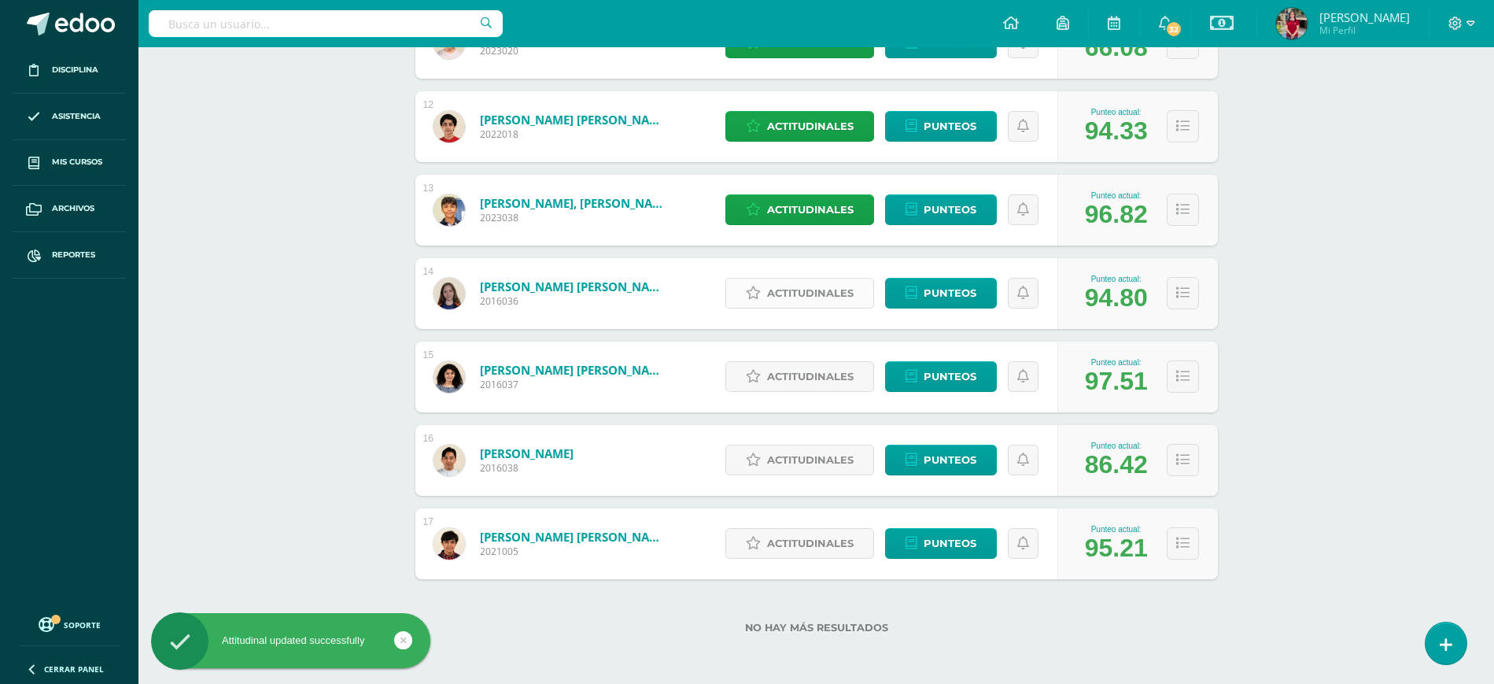
click at [787, 296] on span "Actitudinales" at bounding box center [810, 292] width 87 height 29
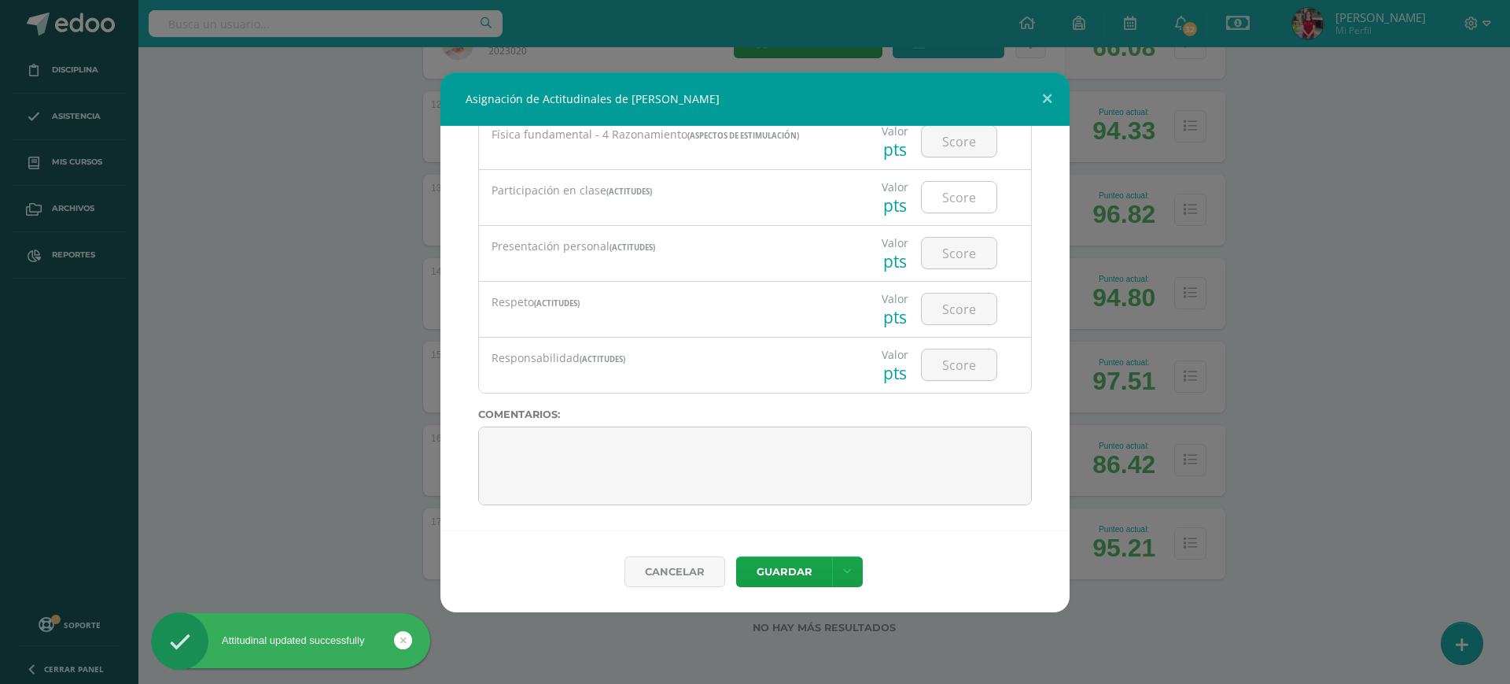
click at [931, 193] on input "number" at bounding box center [959, 197] width 75 height 31
type input "100"
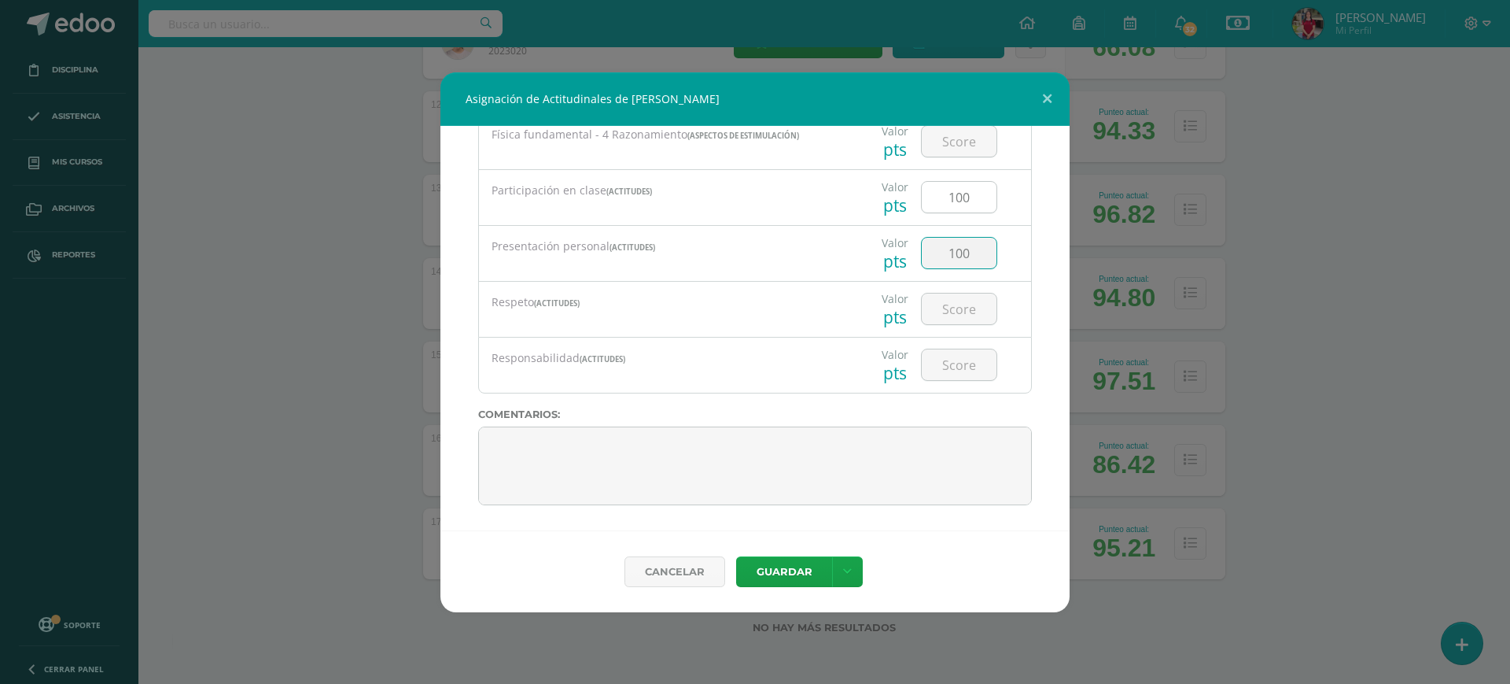
type input "100"
click at [788, 562] on button "Guardar" at bounding box center [784, 571] width 96 height 31
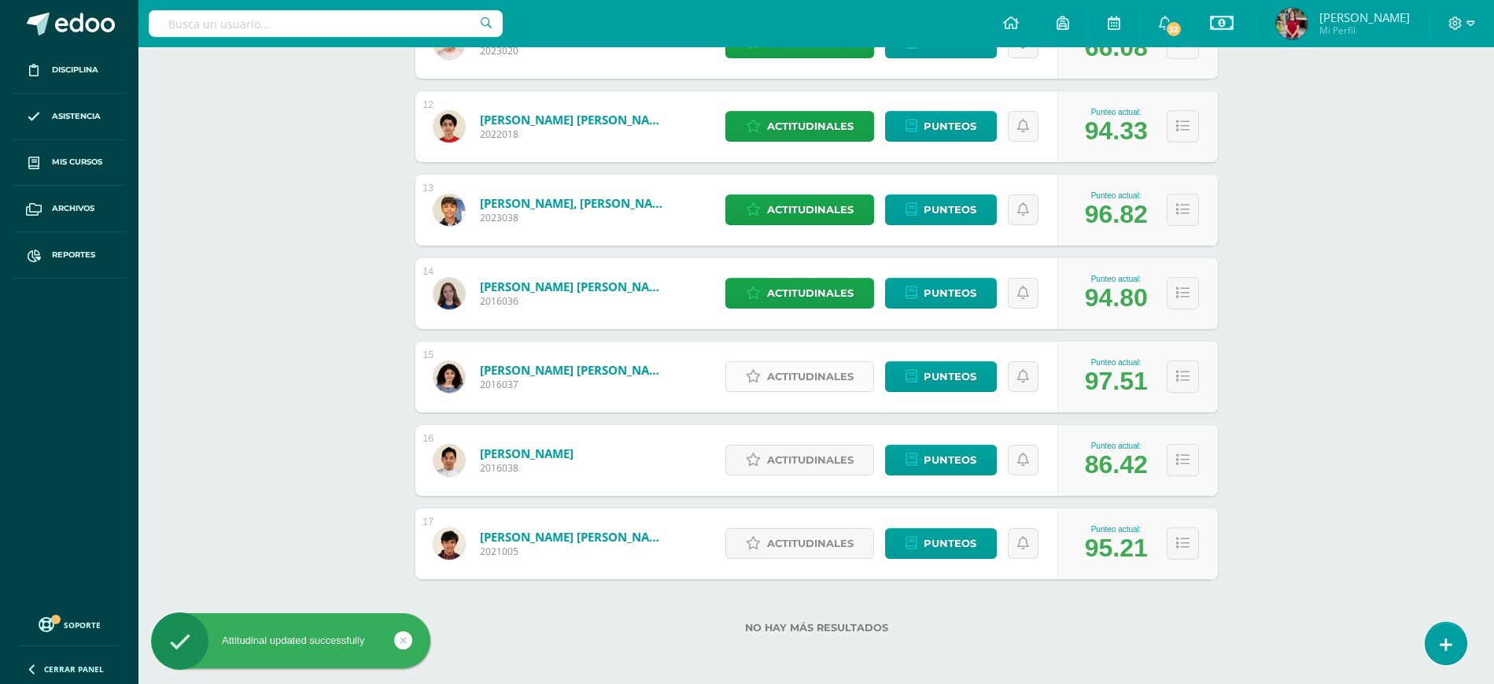
click at [789, 376] on span "Actitudinales" at bounding box center [810, 376] width 87 height 29
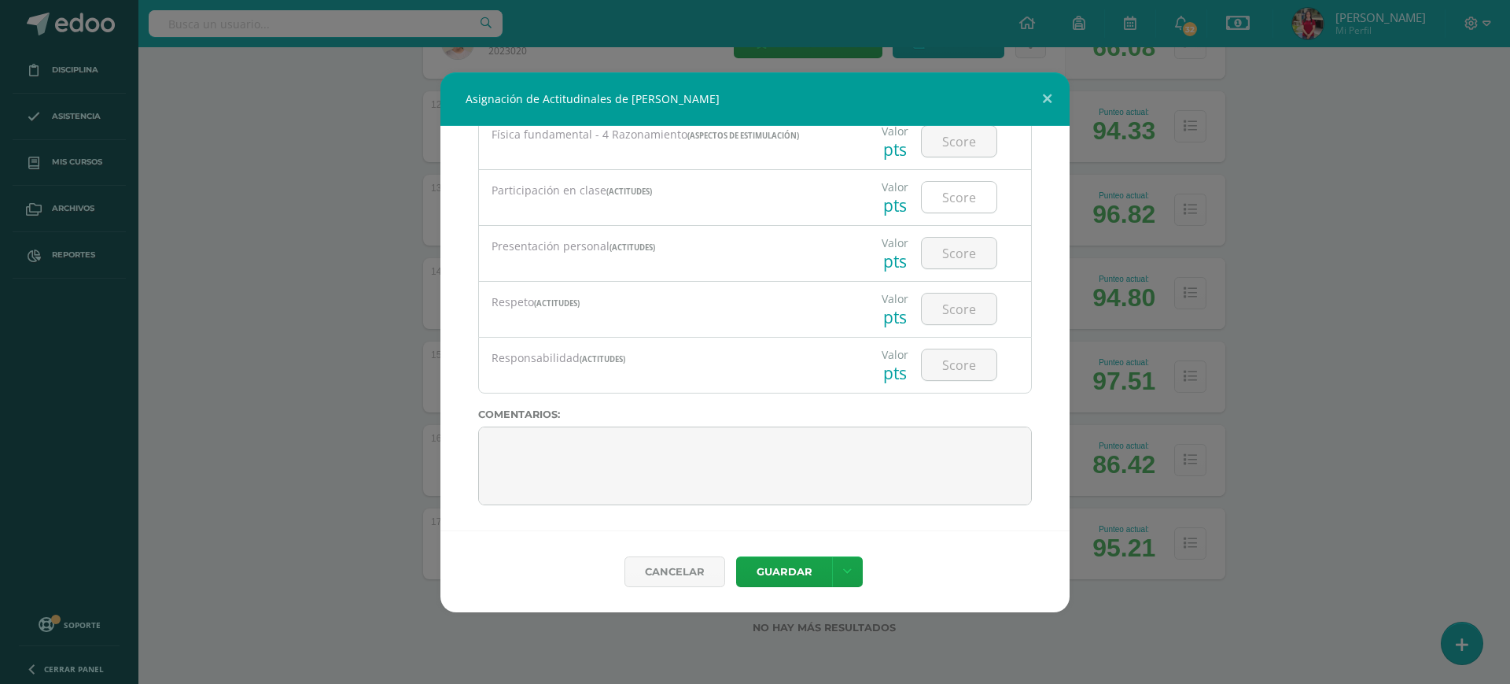
click at [954, 198] on input "number" at bounding box center [959, 197] width 75 height 31
type input "100"
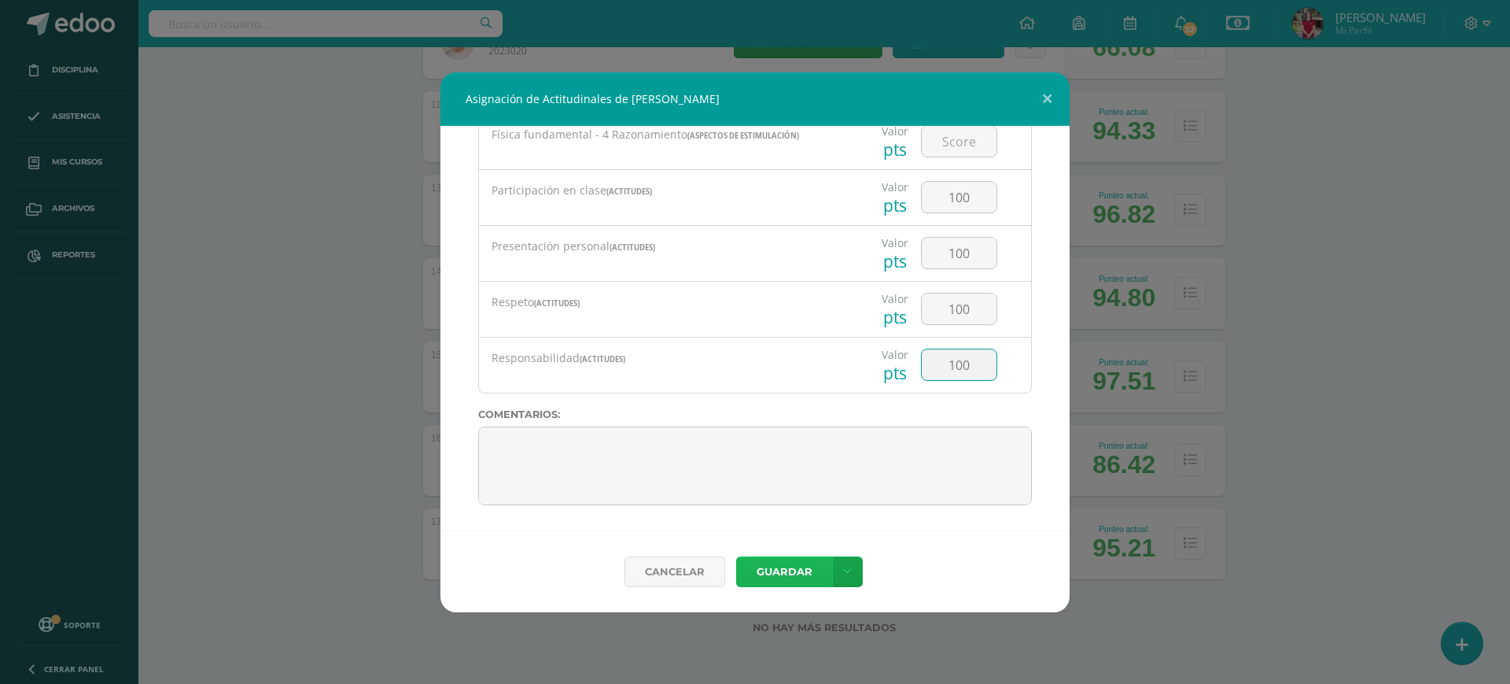
click at [795, 560] on button "Guardar" at bounding box center [784, 571] width 96 height 31
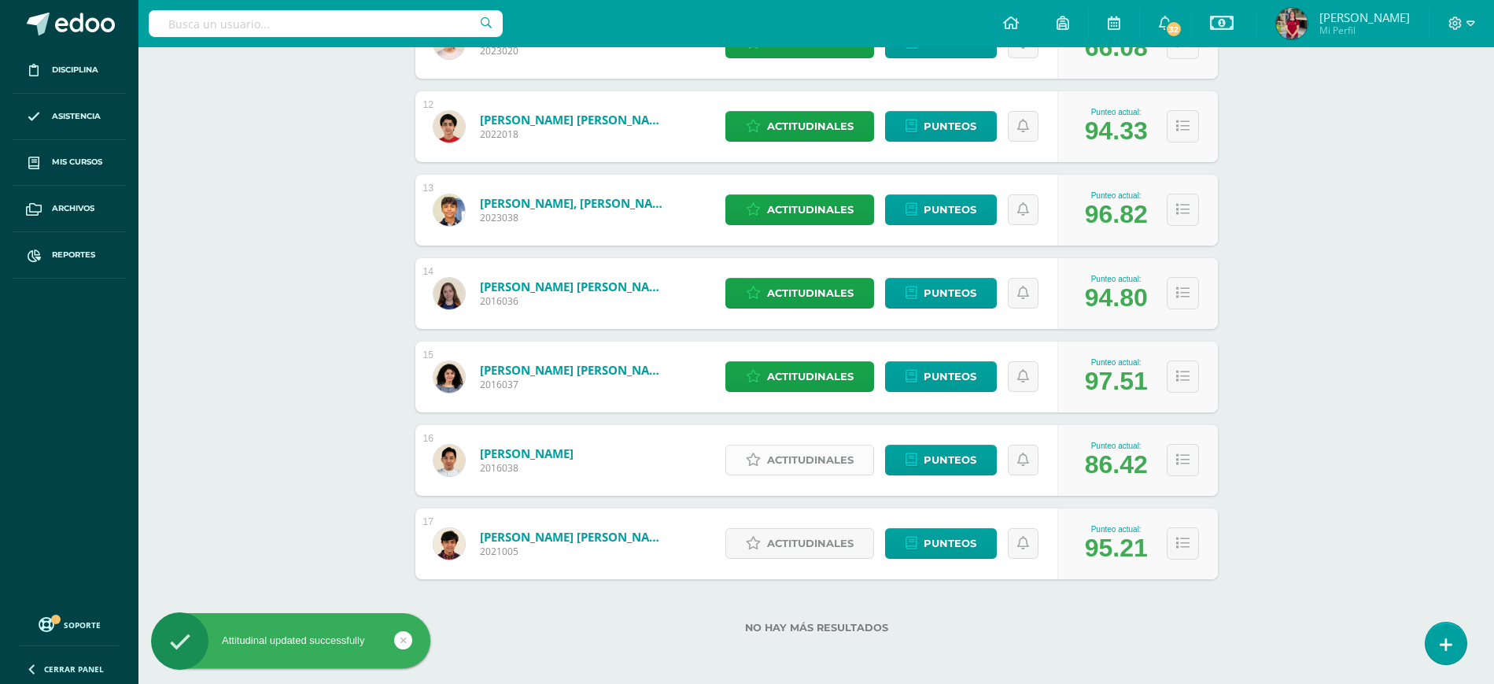
click at [820, 459] on span "Actitudinales" at bounding box center [810, 459] width 87 height 29
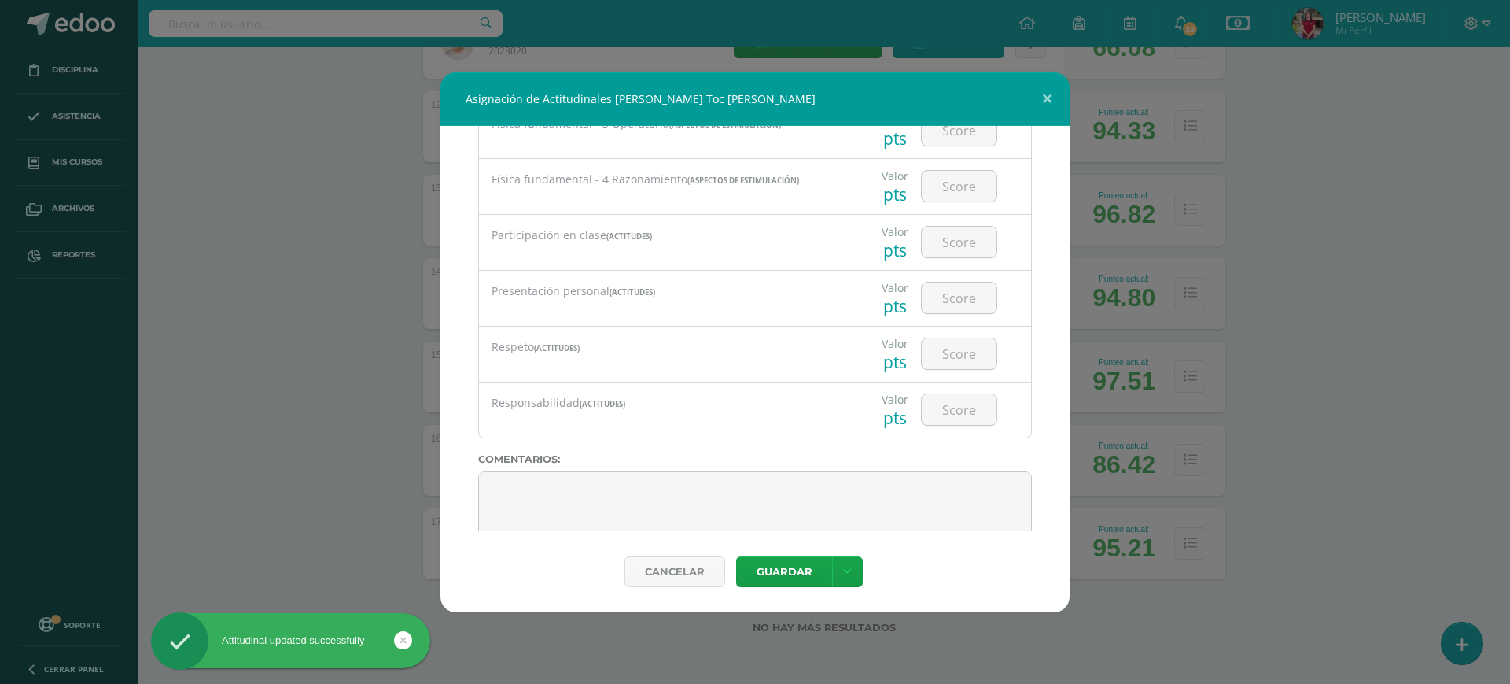
scroll to position [1800, 0]
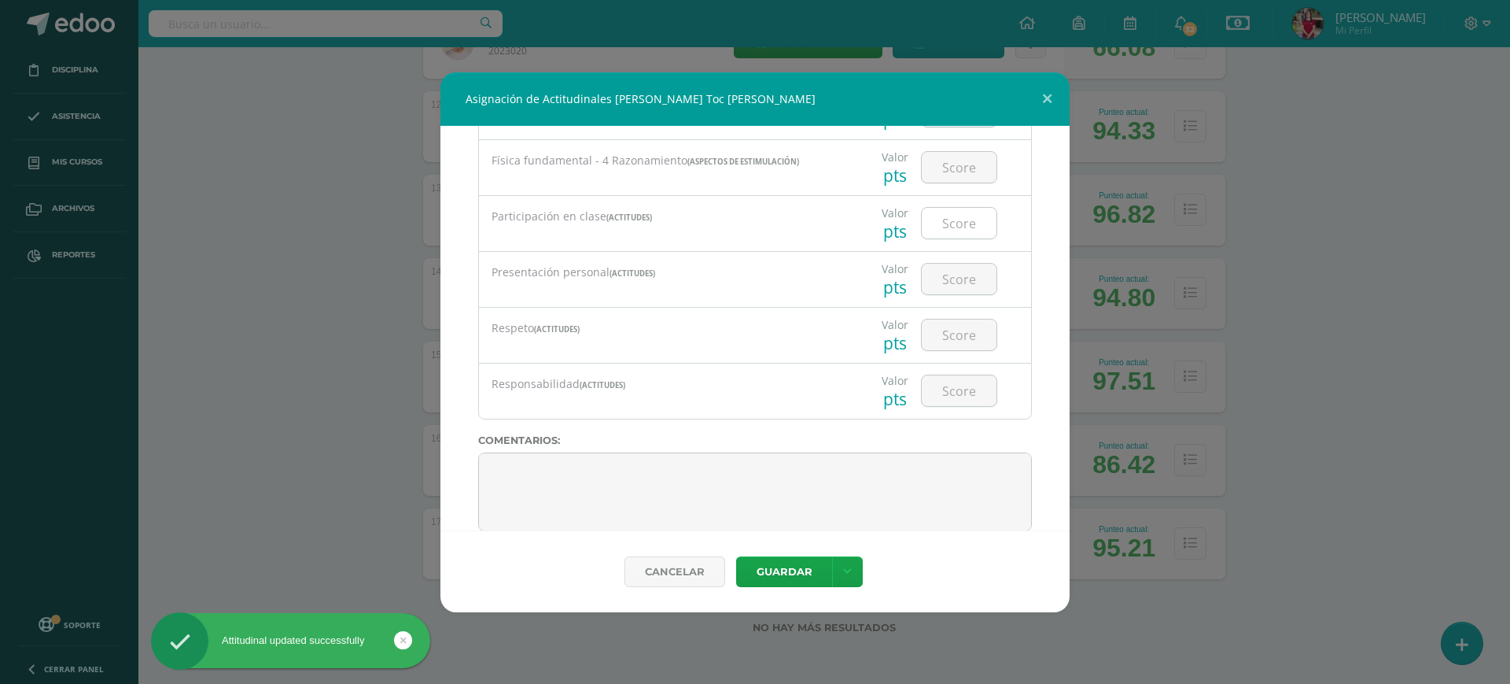
click at [933, 238] on input "number" at bounding box center [959, 223] width 75 height 31
type input "100"
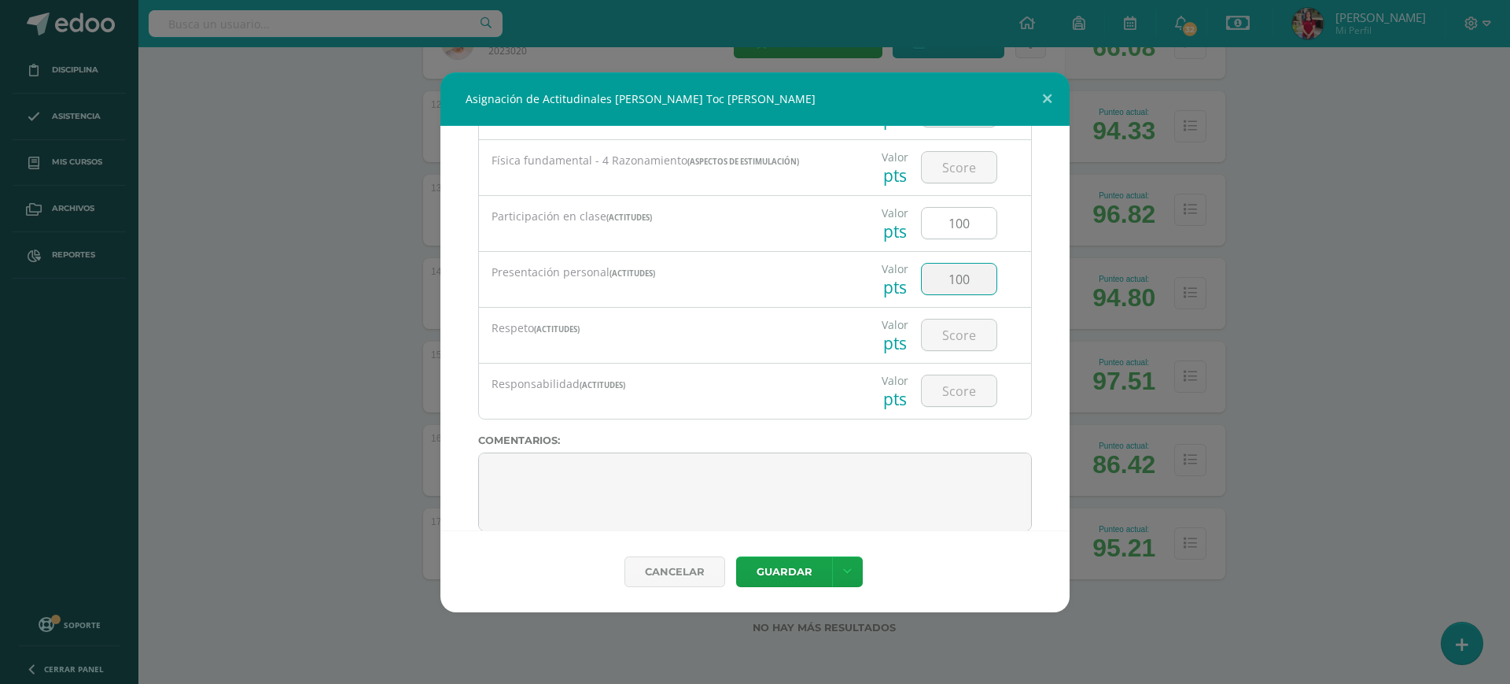
type input "100"
type input "90"
type input "100"
click at [793, 573] on button "Guardar" at bounding box center [784, 571] width 96 height 31
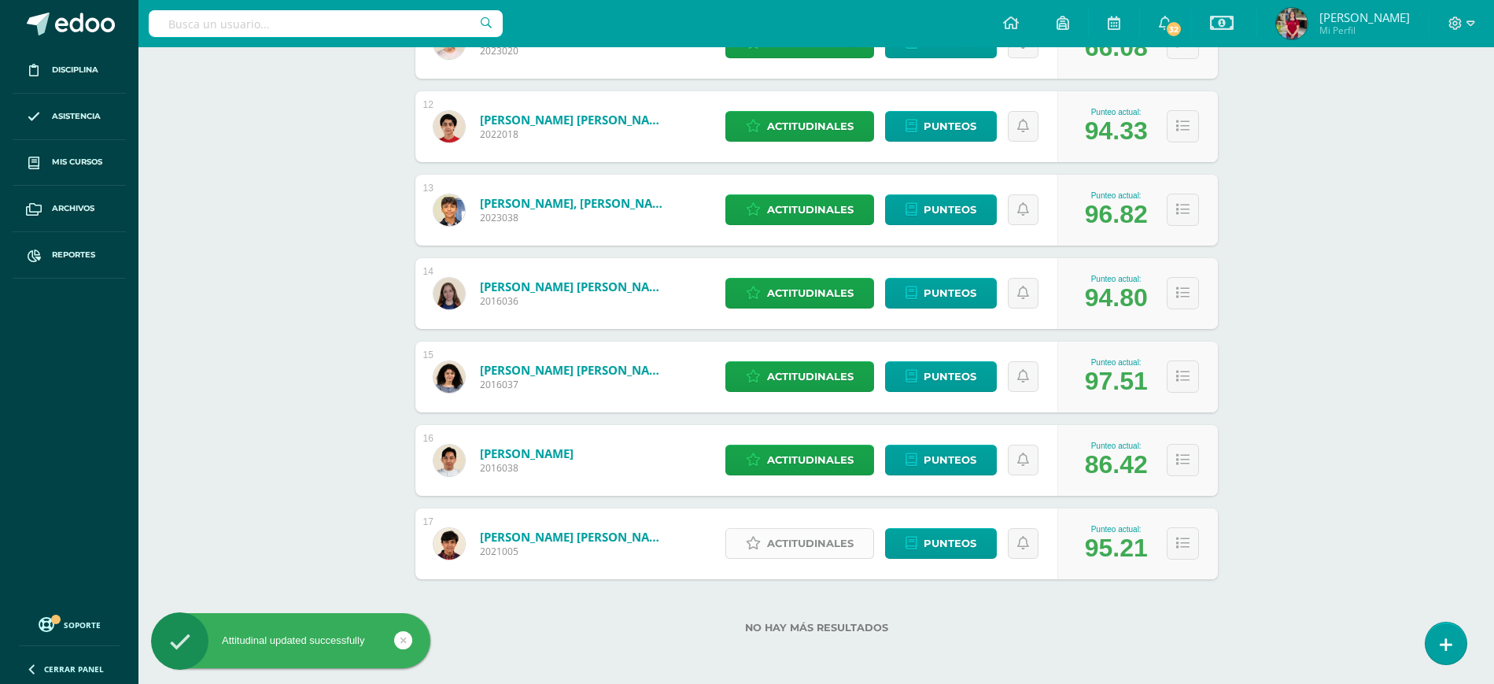
click at [765, 544] on link "Actitudinales" at bounding box center [799, 543] width 149 height 31
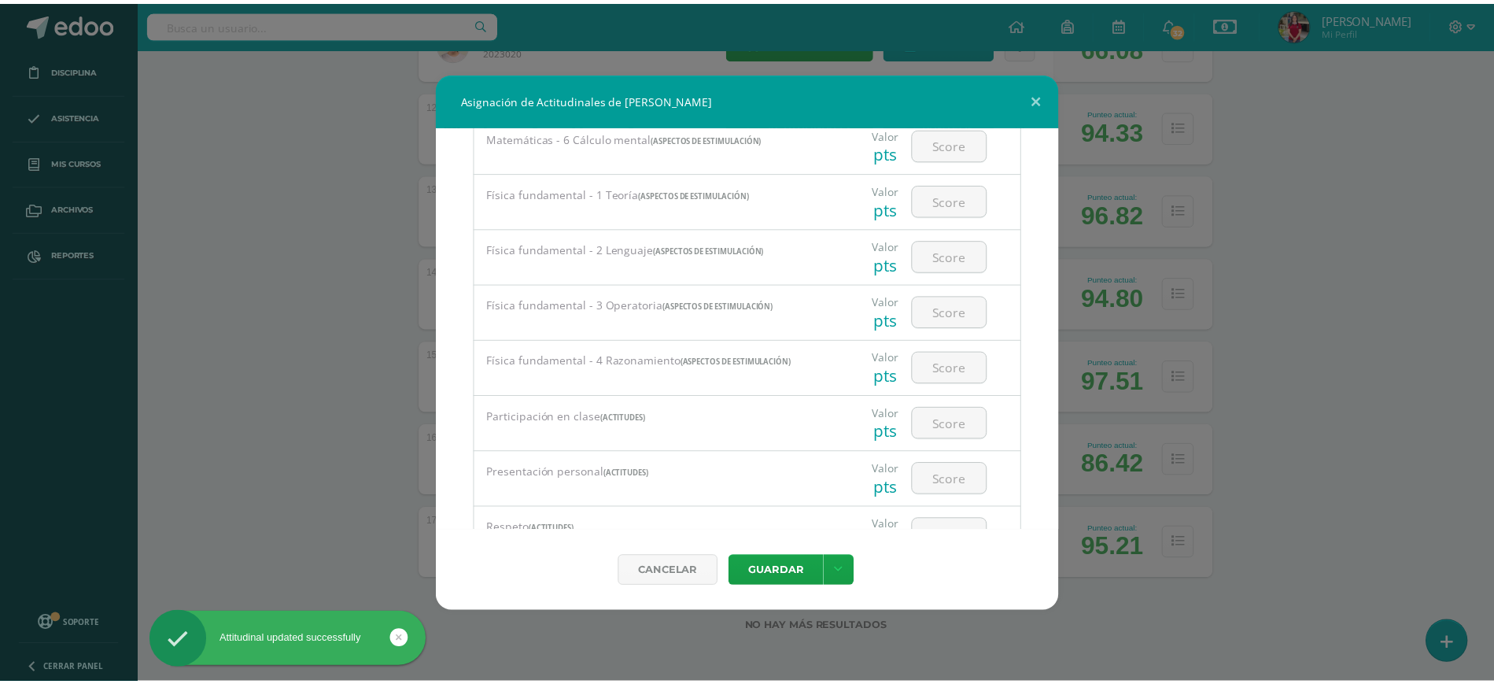
scroll to position [1841, 0]
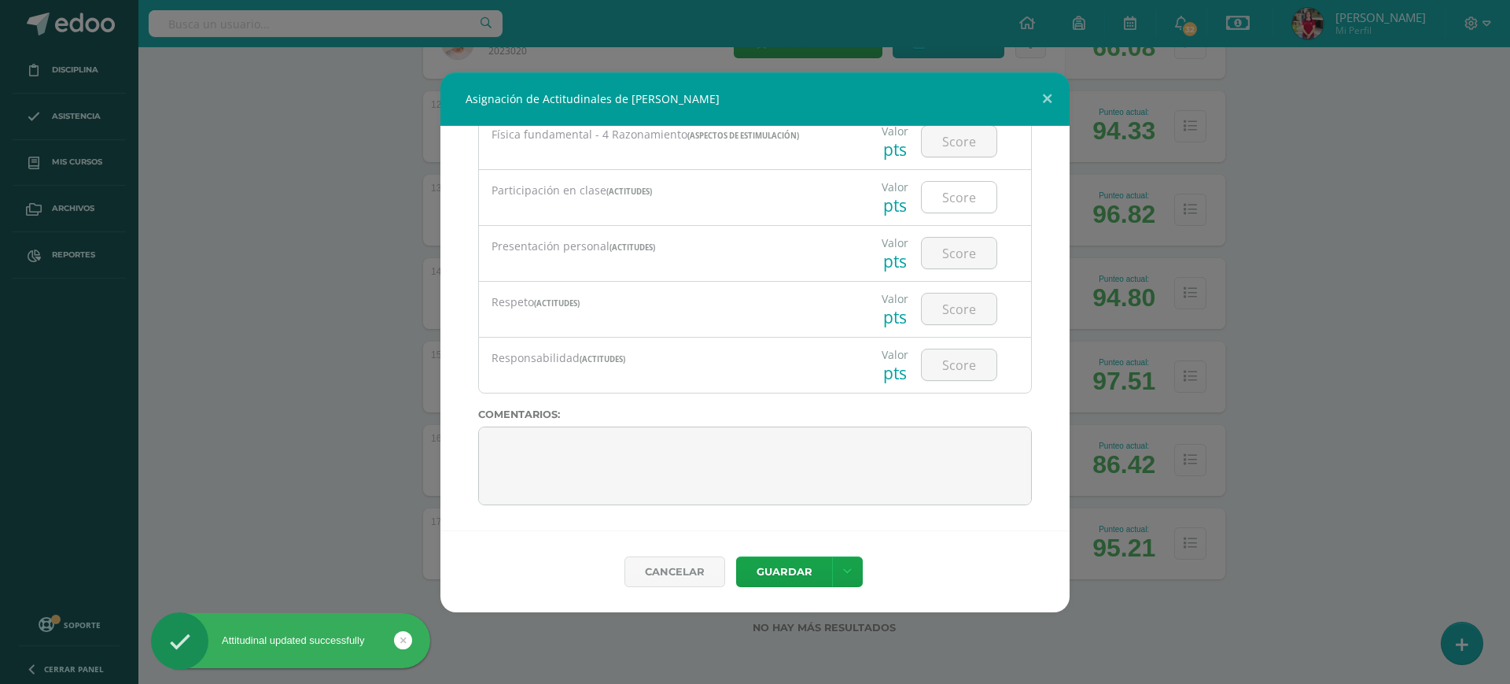
click at [940, 201] on input "number" at bounding box center [959, 197] width 75 height 31
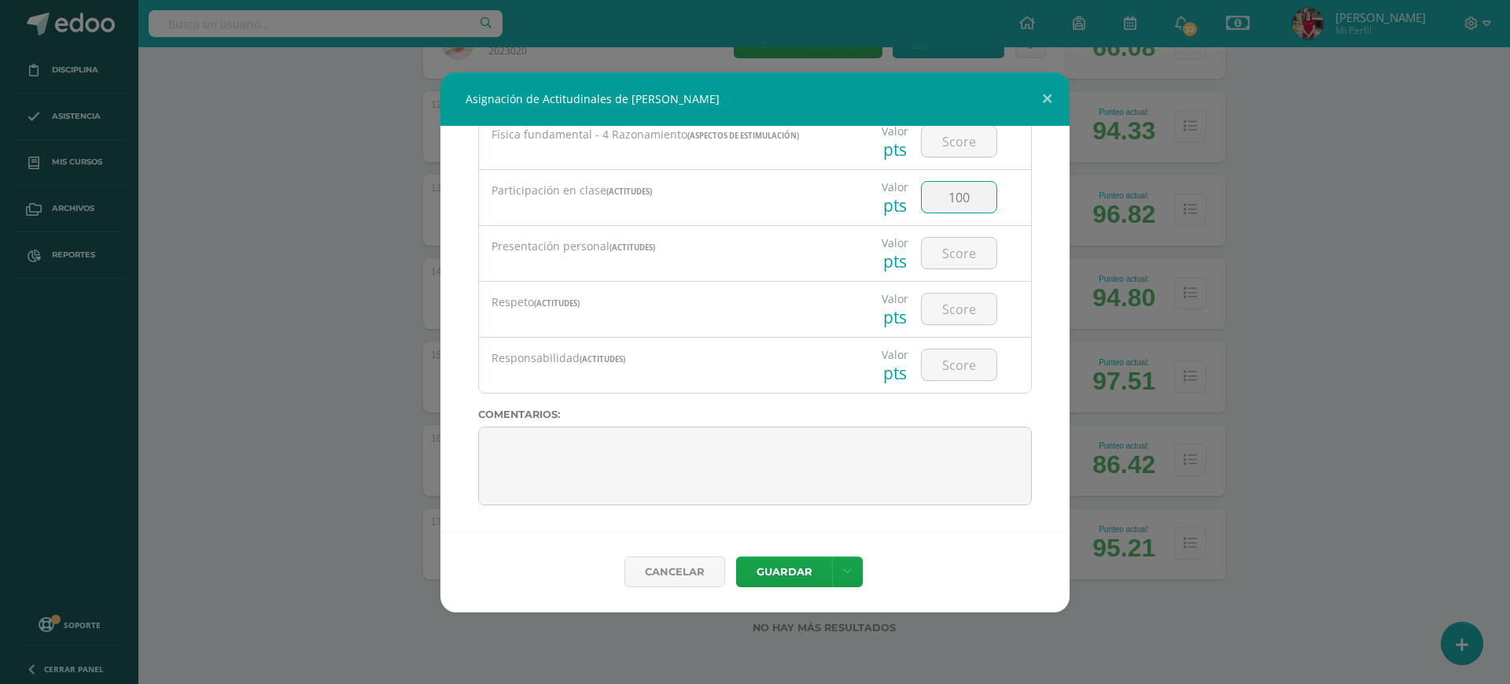
type input "100"
click at [794, 564] on button "Guardar" at bounding box center [784, 571] width 96 height 31
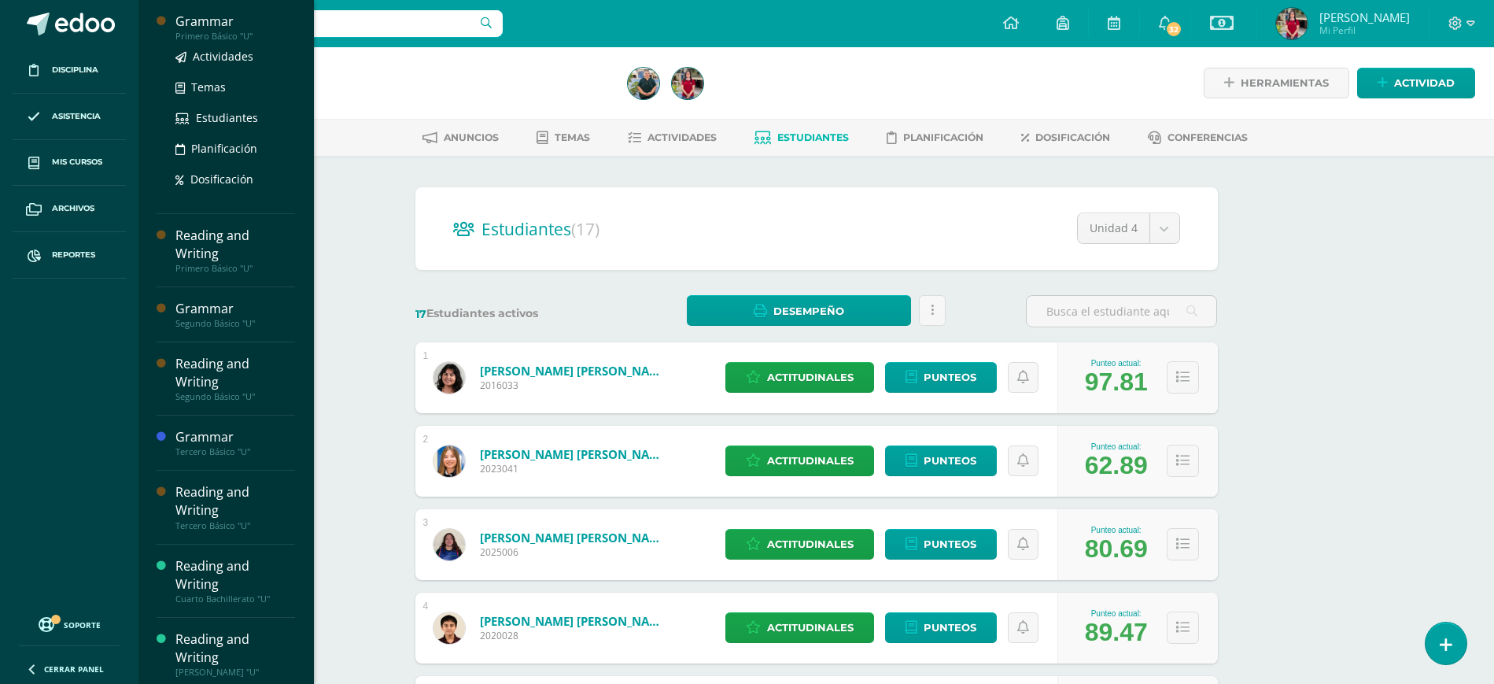
scroll to position [7, 0]
click at [218, 116] on span "Estudiantes" at bounding box center [227, 117] width 62 height 15
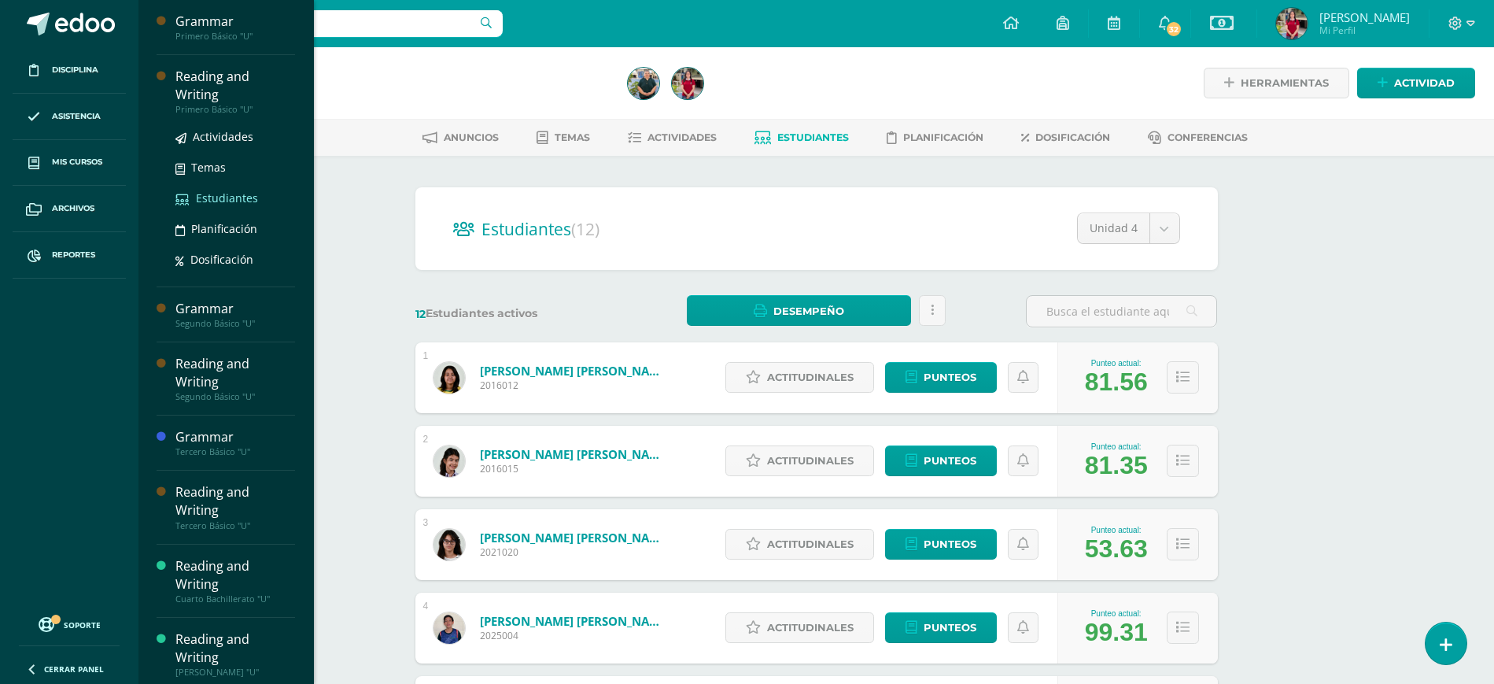
click at [232, 190] on span "Estudiantes" at bounding box center [227, 197] width 62 height 15
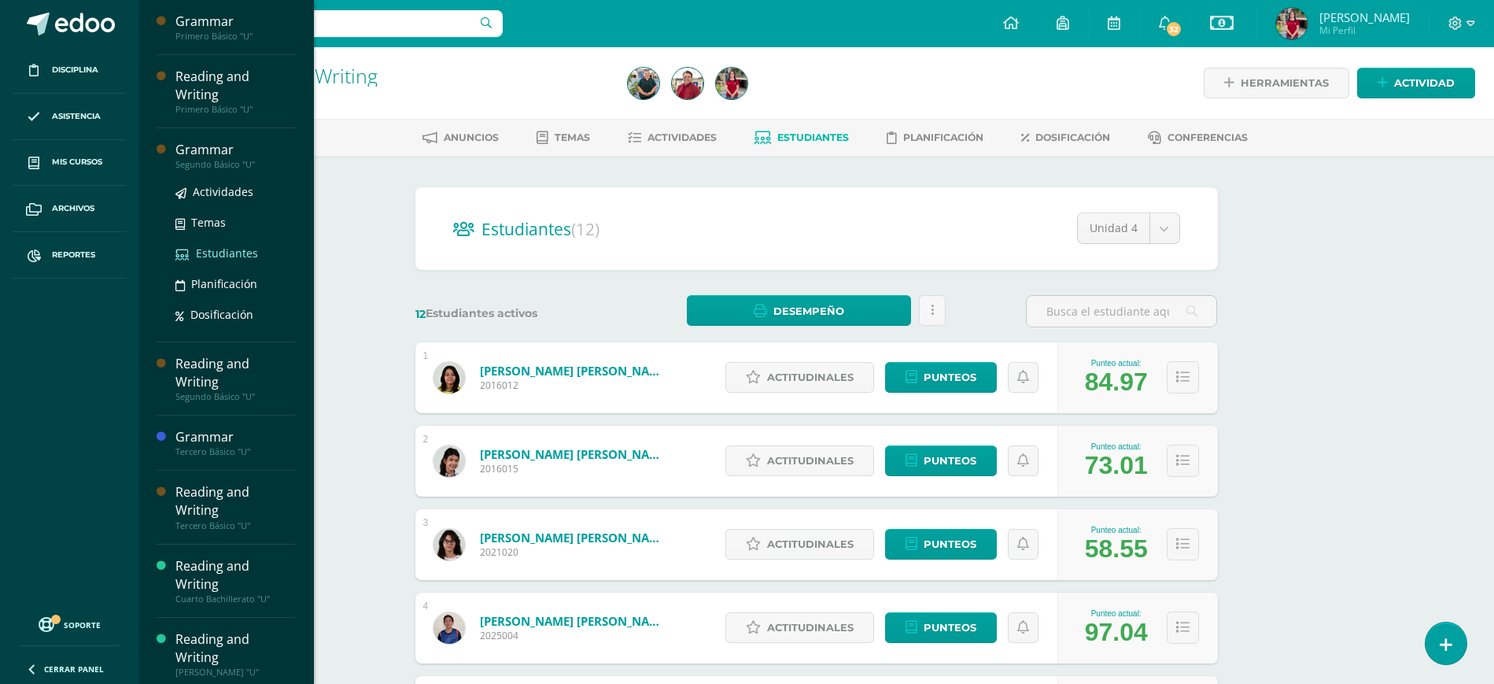
click at [223, 245] on span "Estudiantes" at bounding box center [227, 252] width 62 height 15
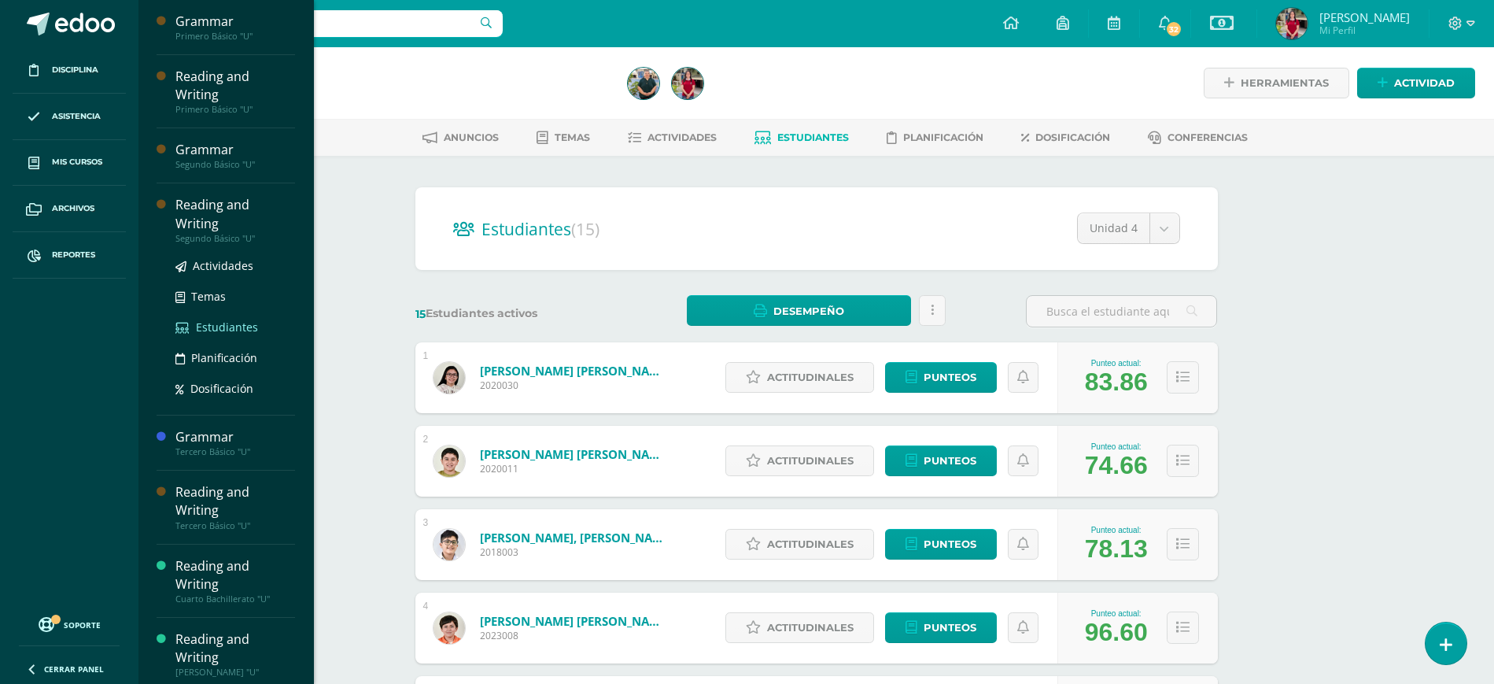
click at [235, 319] on span "Estudiantes" at bounding box center [227, 326] width 62 height 15
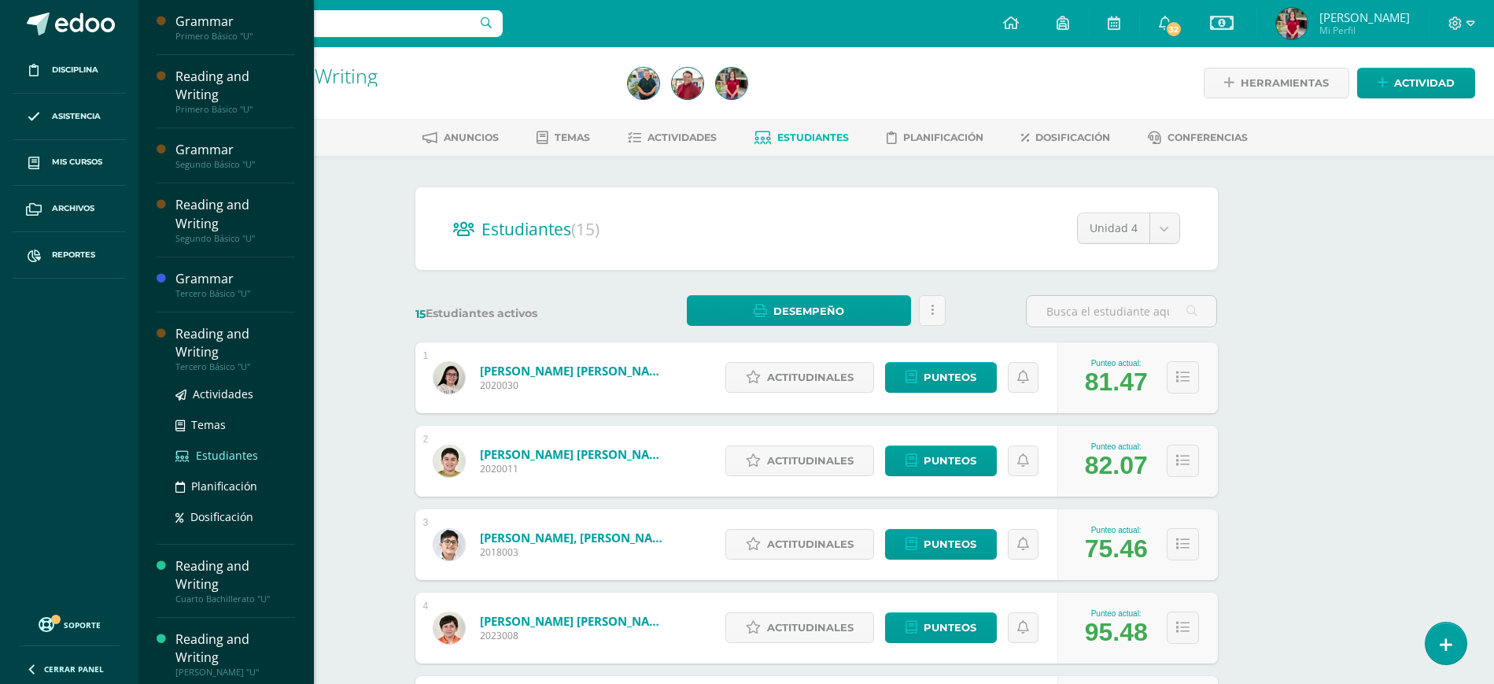
click at [234, 448] on span "Estudiantes" at bounding box center [227, 455] width 62 height 15
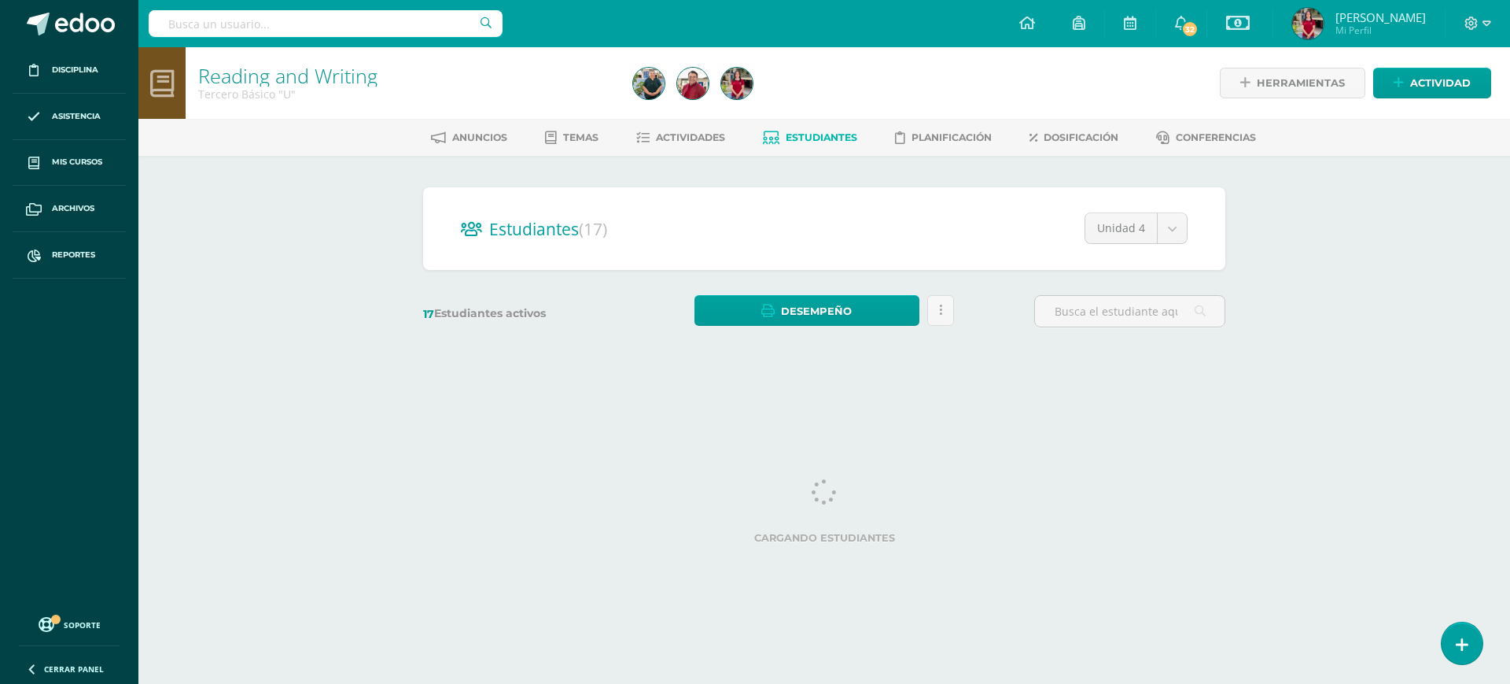
click at [886, 258] on div "Estudiantes (17) Unidad 4 Unidad 3 Unidad 1 Unidad 4 Unidad 2" at bounding box center [824, 228] width 802 height 83
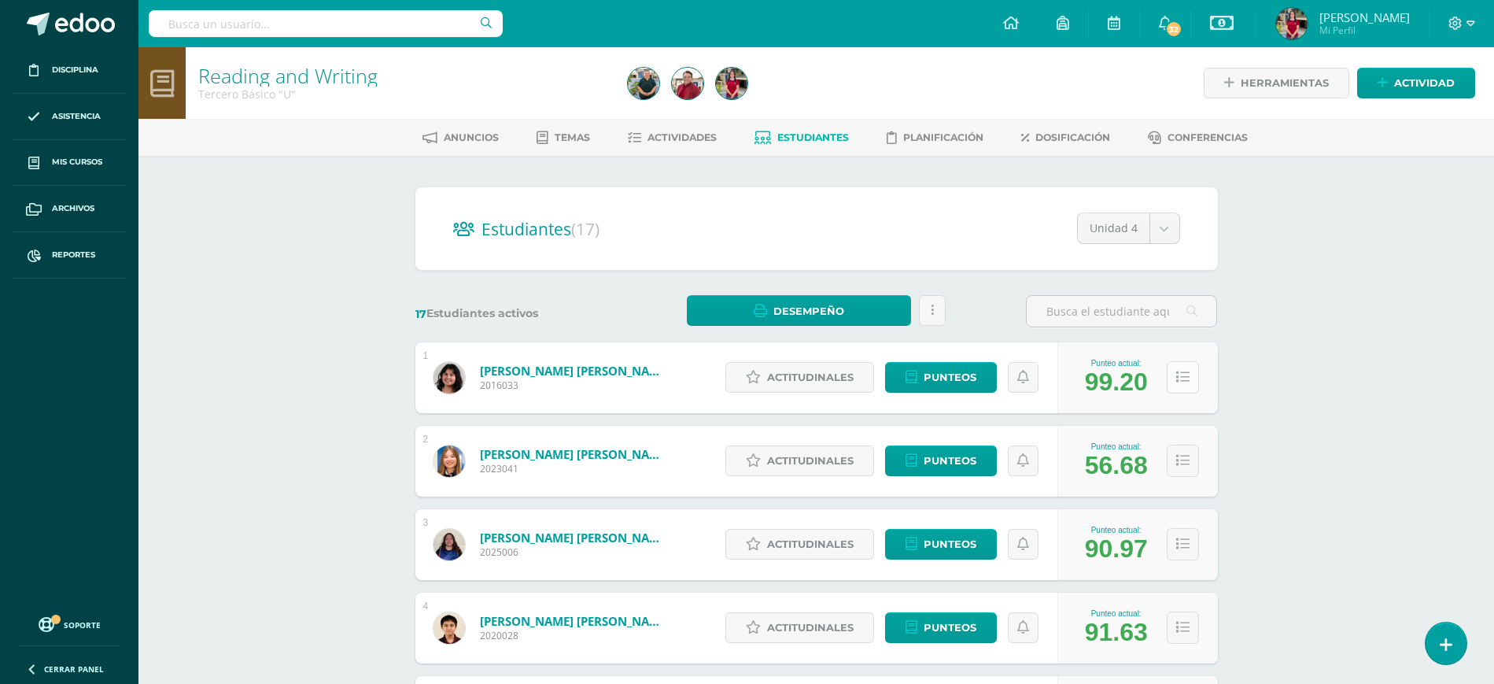
click at [1186, 370] on icon at bounding box center [1182, 376] width 13 height 13
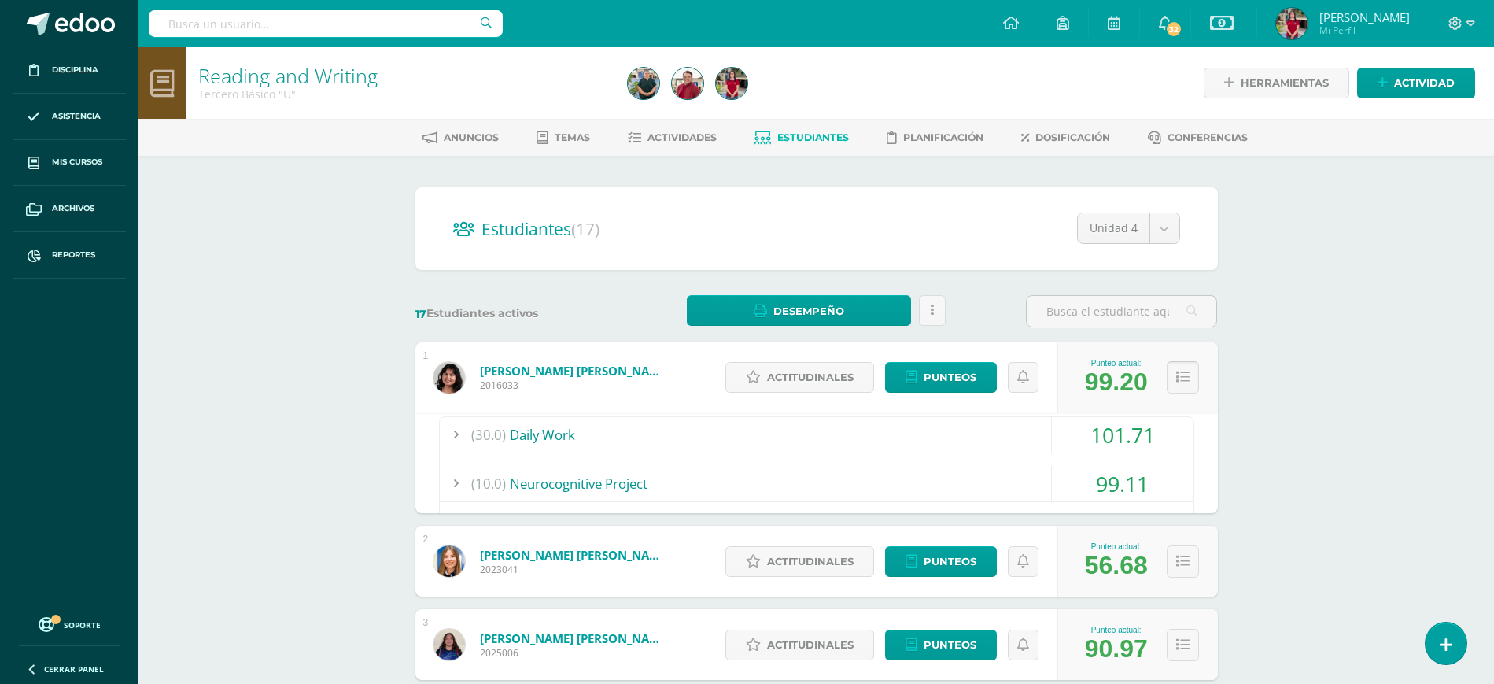
drag, startPoint x: 1181, startPoint y: 381, endPoint x: 1174, endPoint y: 385, distance: 8.8
click at [1174, 385] on button at bounding box center [1182, 377] width 32 height 32
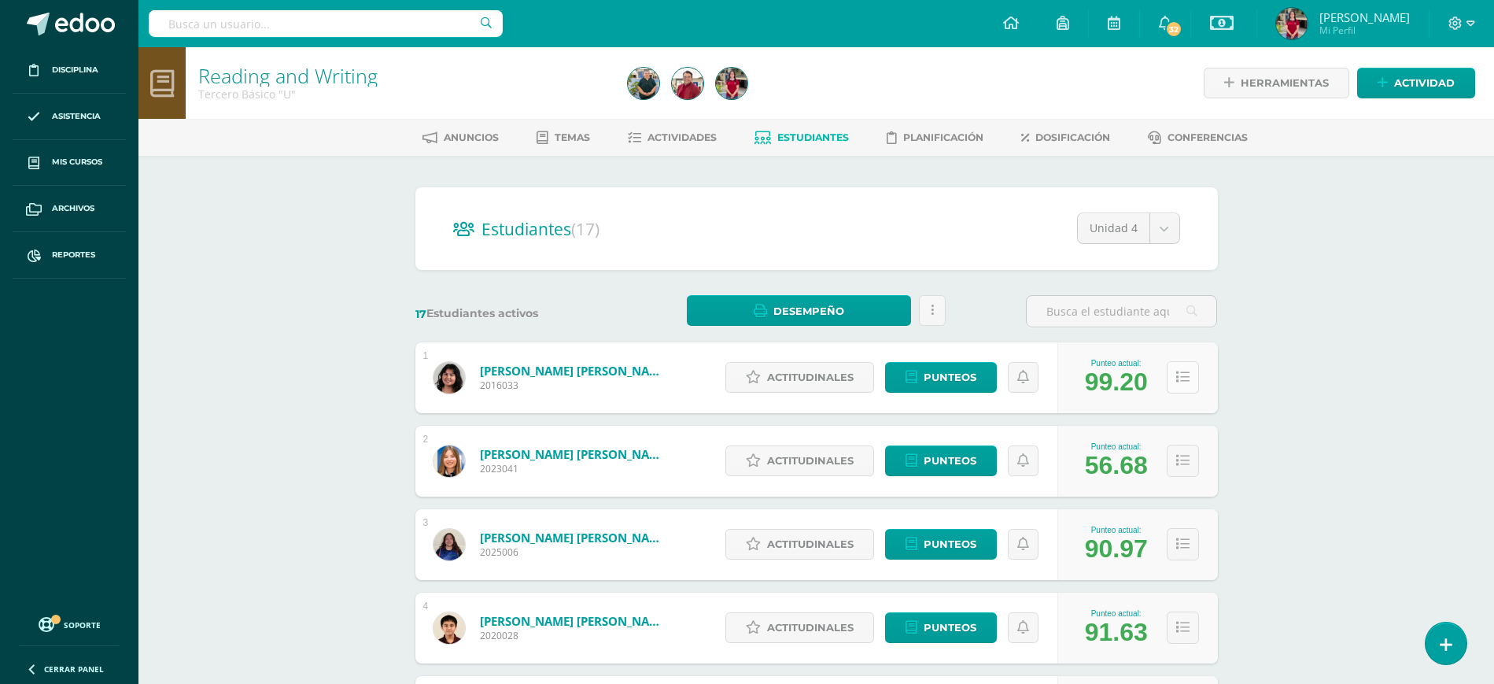
click at [1174, 385] on button at bounding box center [1182, 377] width 32 height 32
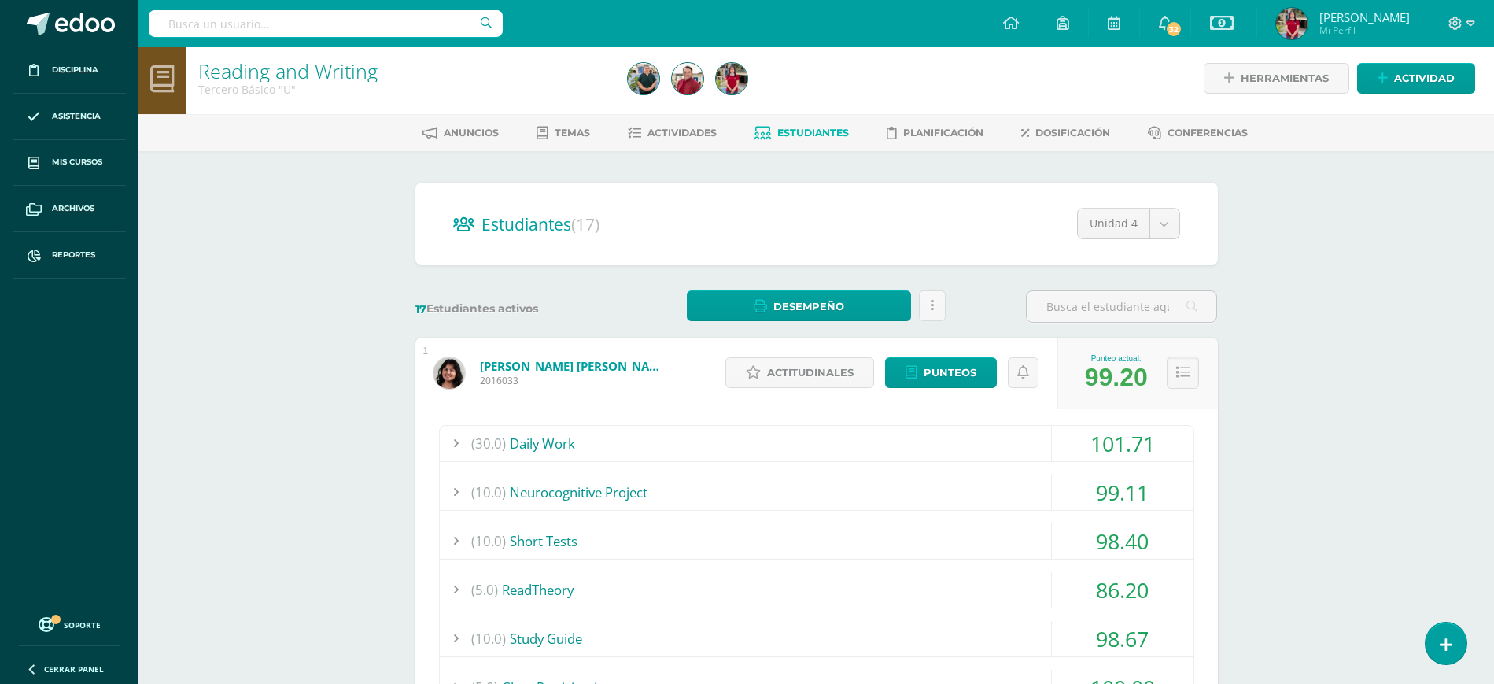
scroll to position [3, 0]
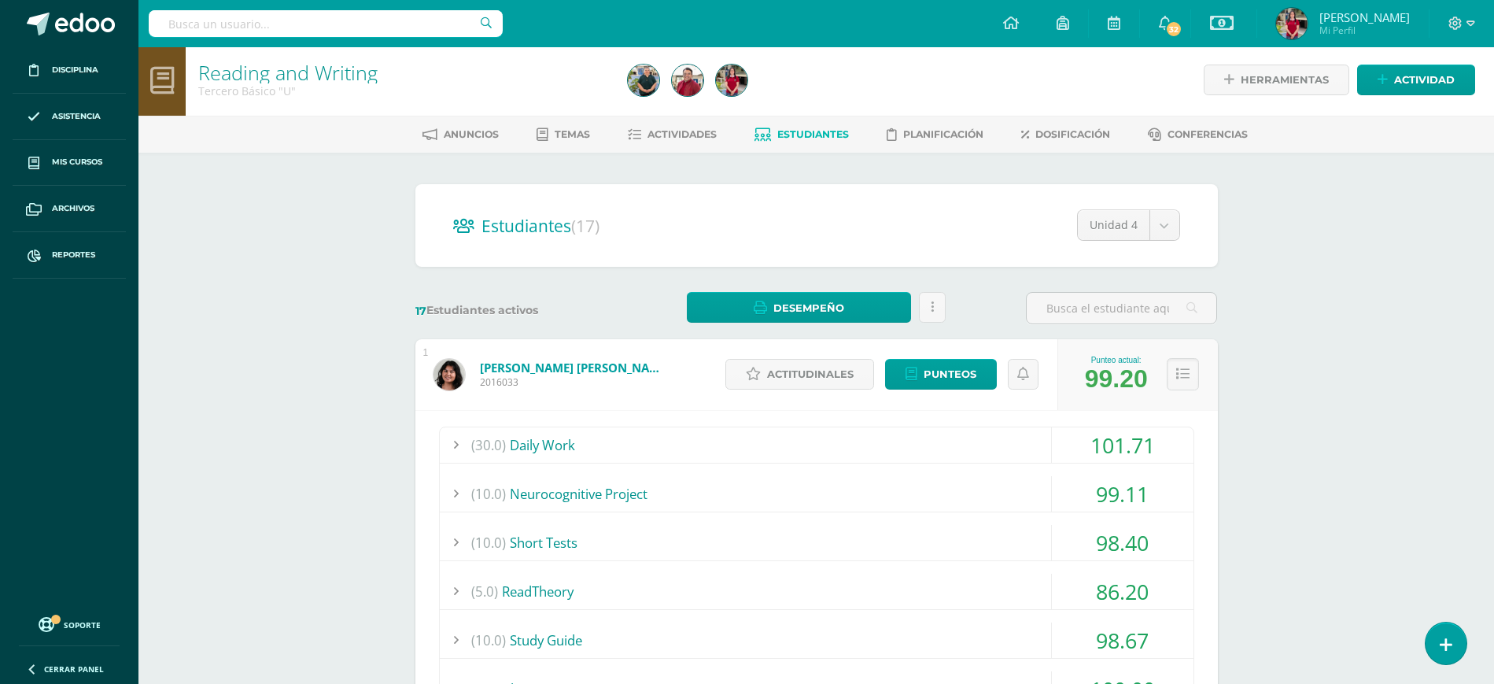
click at [1180, 369] on icon at bounding box center [1182, 373] width 13 height 13
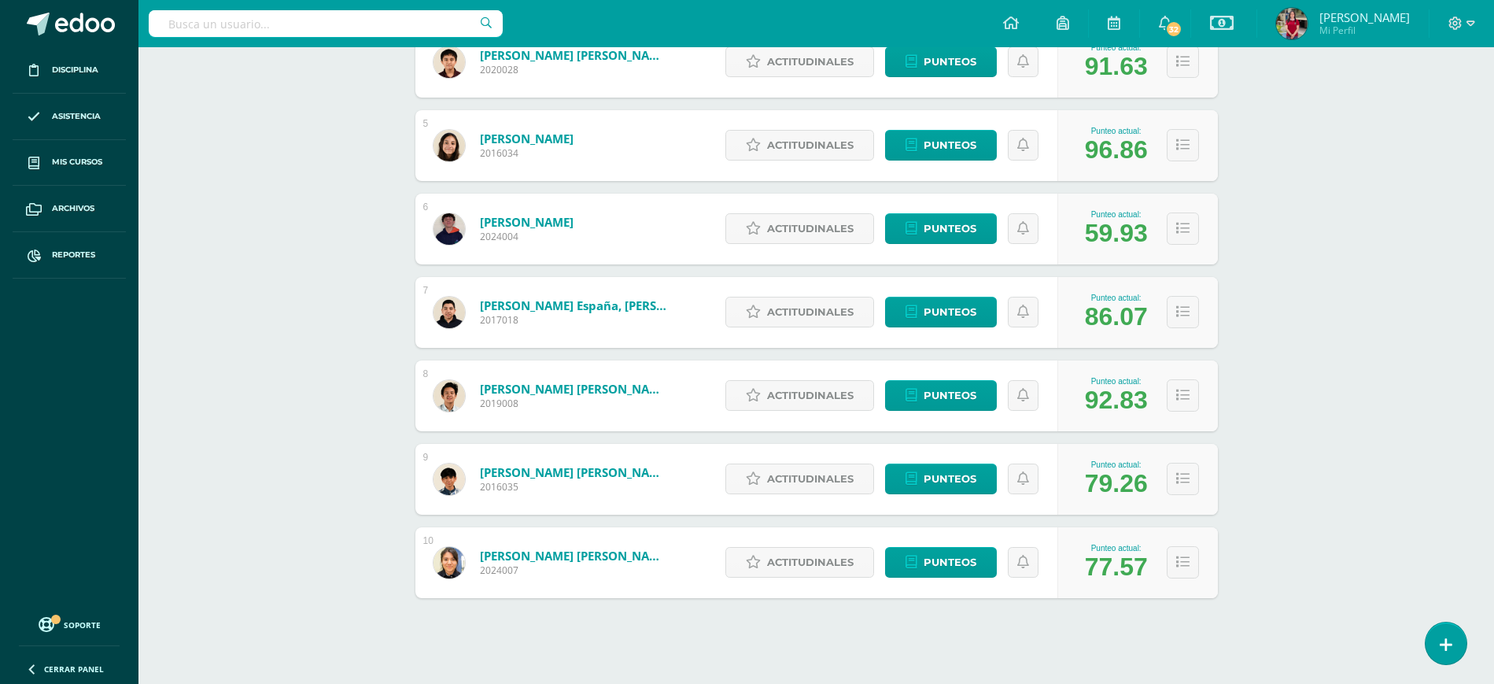
scroll to position [579, 0]
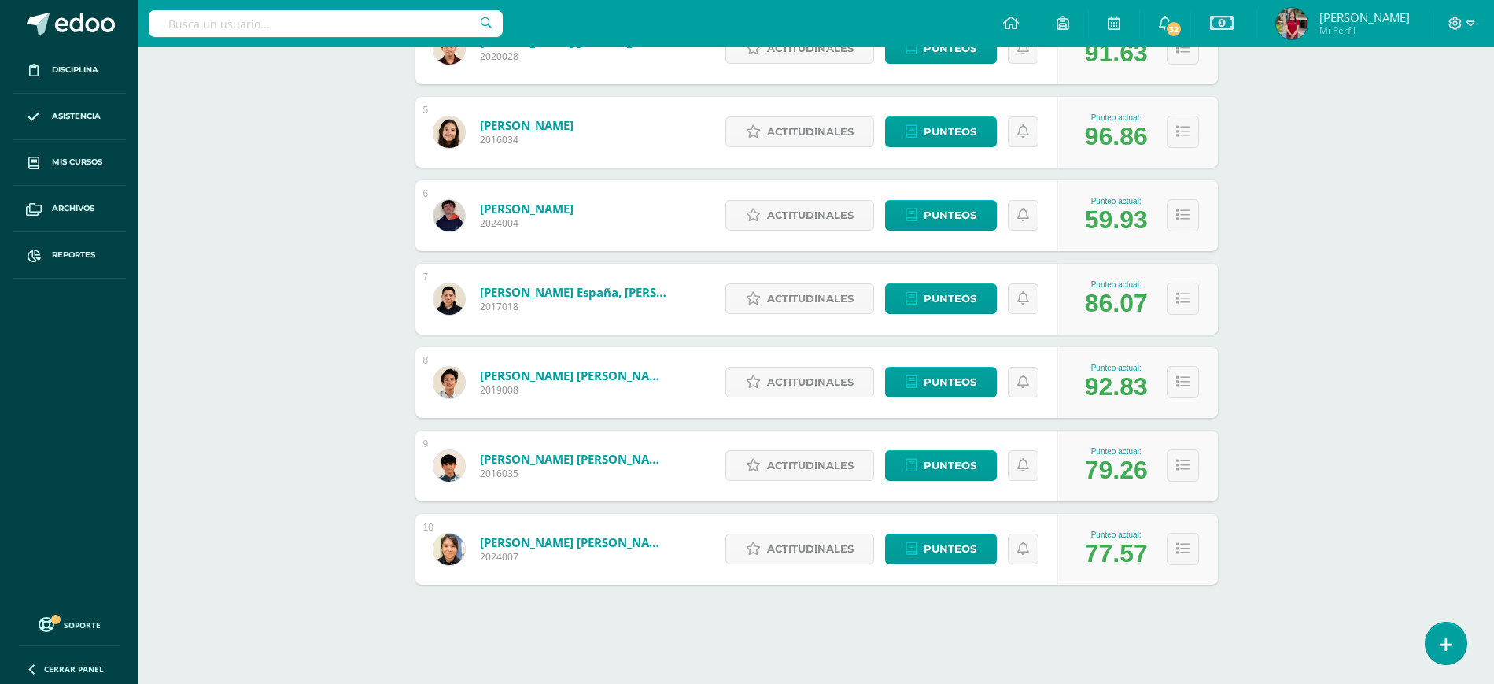
click at [224, 204] on div "Reading and Writing Tercero Básico "U" Herramientas Detalle de asistencias Acti…" at bounding box center [815, 75] width 1355 height 1215
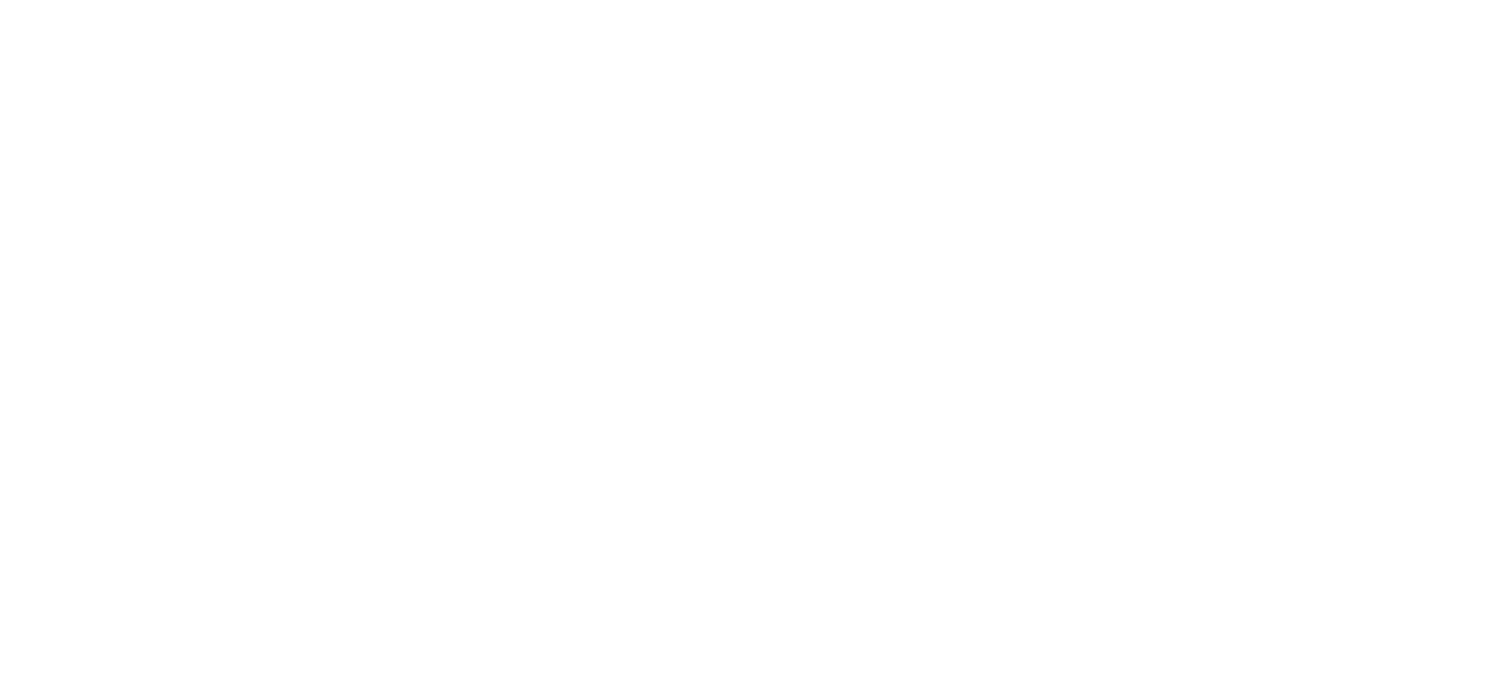
click at [0, 0] on html at bounding box center [0, 0] width 0 height 0
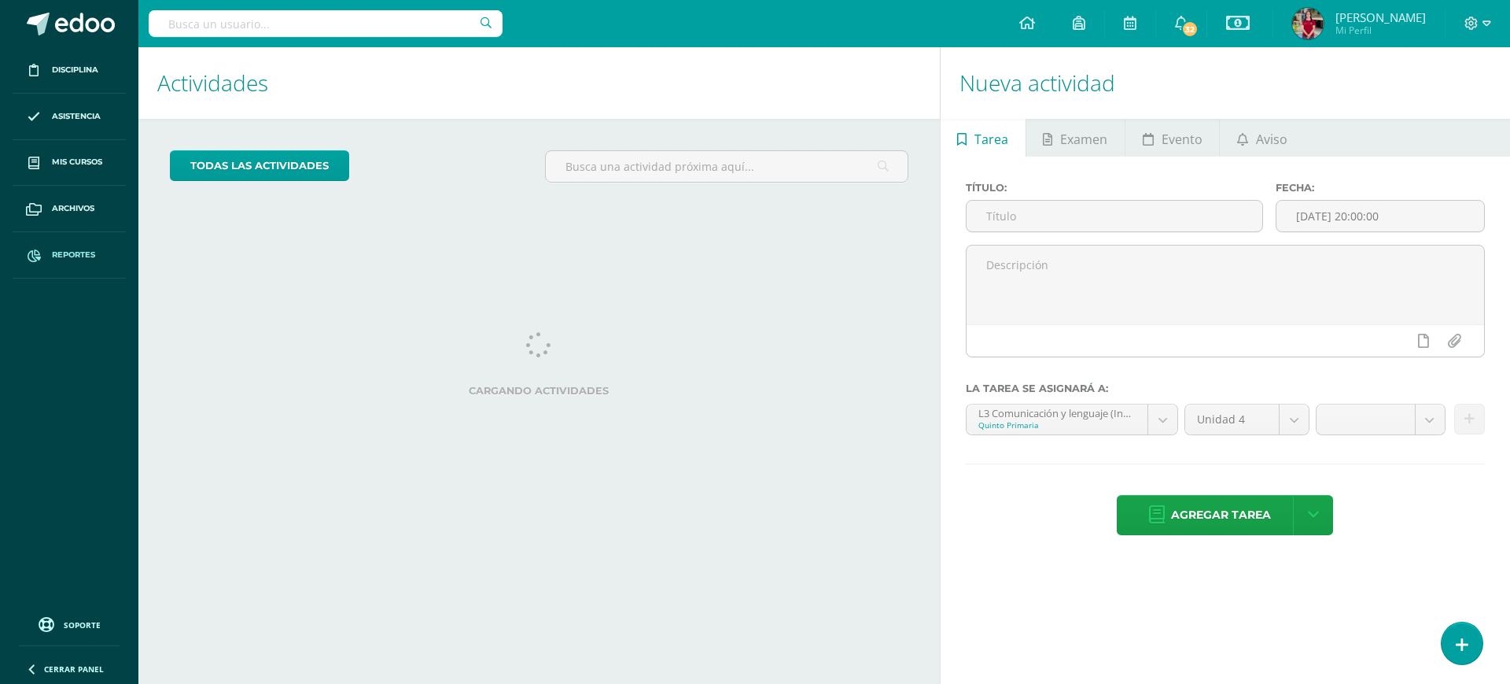
click at [76, 249] on span "Reportes" at bounding box center [73, 255] width 43 height 13
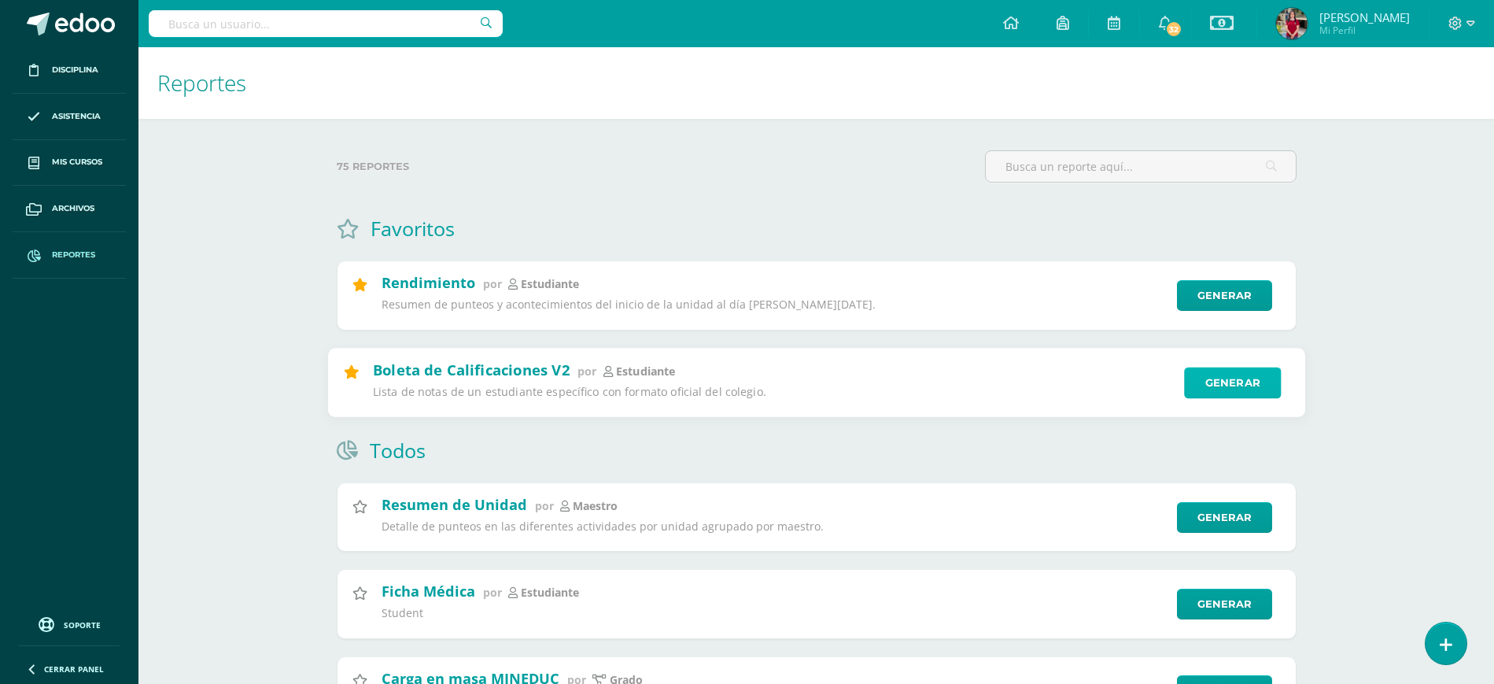
click at [1215, 389] on link "Generar" at bounding box center [1232, 382] width 97 height 31
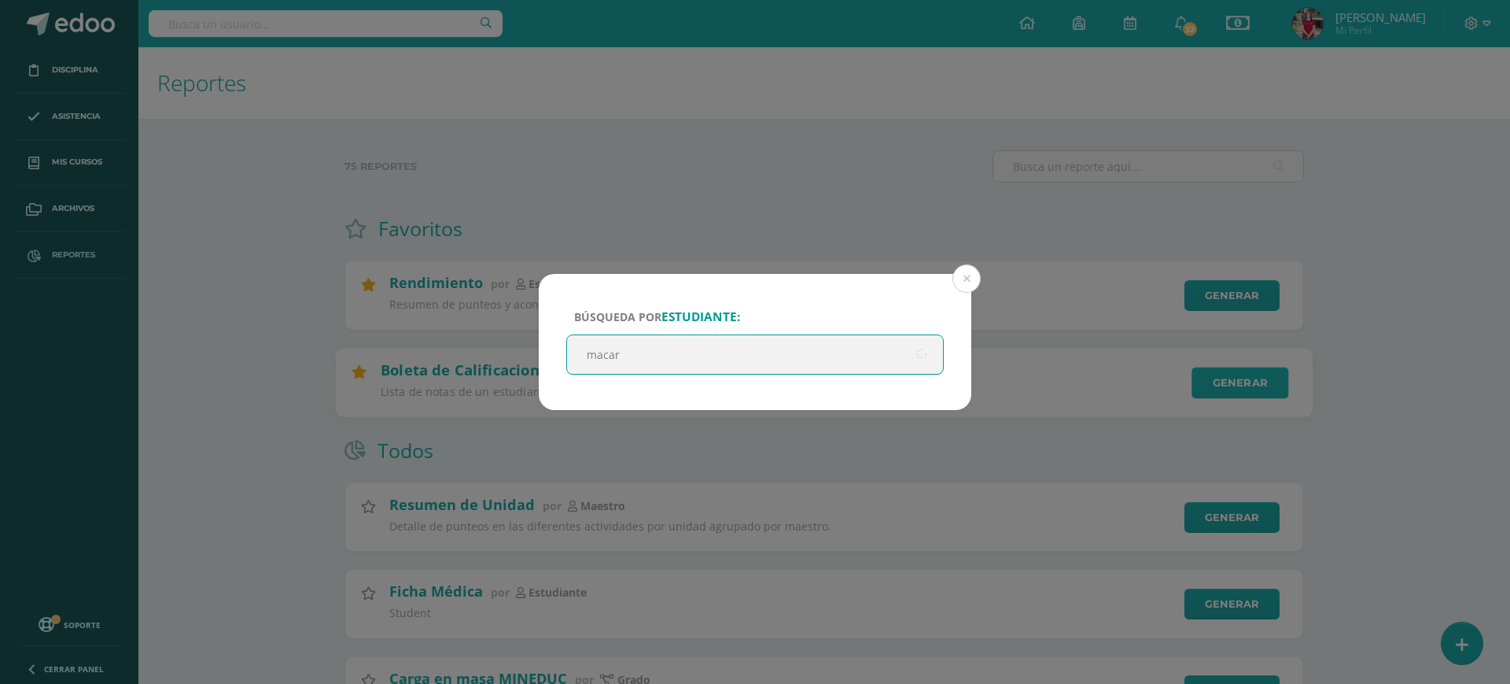
type input "macare"
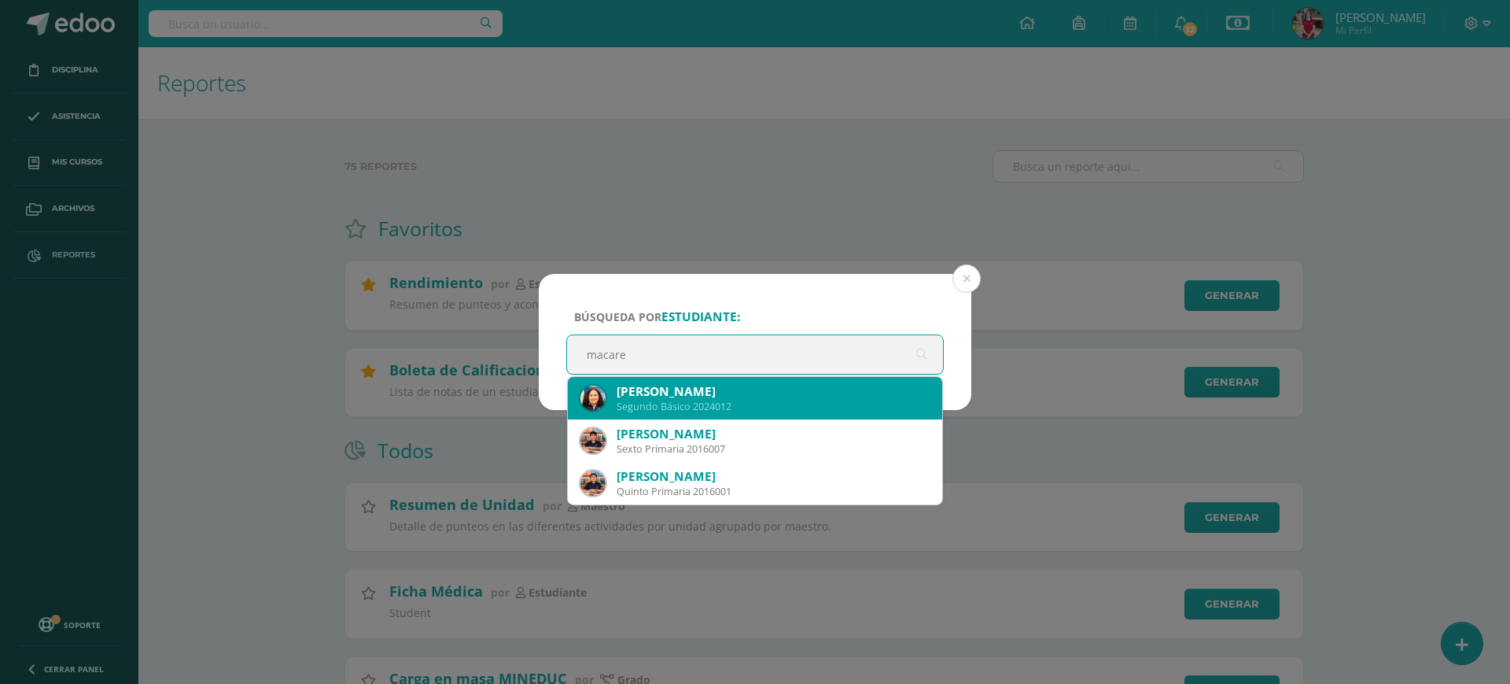
click at [775, 404] on div "Segundo Básico 2024012" at bounding box center [773, 406] width 313 height 13
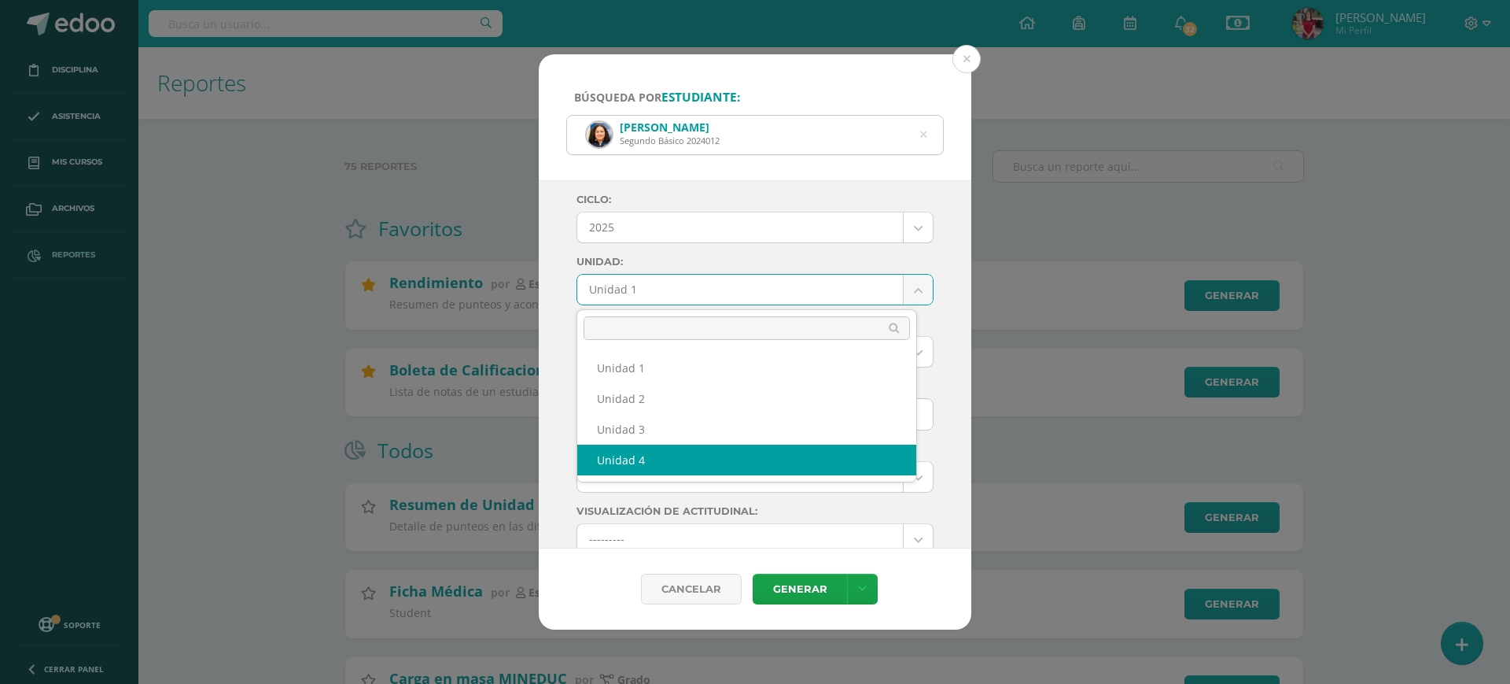
select select "Unidad 4"
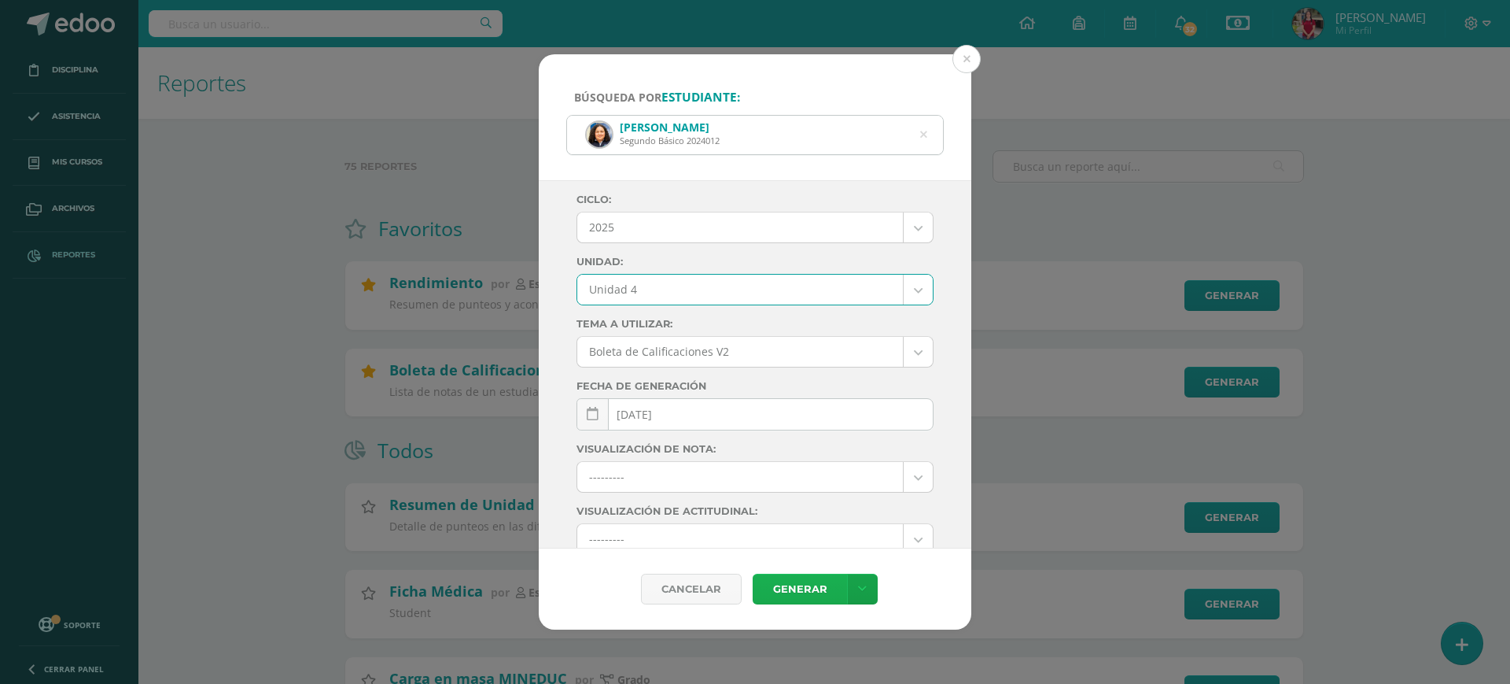
click at [813, 586] on link "Generar" at bounding box center [800, 588] width 94 height 31
click at [930, 135] on div "[PERSON_NAME] Segundo Básico 2024012" at bounding box center [755, 135] width 376 height 39
click at [924, 131] on icon at bounding box center [923, 135] width 7 height 40
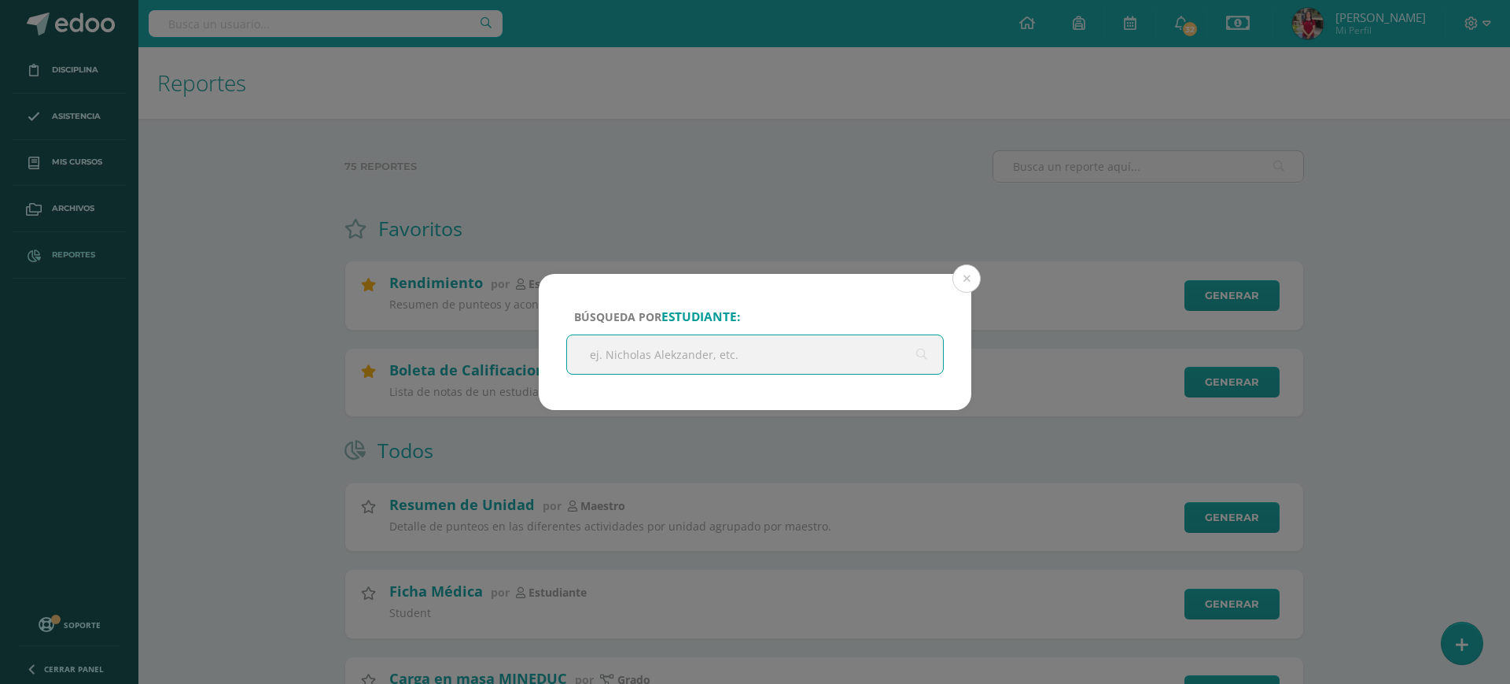
click at [647, 354] on input "text" at bounding box center [755, 354] width 376 height 39
type input "fatima"
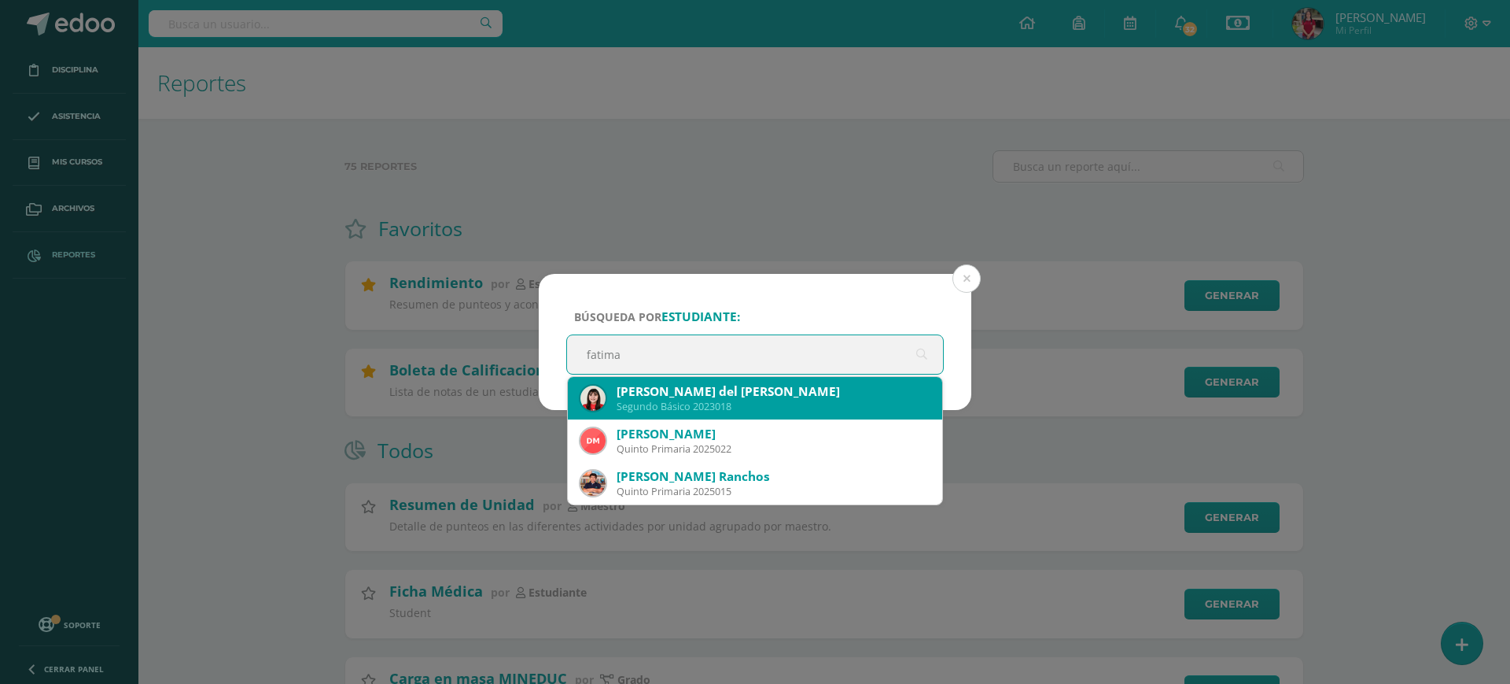
click at [745, 385] on div "[PERSON_NAME] del [PERSON_NAME]" at bounding box center [773, 391] width 313 height 17
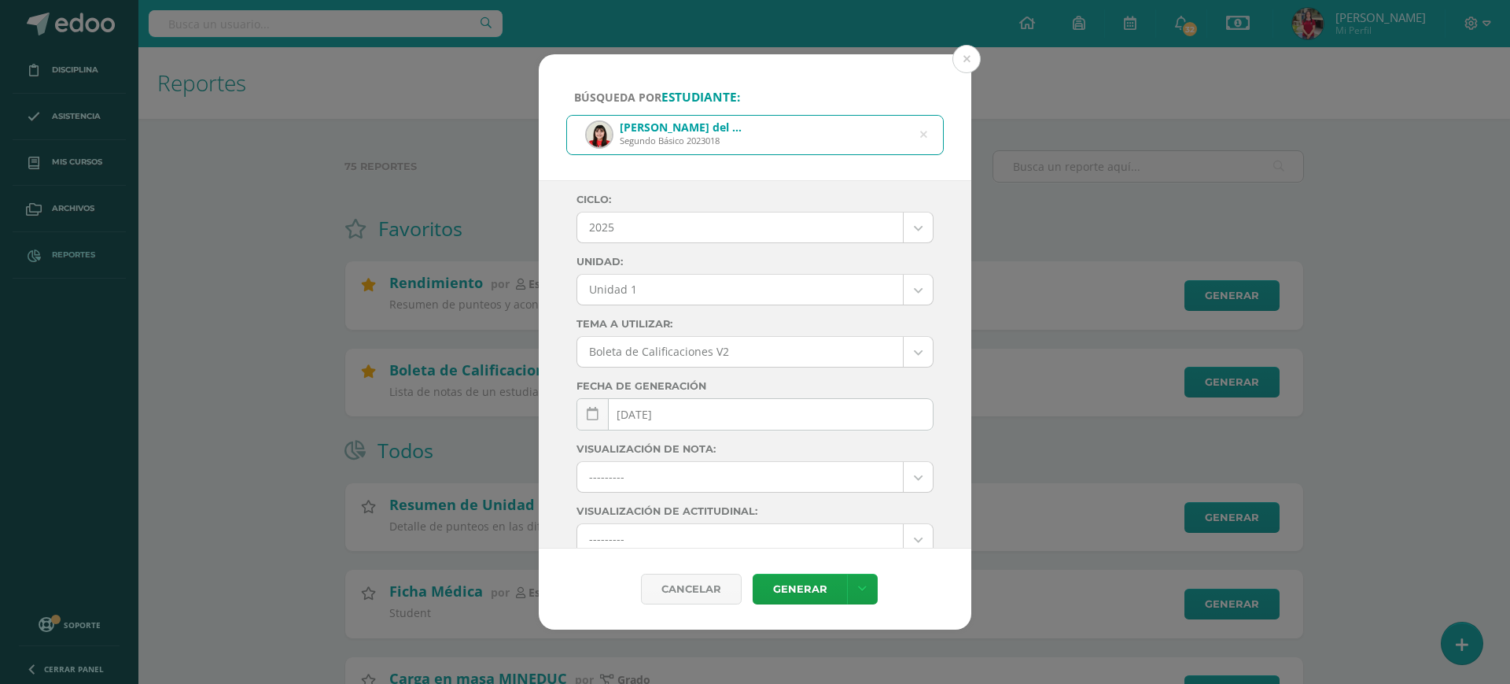
select select "Unidad 4"
click at [798, 592] on link "Generar" at bounding box center [800, 588] width 94 height 31
click at [925, 136] on icon at bounding box center [924, 134] width 40 height 7
